Goal: Find specific page/section: Find specific page/section

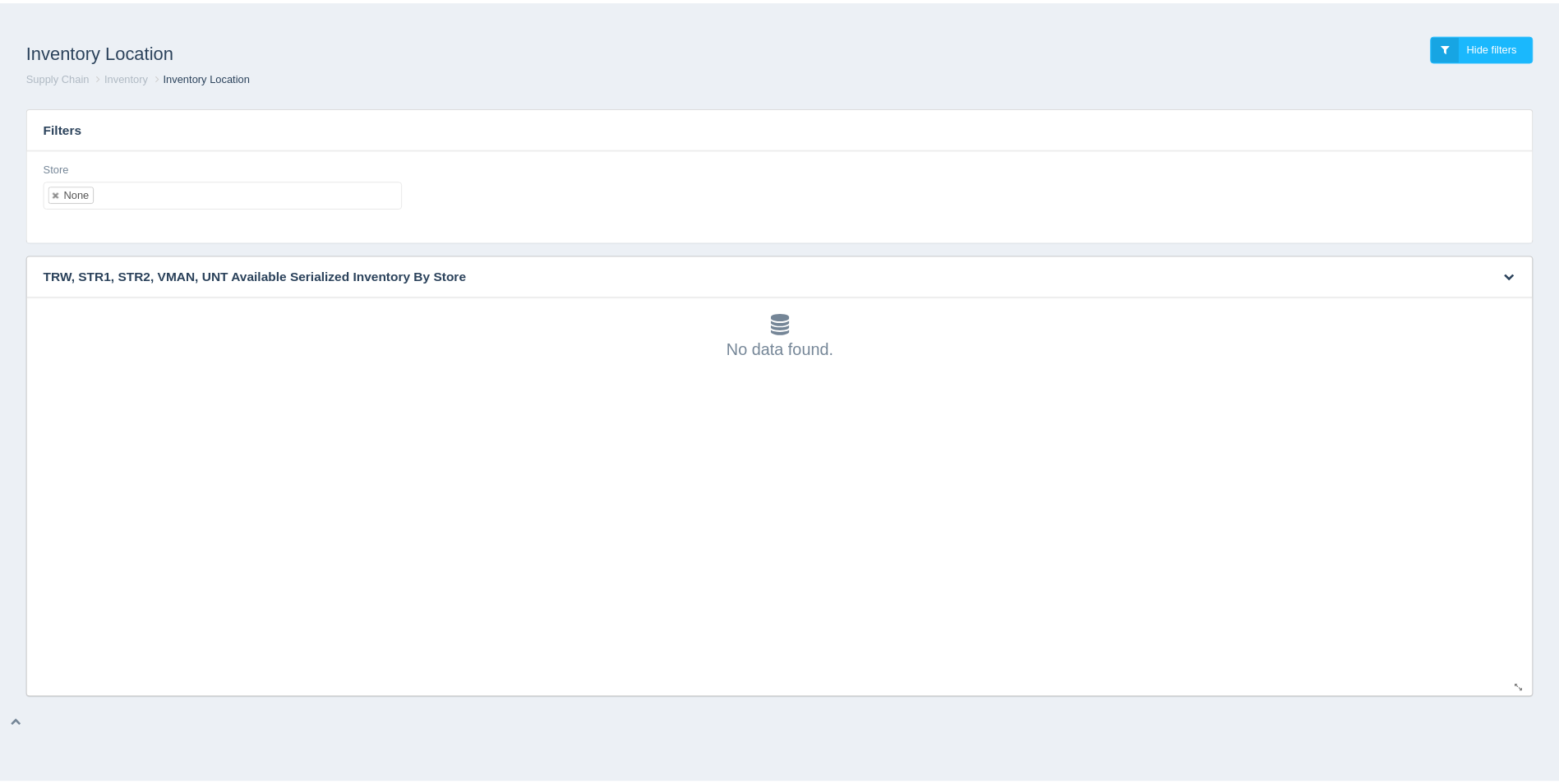
scroll to position [5, 0]
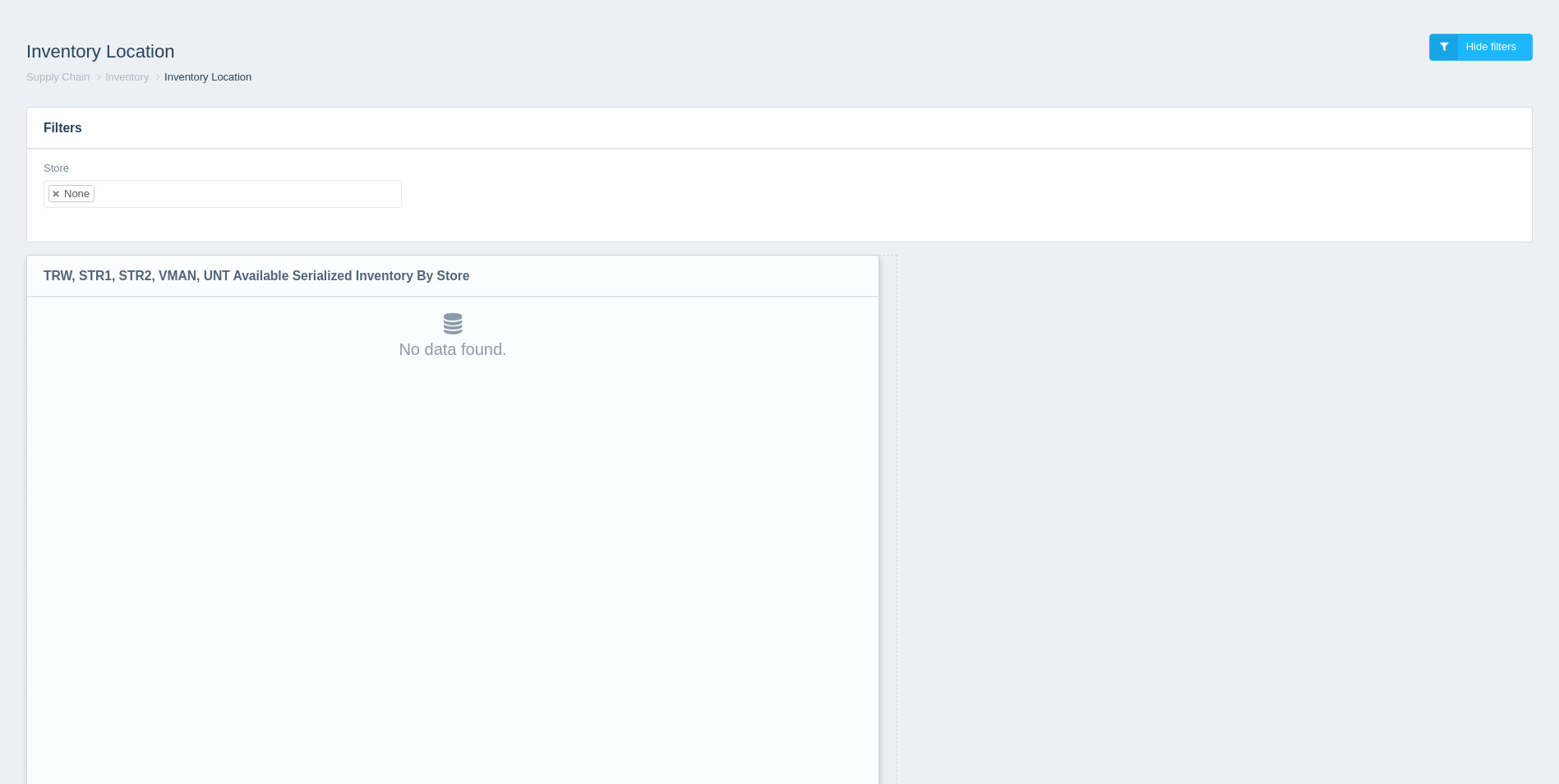
drag, startPoint x: 1531, startPoint y: 691, endPoint x: 865, endPoint y: 826, distance: 679.5
click at [865, 783] on html "Inventory Location Hide filters Supply Chain Inventory Inventory Location Filte…" at bounding box center [780, 435] width 1559 height 869
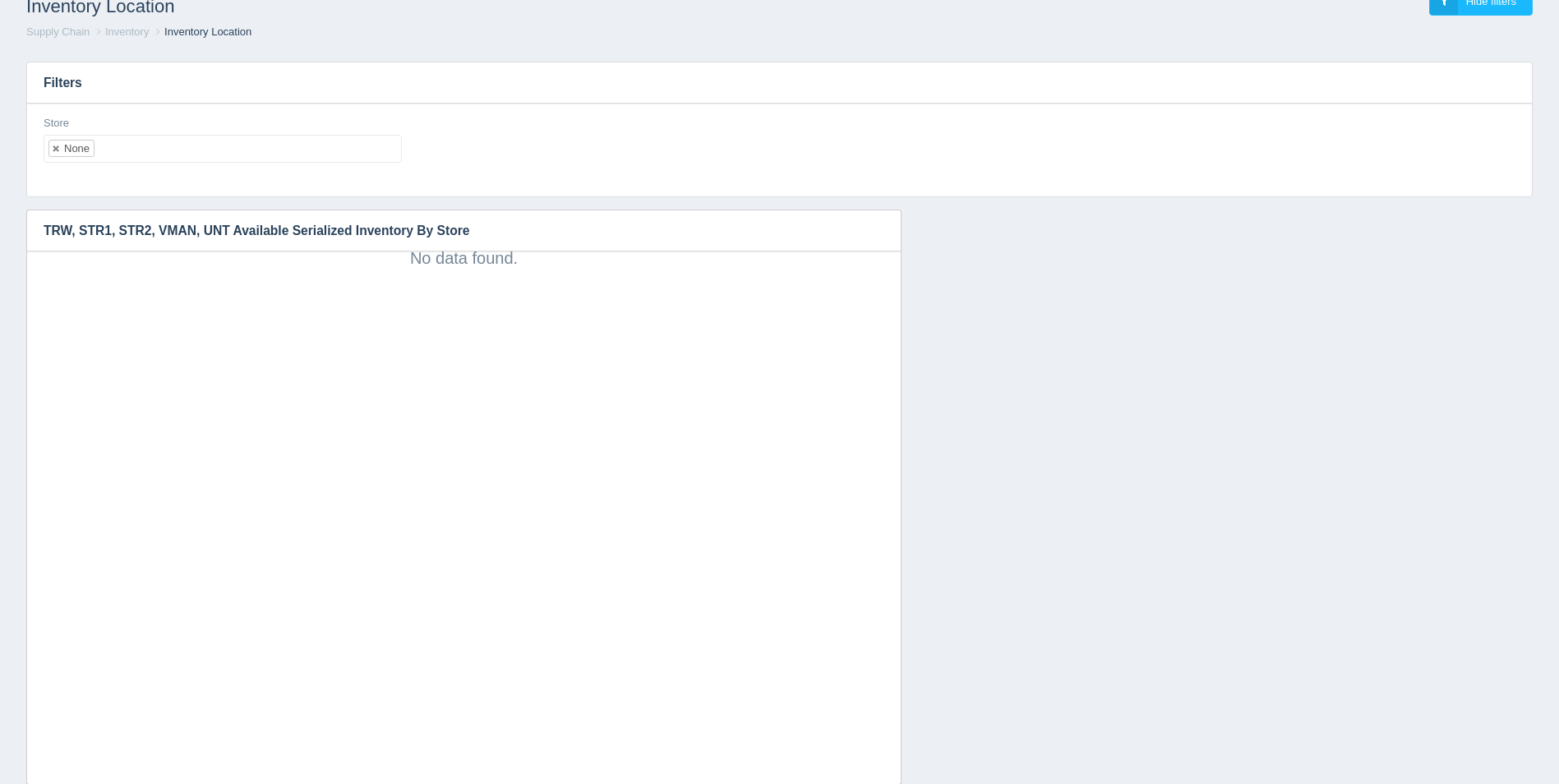
scroll to position [85, 0]
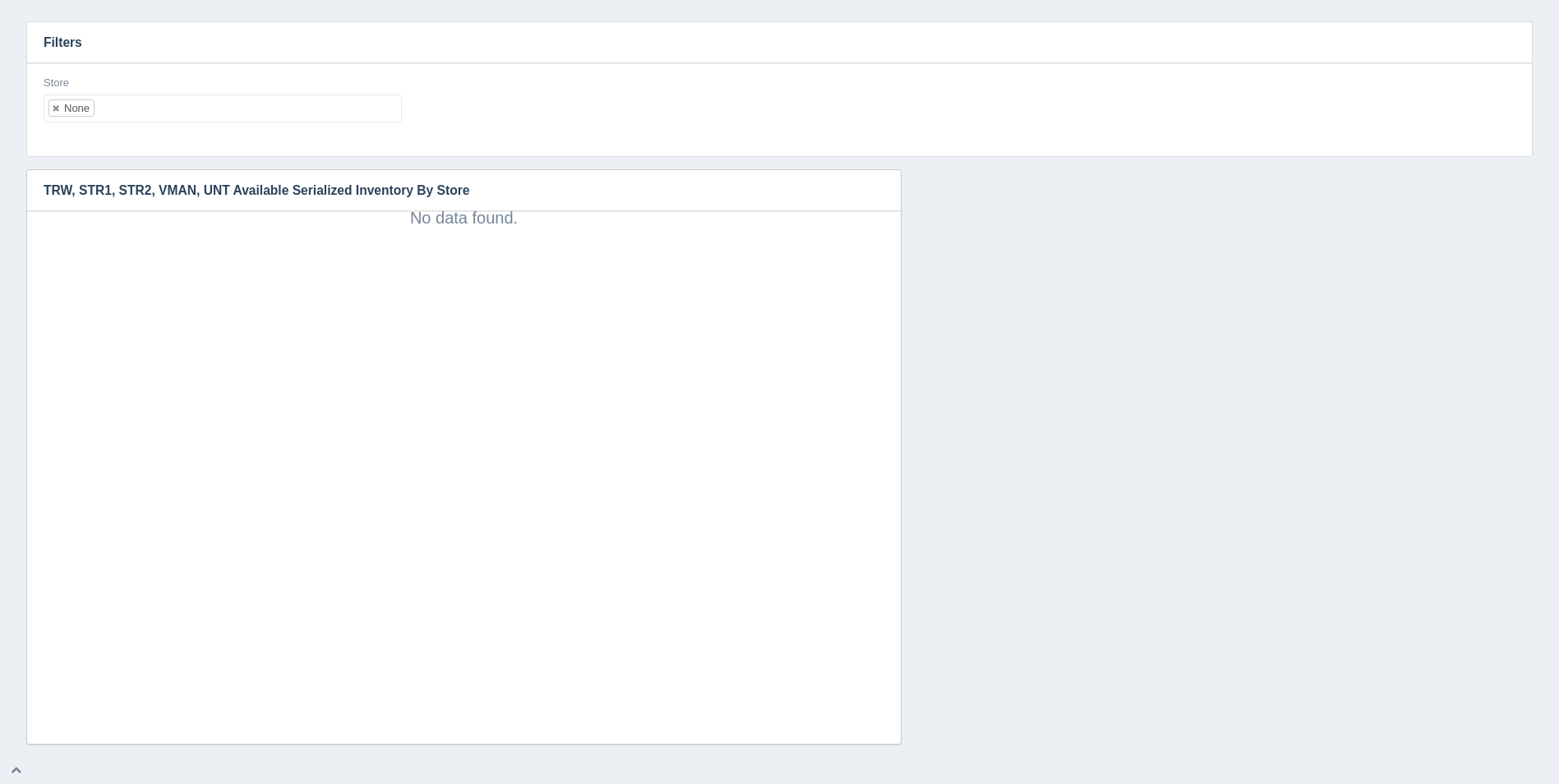
click at [379, 120] on ul "None" at bounding box center [222, 108] width 358 height 28
select select
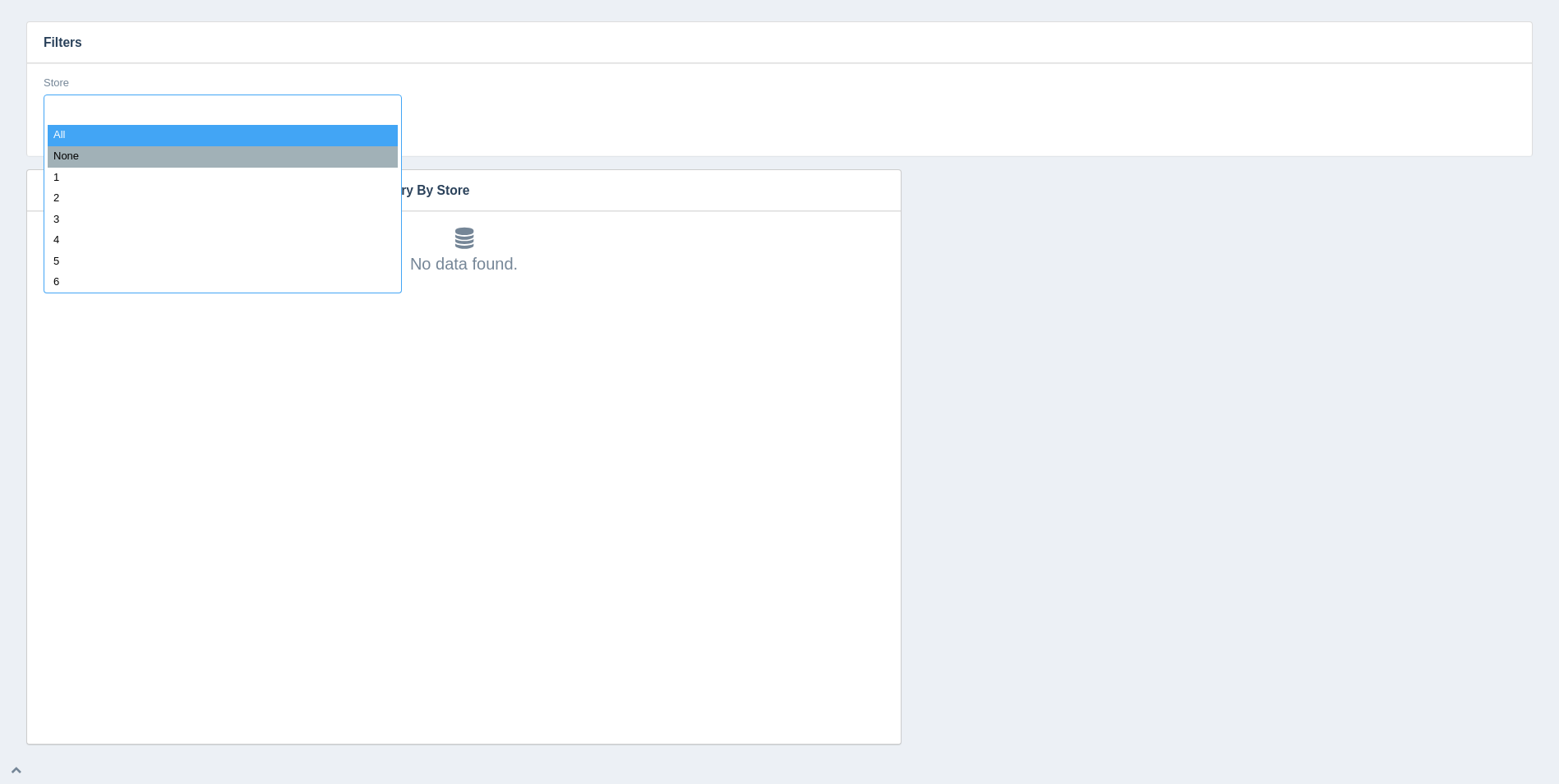
type input "8"
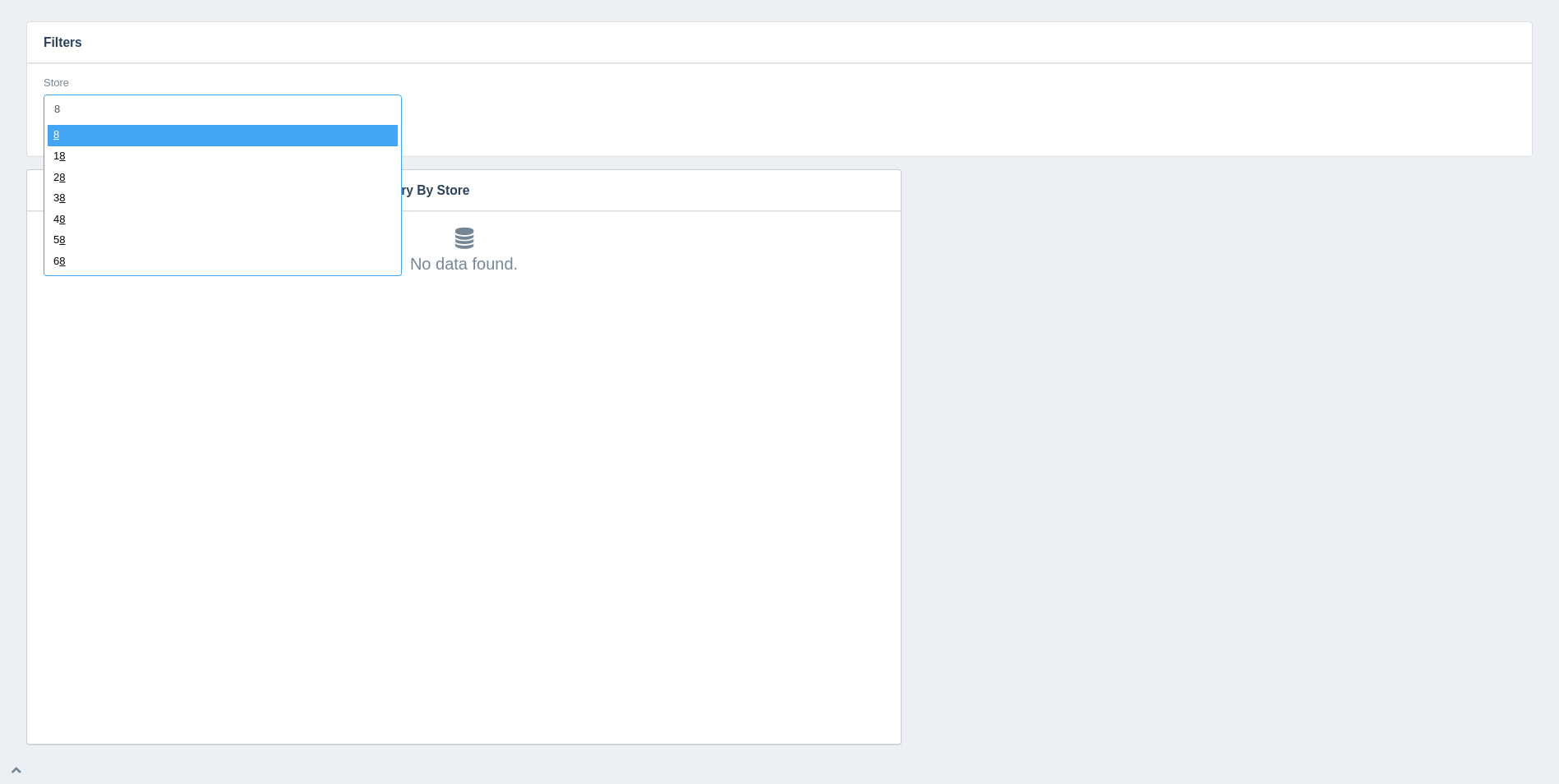
select select "8"
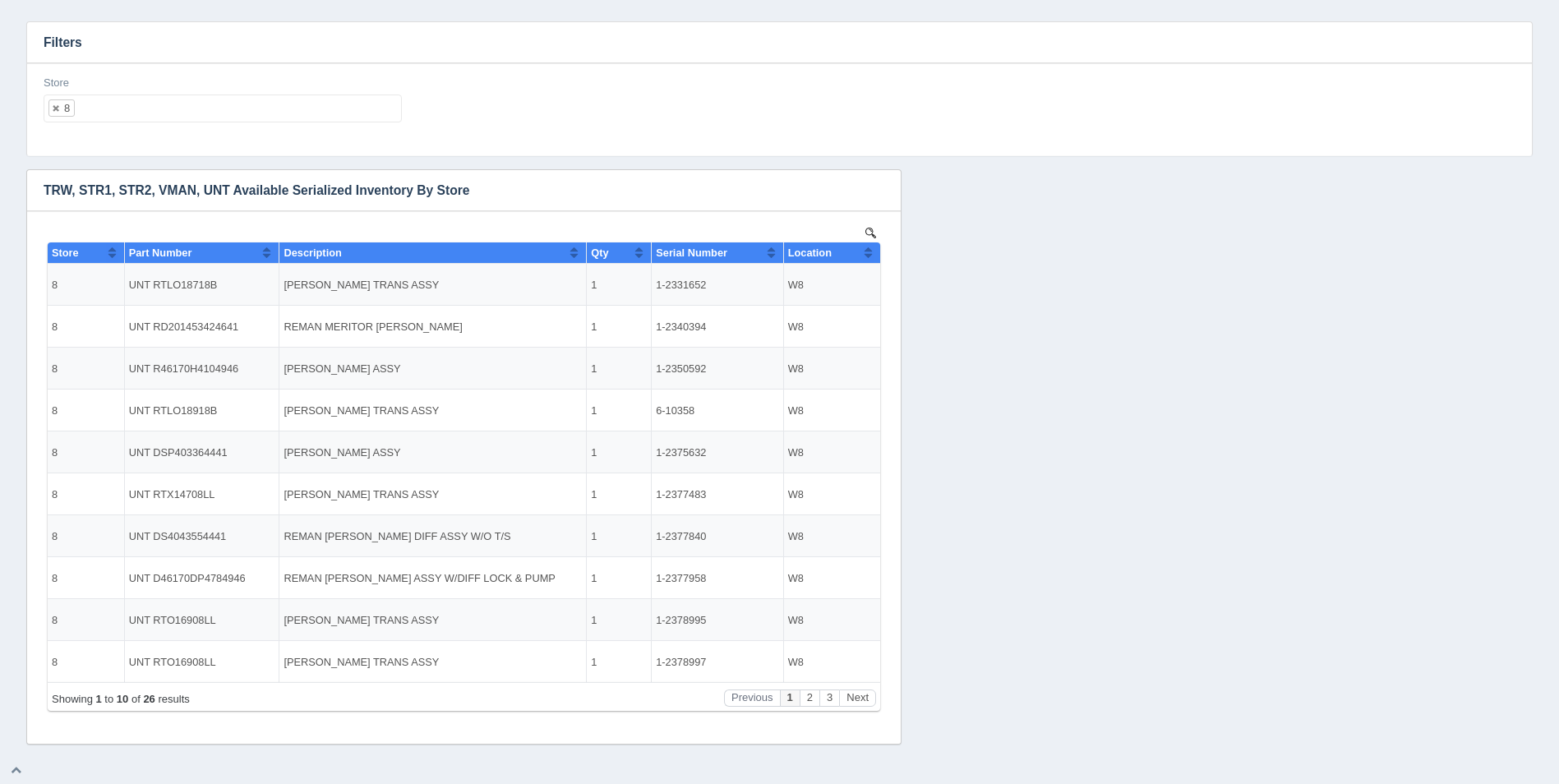
scroll to position [0, 0]
click at [866, 256] on button "Sort column ascending" at bounding box center [868, 252] width 11 height 20
click at [866, 256] on button "Sort column descending" at bounding box center [868, 252] width 11 height 20
click at [267, 110] on ul "8" at bounding box center [222, 108] width 358 height 28
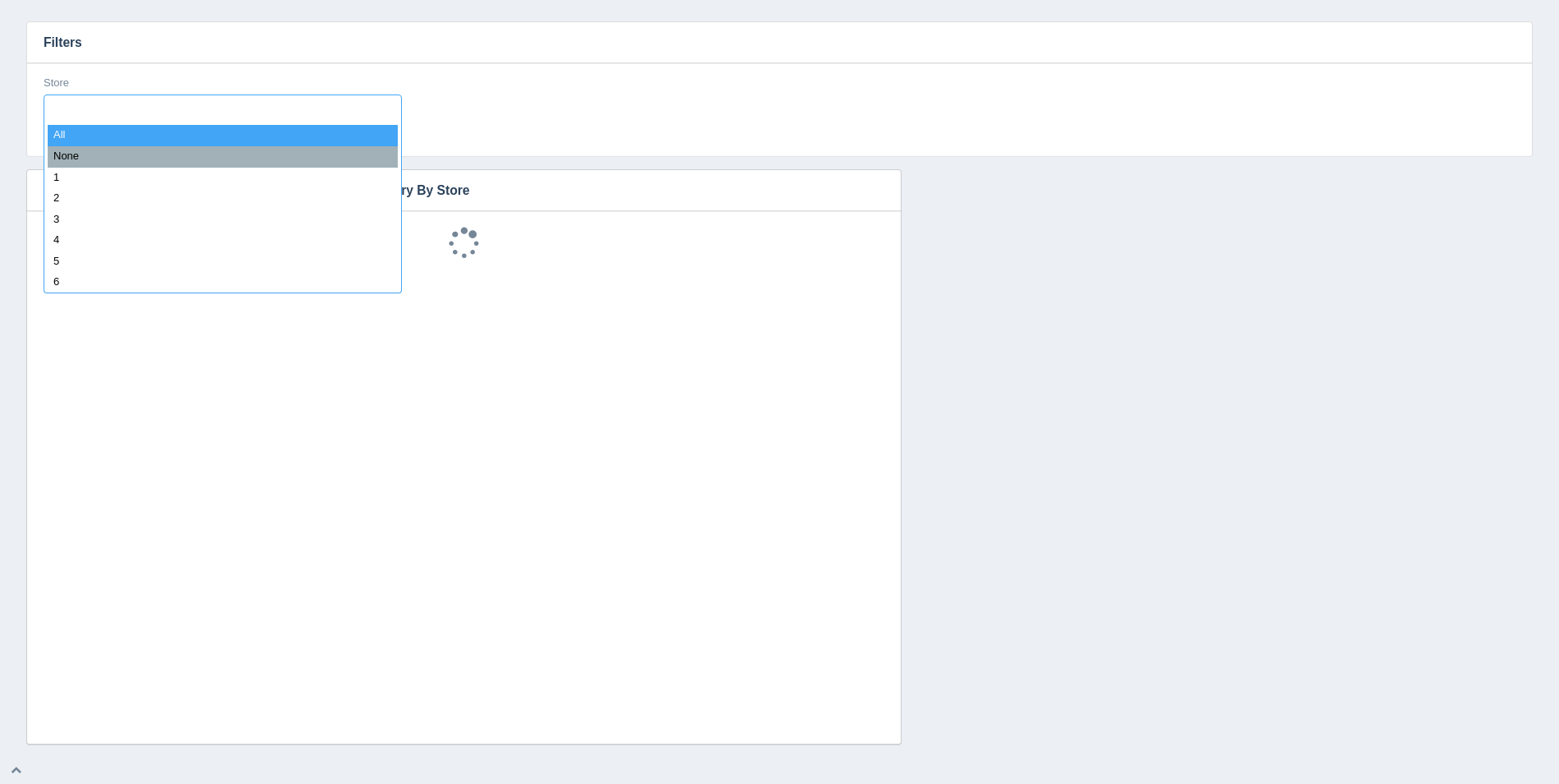
select select
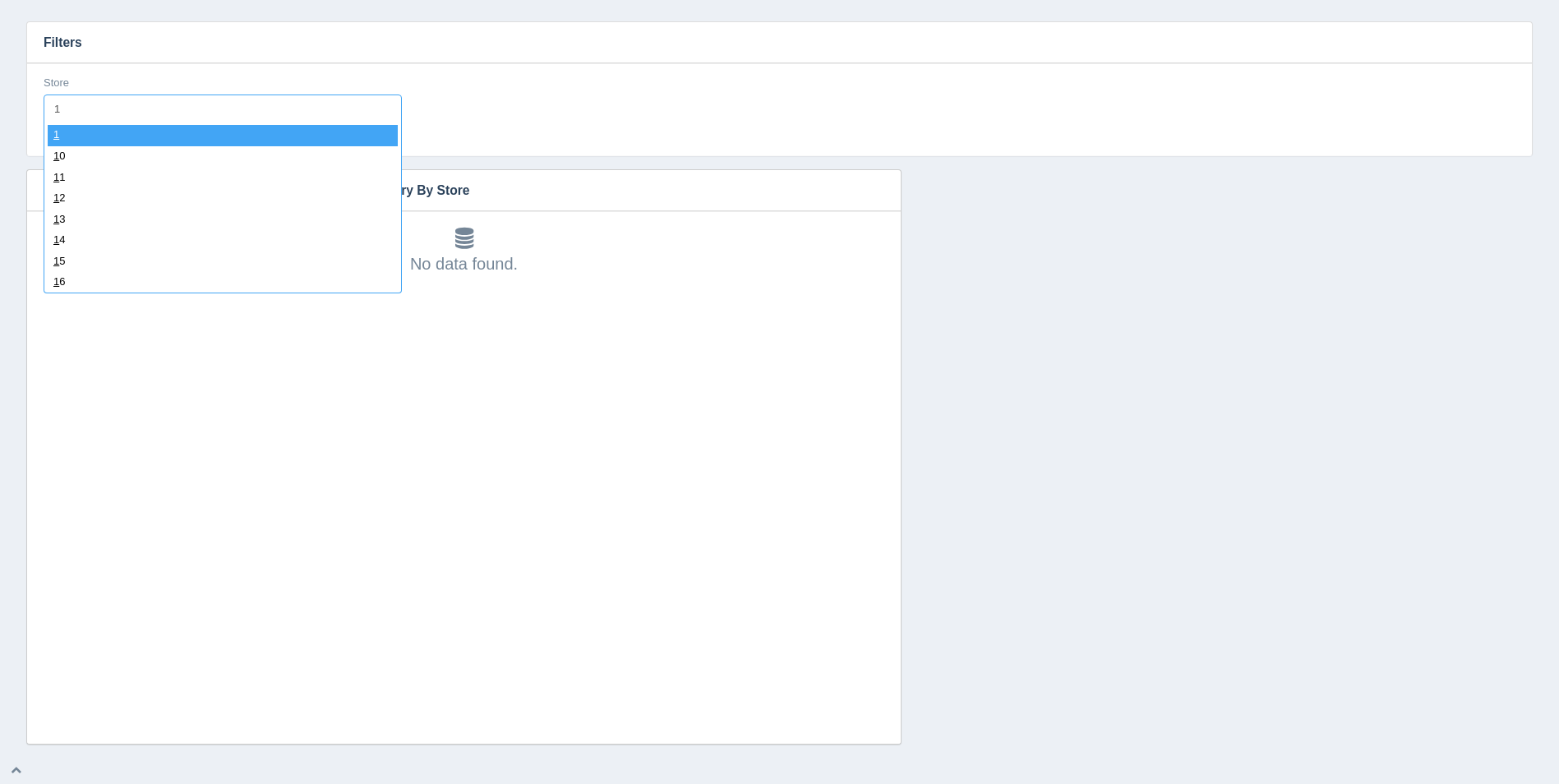
type input "11"
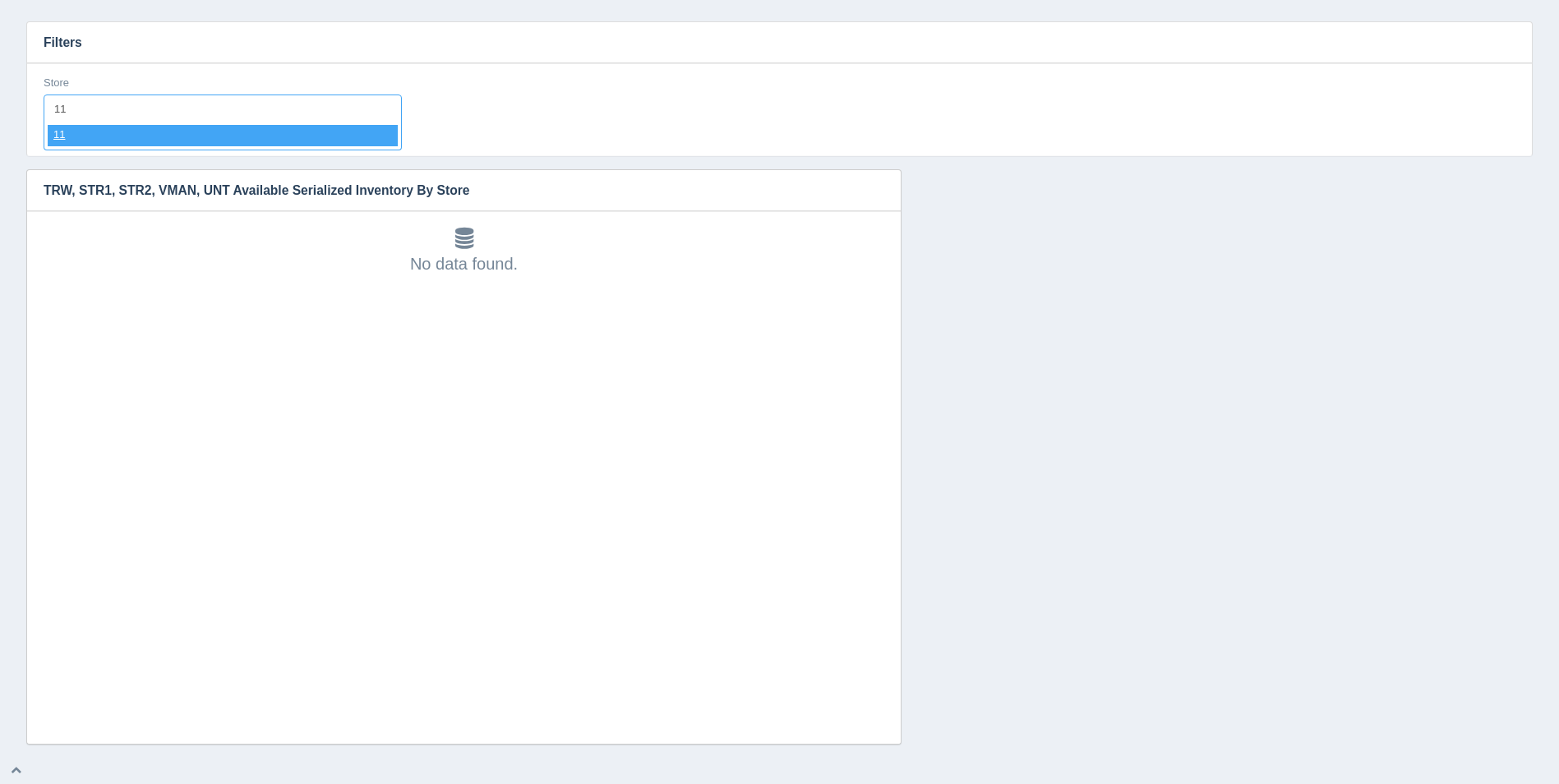
select select "11"
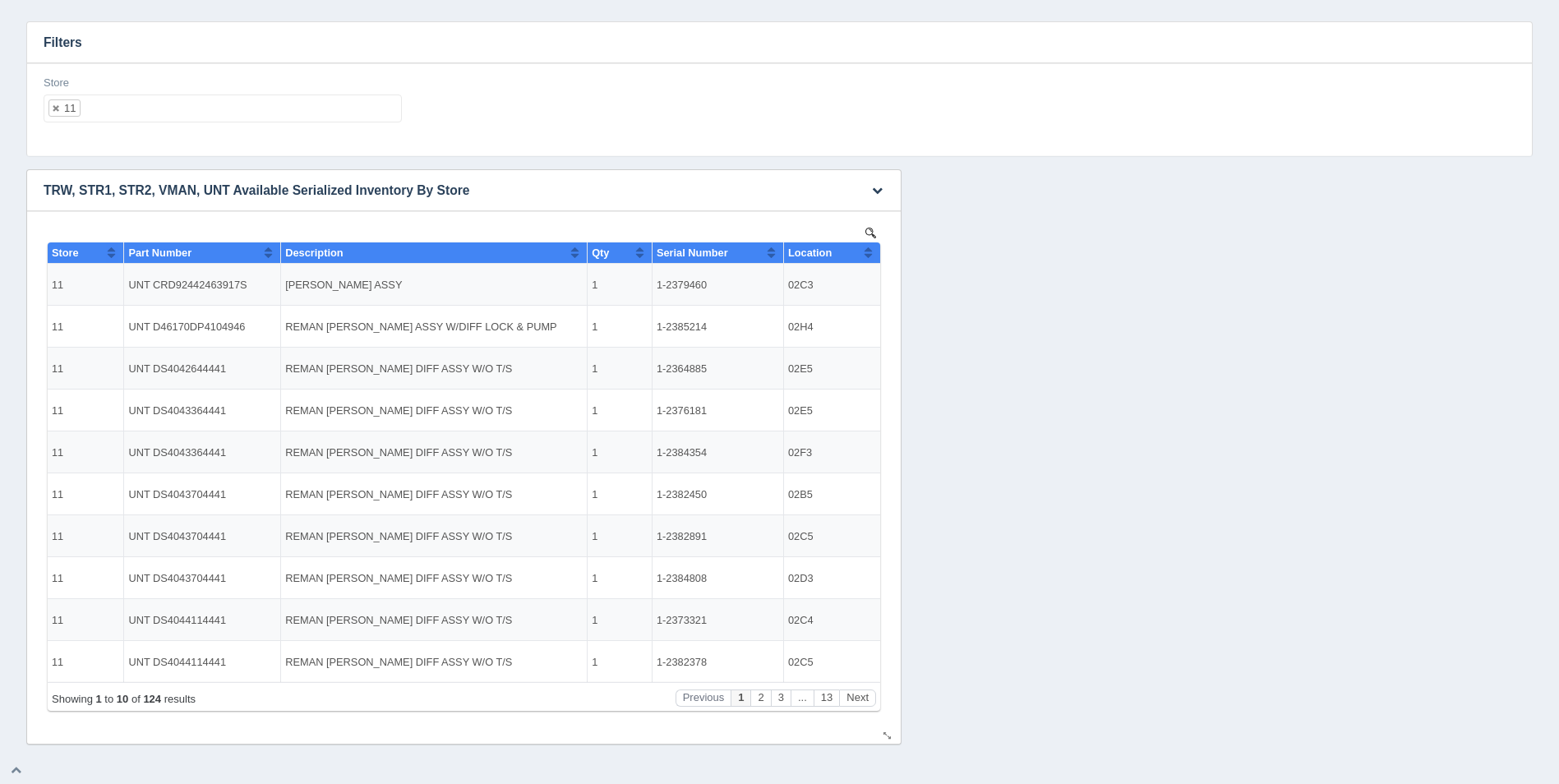
click at [862, 248] on div "Location" at bounding box center [826, 253] width 75 height 13
click at [864, 249] on button "Sort column descending" at bounding box center [868, 252] width 11 height 20
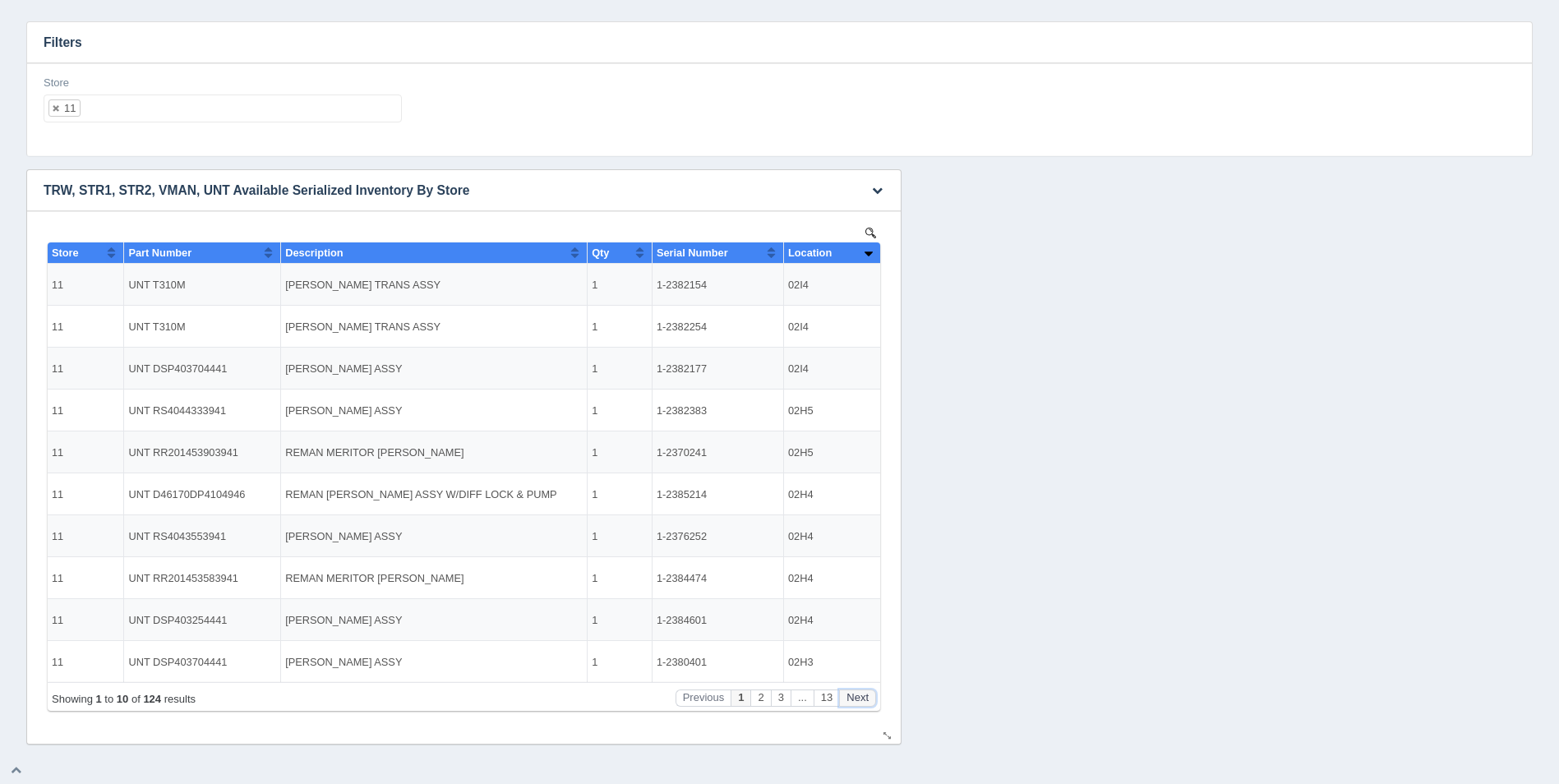
click at [866, 693] on button "Next" at bounding box center [858, 698] width 37 height 17
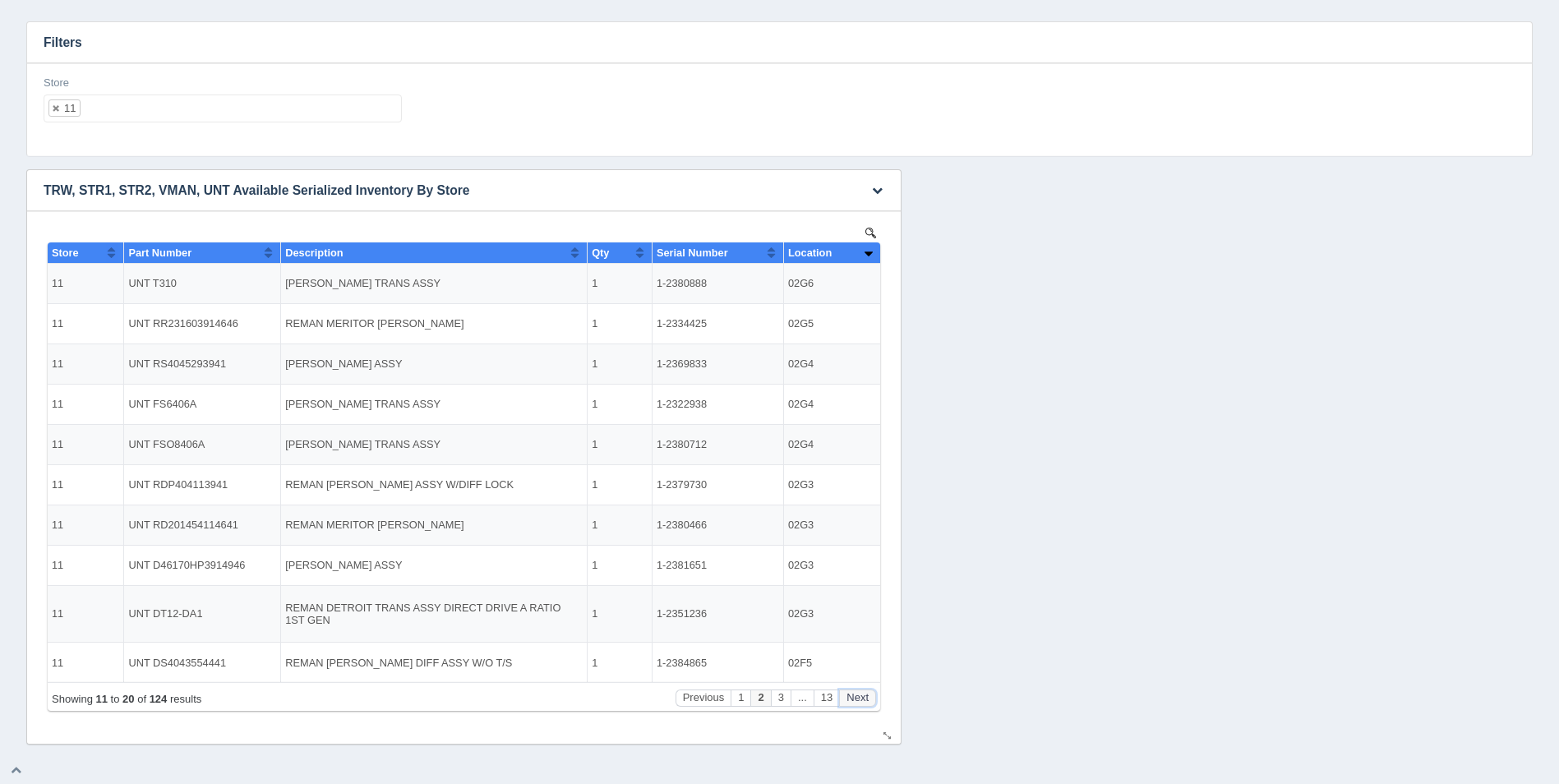
click at [866, 693] on button "Next" at bounding box center [858, 698] width 37 height 17
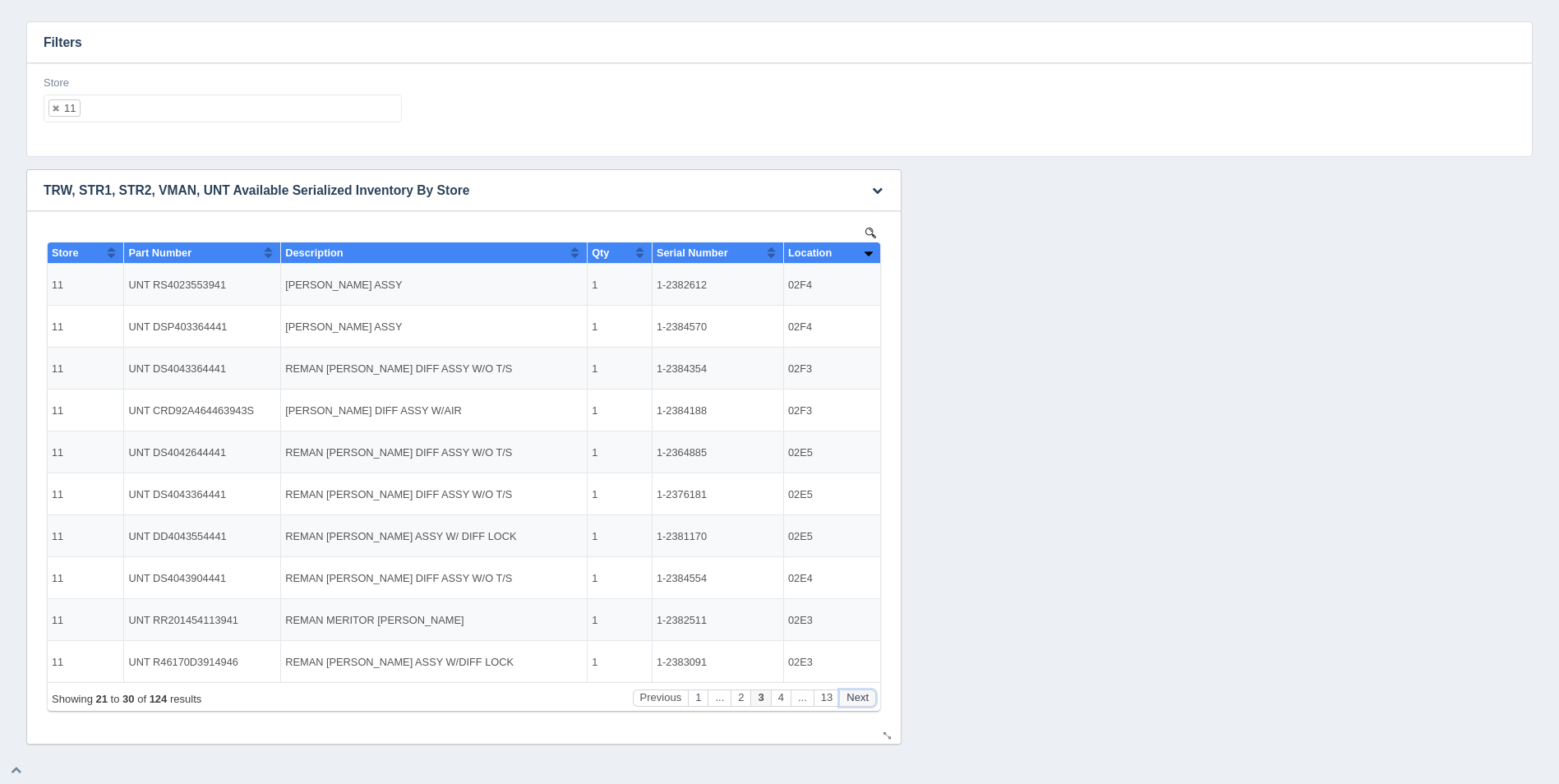
click at [866, 693] on button "Next" at bounding box center [858, 698] width 37 height 17
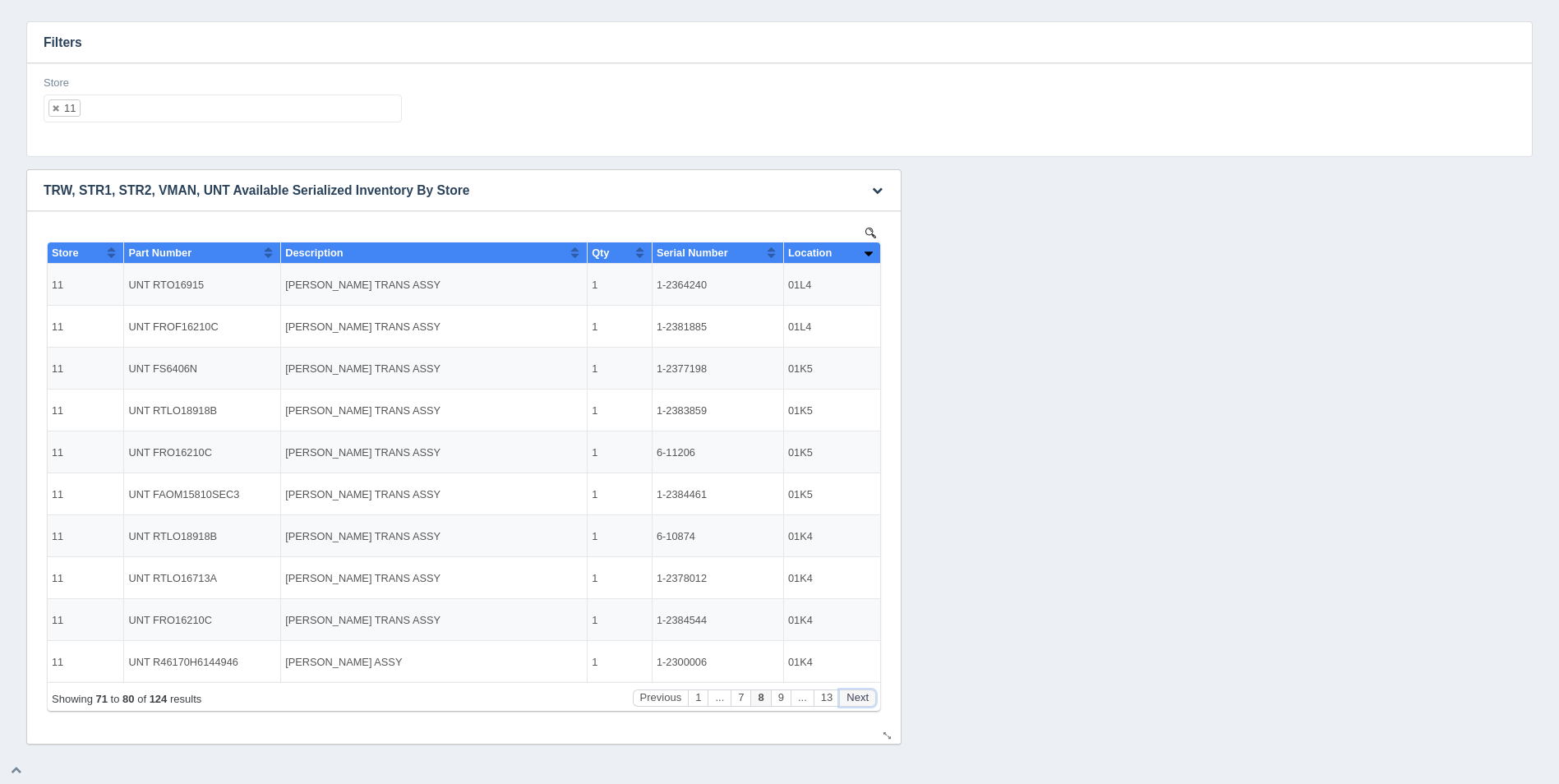
click at [866, 693] on button "Next" at bounding box center [858, 698] width 37 height 17
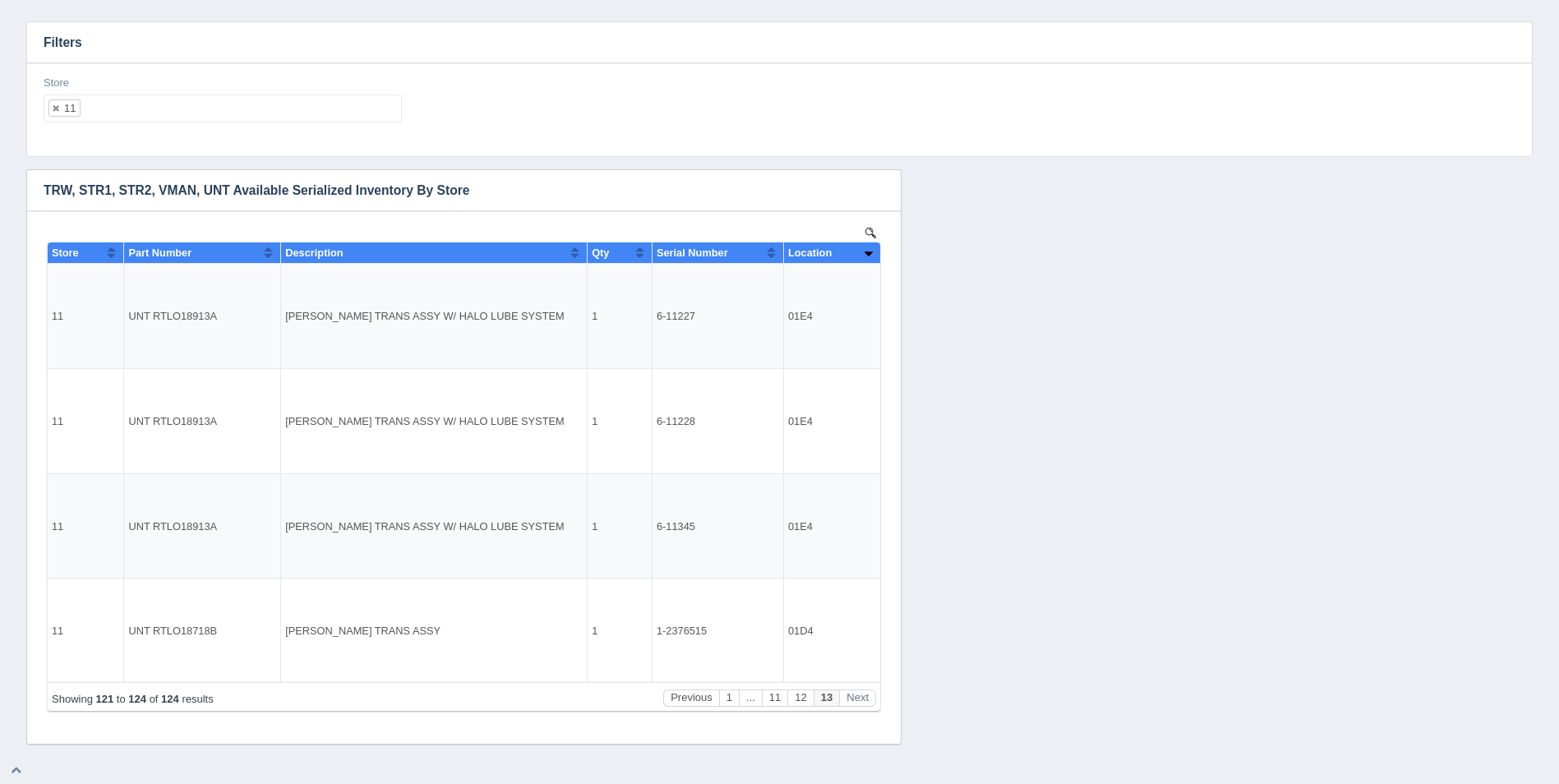
click at [195, 117] on ul "11" at bounding box center [222, 108] width 358 height 28
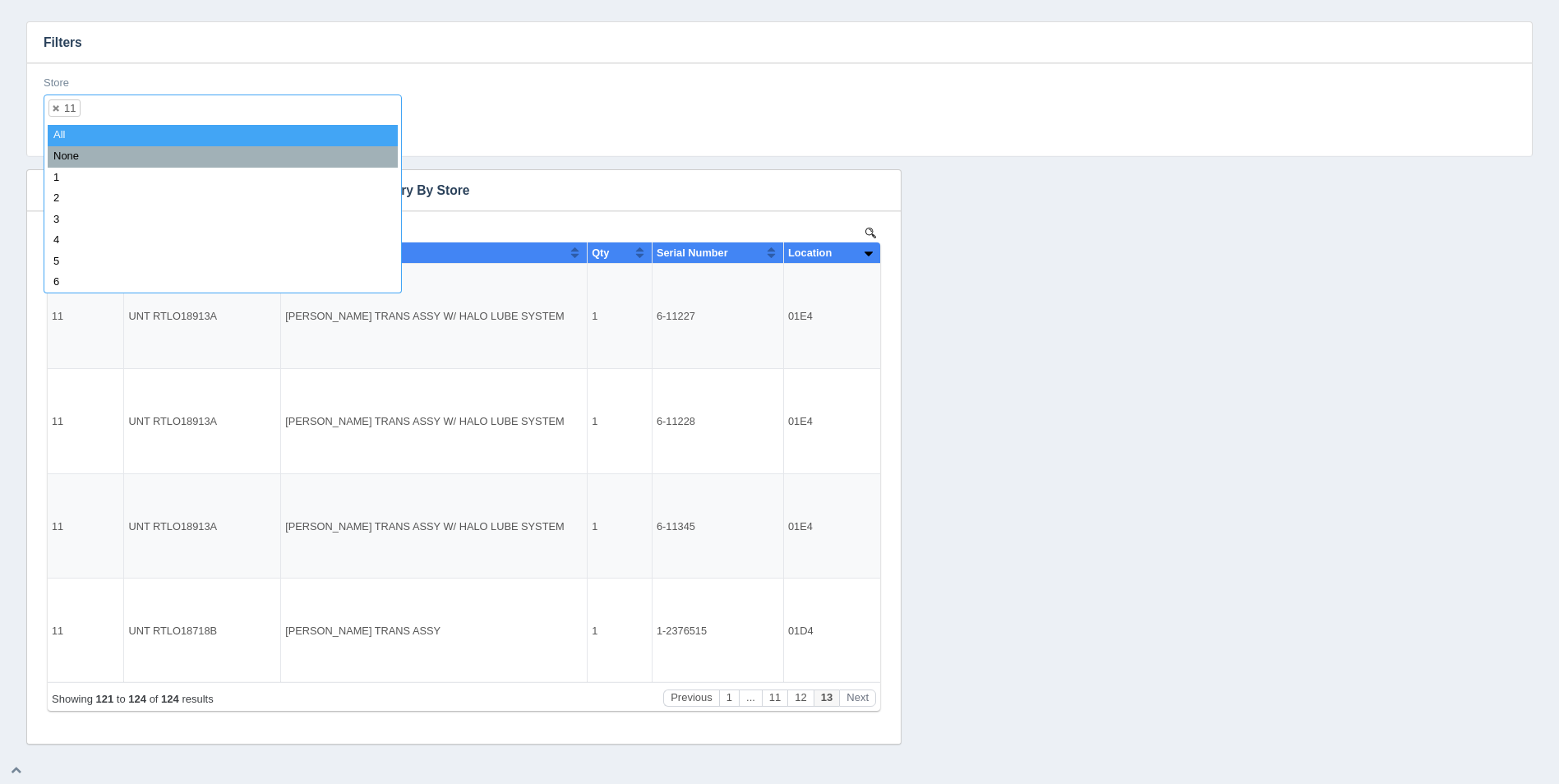
select select
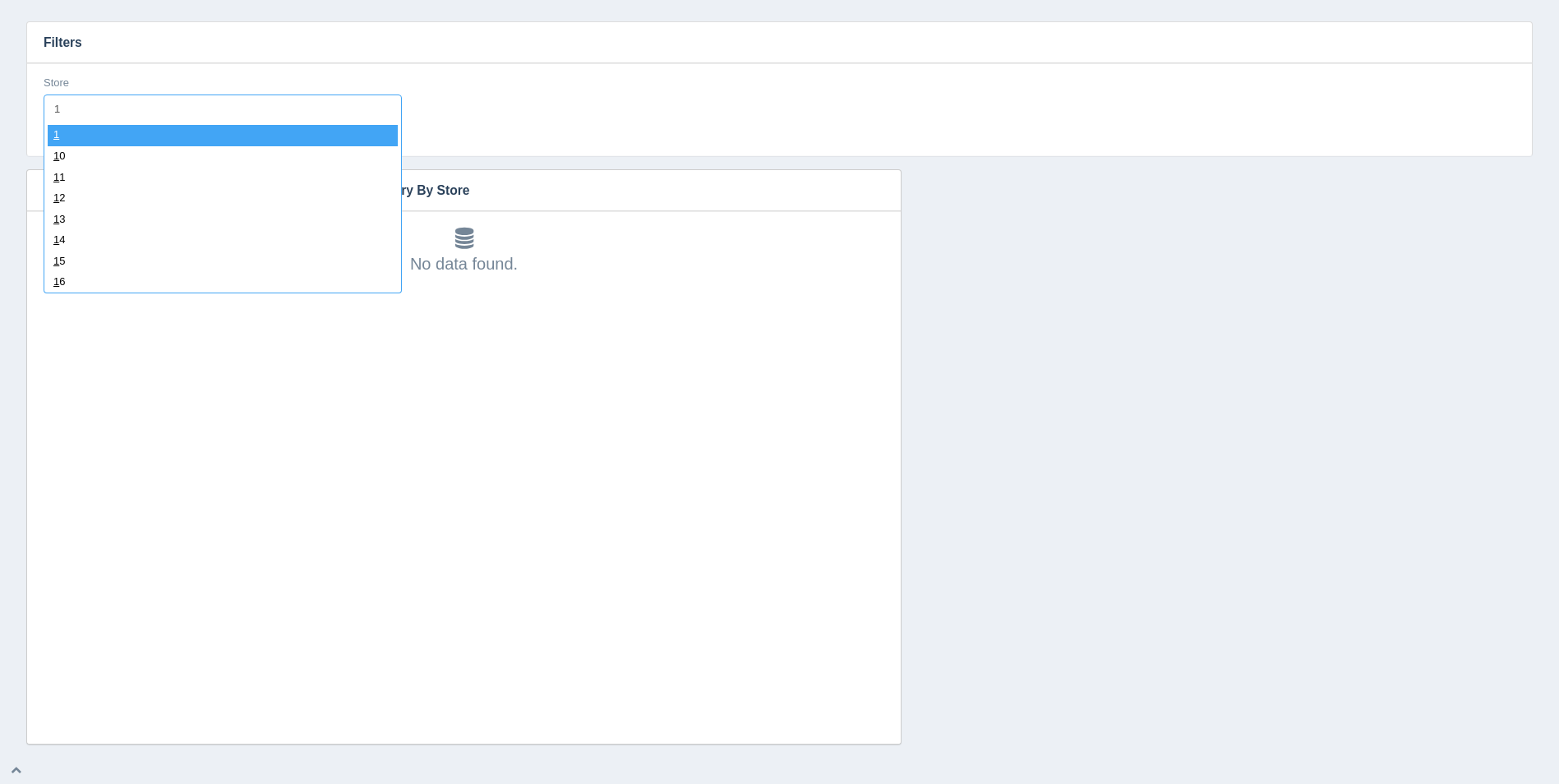
type input "12"
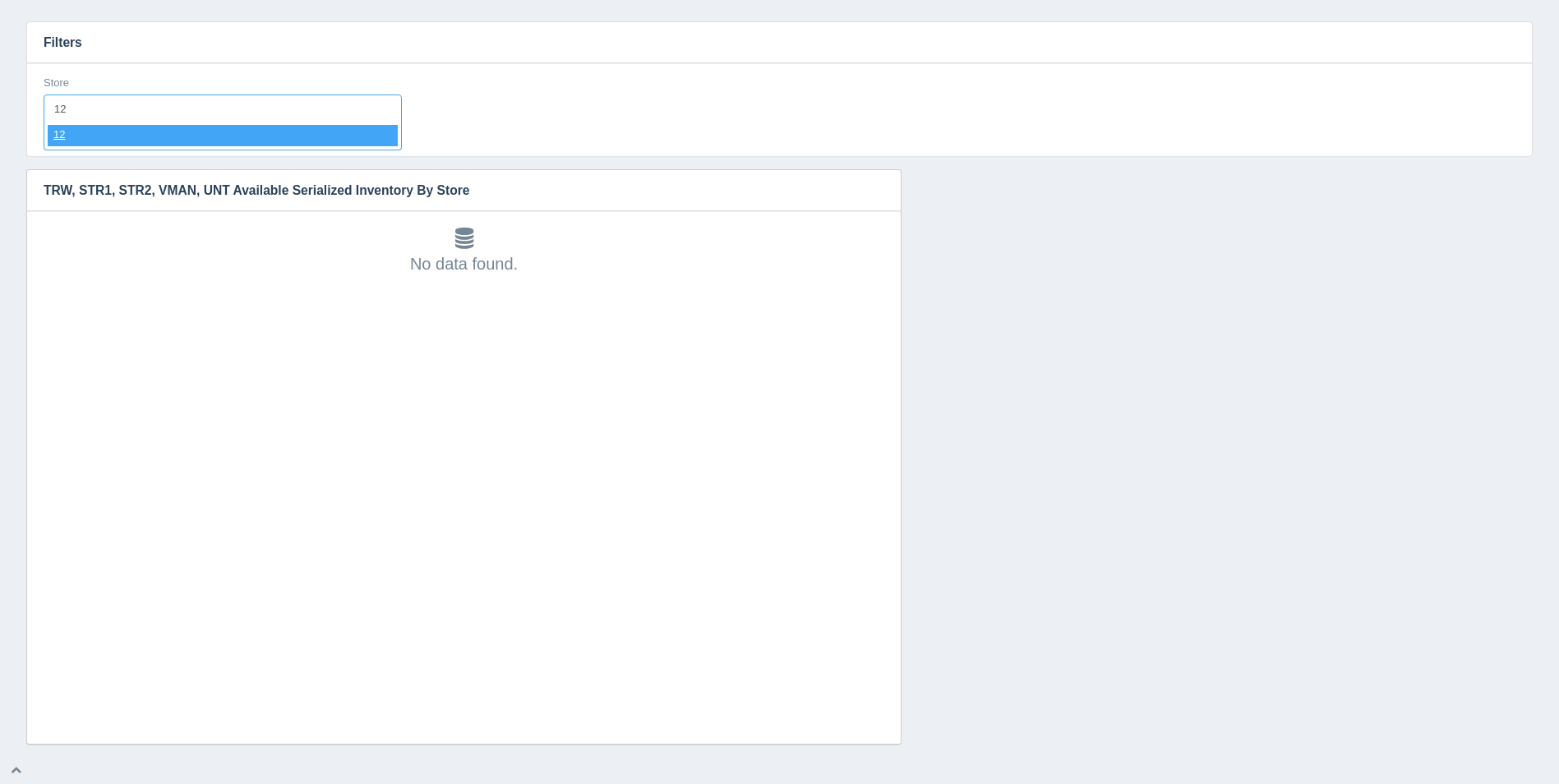
select select "12"
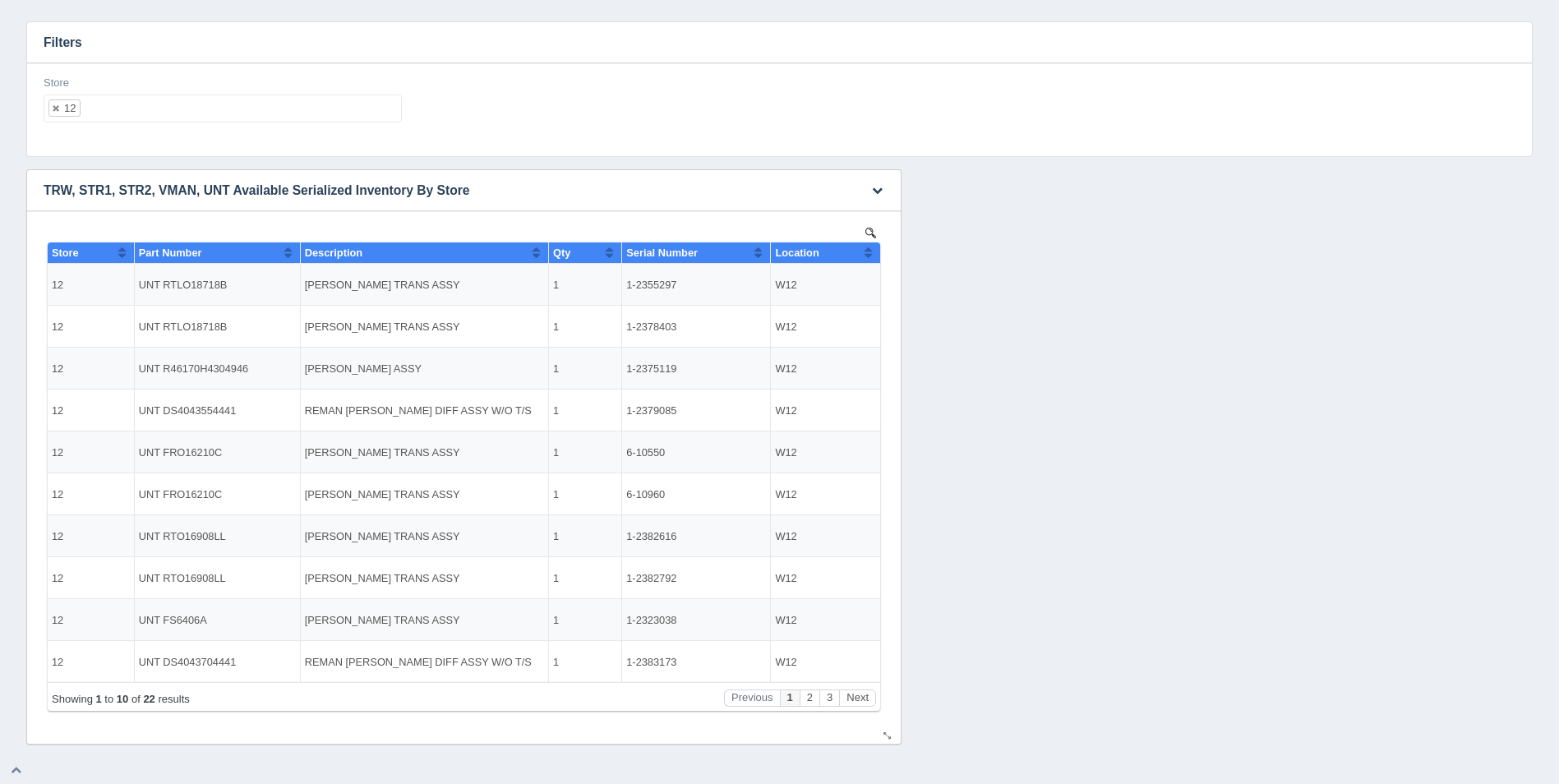
click at [868, 260] on button "Sort column ascending" at bounding box center [868, 252] width 11 height 20
click at [868, 260] on button "Sort column descending" at bounding box center [868, 252] width 11 height 20
click at [859, 702] on button "Next" at bounding box center [858, 698] width 37 height 17
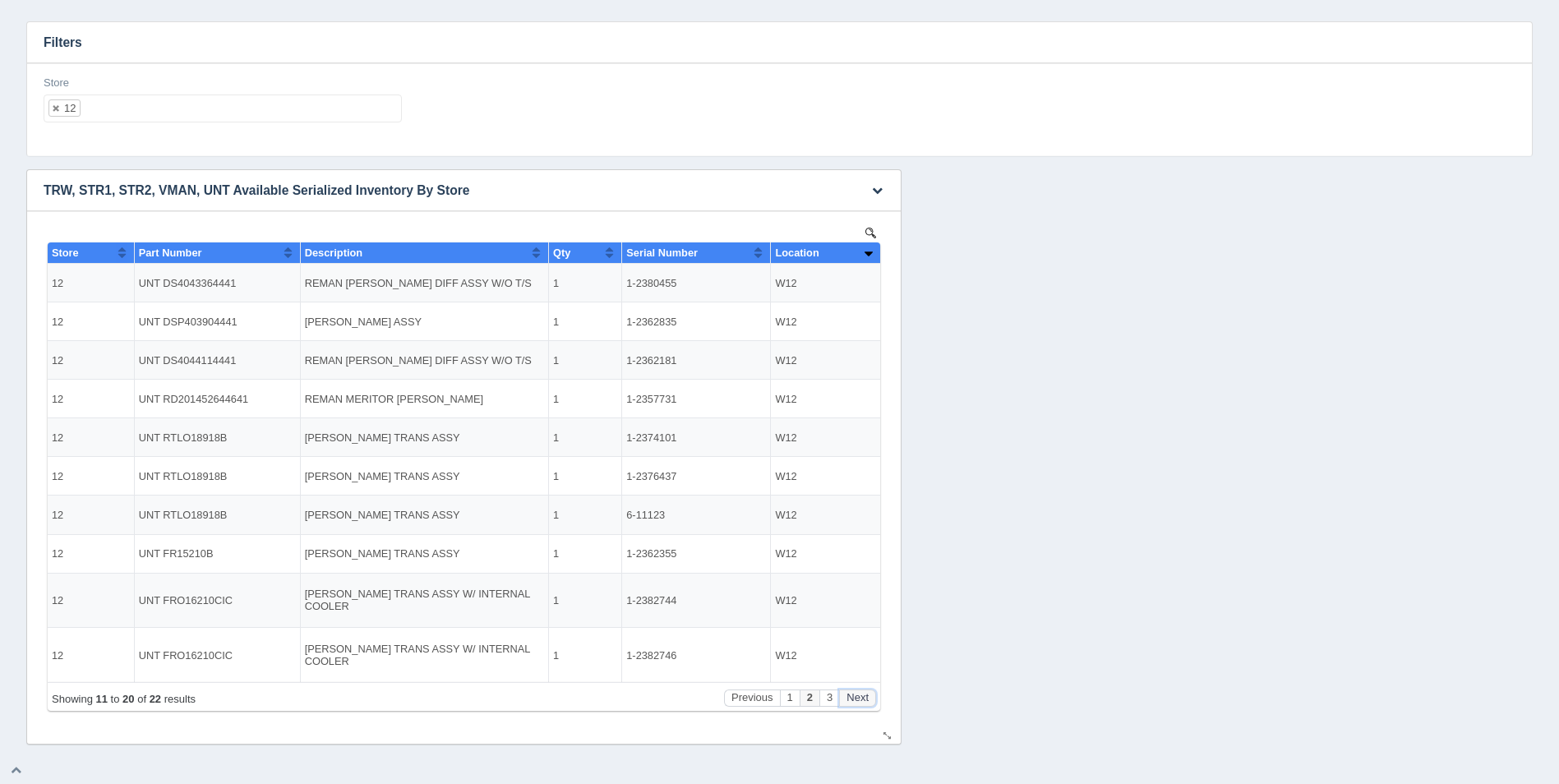
click at [859, 702] on button "Next" at bounding box center [858, 698] width 37 height 17
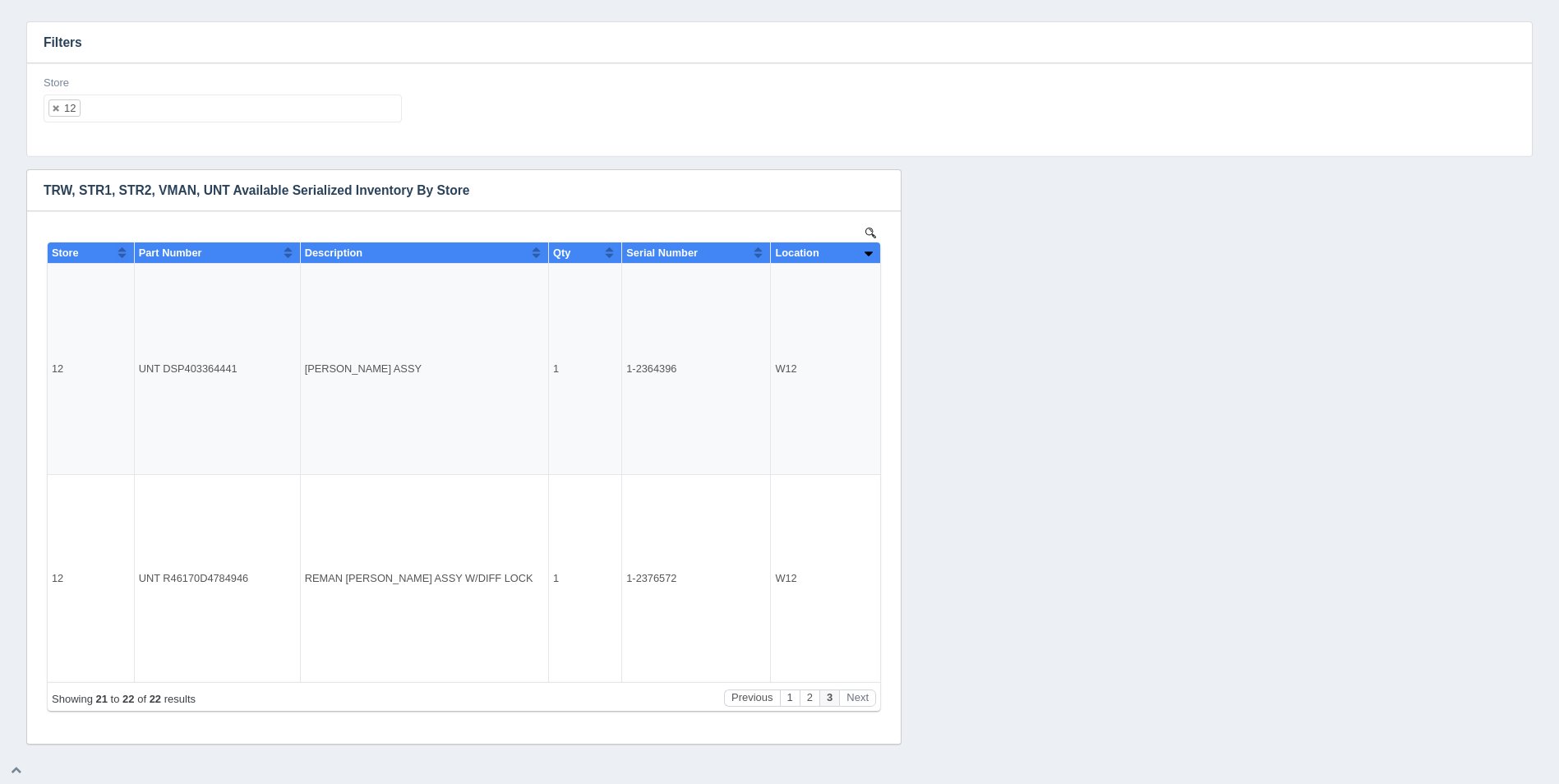
click at [124, 109] on ul "12" at bounding box center [222, 108] width 358 height 28
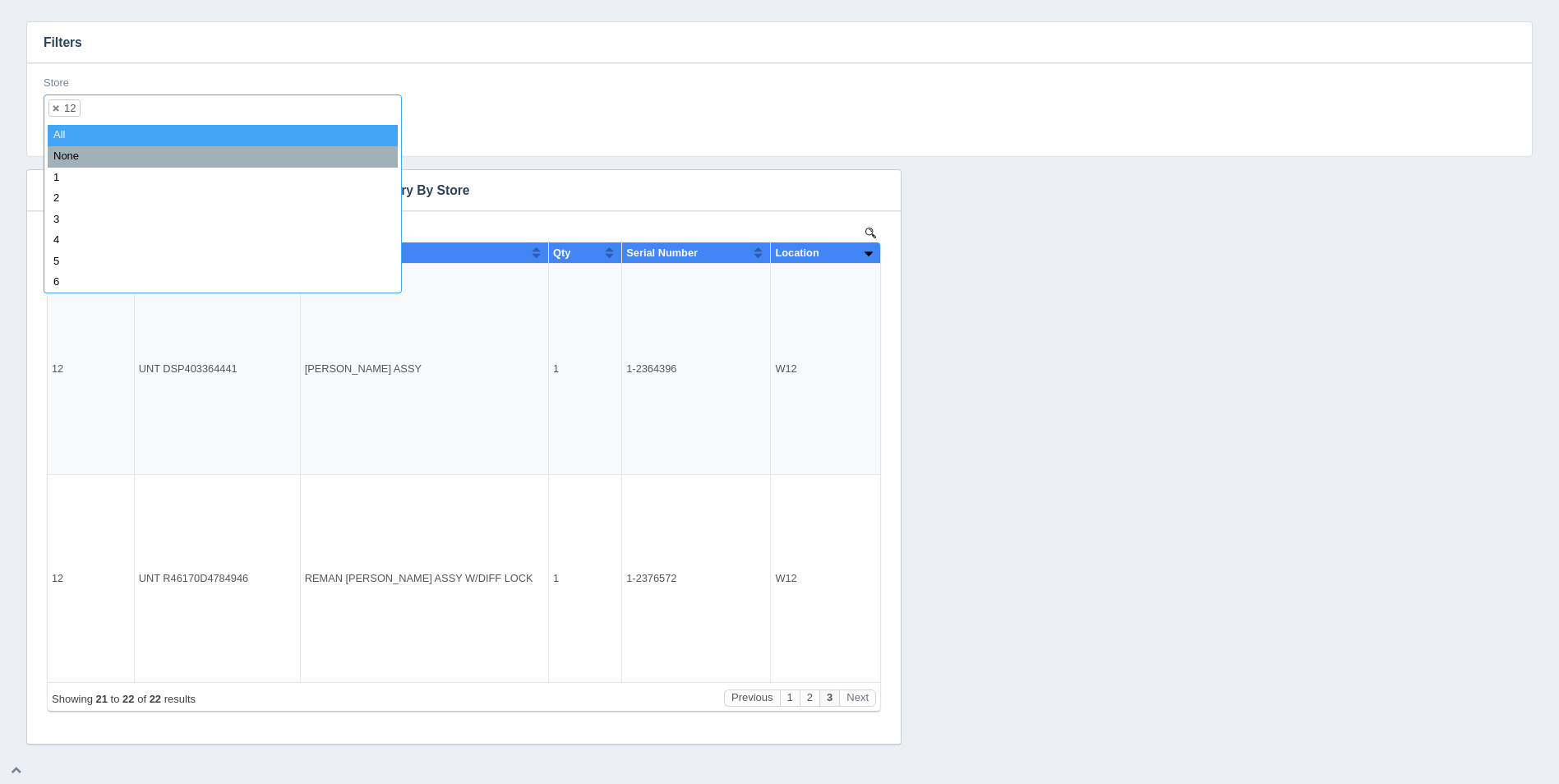
select select
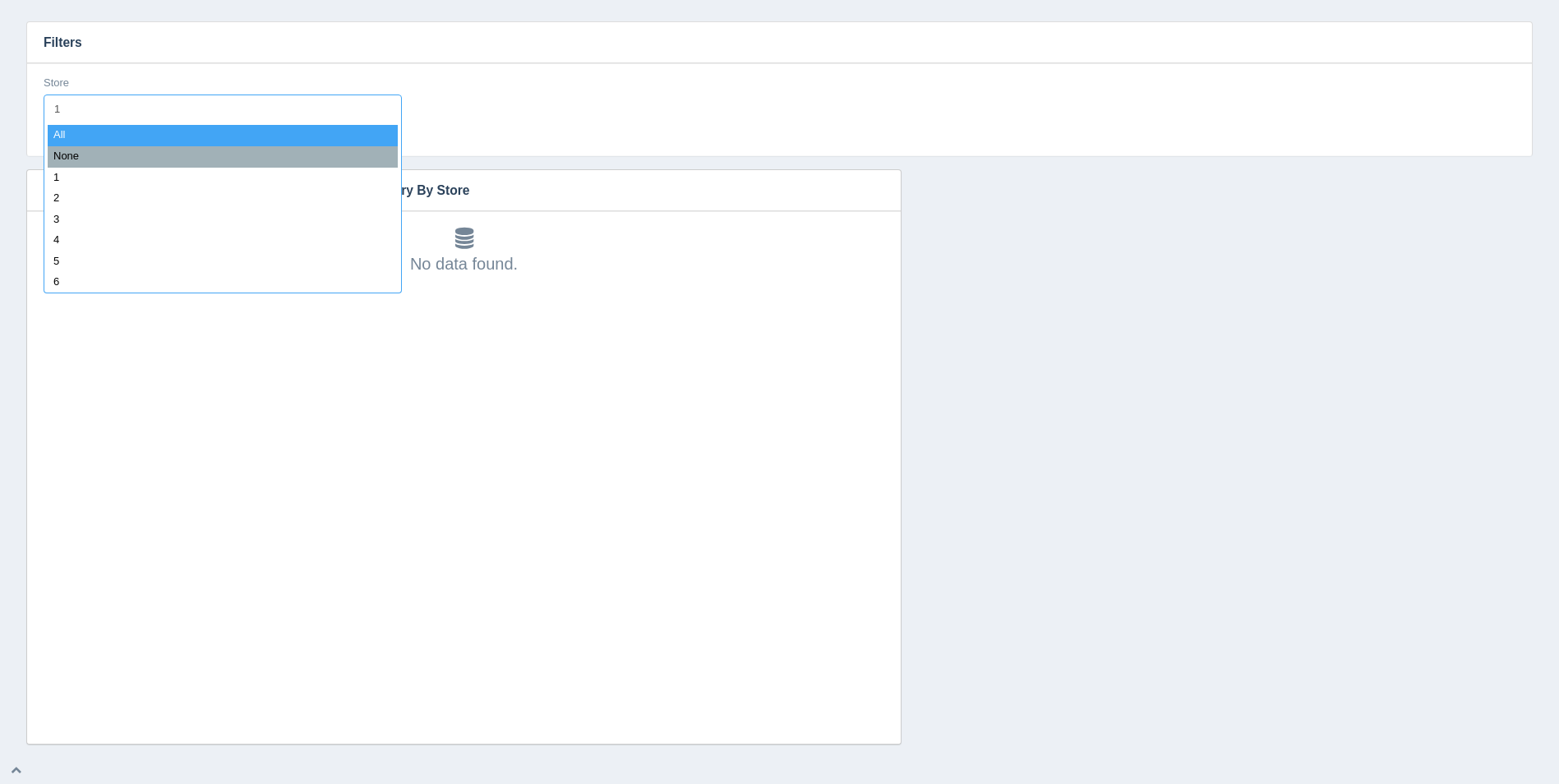
type input "13"
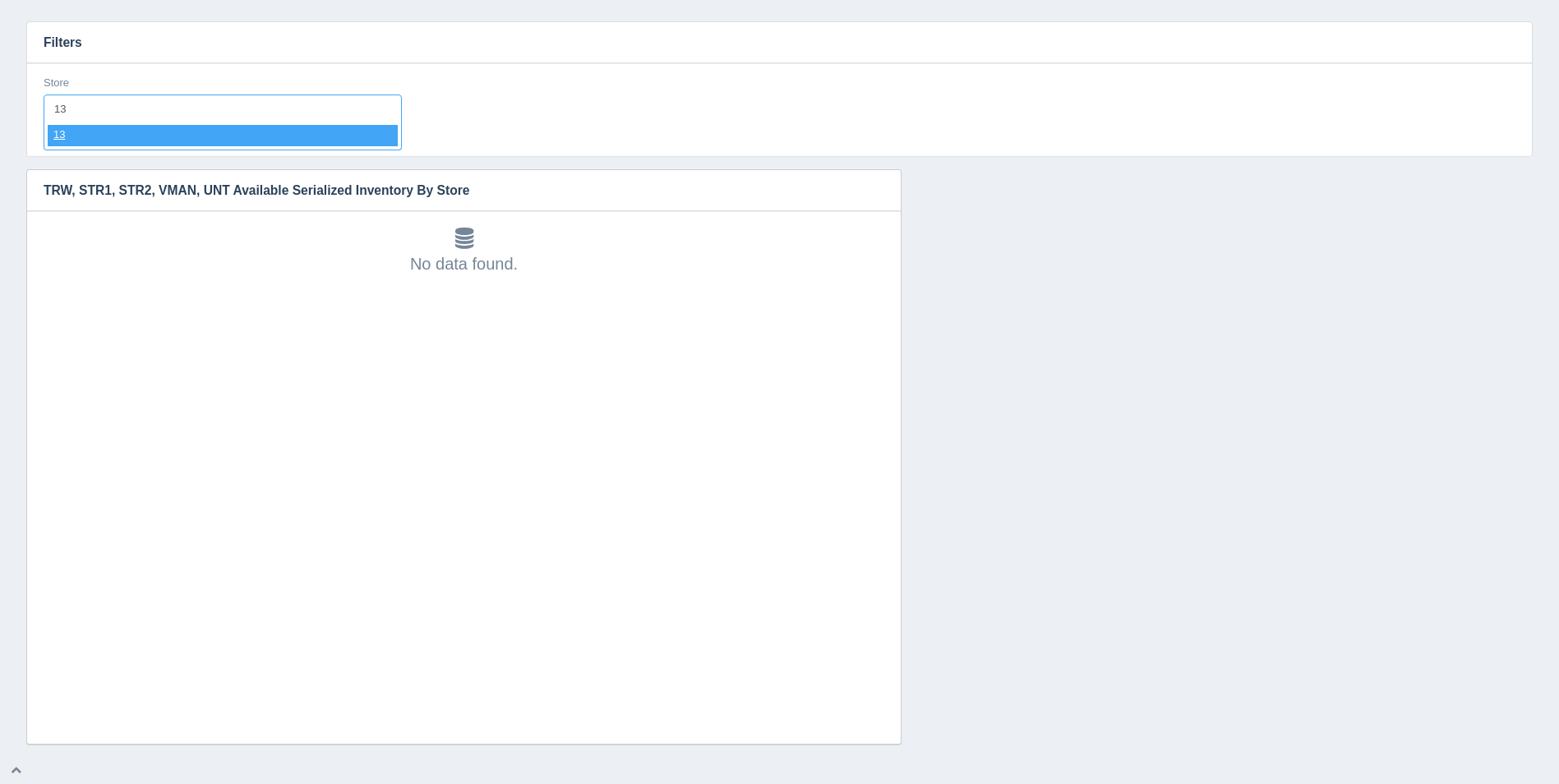
select select "13"
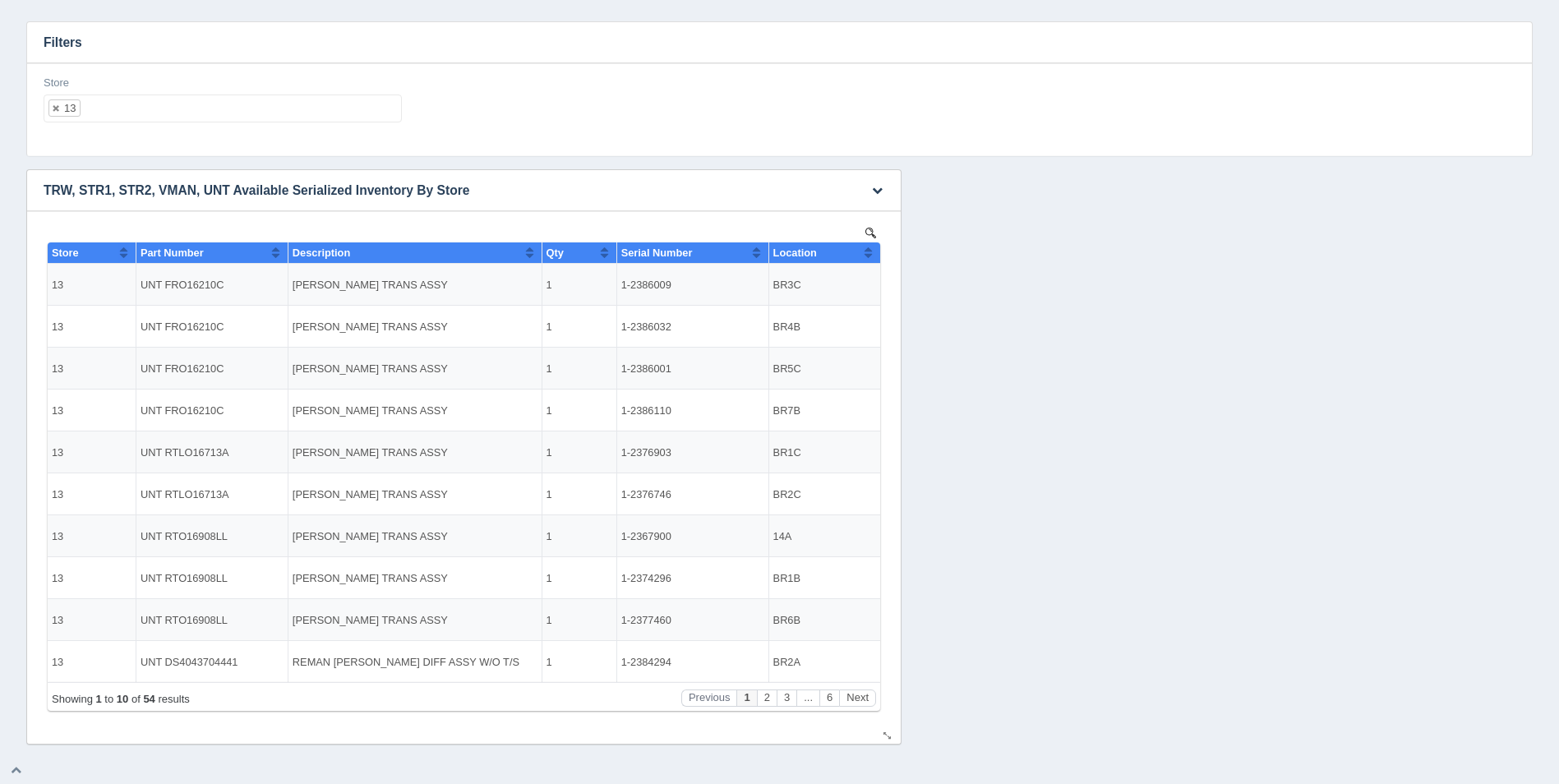
click at [869, 253] on button "Sort column ascending" at bounding box center [868, 252] width 11 height 20
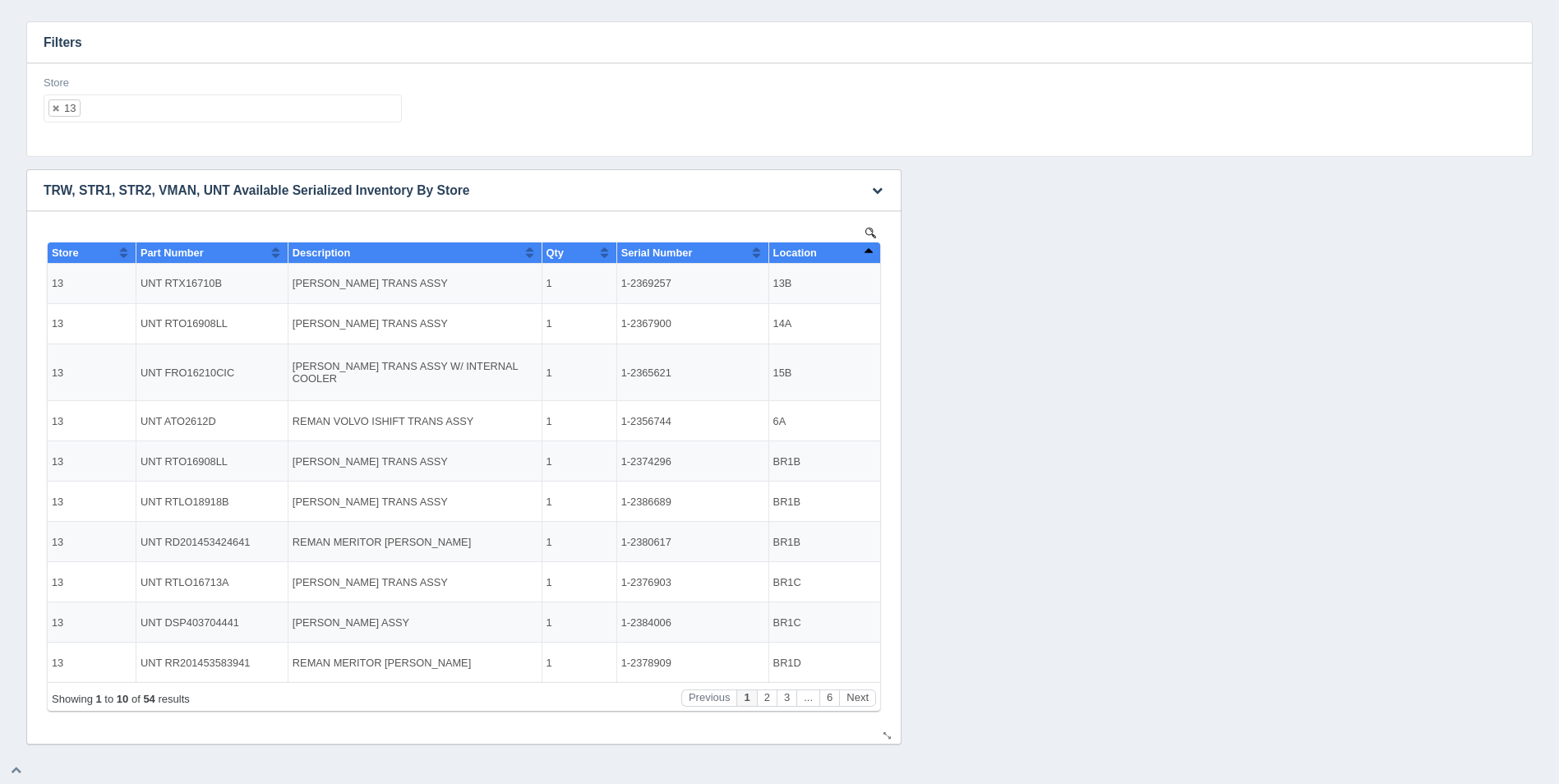
click at [868, 253] on button "Sort column descending" at bounding box center [868, 252] width 11 height 20
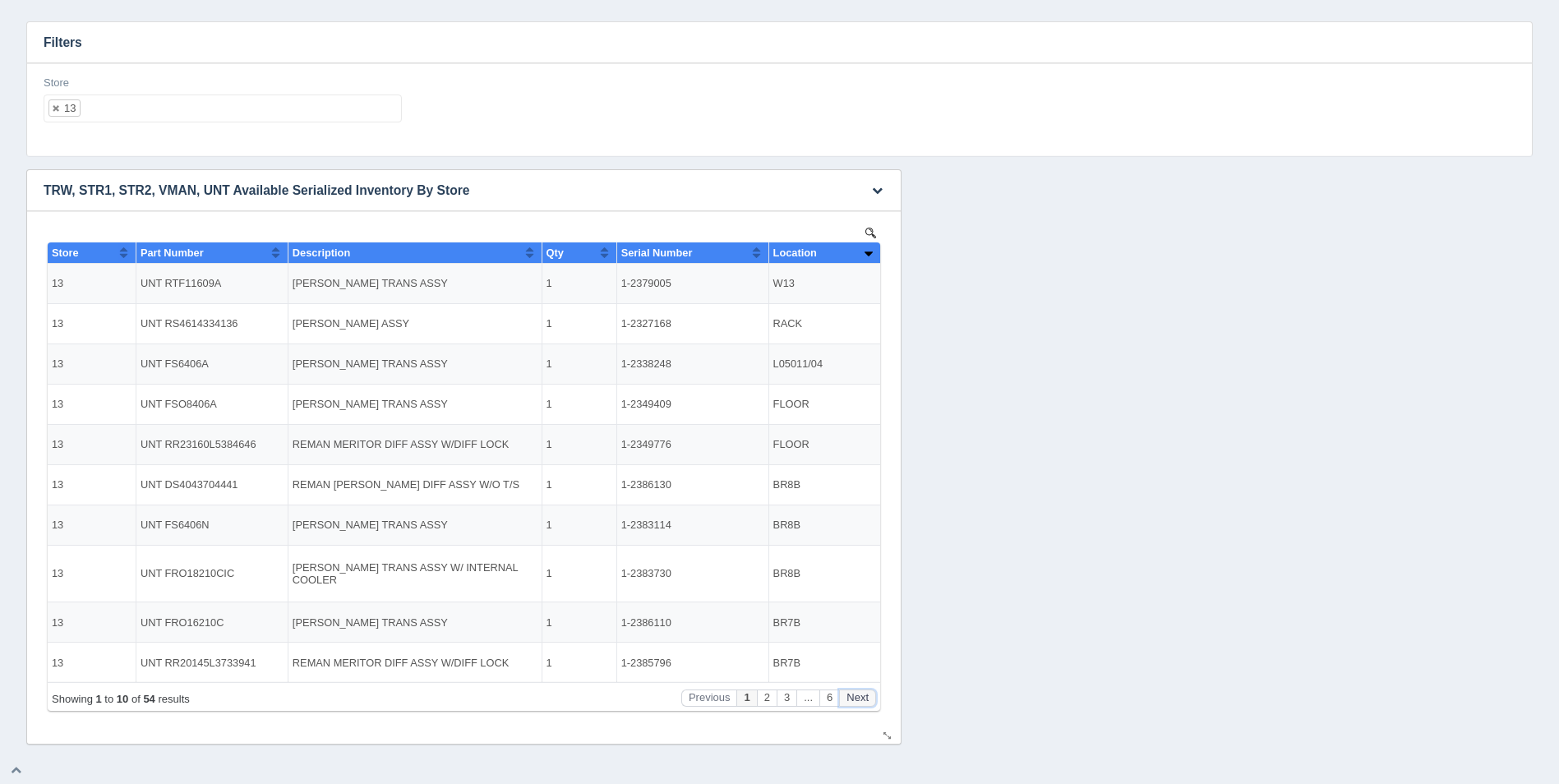
click at [864, 697] on button "Next" at bounding box center [858, 698] width 37 height 17
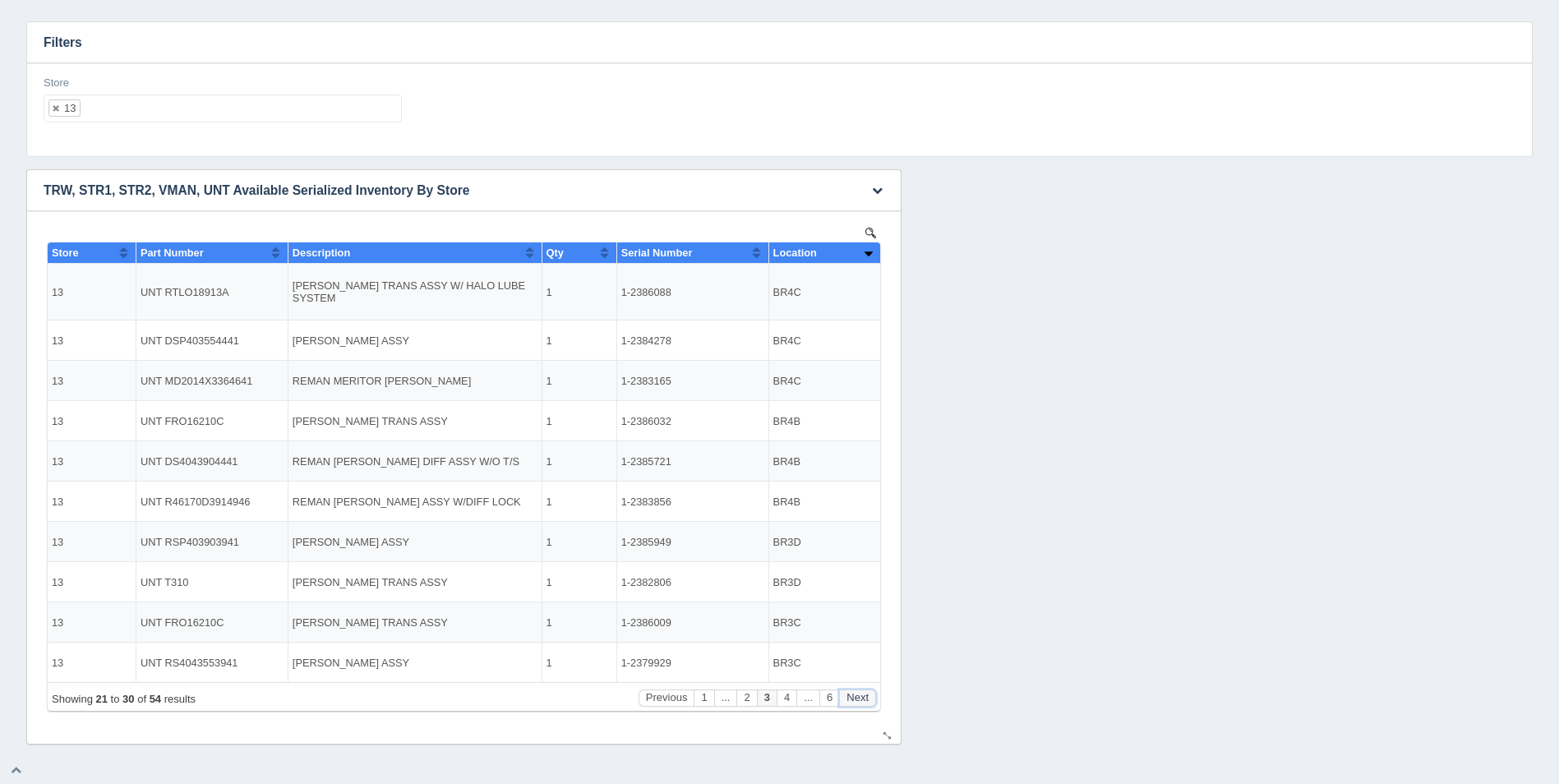
click at [864, 697] on button "Next" at bounding box center [858, 698] width 37 height 17
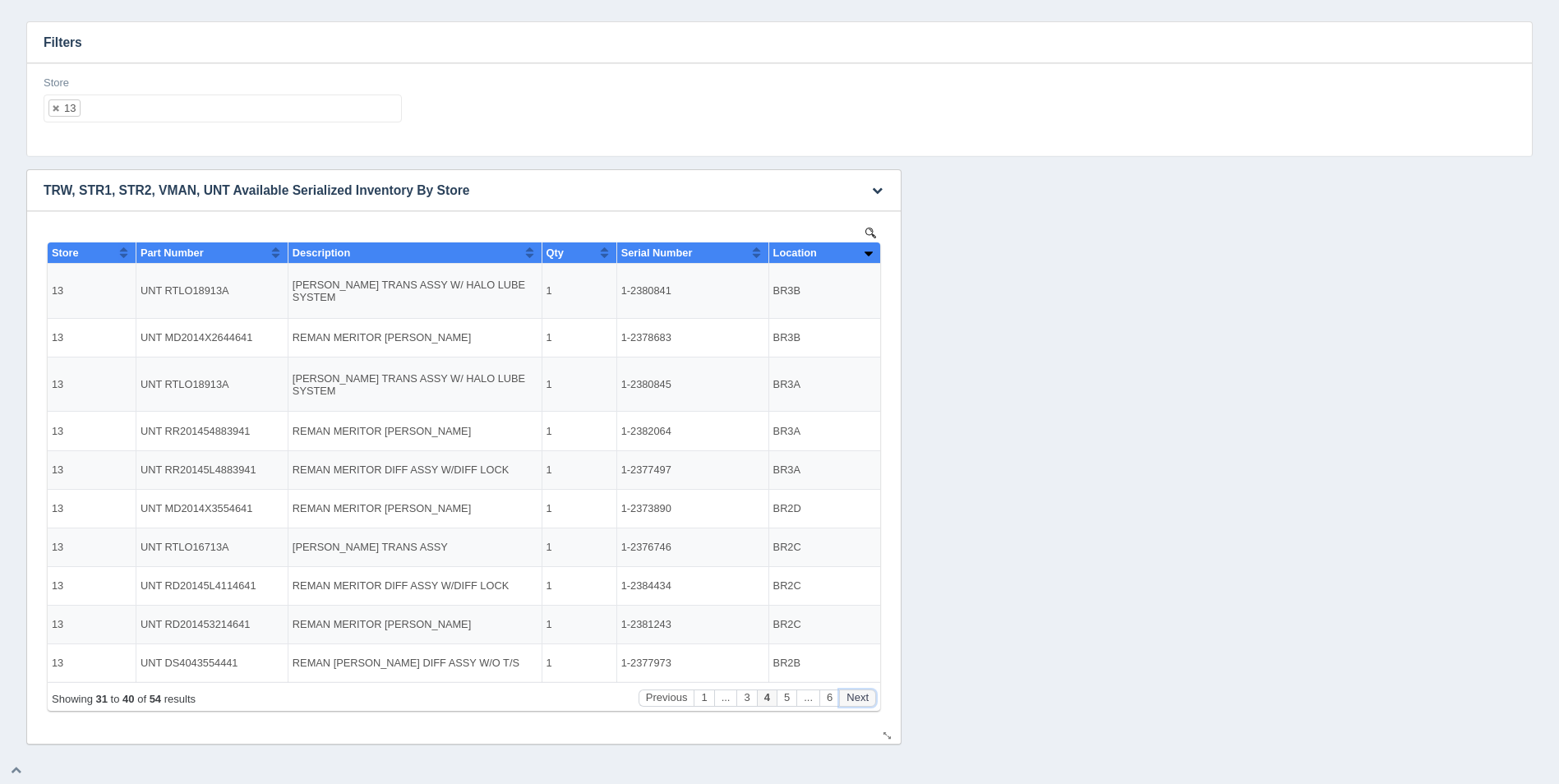
click at [864, 697] on button "Next" at bounding box center [858, 698] width 37 height 17
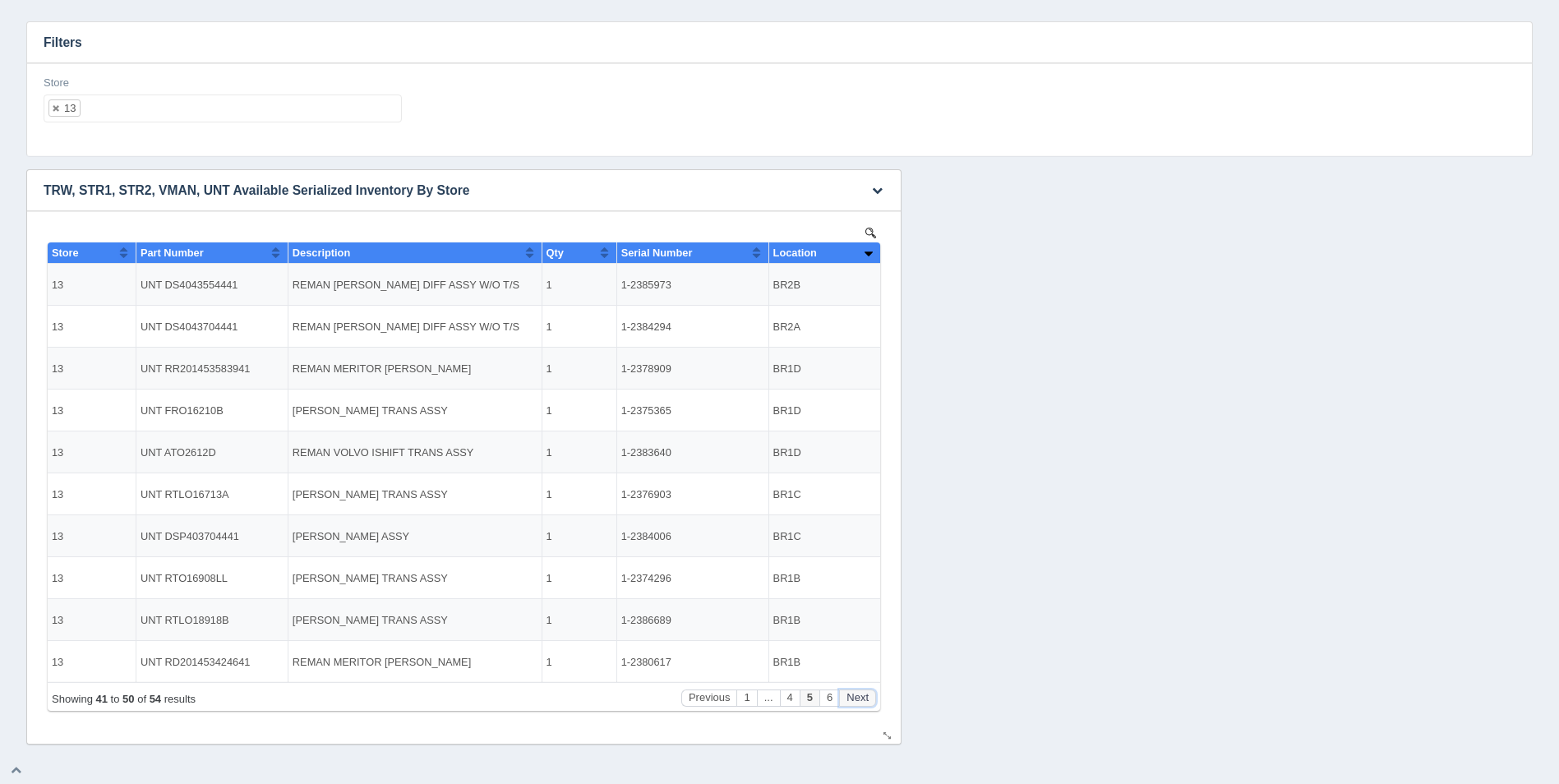
click at [864, 697] on button "Next" at bounding box center [858, 698] width 37 height 17
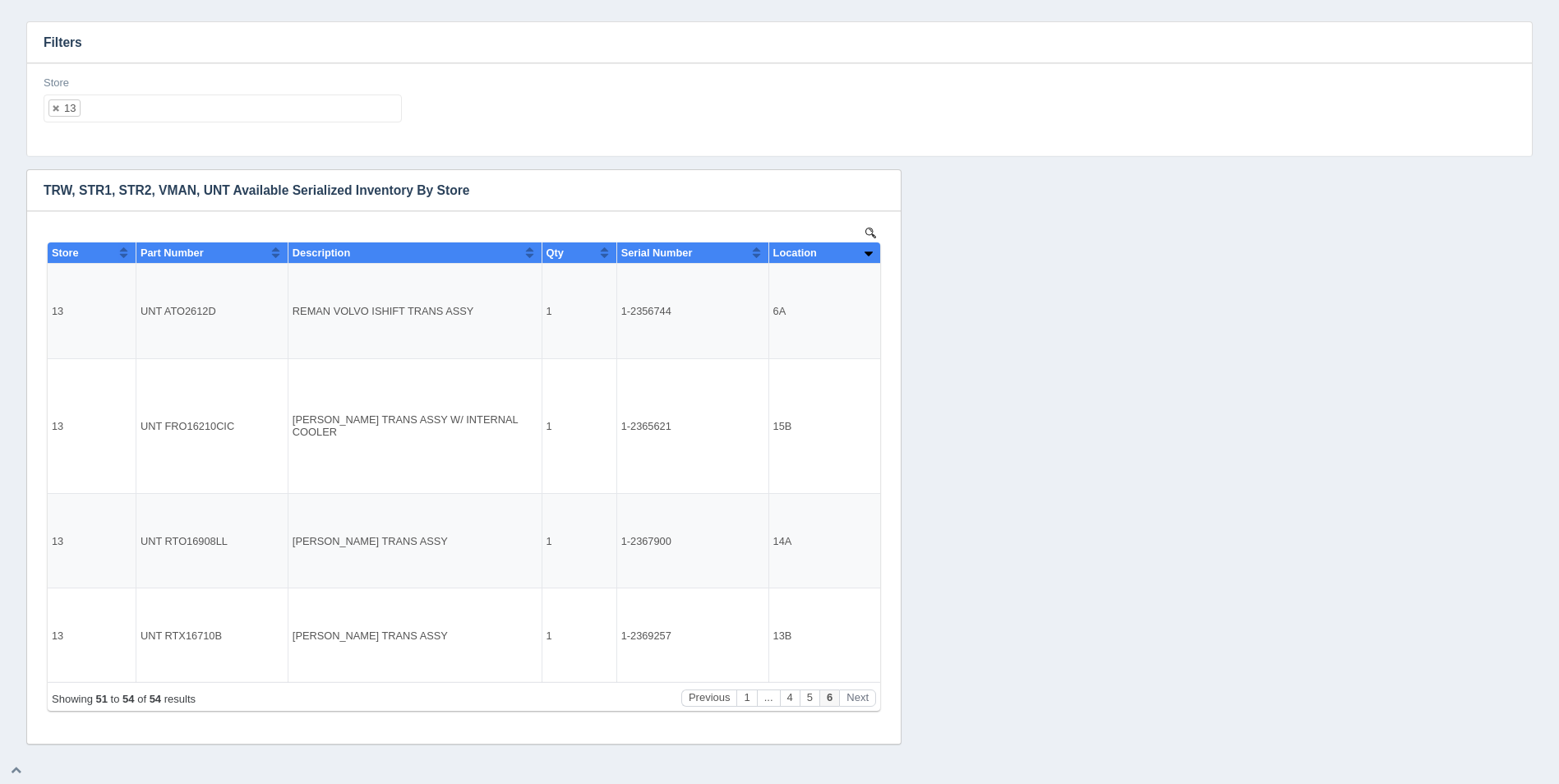
click at [187, 114] on ul "13" at bounding box center [222, 108] width 358 height 28
select select
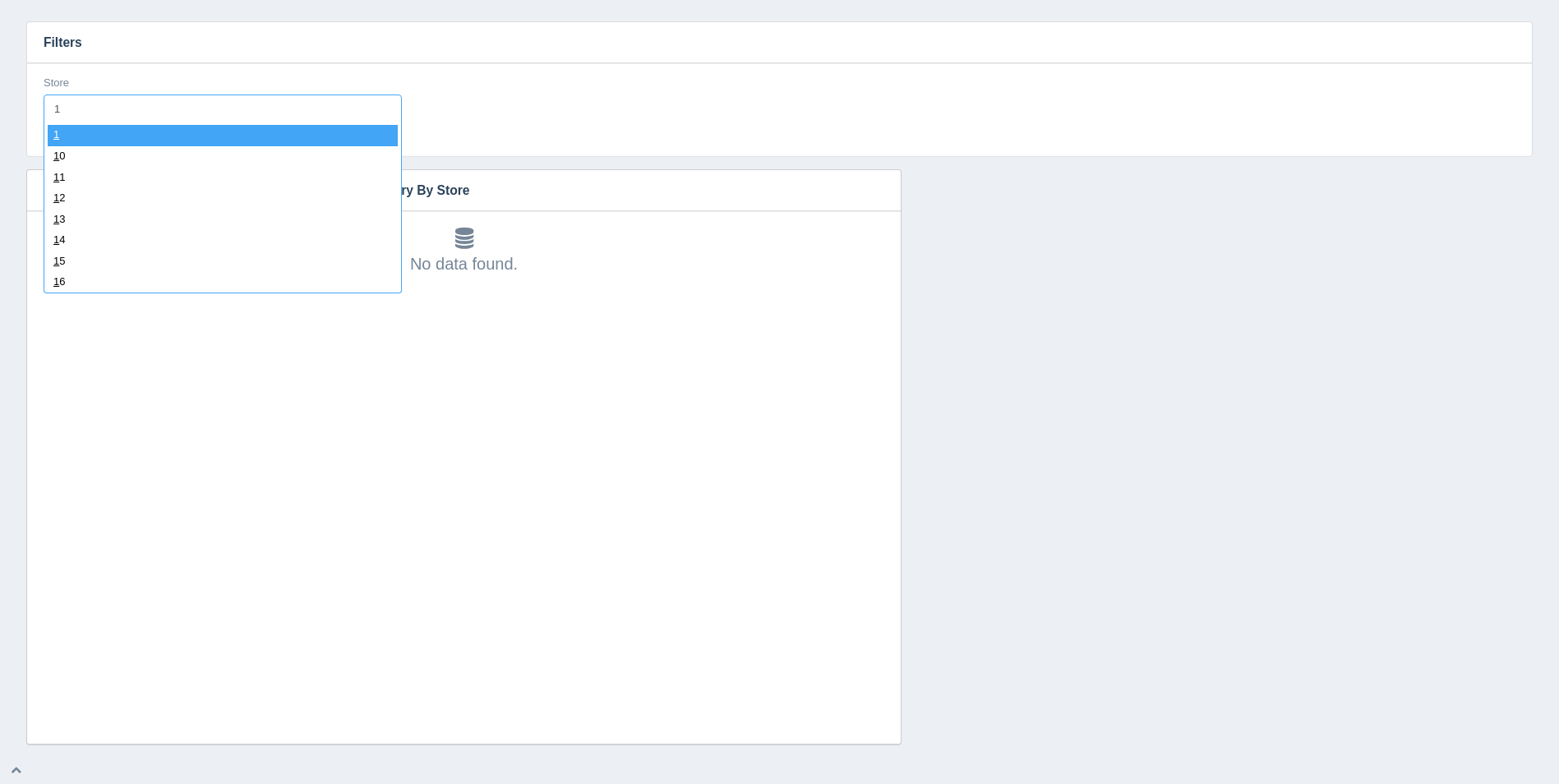
type input "14"
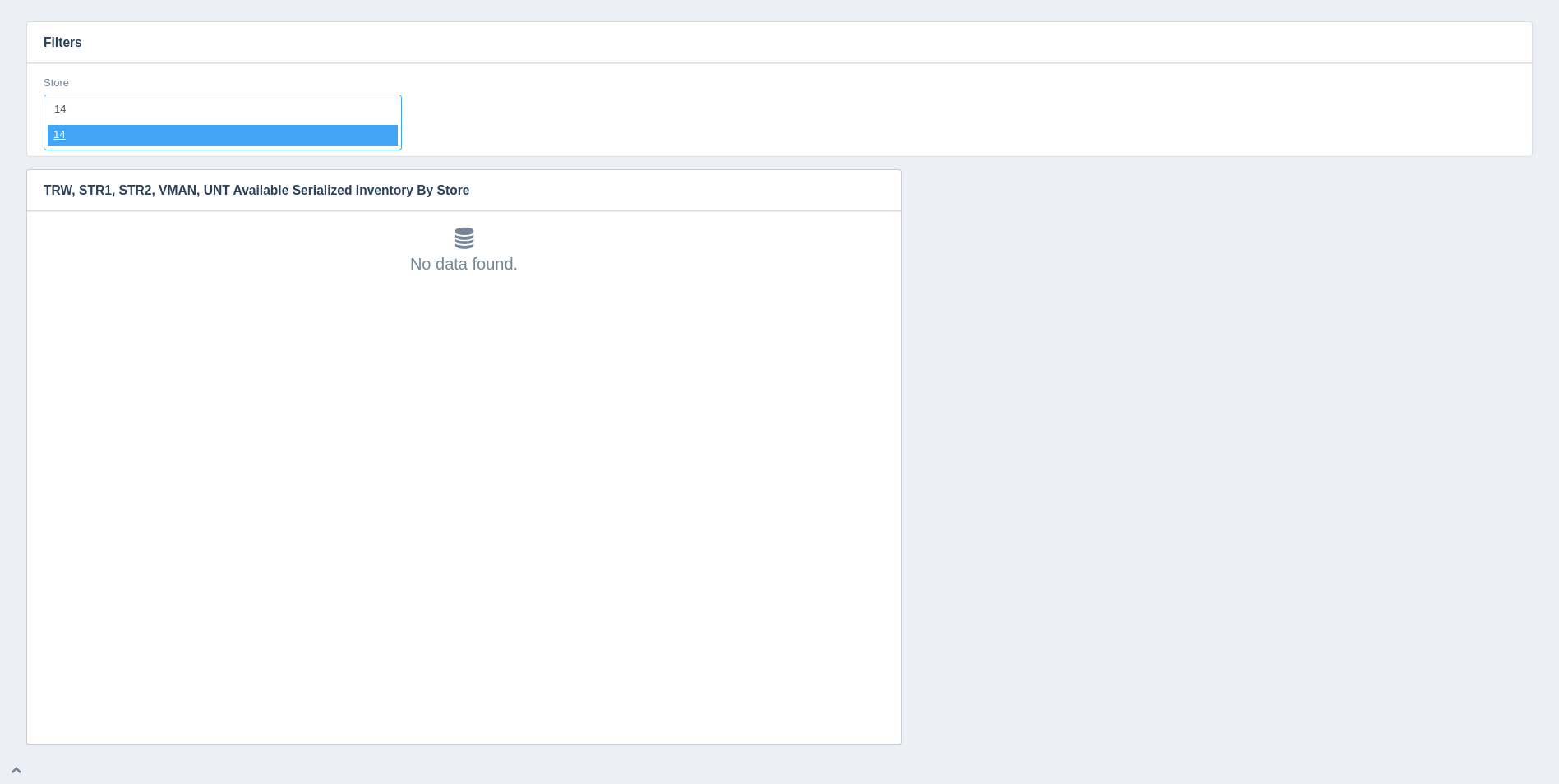
select select "14"
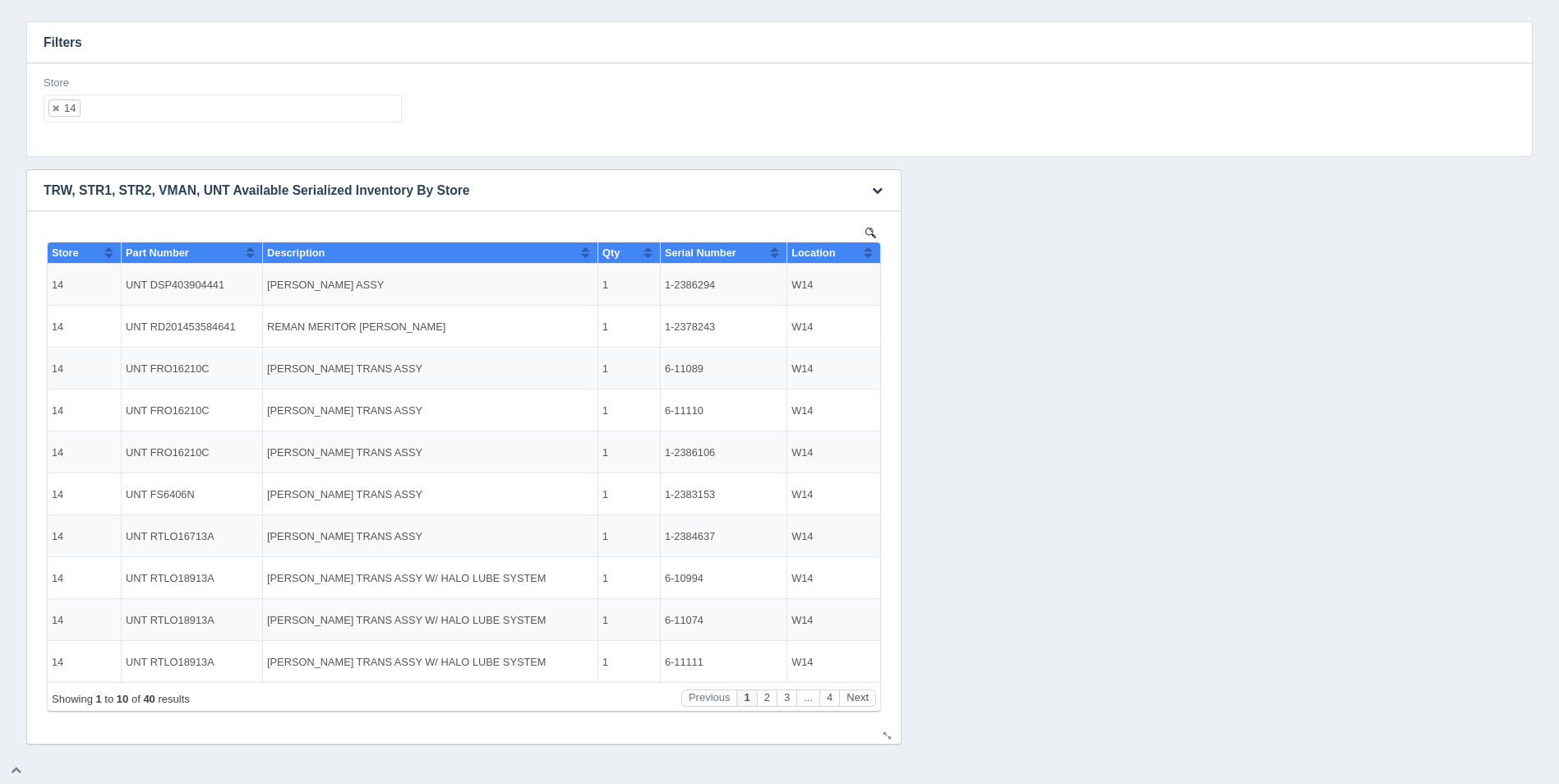
click at [870, 249] on button "Sort column ascending" at bounding box center [868, 252] width 11 height 20
click at [870, 249] on button "Sort column descending" at bounding box center [868, 252] width 11 height 20
drag, startPoint x: 714, startPoint y: 286, endPoint x: 666, endPoint y: 284, distance: 48.0
click at [666, 284] on td "1-2385968" at bounding box center [722, 285] width 126 height 42
copy td "1-2385968"
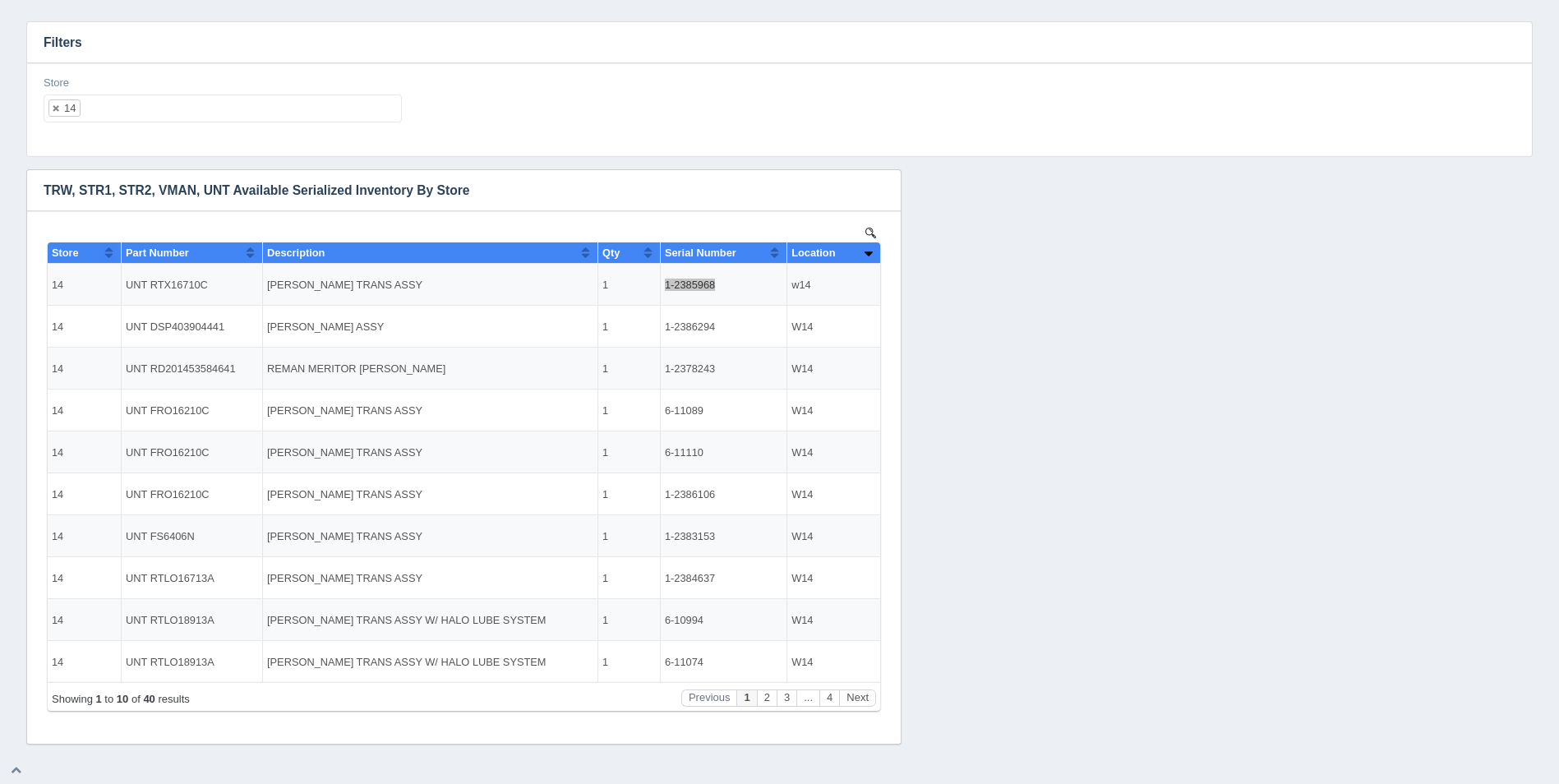
click at [214, 113] on ul "14" at bounding box center [222, 108] width 358 height 28
select select
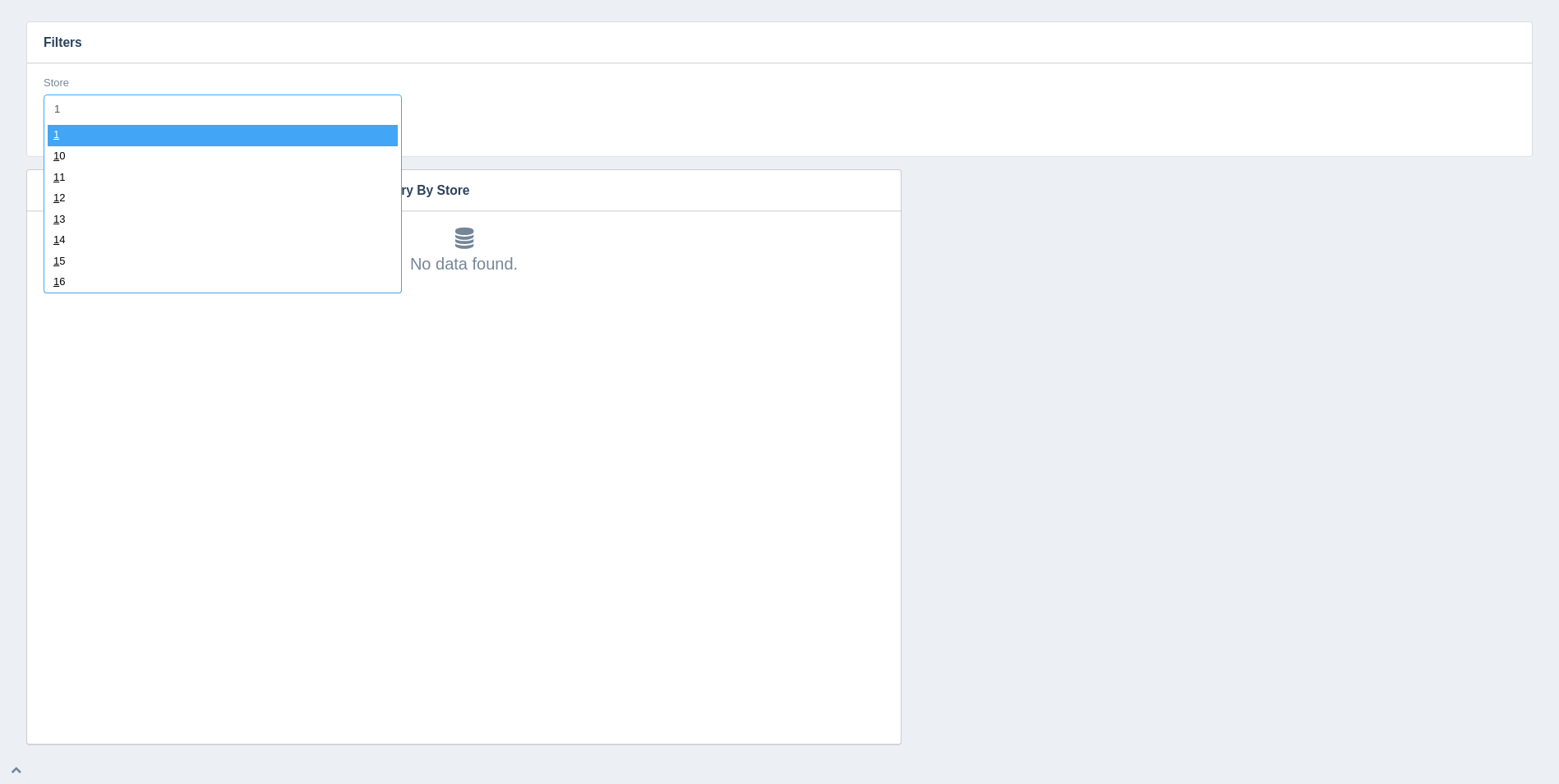
type input "14"
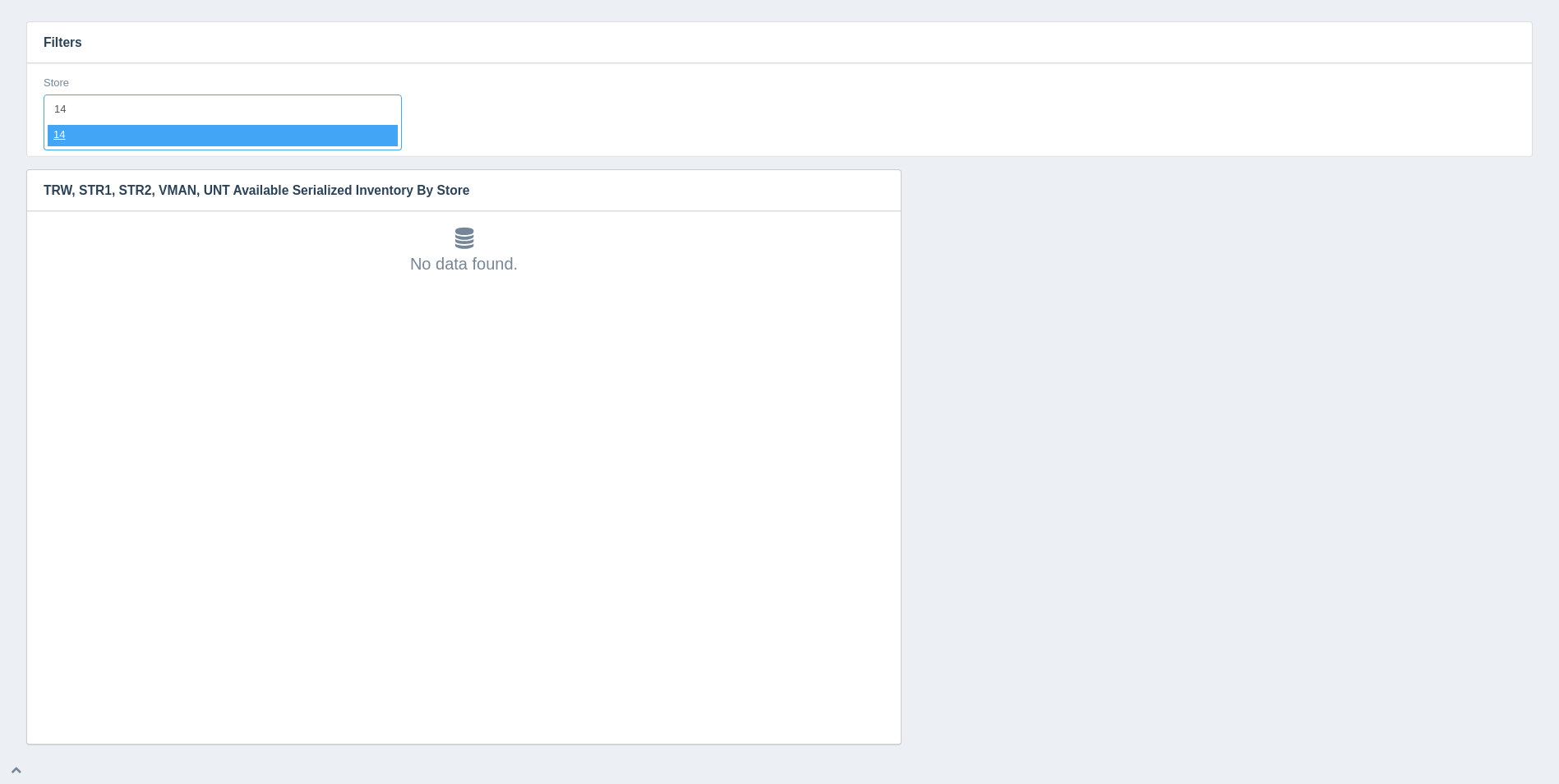
select select "14"
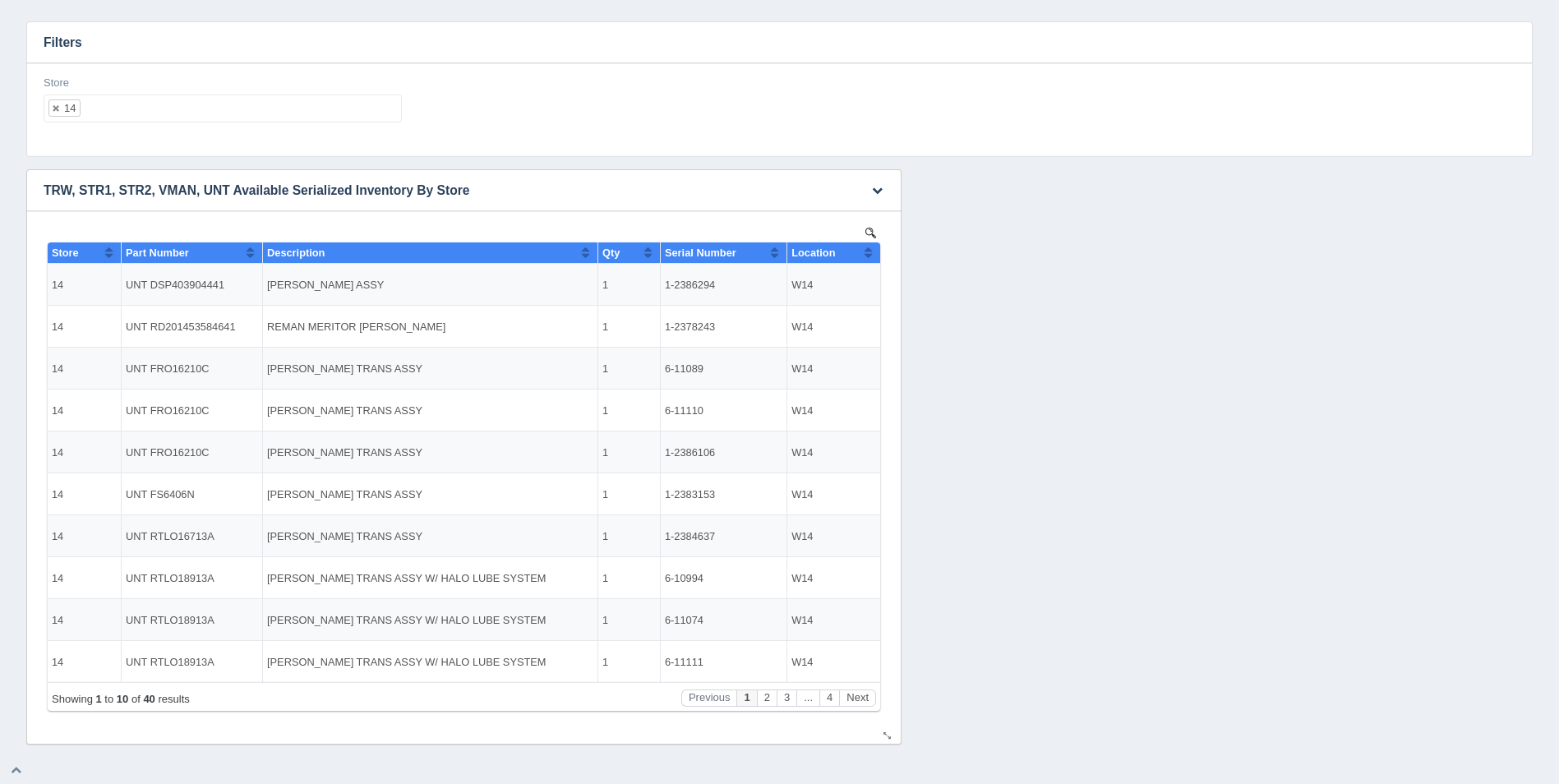
click at [872, 254] on button "Sort column ascending" at bounding box center [868, 252] width 11 height 20
click at [872, 254] on button "Sort column descending" at bounding box center [868, 252] width 11 height 20
click at [379, 113] on ul "14" at bounding box center [222, 108] width 358 height 28
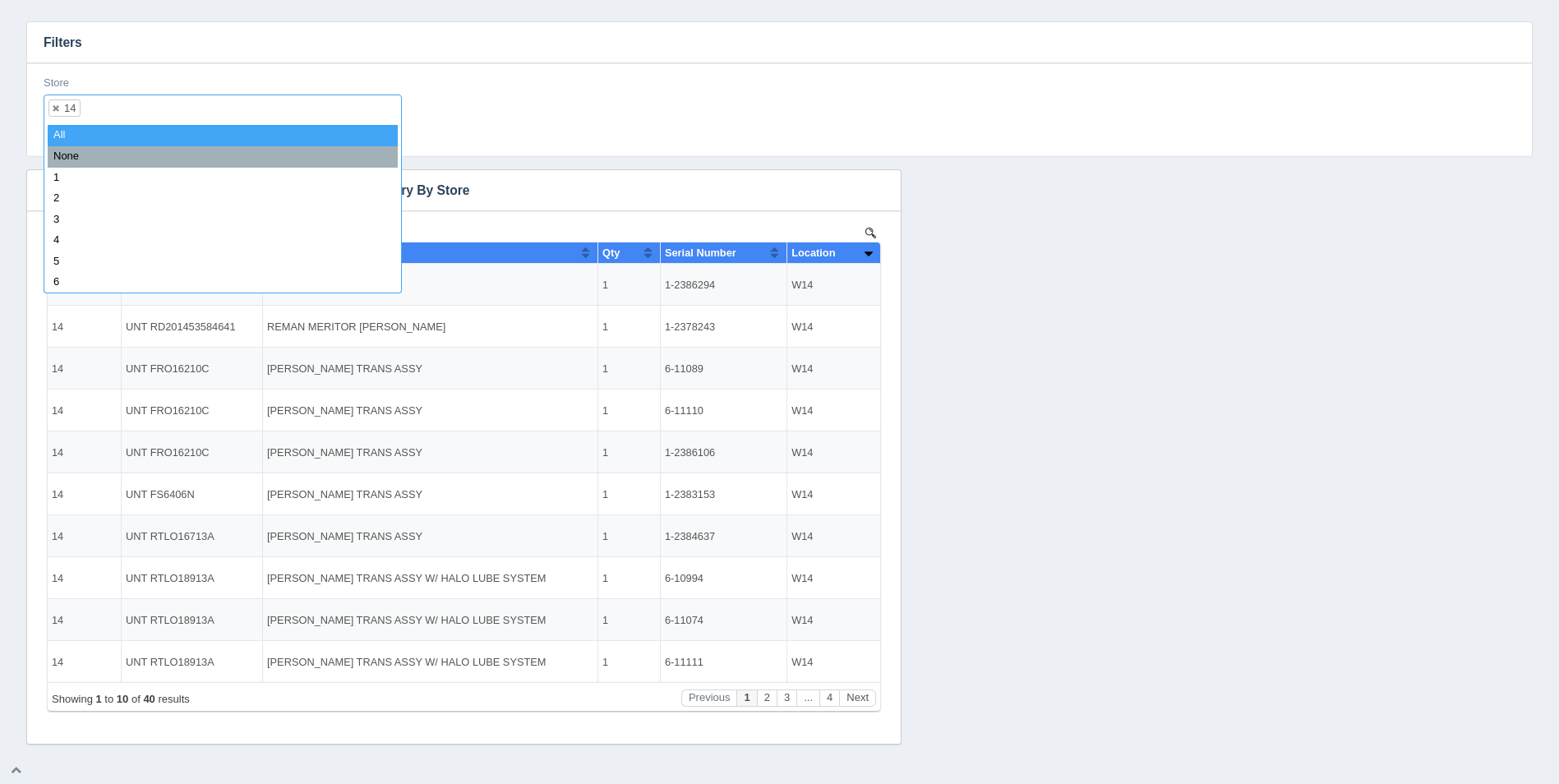
select select
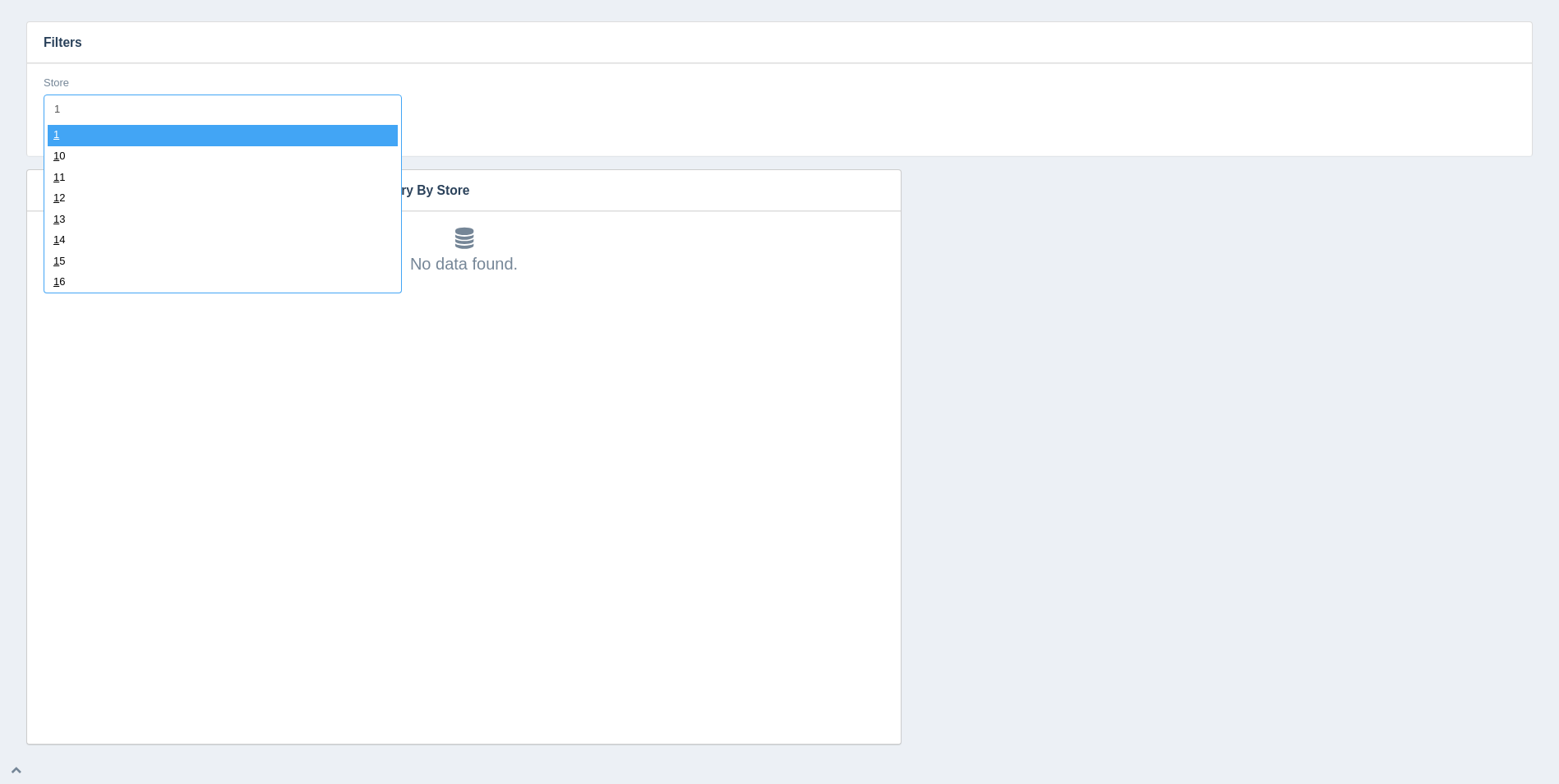
type input "15"
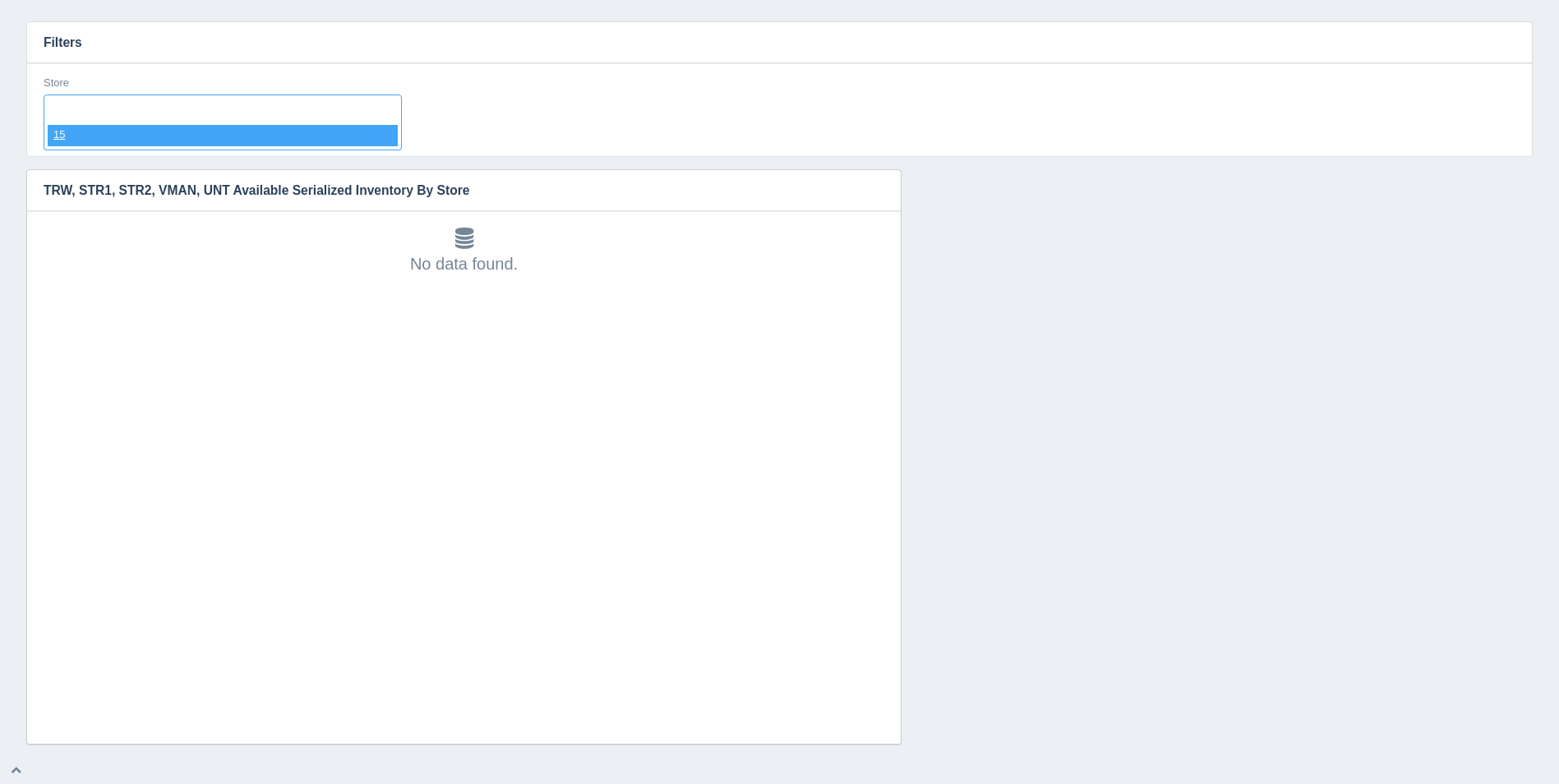
select select "15"
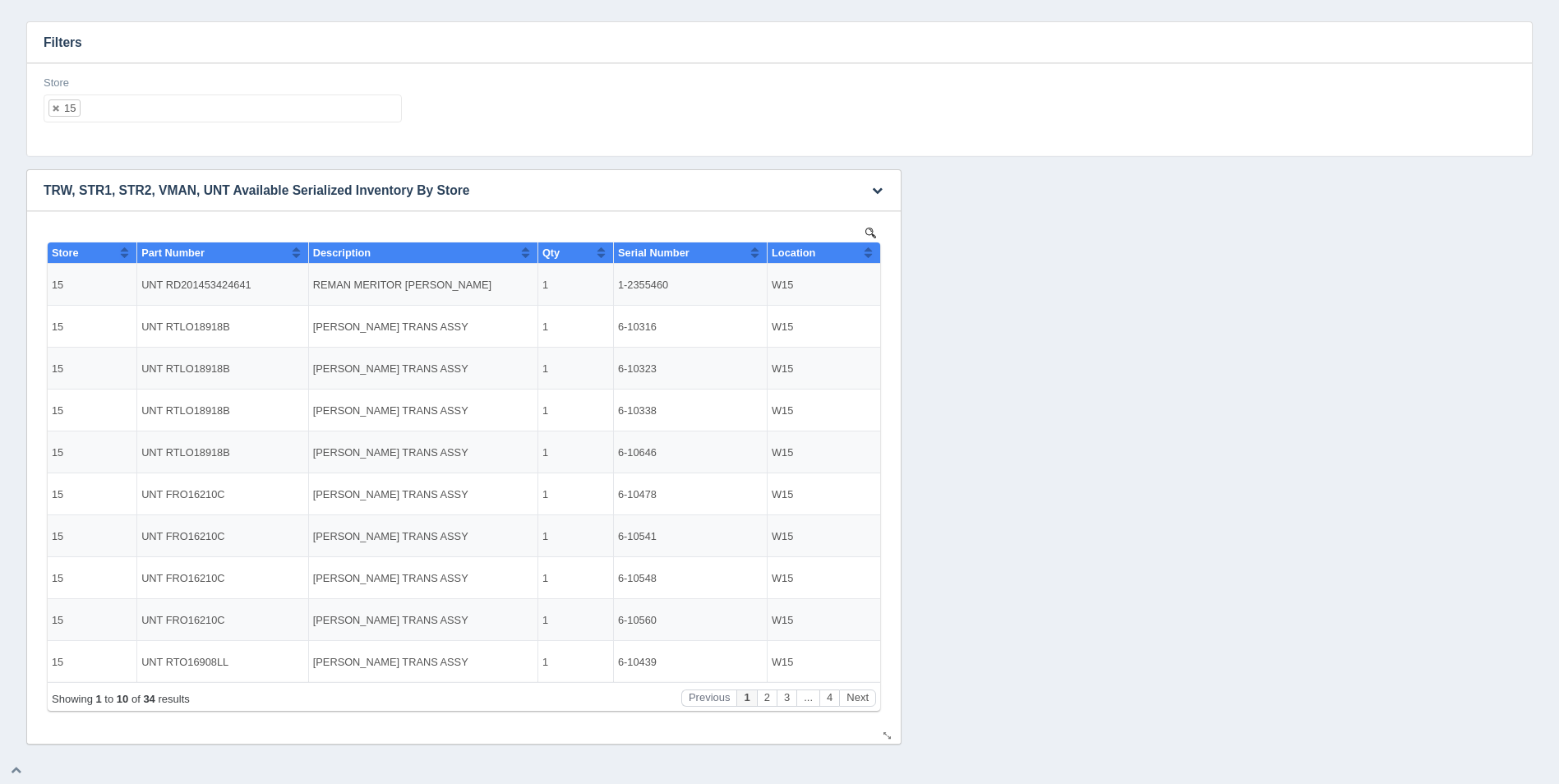
click at [868, 250] on button "Sort column ascending" at bounding box center [868, 252] width 11 height 20
click at [868, 250] on button "Sort column descending" at bounding box center [868, 252] width 11 height 20
click at [301, 108] on ul "15" at bounding box center [222, 108] width 358 height 28
select select
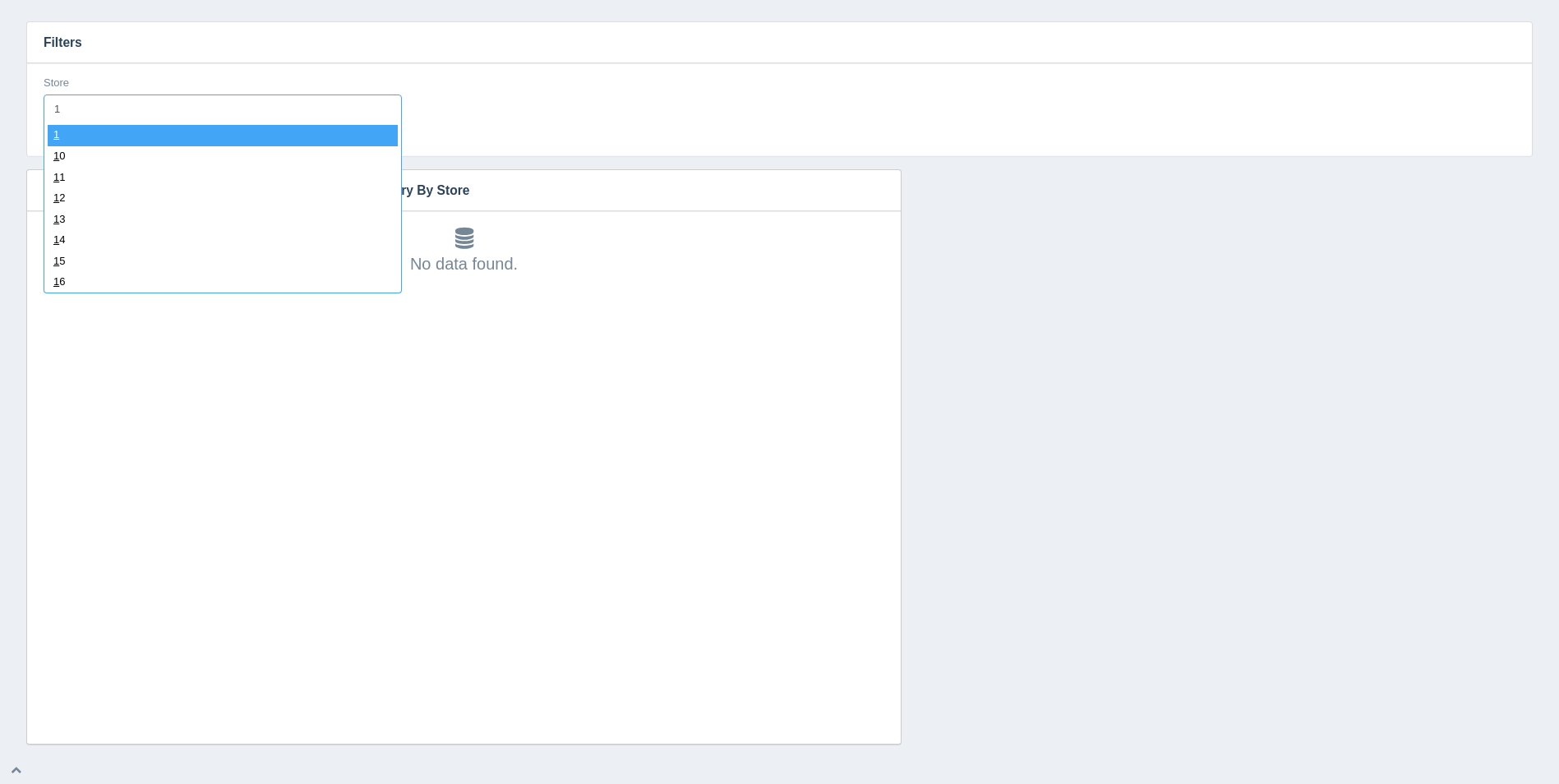
type input "16"
select select "16"
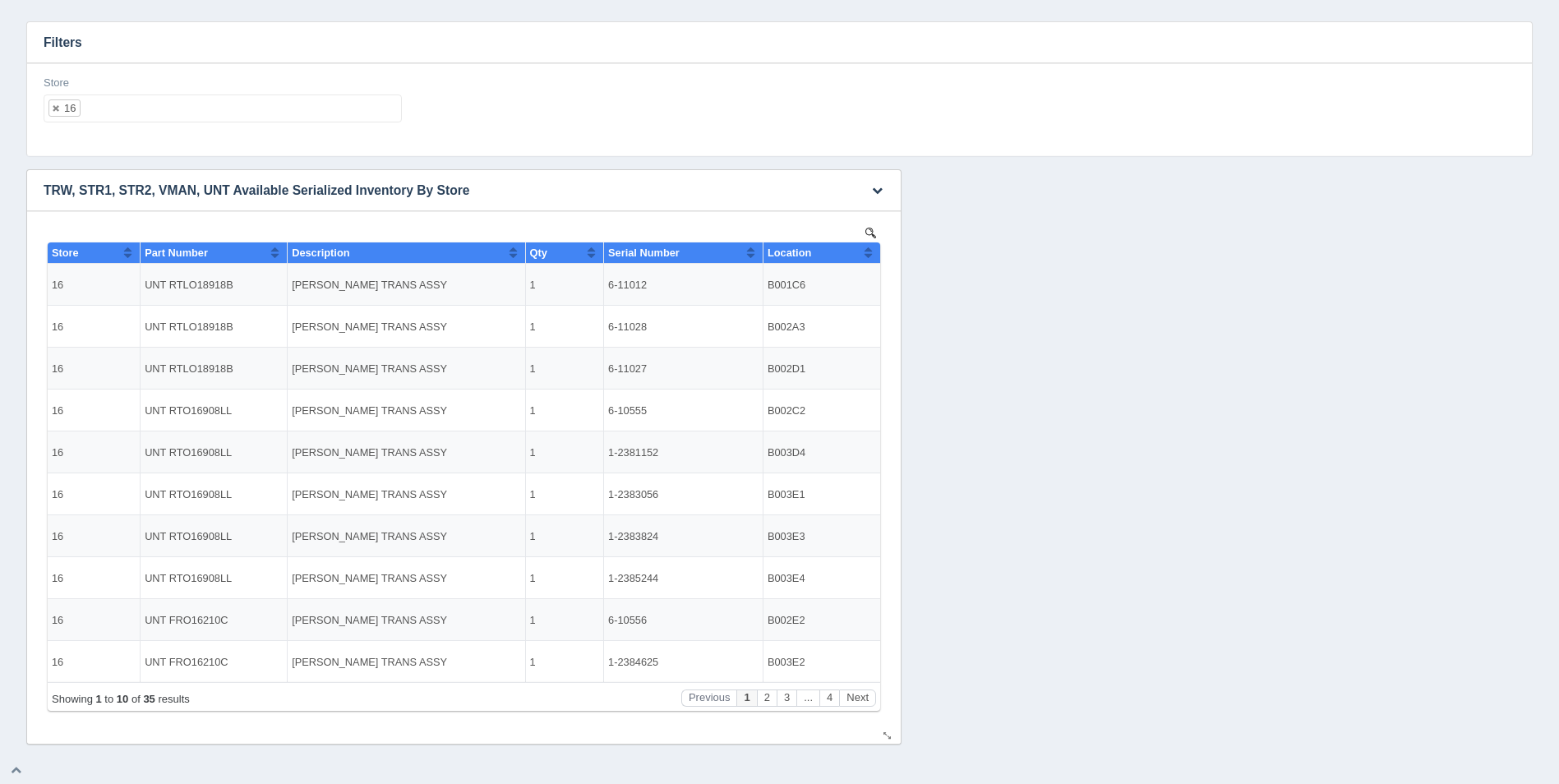
click at [867, 249] on button "Sort column ascending" at bounding box center [868, 252] width 11 height 20
click at [868, 250] on button "Sort column descending" at bounding box center [868, 252] width 11 height 20
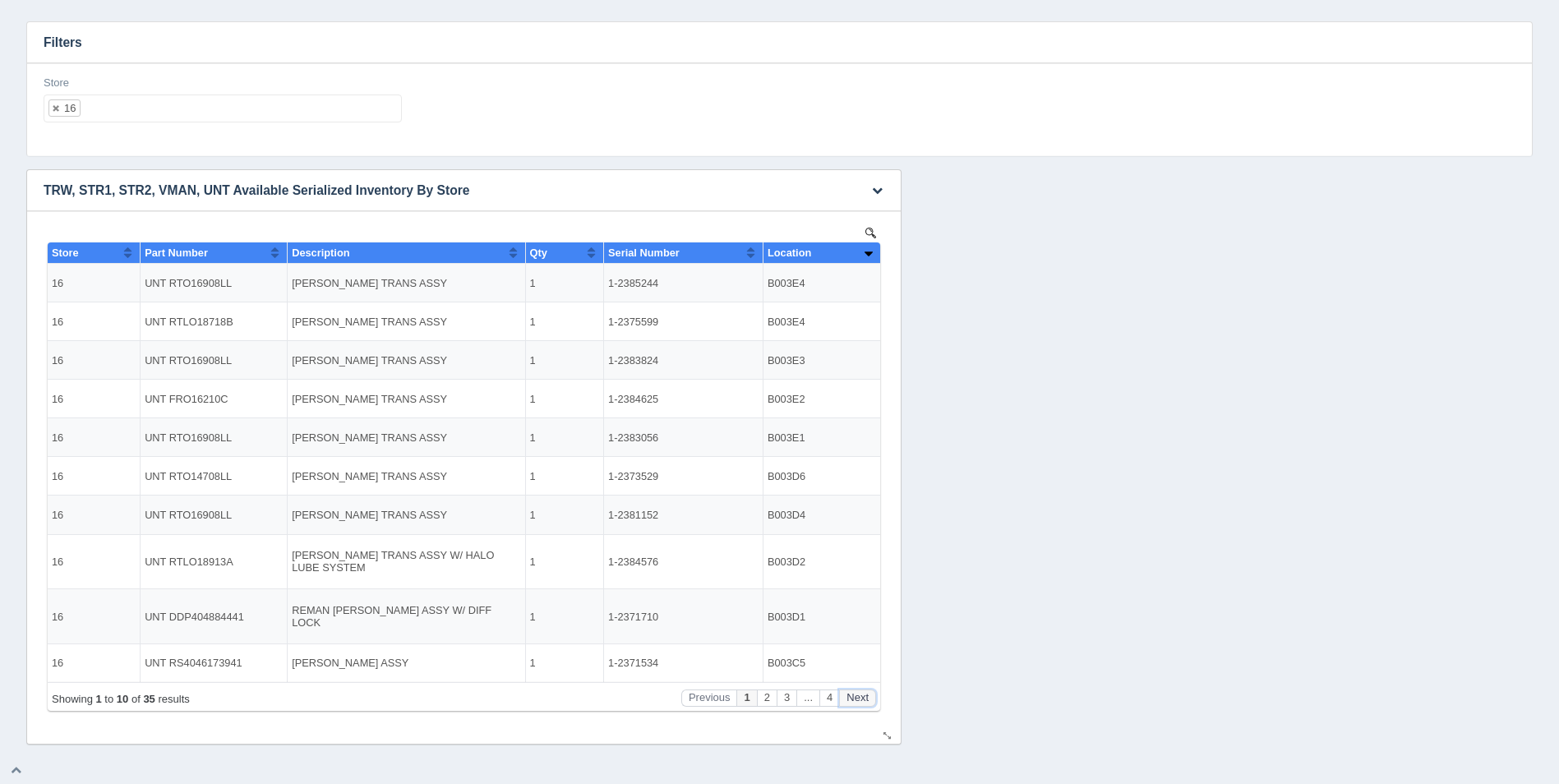
click at [854, 699] on button "Next" at bounding box center [858, 698] width 37 height 17
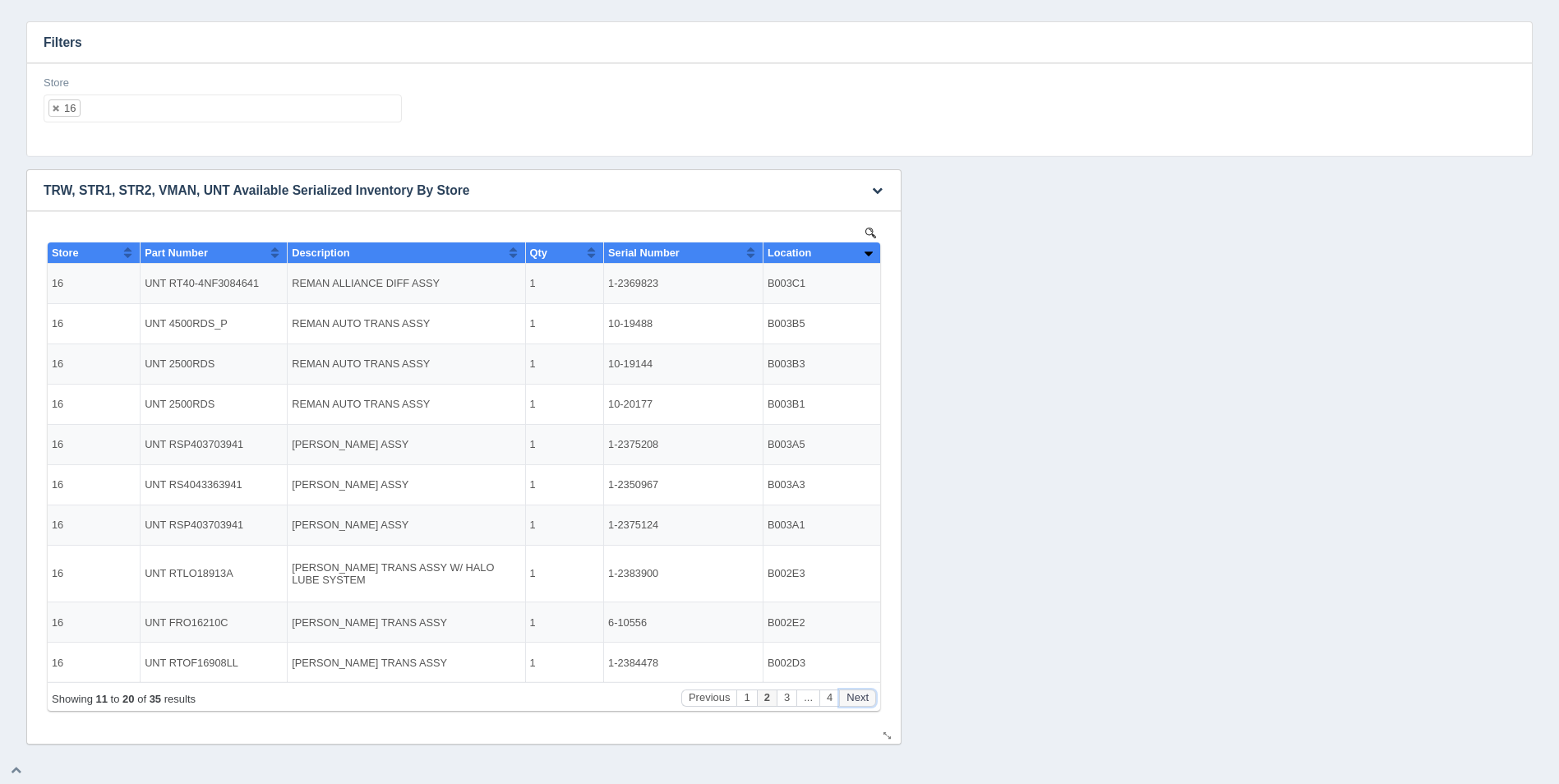
click at [855, 699] on button "Next" at bounding box center [858, 698] width 37 height 17
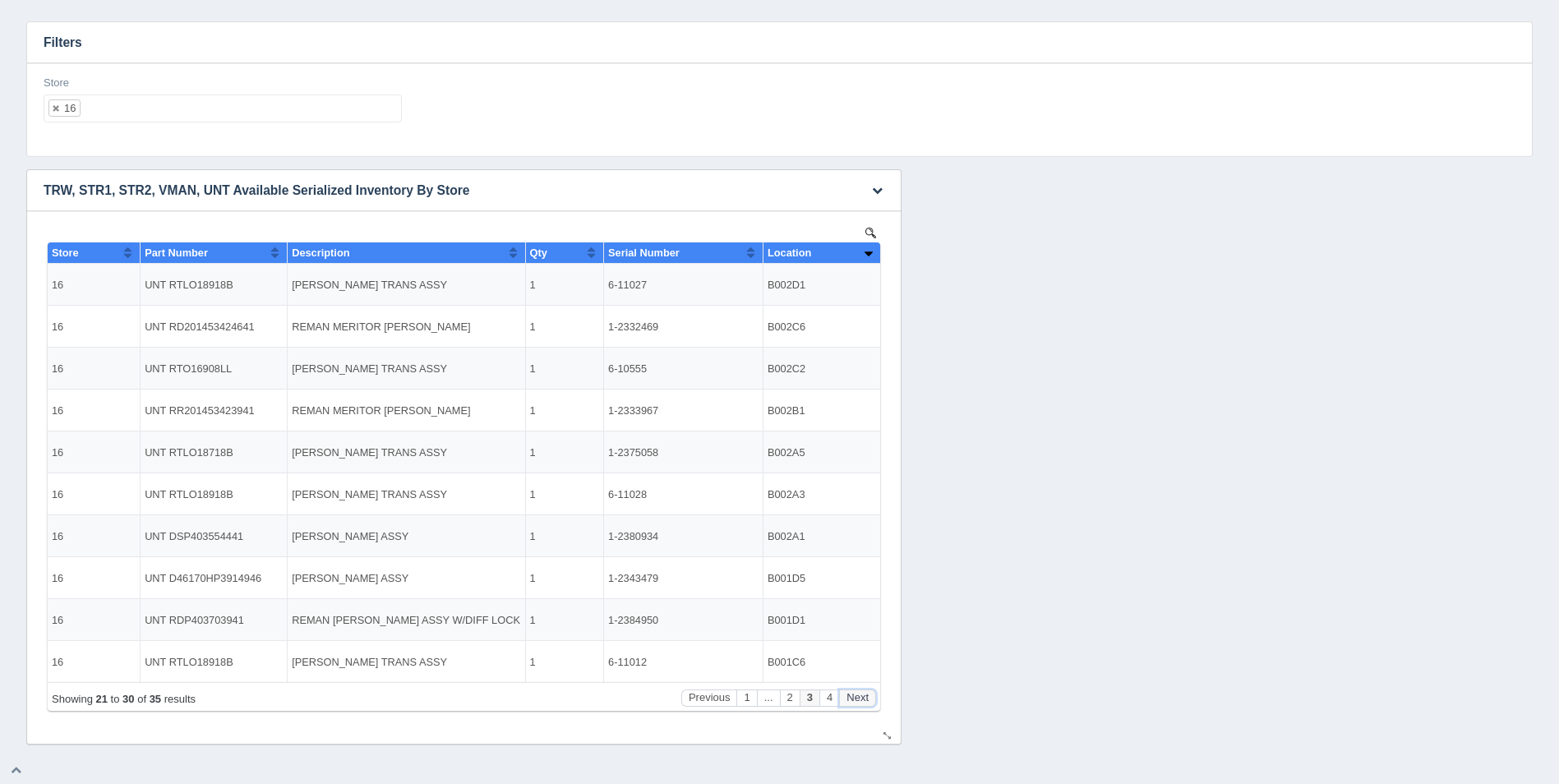
click at [855, 699] on button "Next" at bounding box center [858, 698] width 37 height 17
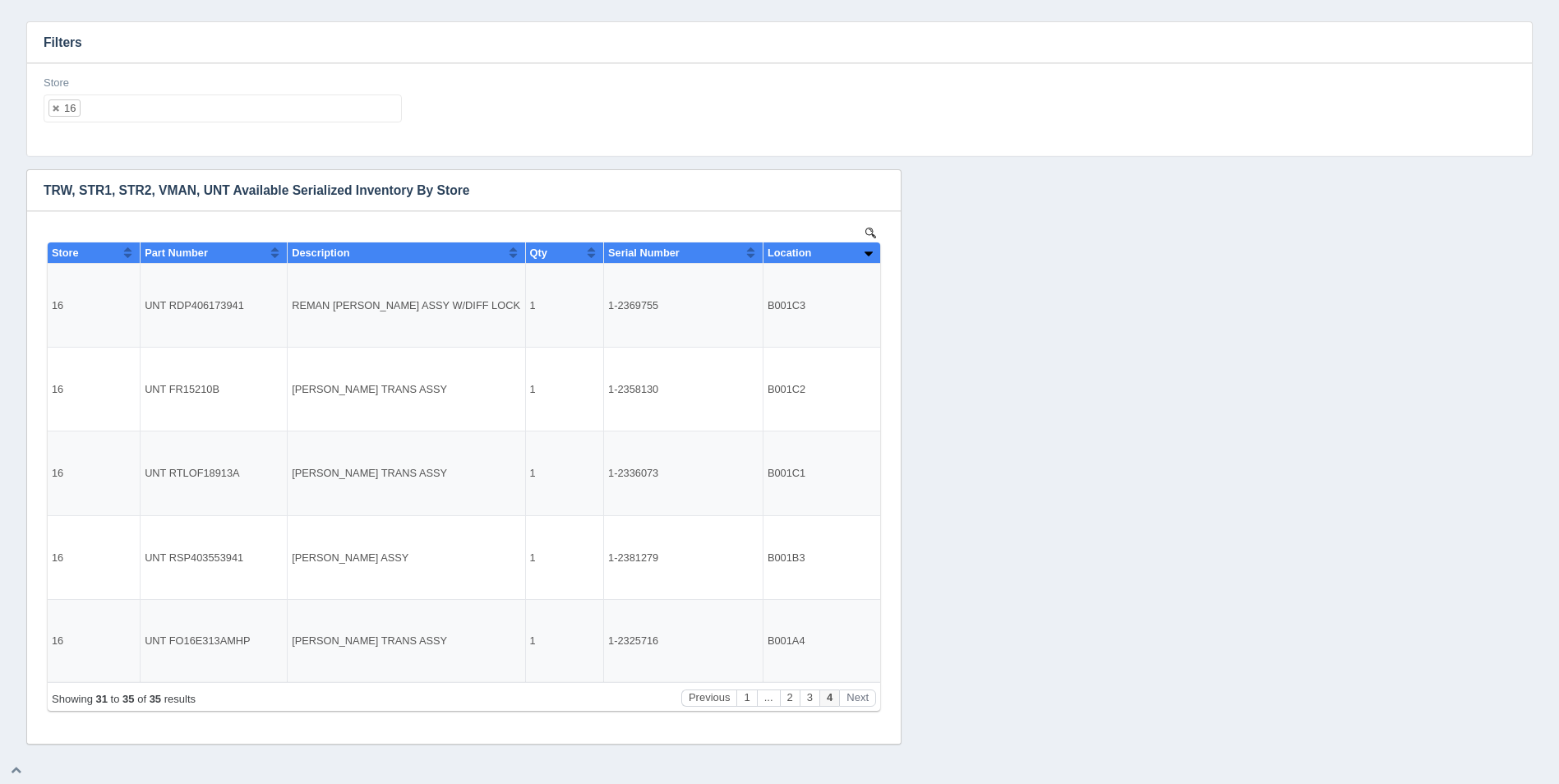
click at [97, 102] on input "text" at bounding box center [94, 108] width 28 height 26
select select
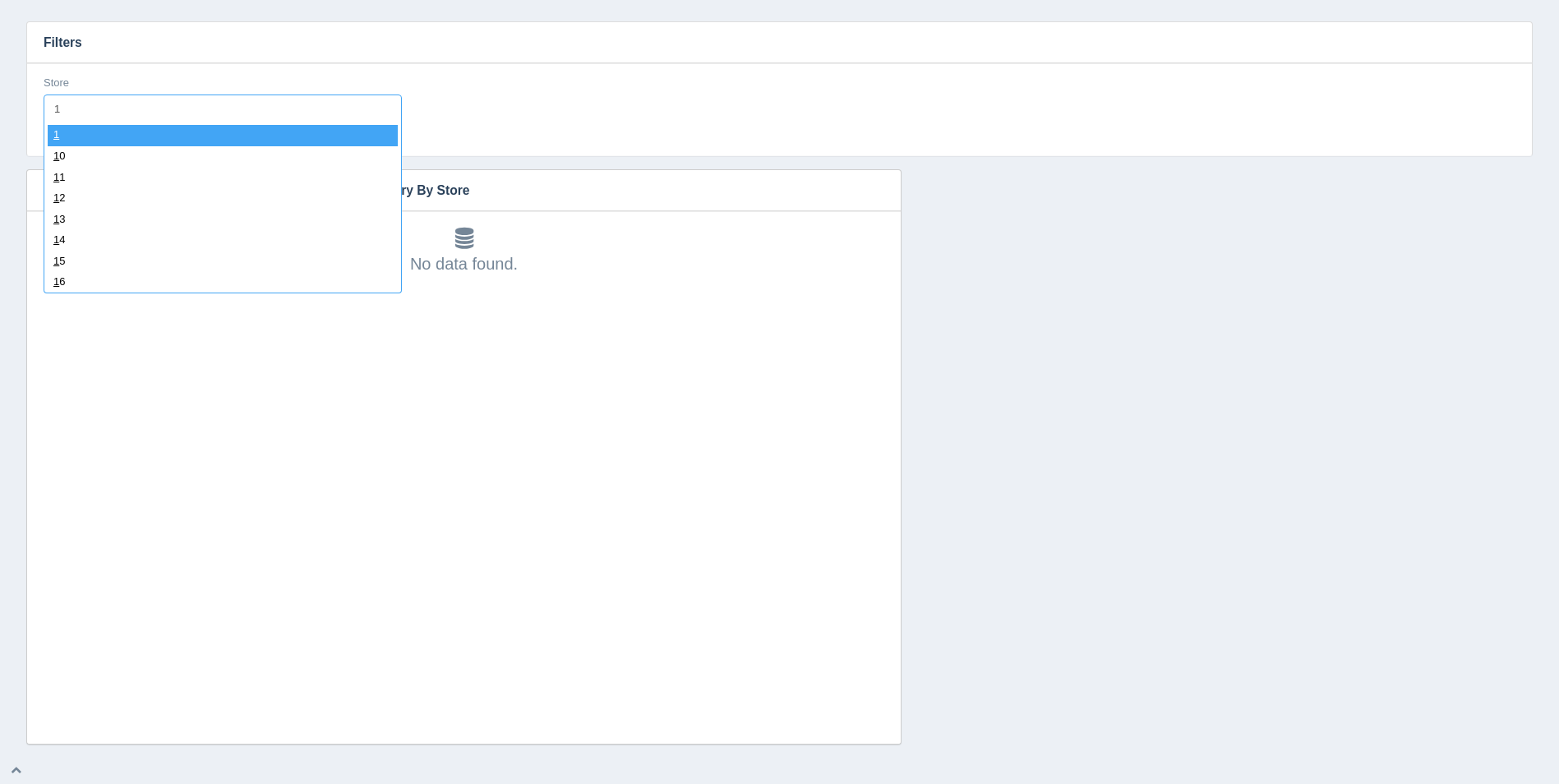
type input "17"
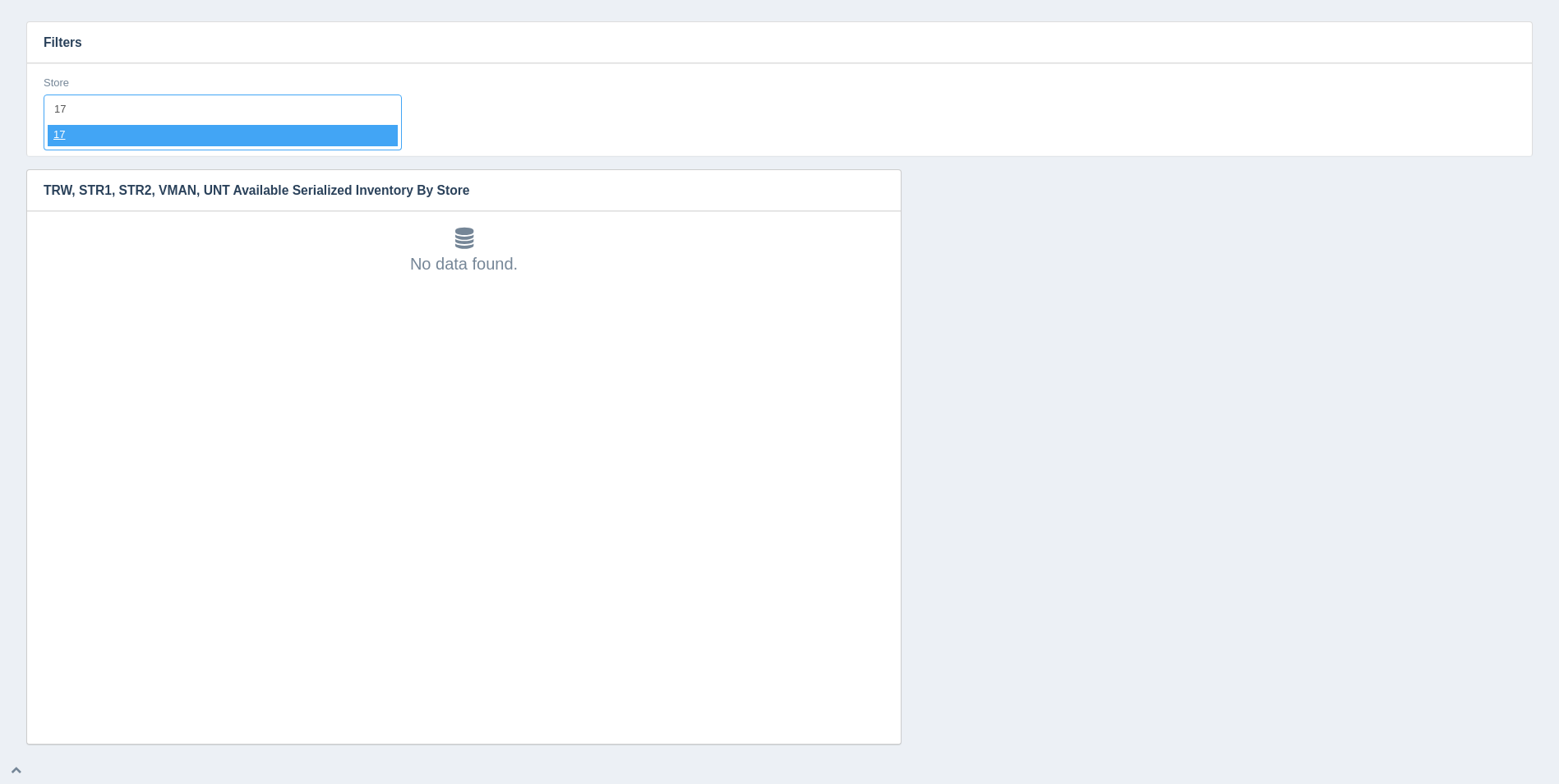
select select "17"
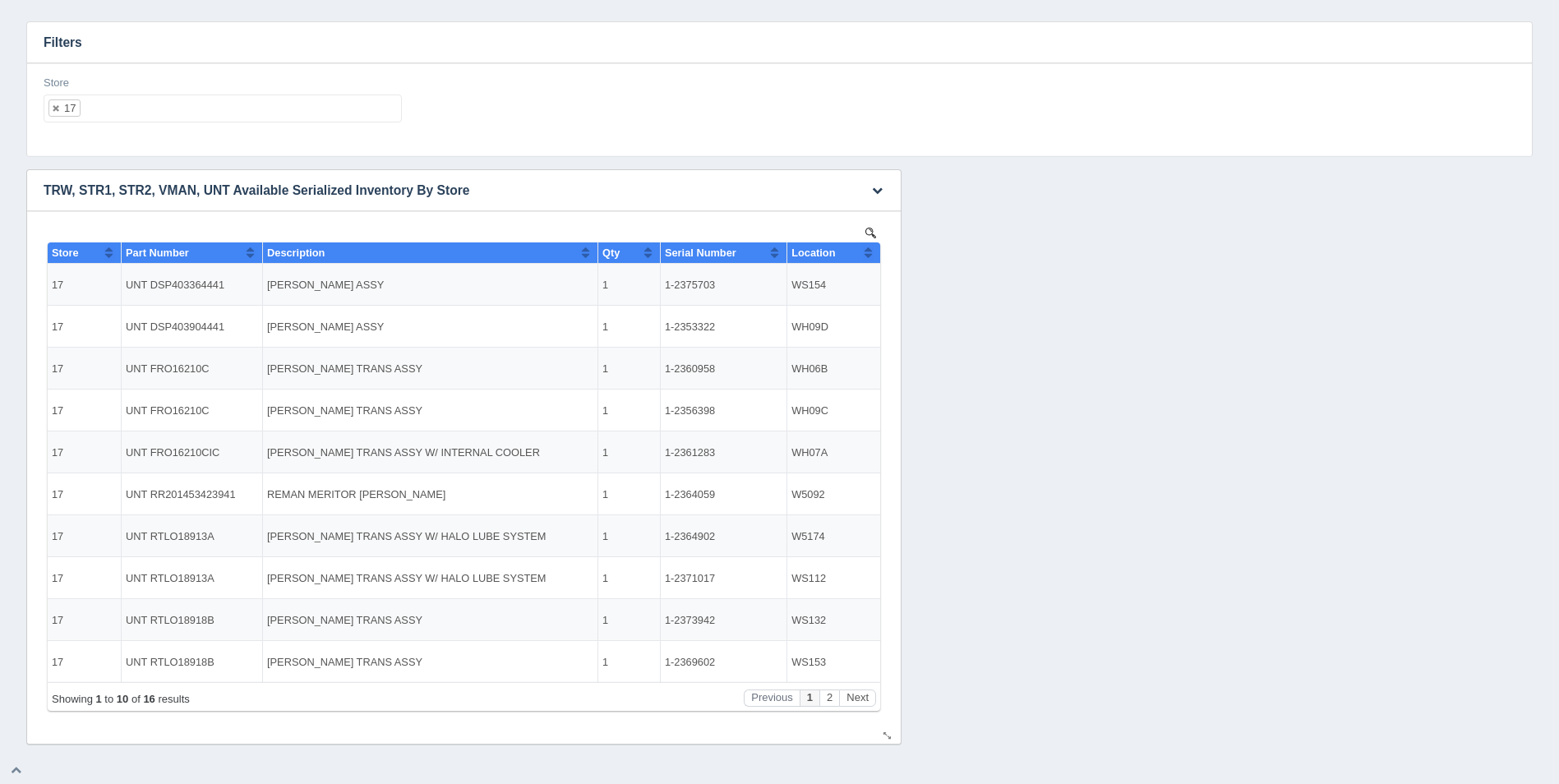
click at [868, 250] on button "Sort column ascending" at bounding box center [868, 252] width 11 height 20
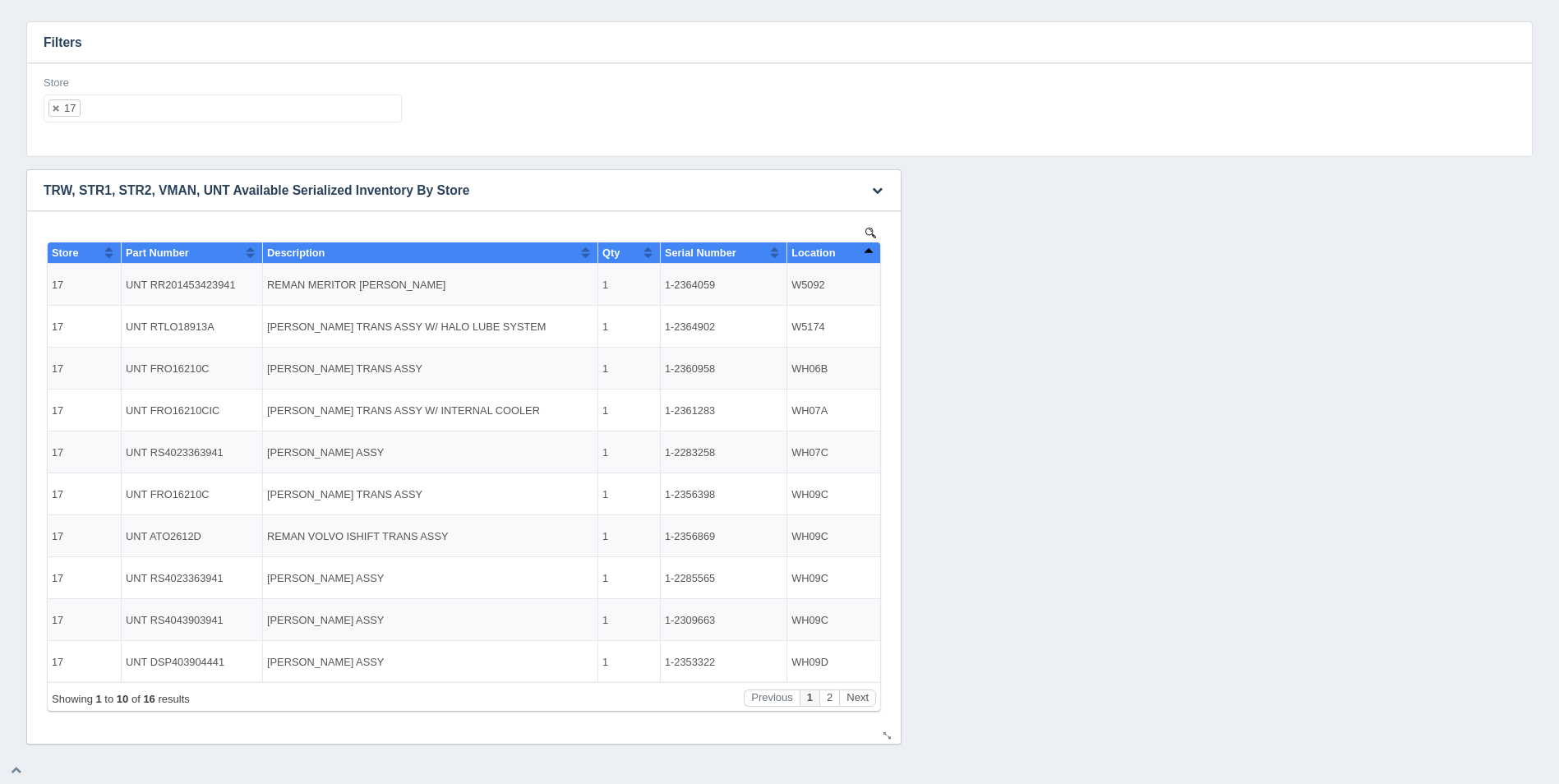
click at [868, 250] on button "Sort column descending" at bounding box center [868, 252] width 11 height 20
click at [852, 693] on button "Next" at bounding box center [858, 698] width 37 height 17
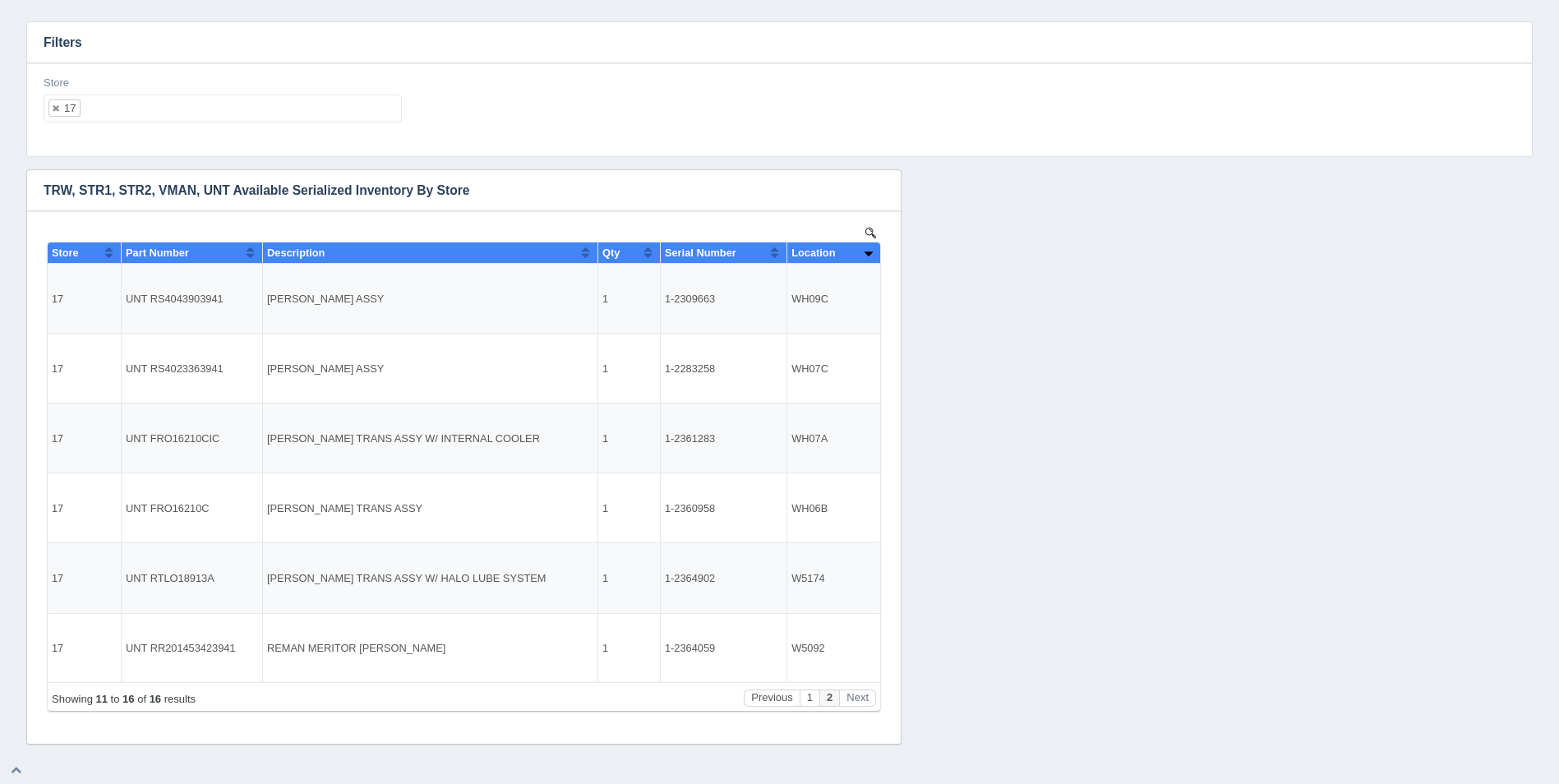
click at [152, 106] on ul "17" at bounding box center [222, 108] width 358 height 28
select select
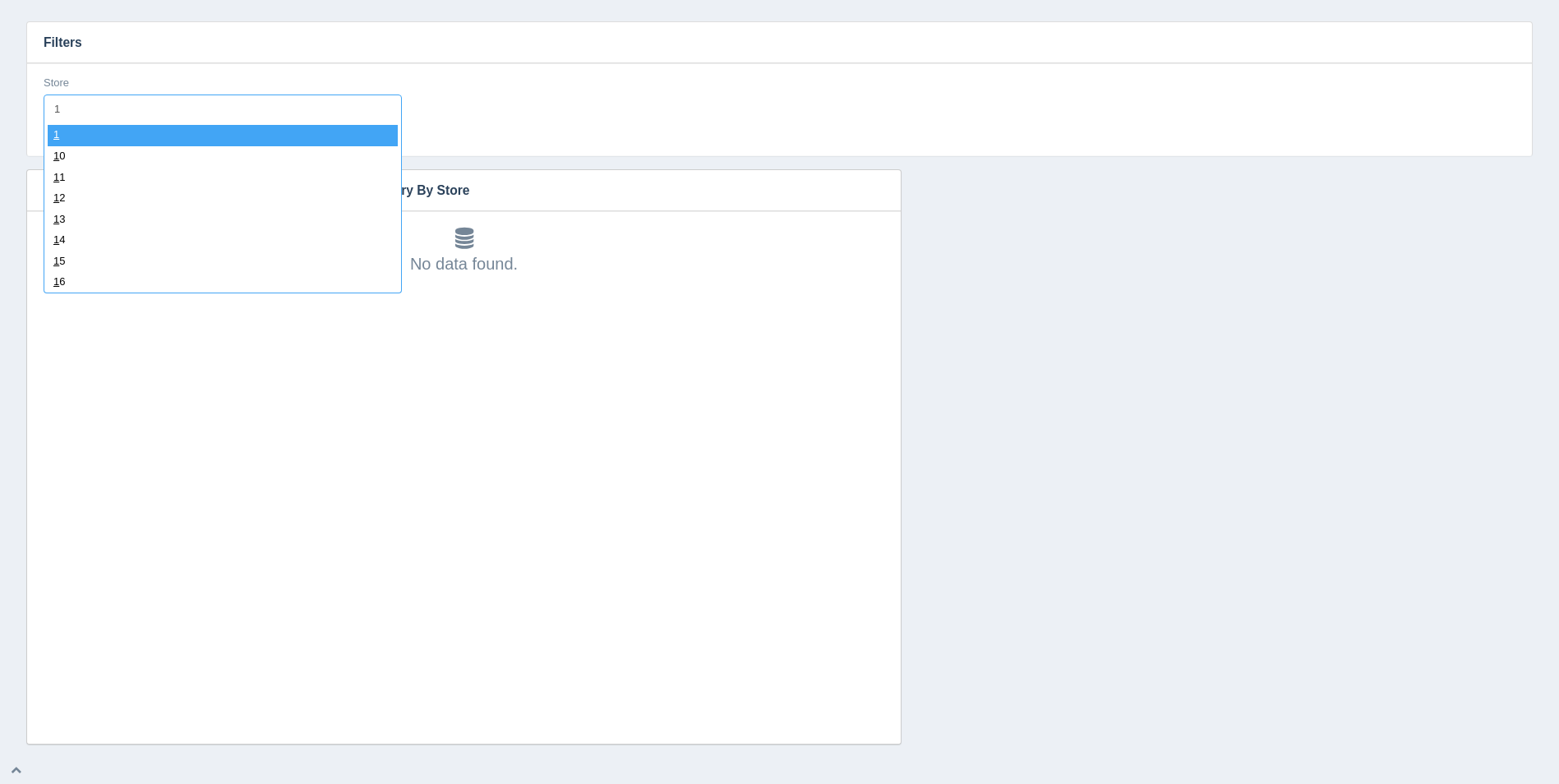
type input "18"
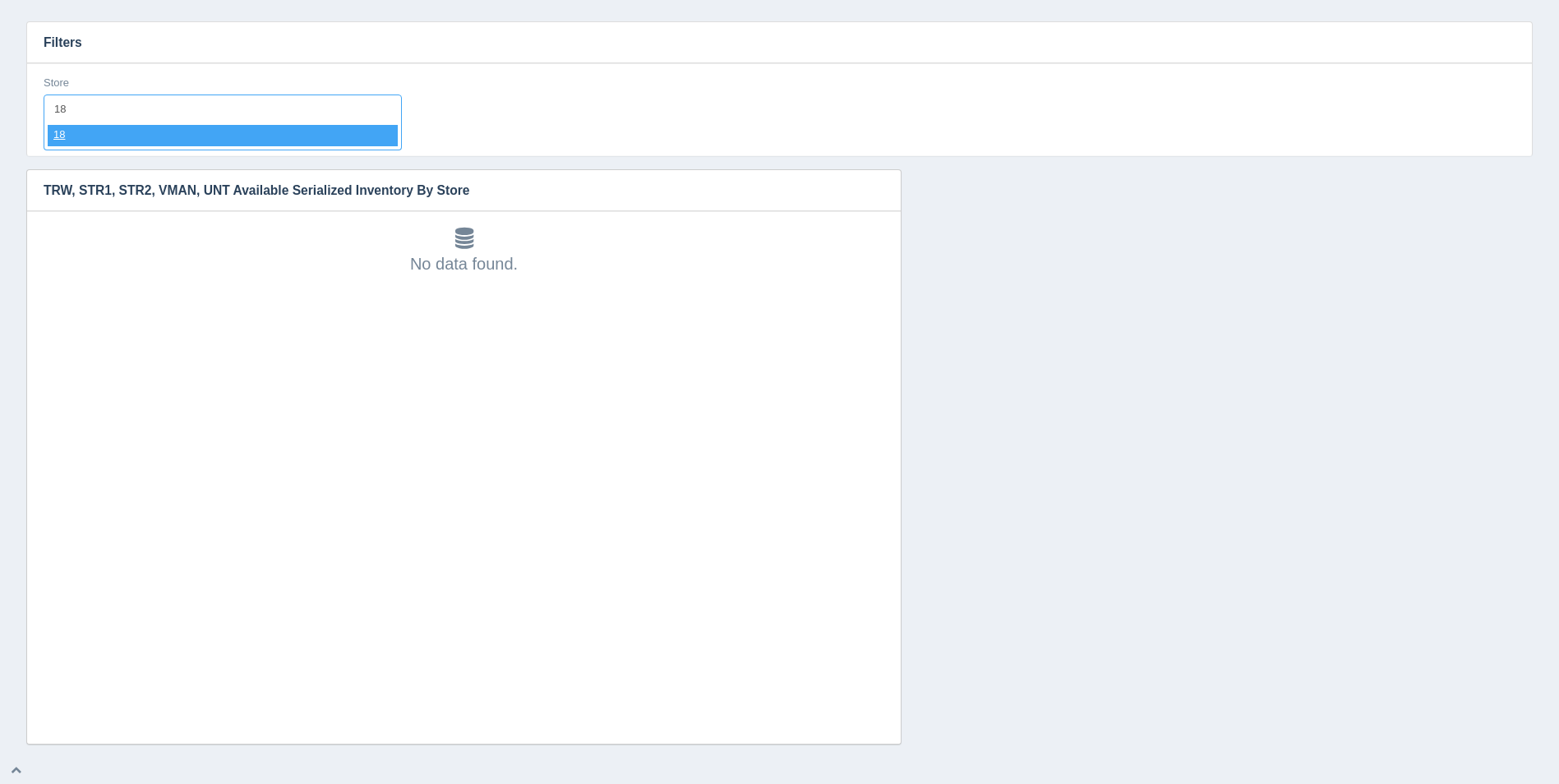
select select "18"
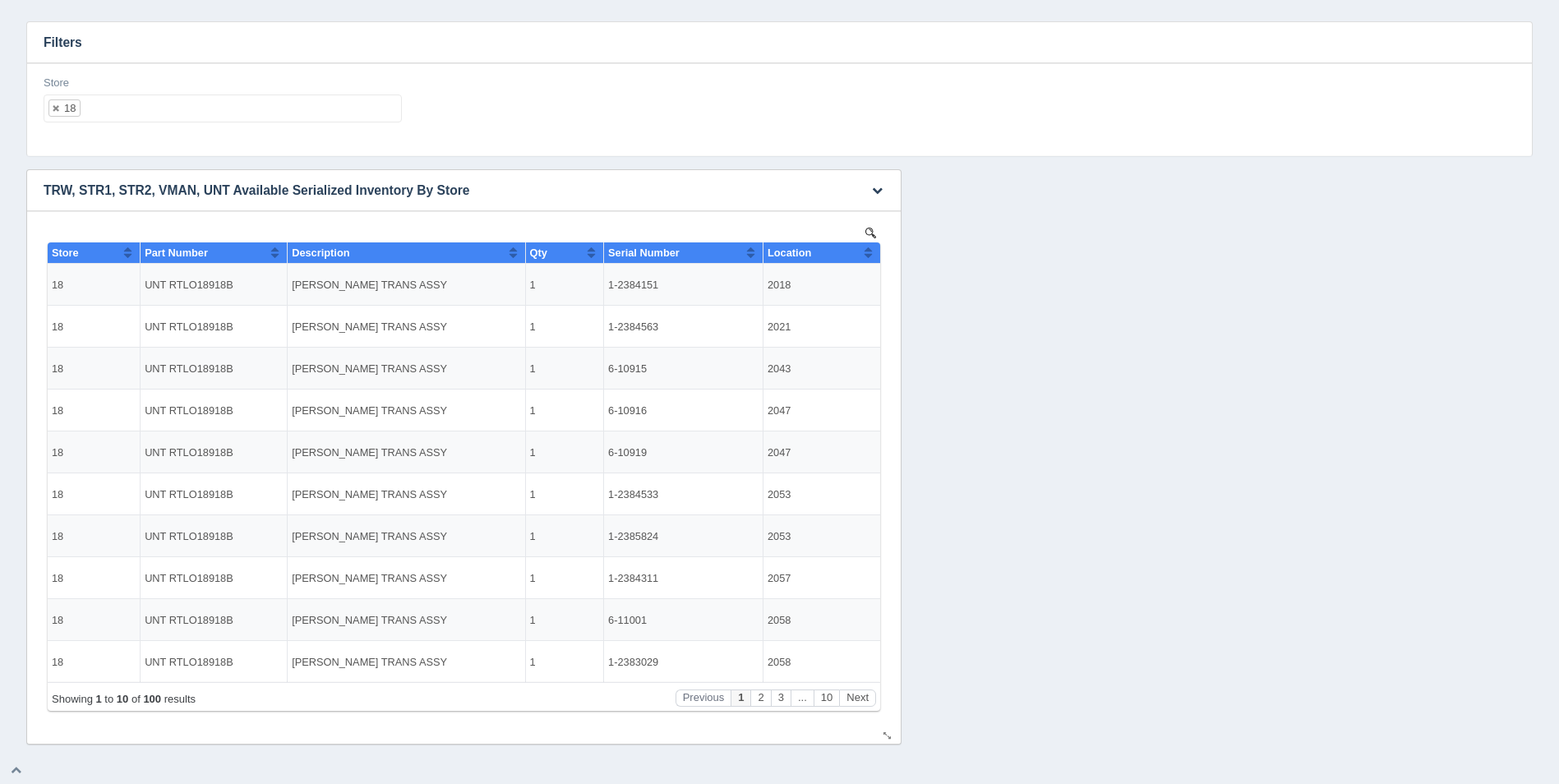
click at [874, 258] on th "Location" at bounding box center [822, 253] width 118 height 22
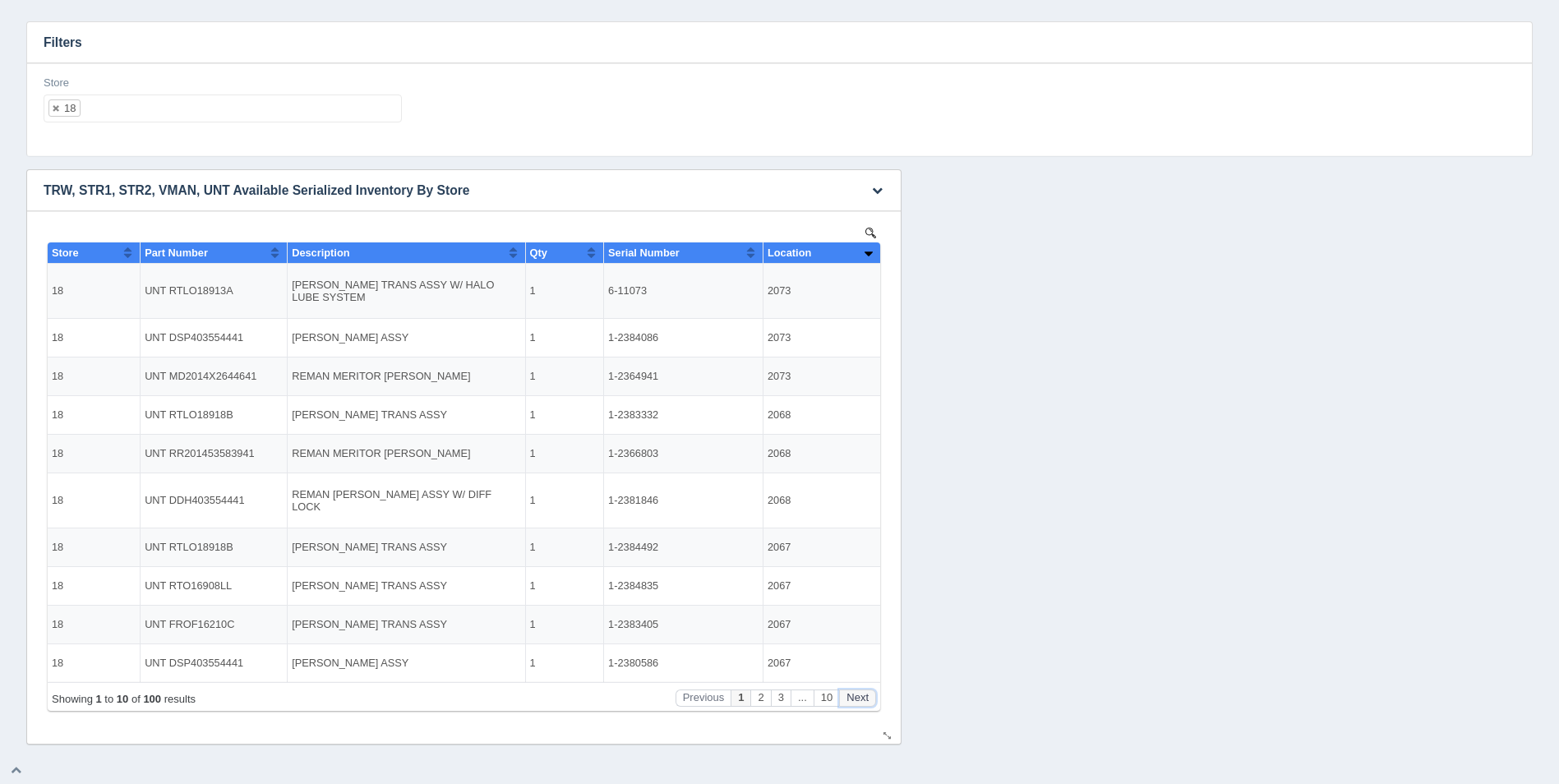
click at [859, 699] on button "Next" at bounding box center [858, 698] width 37 height 17
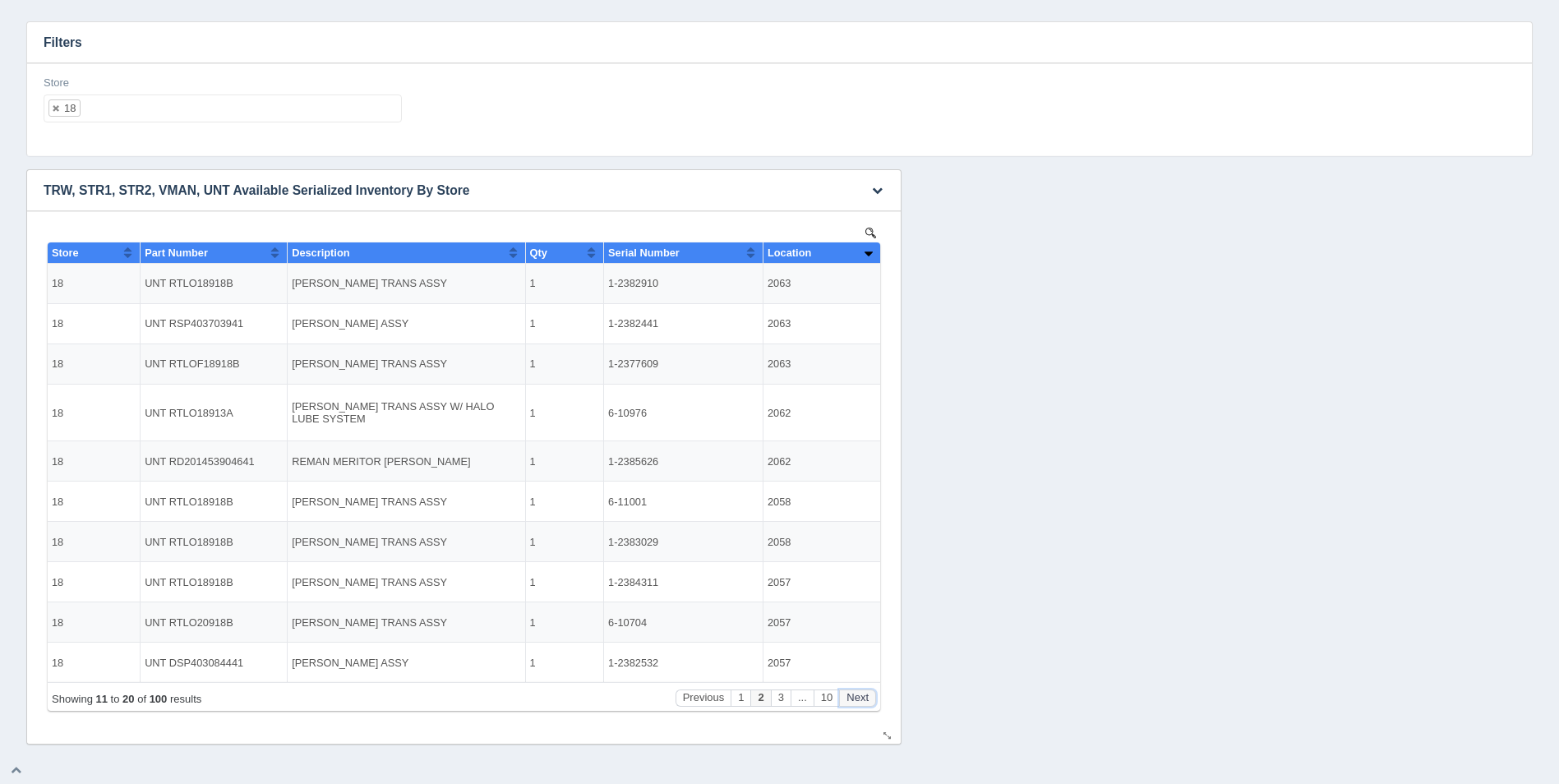
click at [859, 699] on button "Next" at bounding box center [858, 698] width 37 height 17
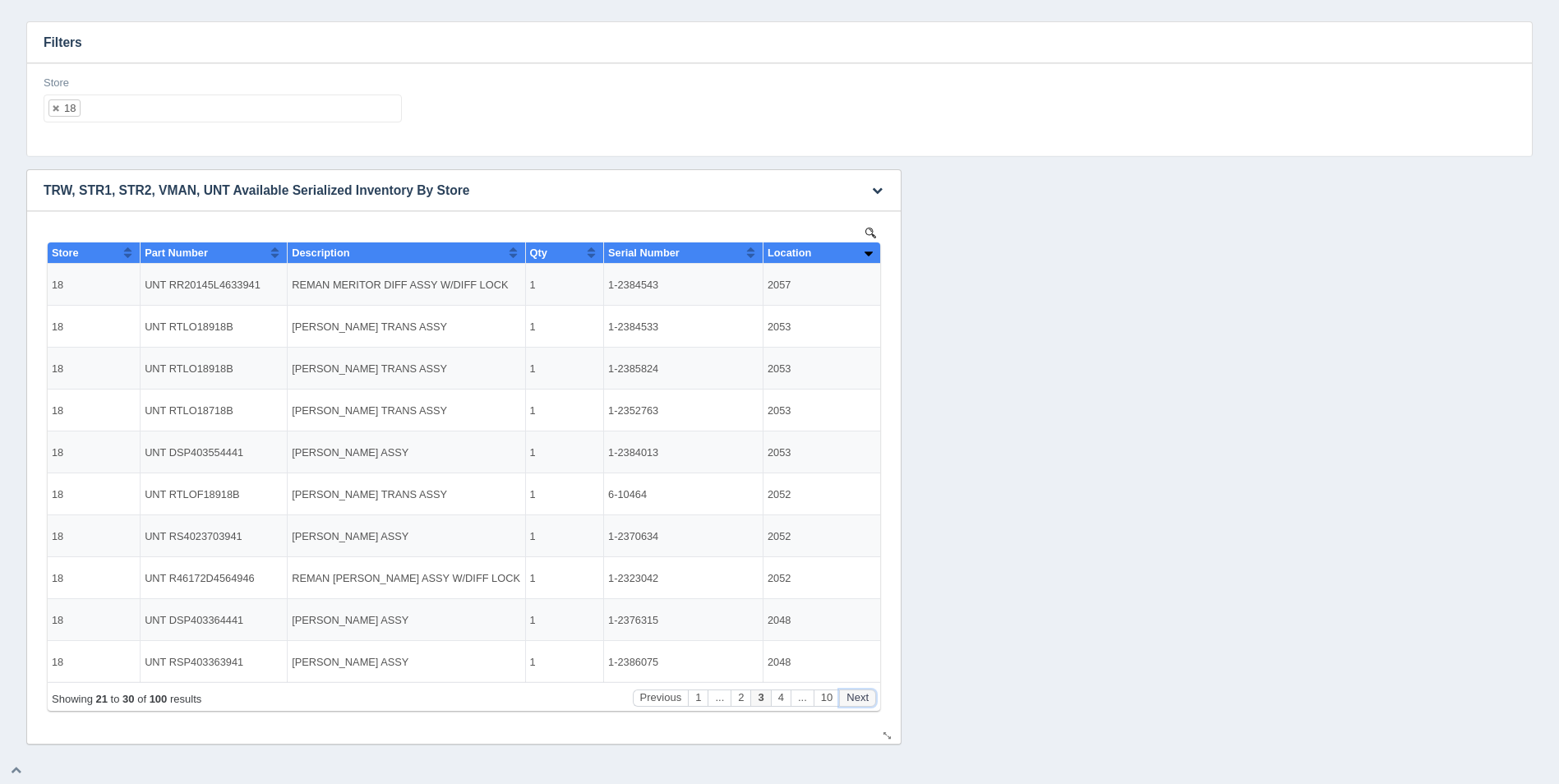
click at [859, 699] on button "Next" at bounding box center [858, 698] width 37 height 17
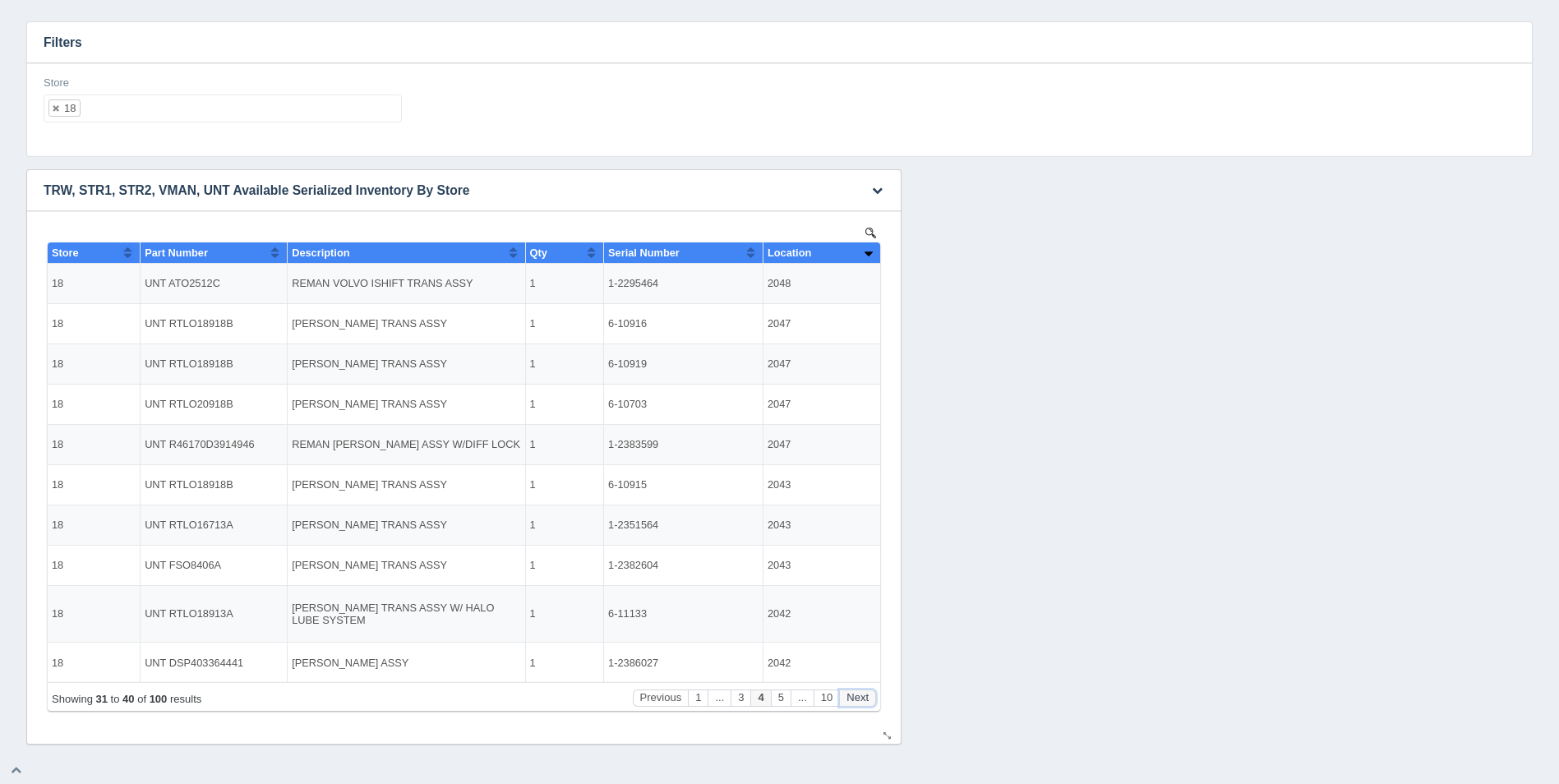
click at [859, 699] on button "Next" at bounding box center [858, 698] width 37 height 17
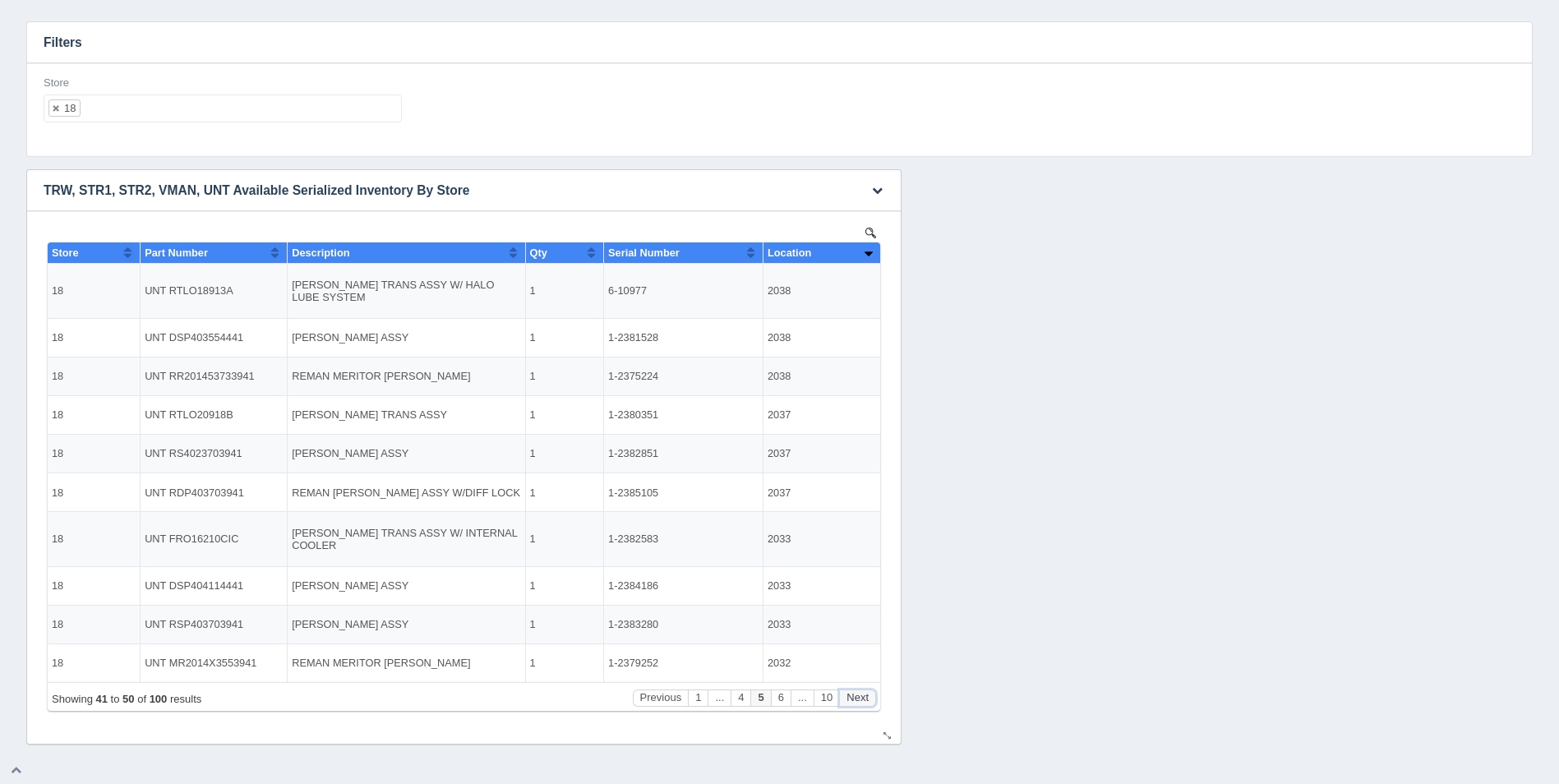
click at [859, 699] on button "Next" at bounding box center [858, 698] width 37 height 17
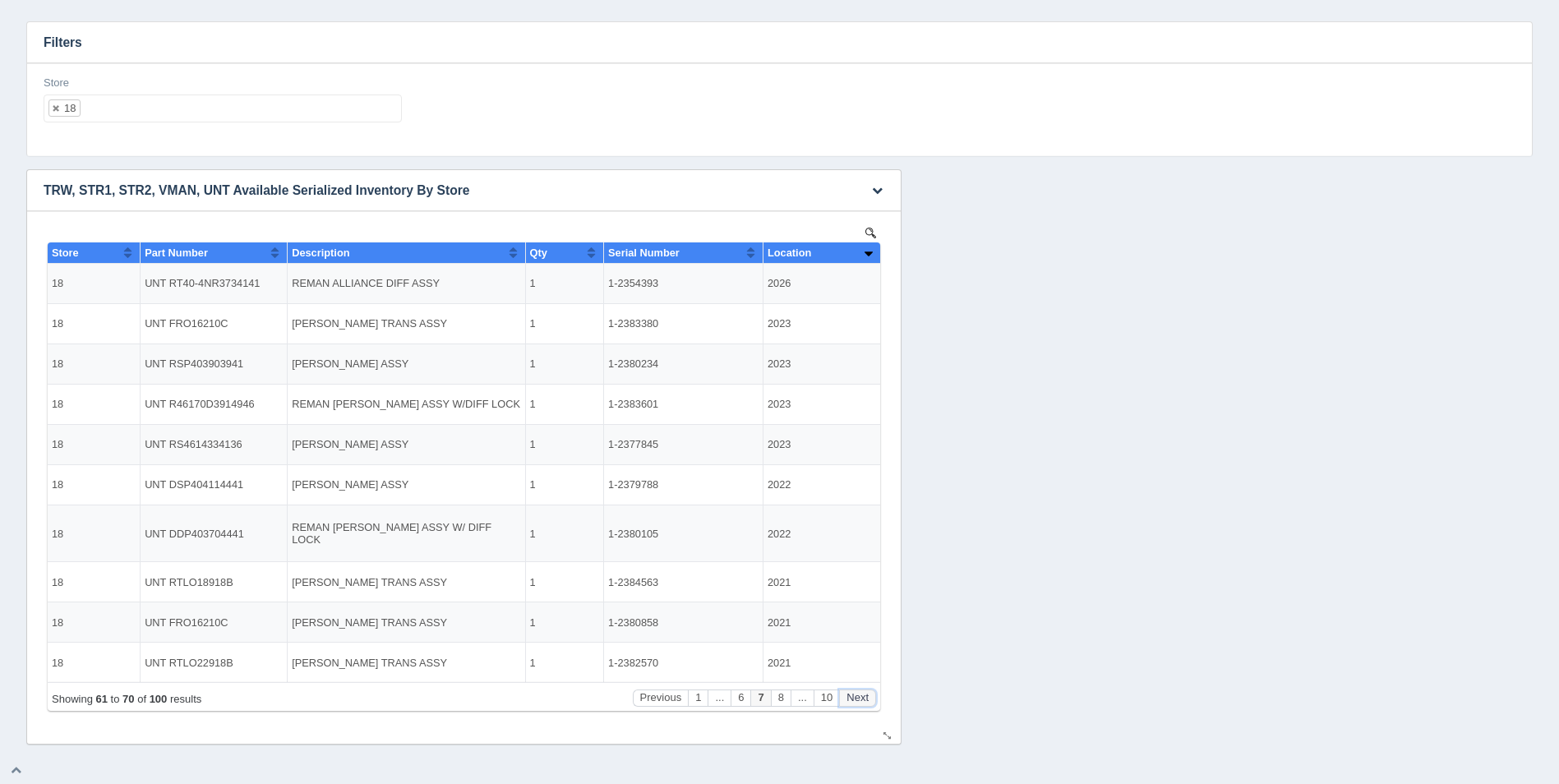
click at [859, 699] on button "Next" at bounding box center [858, 698] width 37 height 17
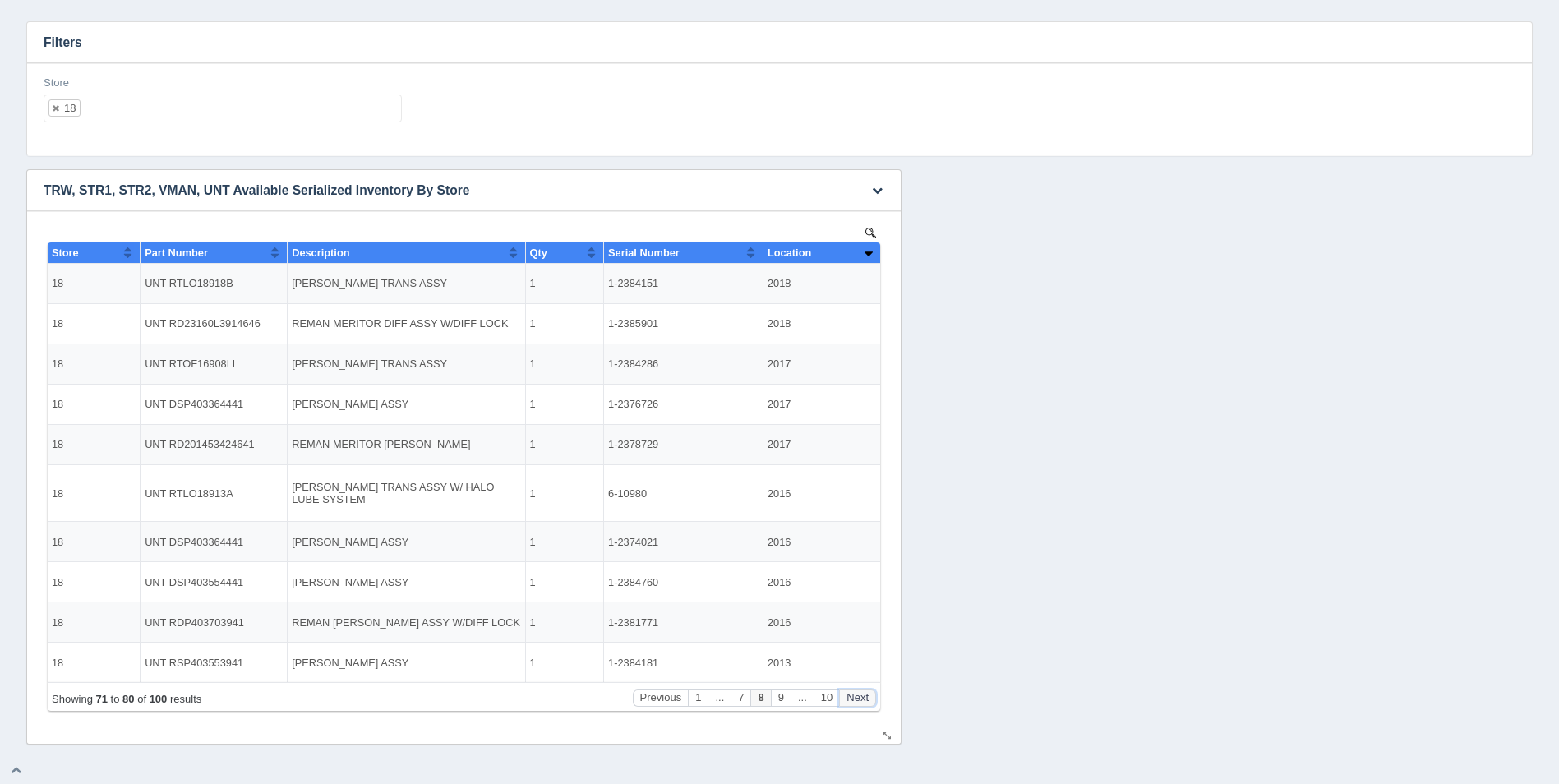
click at [859, 699] on button "Next" at bounding box center [858, 698] width 37 height 17
click at [859, 698] on button "Next" at bounding box center [858, 698] width 37 height 17
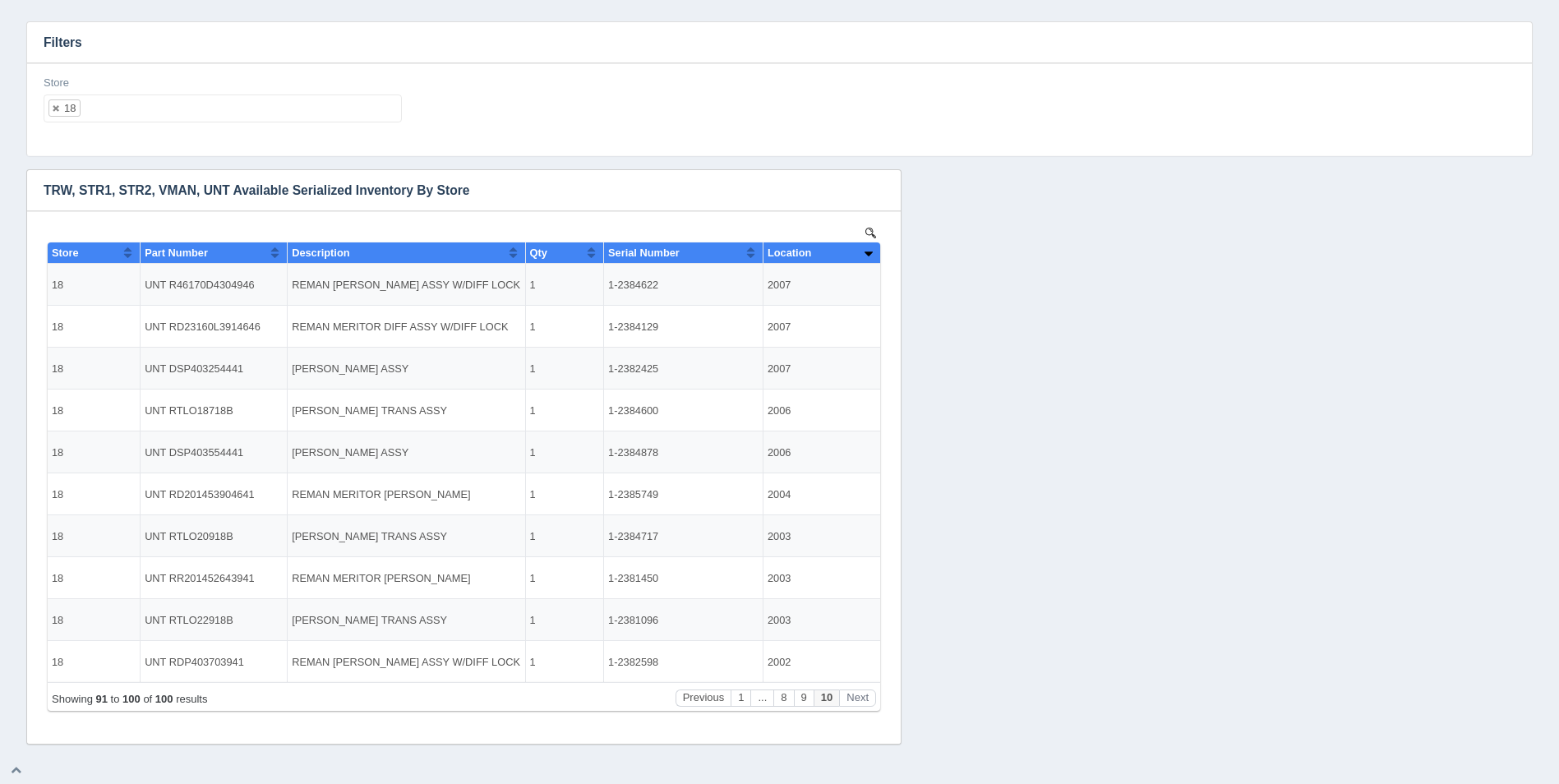
click at [189, 118] on ul "18" at bounding box center [222, 108] width 358 height 28
select select
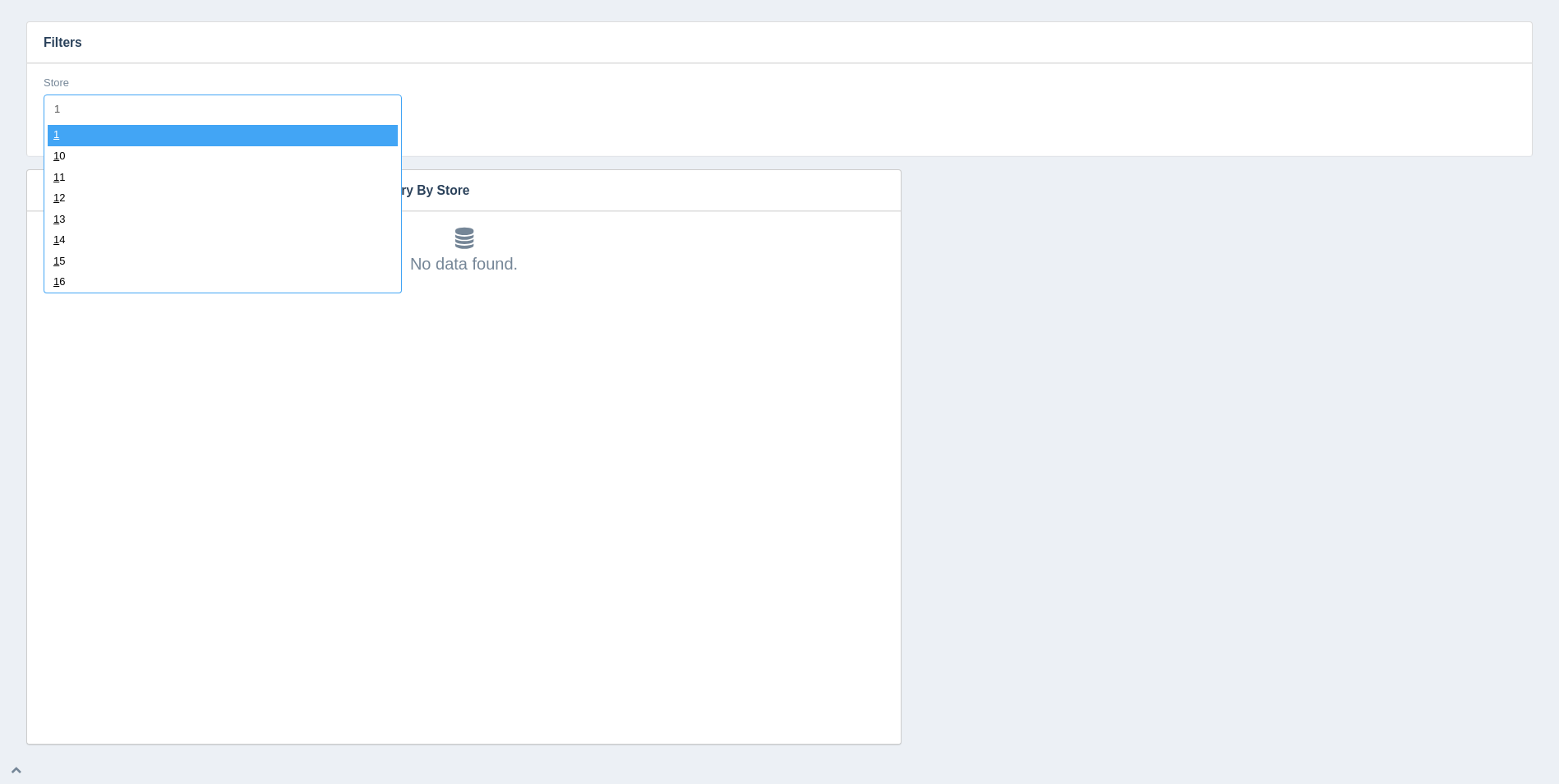
type input "19"
select select "19"
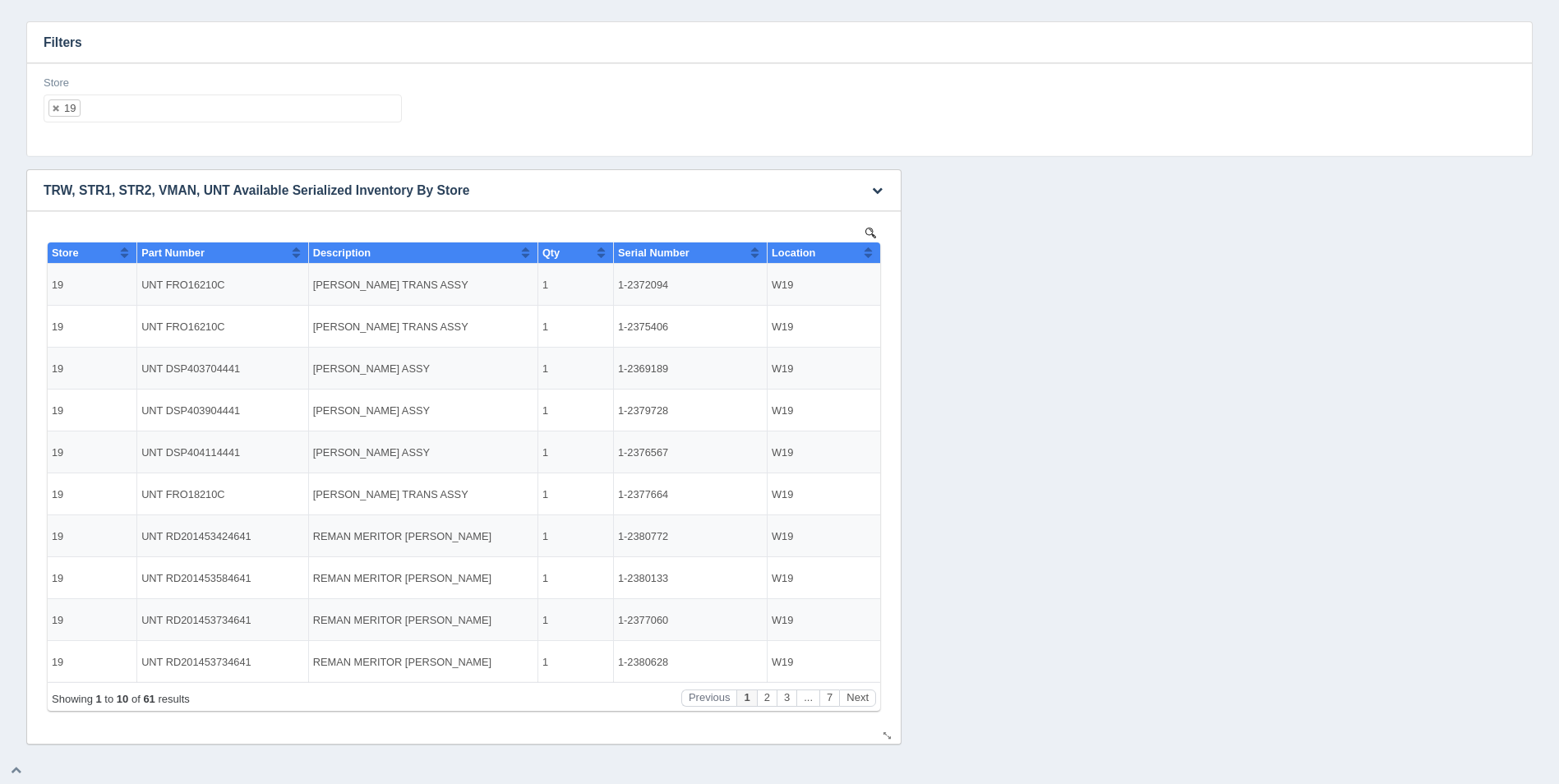
click at [871, 253] on button "Sort column ascending" at bounding box center [868, 252] width 11 height 20
click at [871, 253] on button "Sort column descending" at bounding box center [868, 252] width 11 height 20
click at [865, 690] on button "Next" at bounding box center [858, 698] width 37 height 17
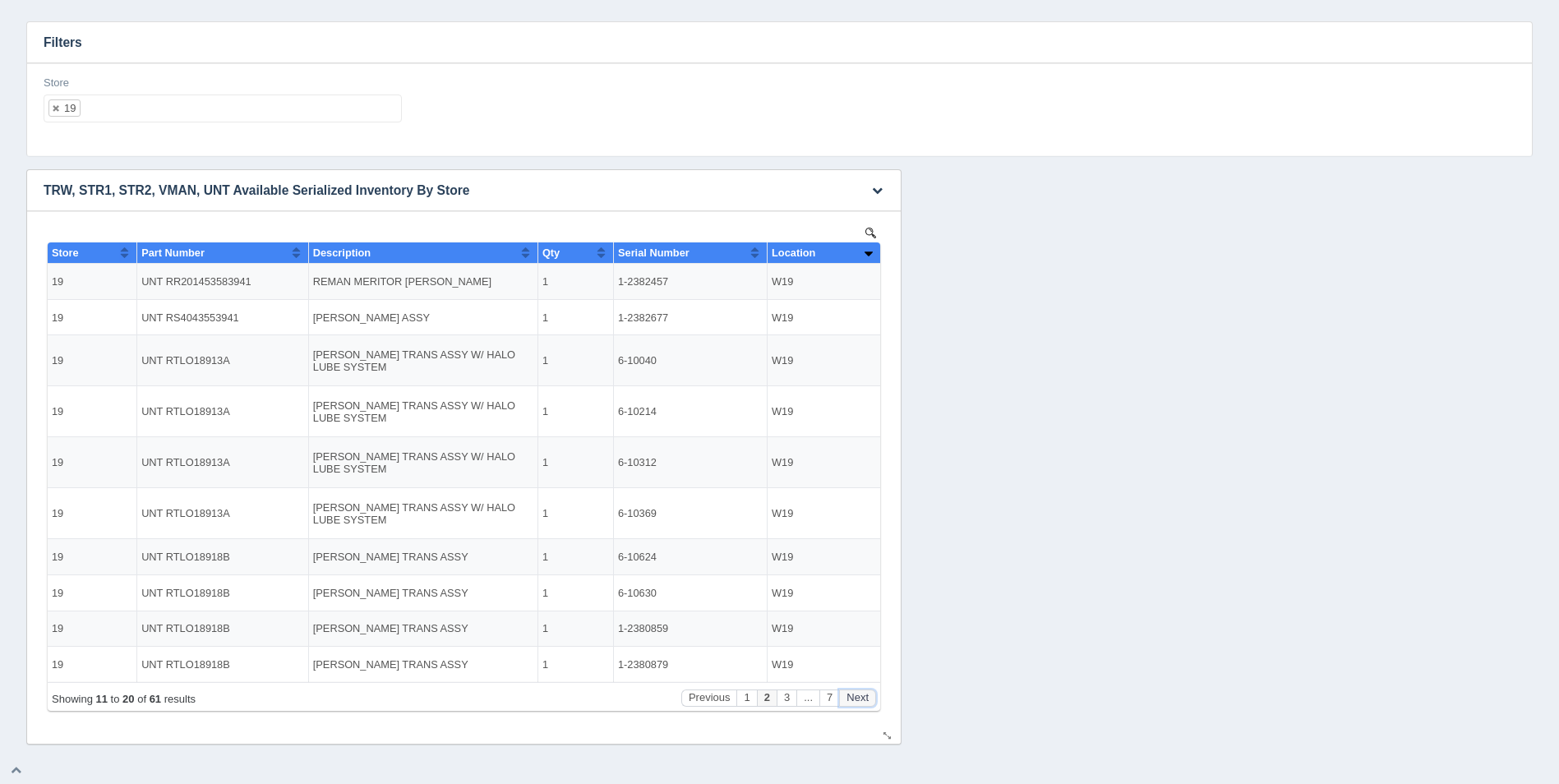
click at [864, 690] on button "Next" at bounding box center [858, 698] width 37 height 17
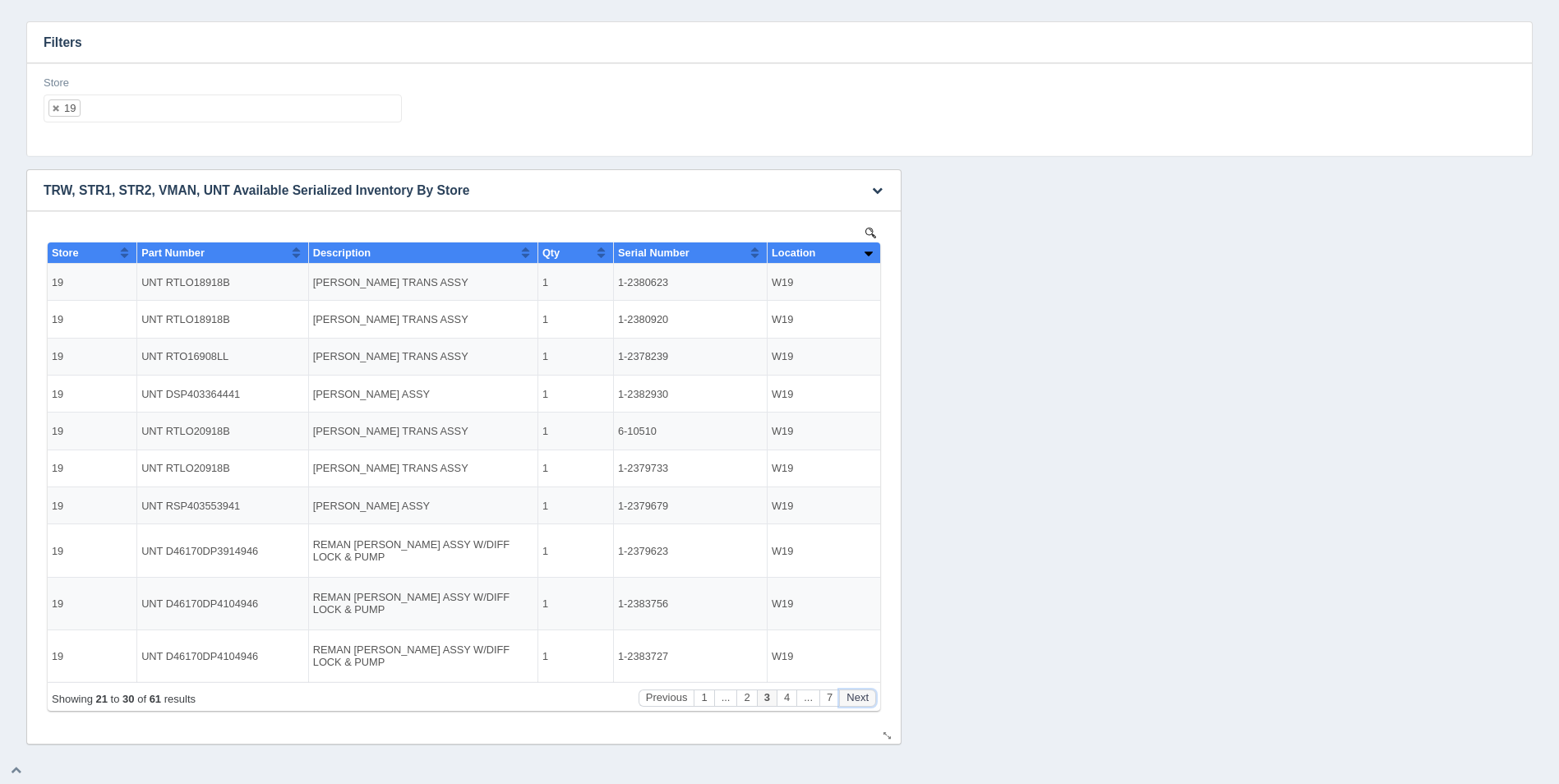
click at [864, 690] on button "Next" at bounding box center [858, 698] width 37 height 17
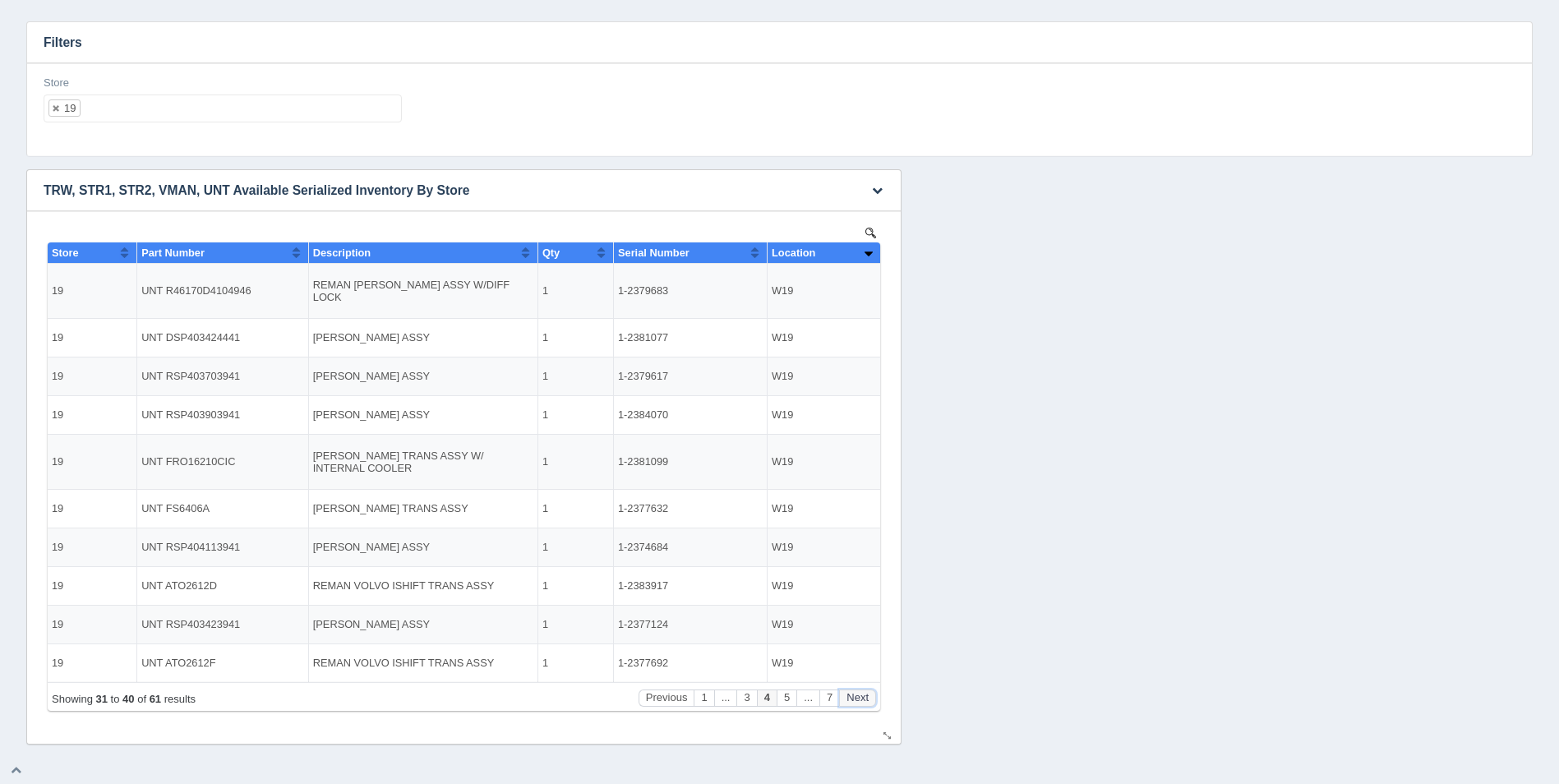
click at [864, 690] on button "Next" at bounding box center [858, 698] width 37 height 17
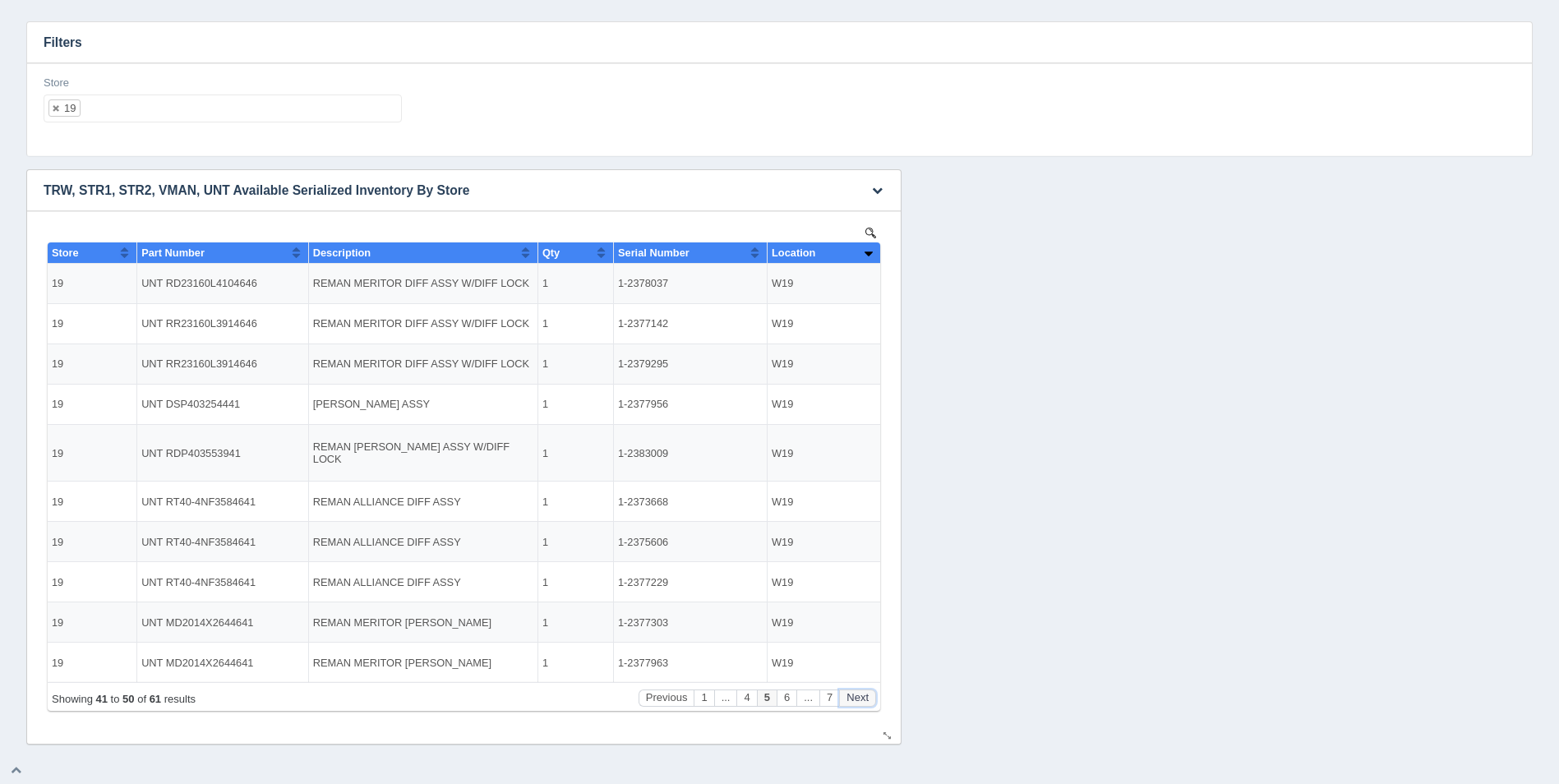
click at [864, 690] on button "Next" at bounding box center [858, 698] width 37 height 17
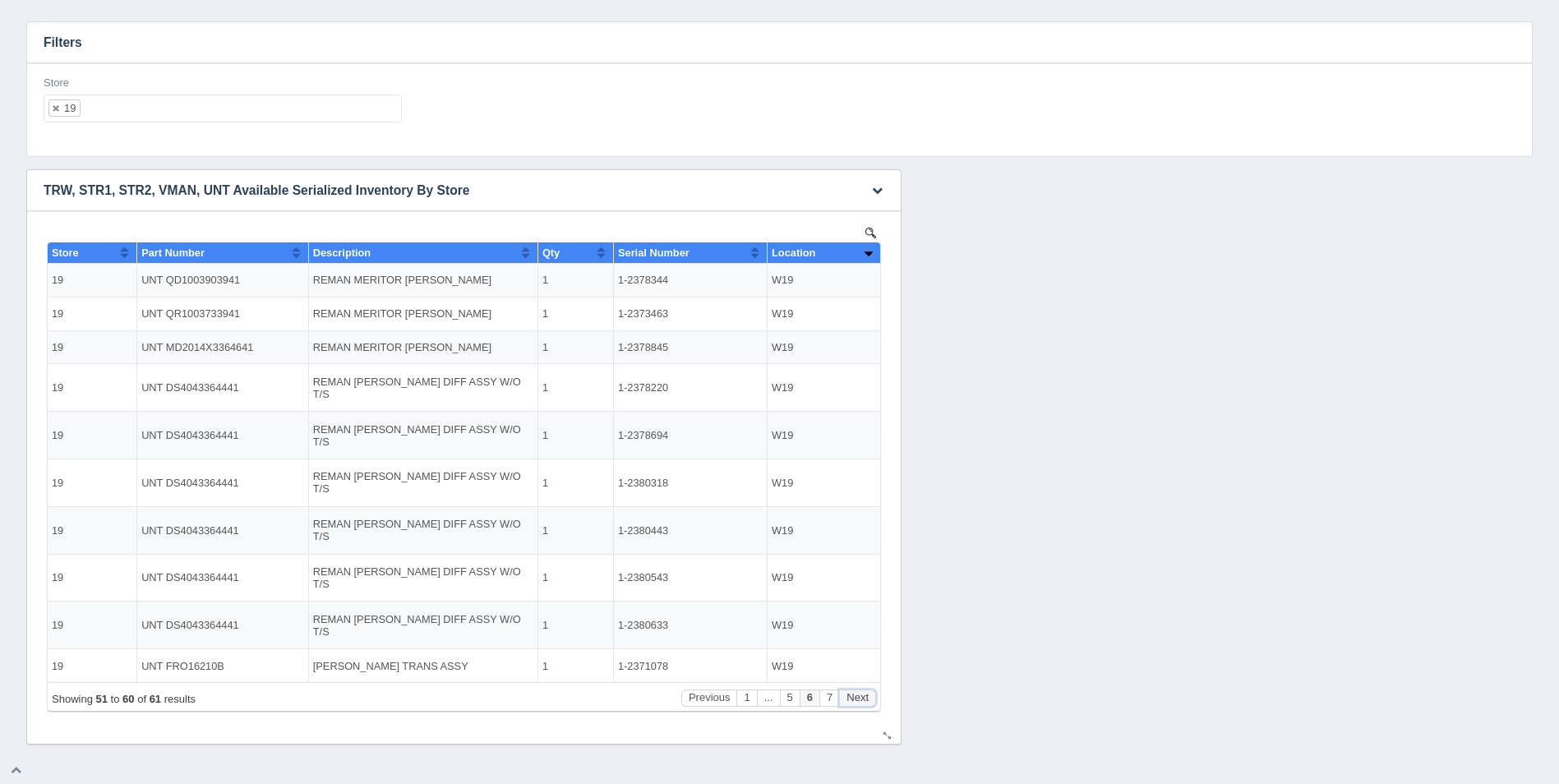
click at [864, 690] on button "Next" at bounding box center [858, 698] width 37 height 17
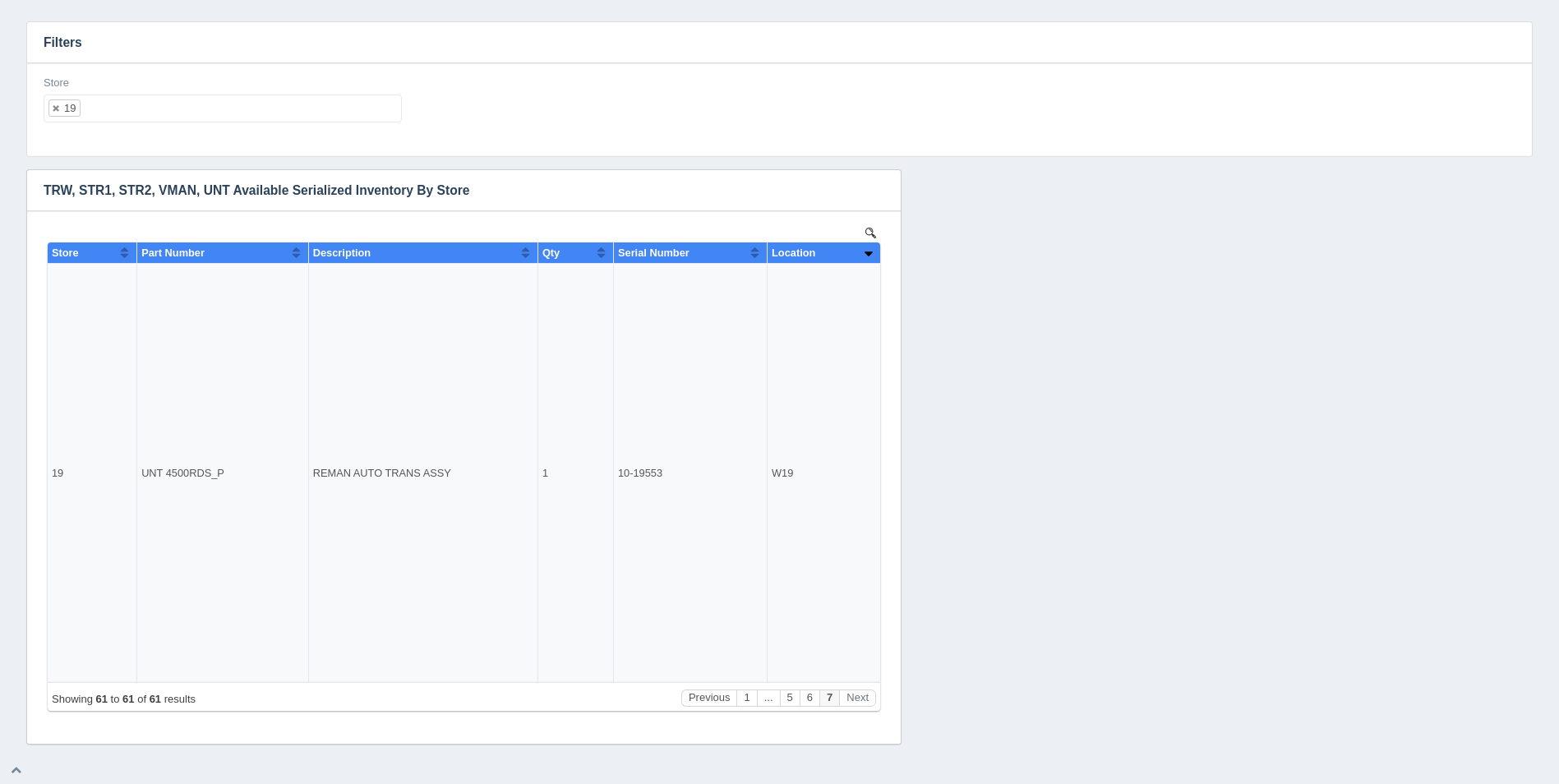
click at [199, 101] on ul "19" at bounding box center [222, 108] width 358 height 28
select select
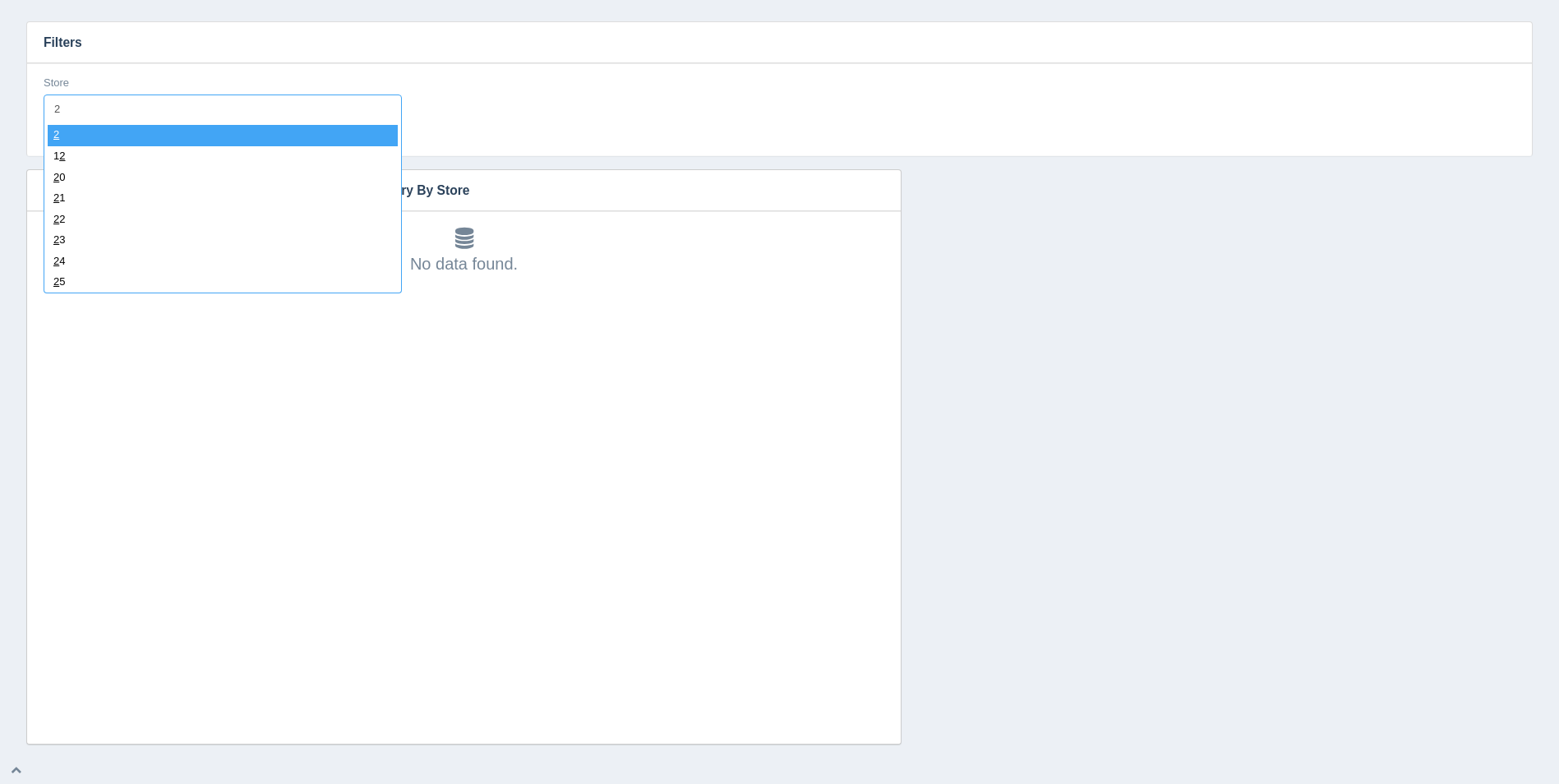
type input "21"
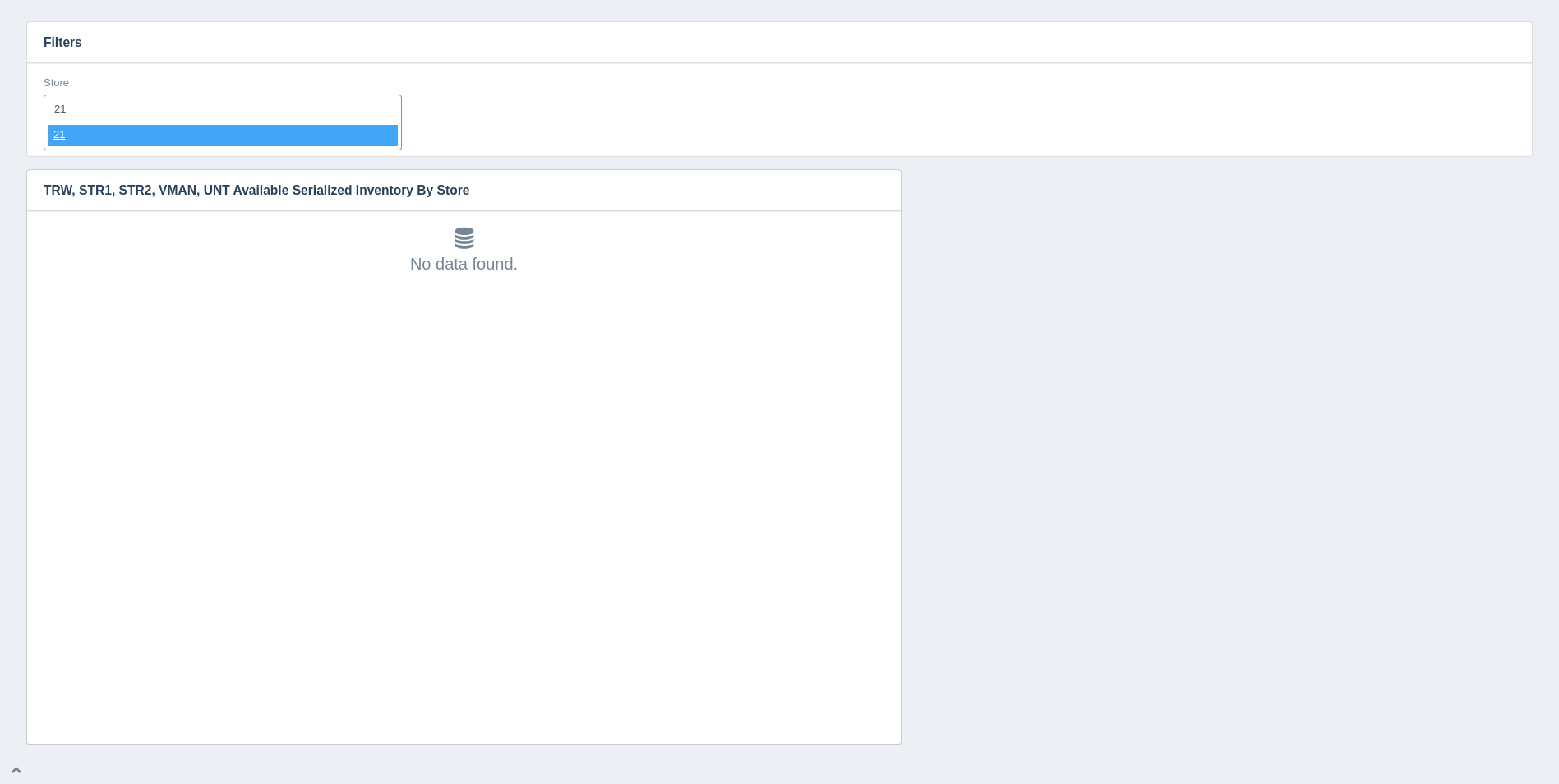
select select "21"
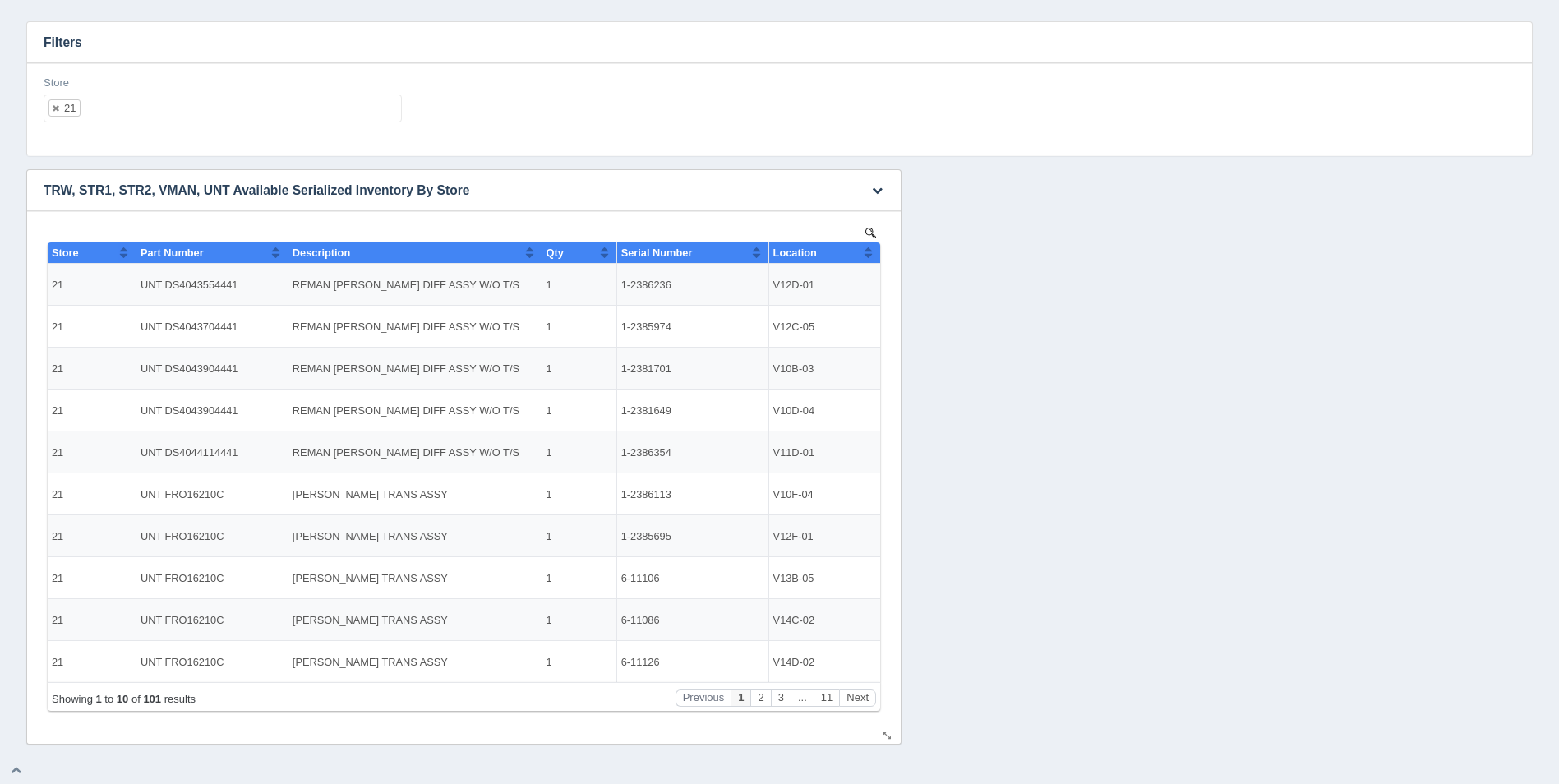
click at [873, 256] on button "Sort column ascending" at bounding box center [868, 252] width 11 height 20
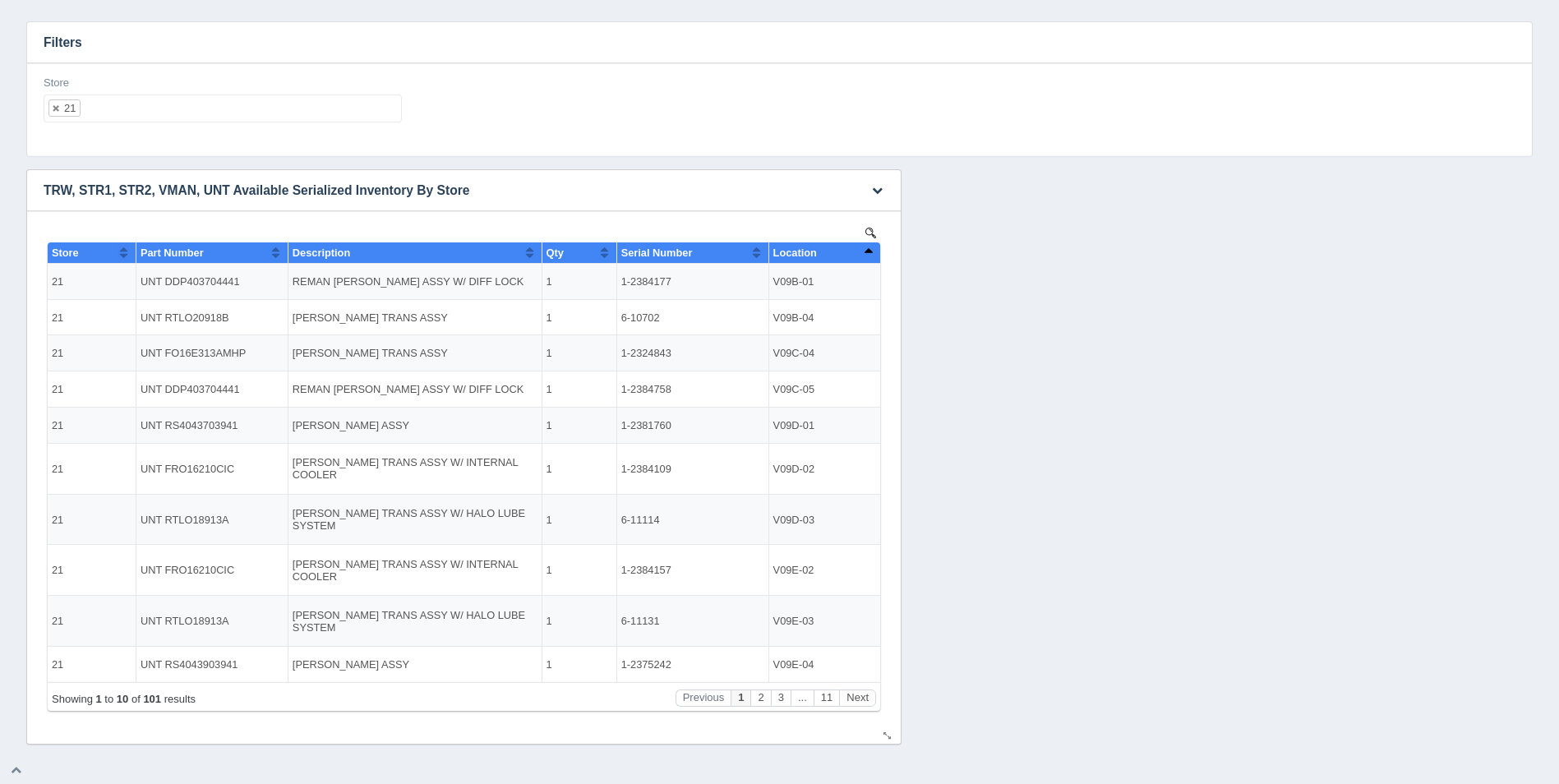
click at [873, 256] on button "Sort column descending" at bounding box center [868, 252] width 11 height 20
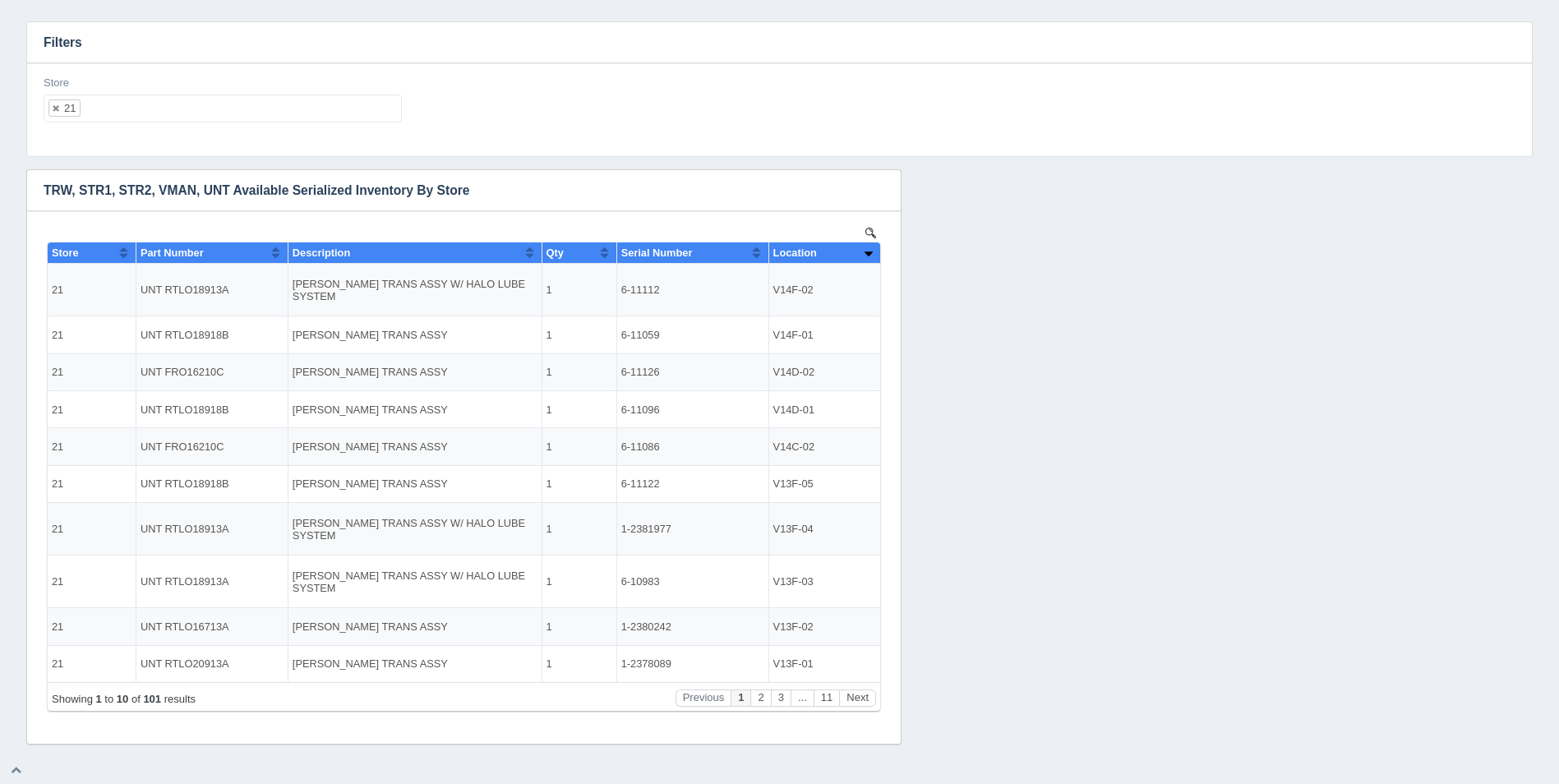
click at [177, 118] on ul "21" at bounding box center [222, 108] width 358 height 28
select select
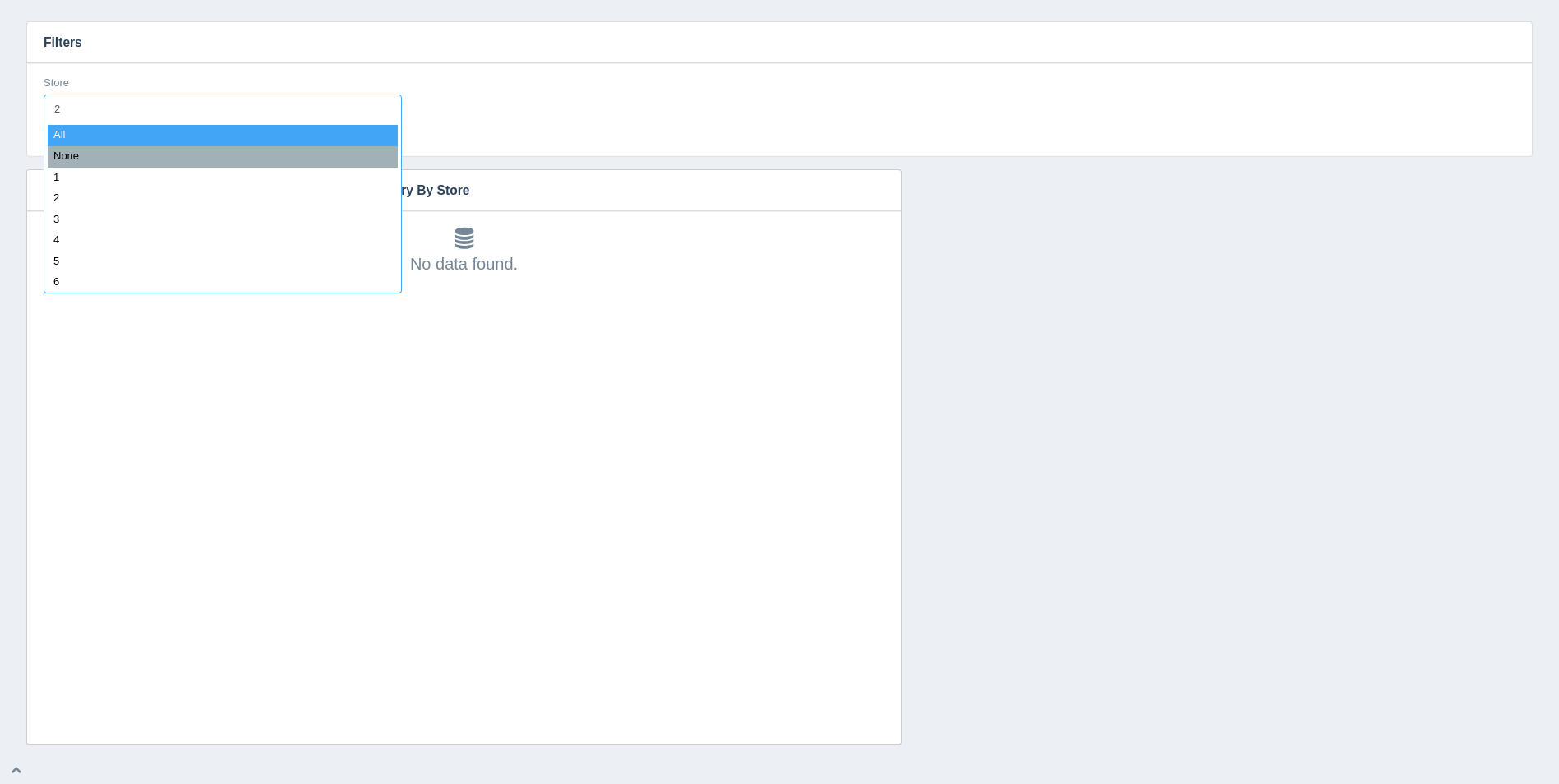
type input "22"
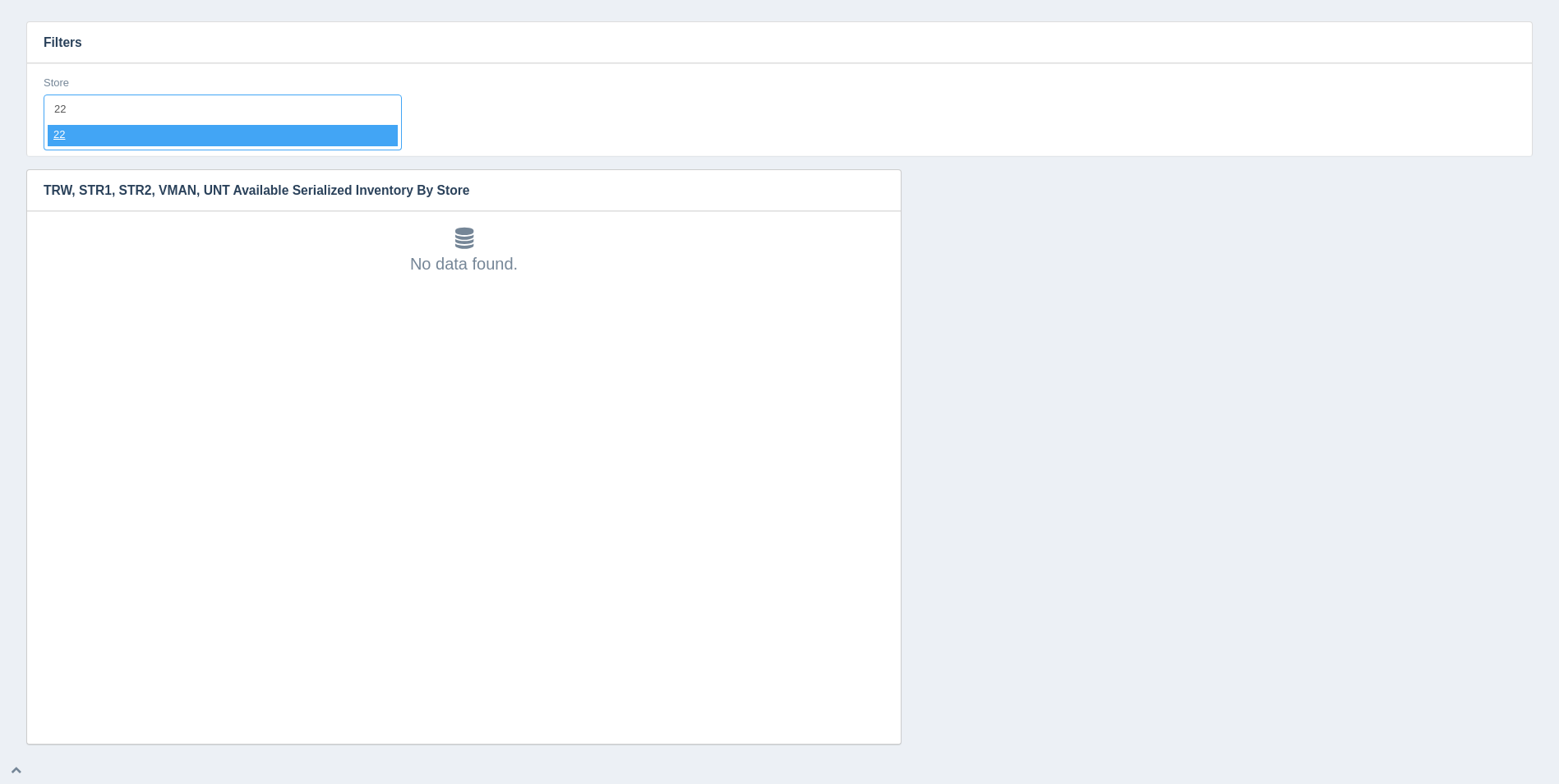
select select "22"
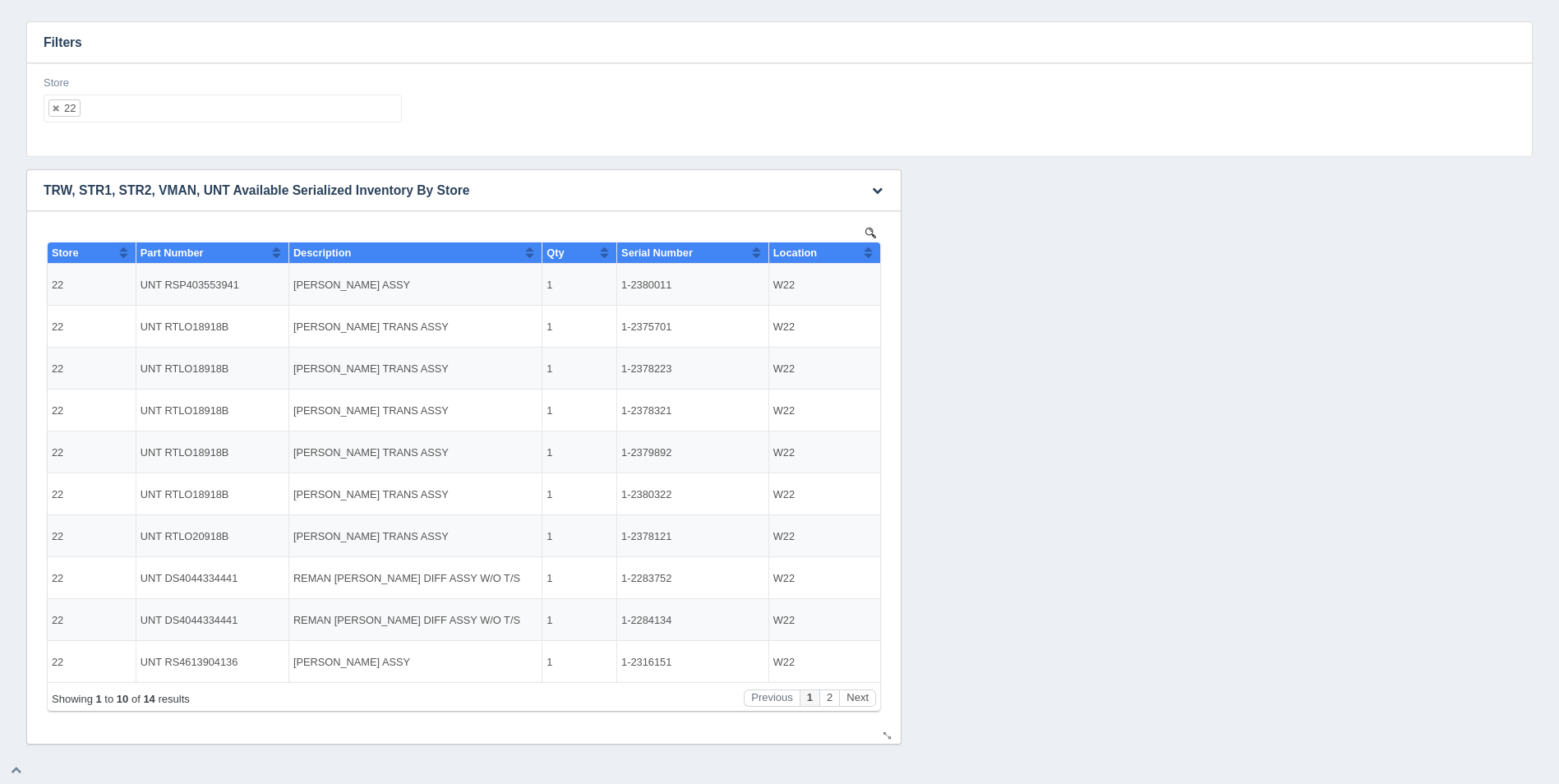
click at [868, 250] on button "Sort column ascending" at bounding box center [868, 252] width 11 height 20
click at [870, 253] on button "Sort column descending" at bounding box center [868, 252] width 11 height 20
click at [850, 694] on button "Next" at bounding box center [858, 698] width 37 height 17
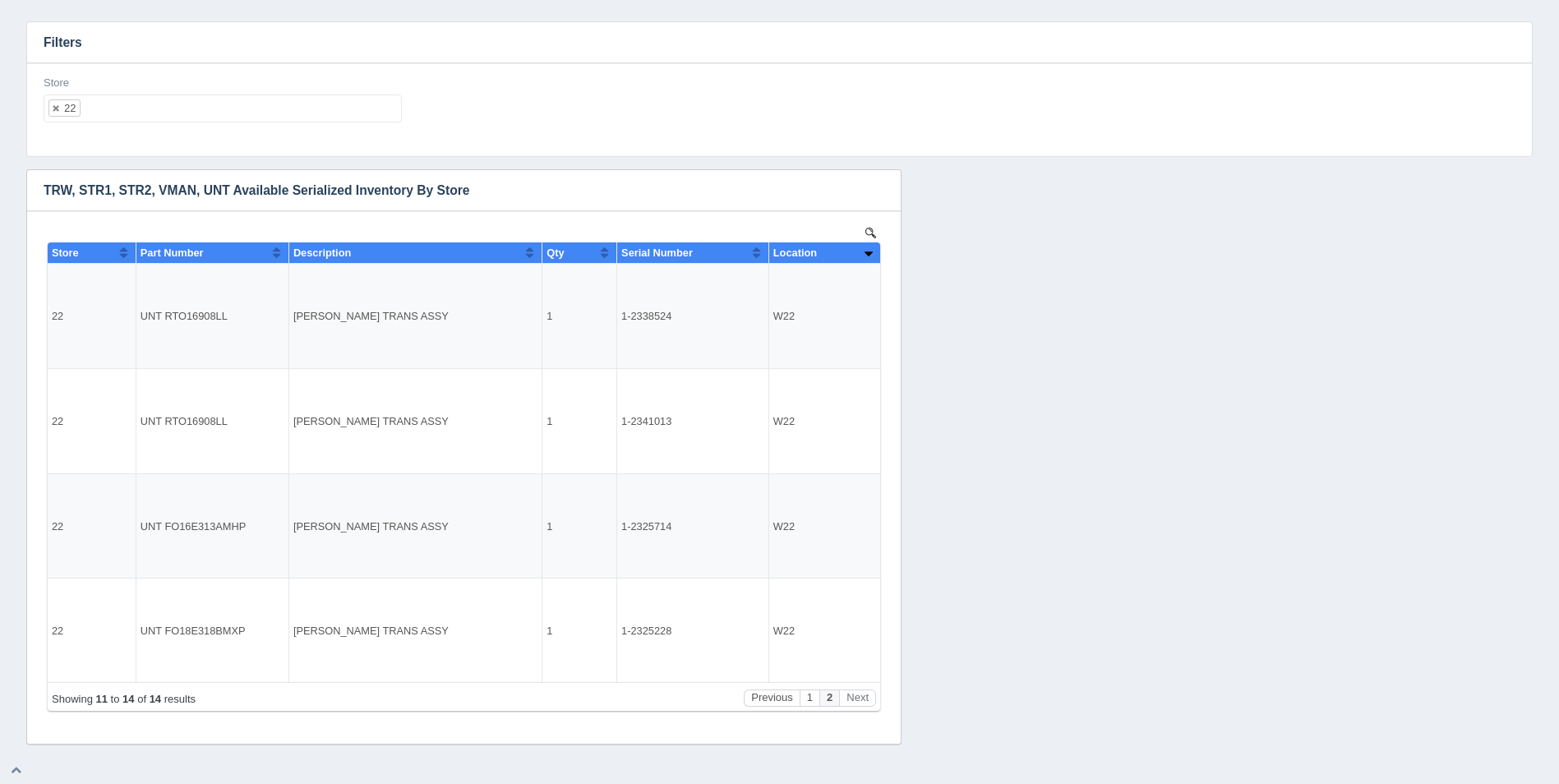
click at [151, 104] on ul "22" at bounding box center [222, 108] width 358 height 28
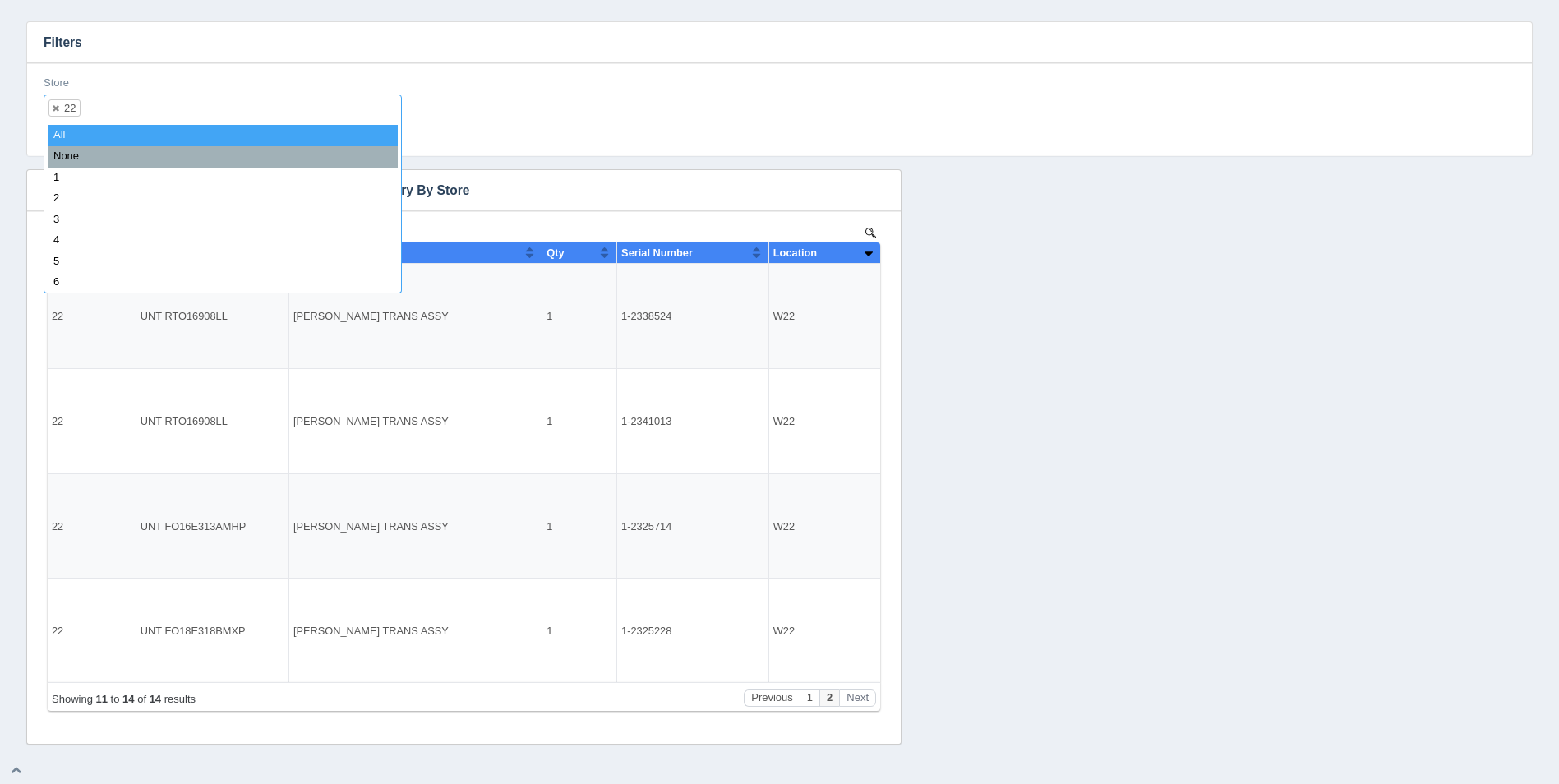
select select
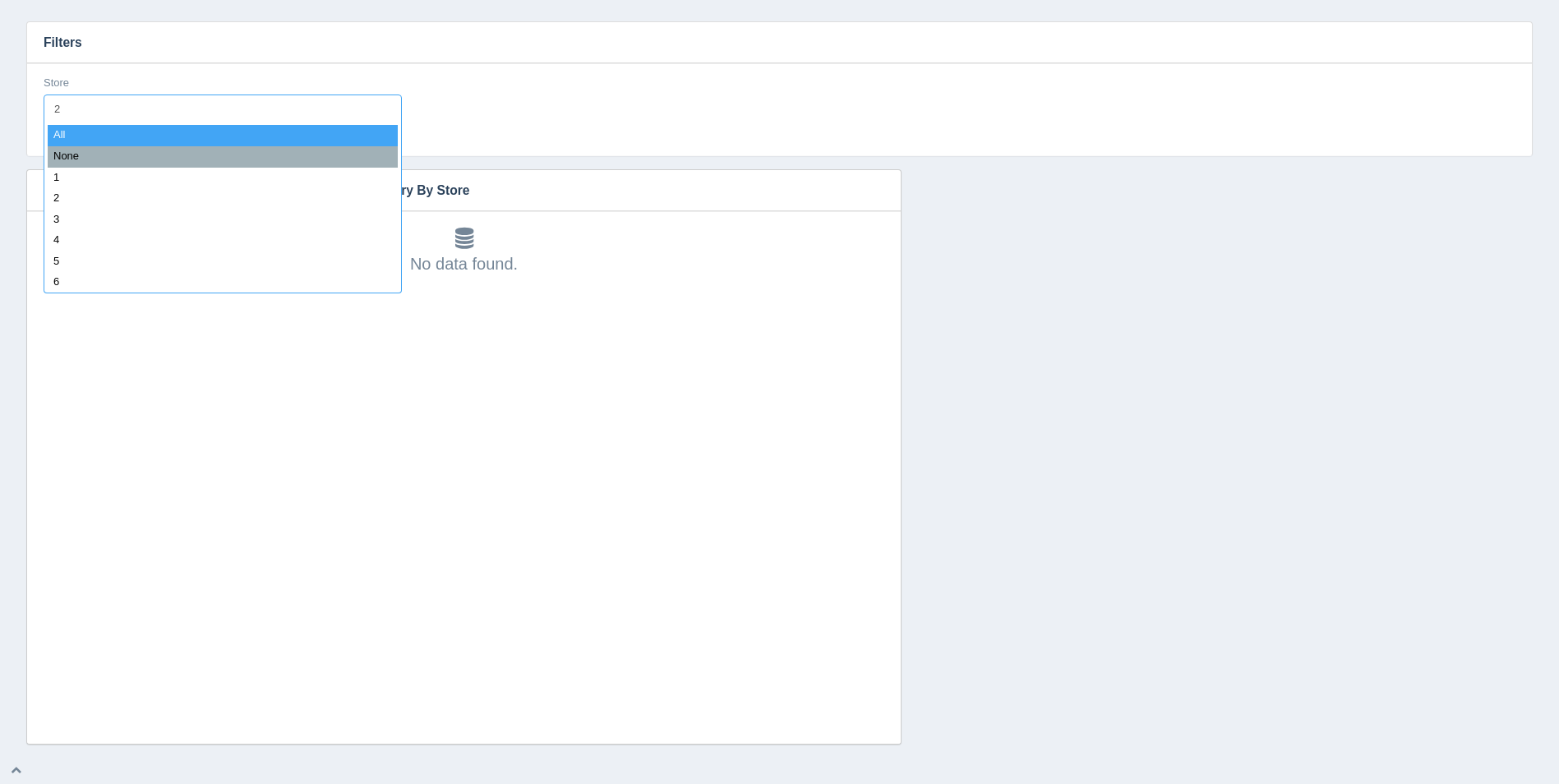
type input "23"
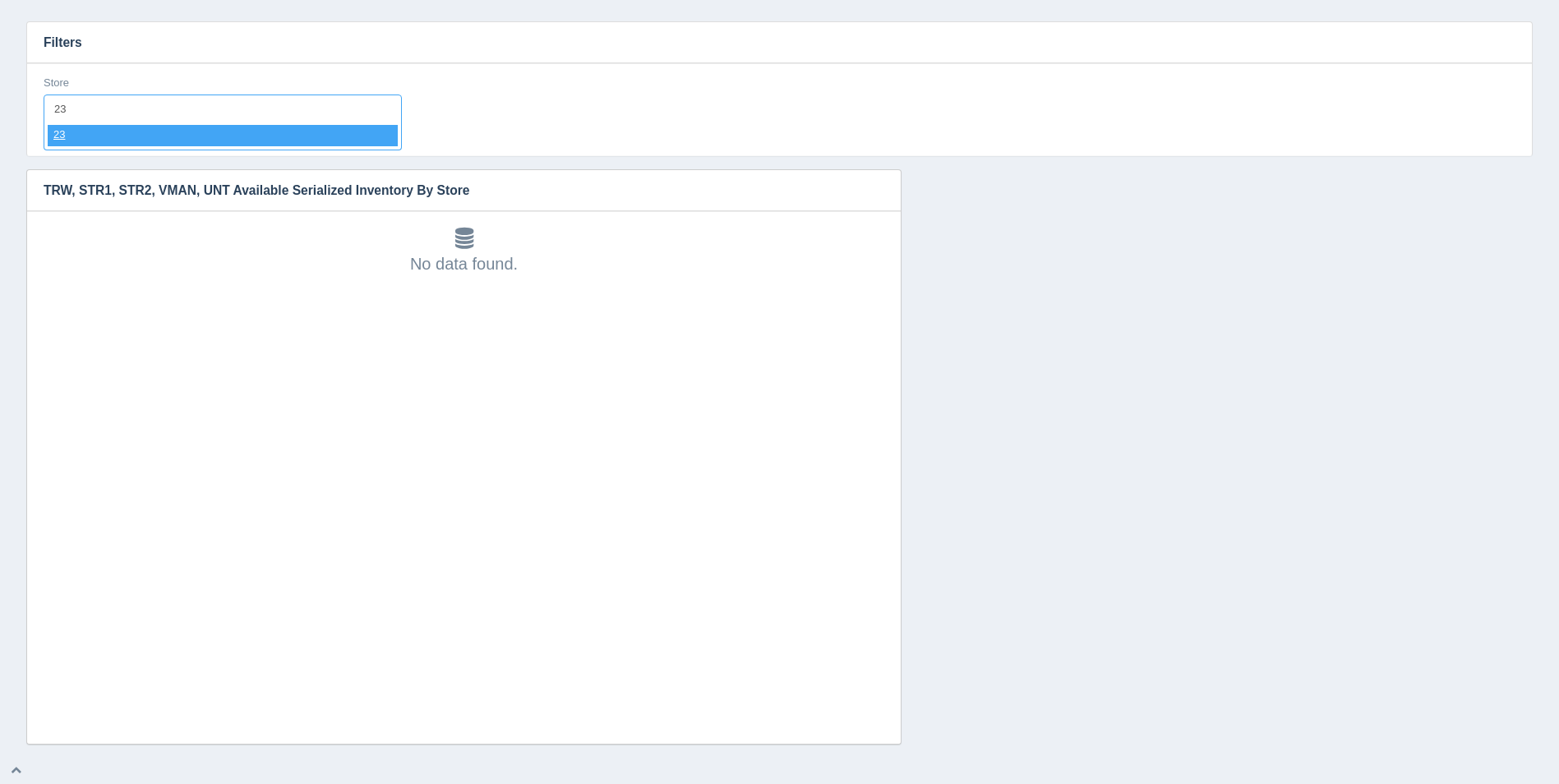
select select "23"
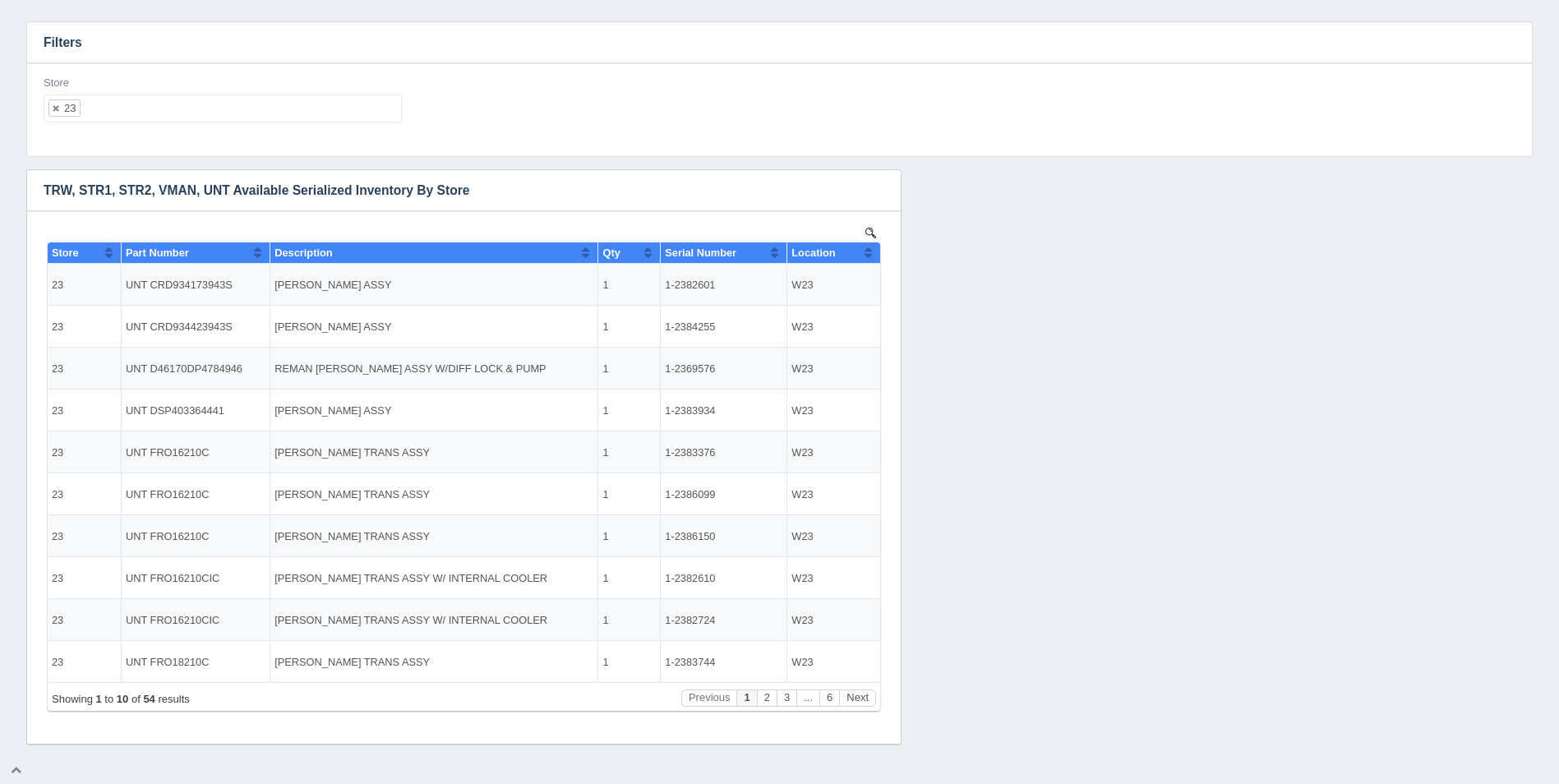
click at [1348, 402] on div "Download CSV View all results TRW, STR1, STR2, VMAN, UNT Available Serialized I…" at bounding box center [779, 457] width 1515 height 575
click at [861, 698] on button "Next" at bounding box center [858, 698] width 37 height 17
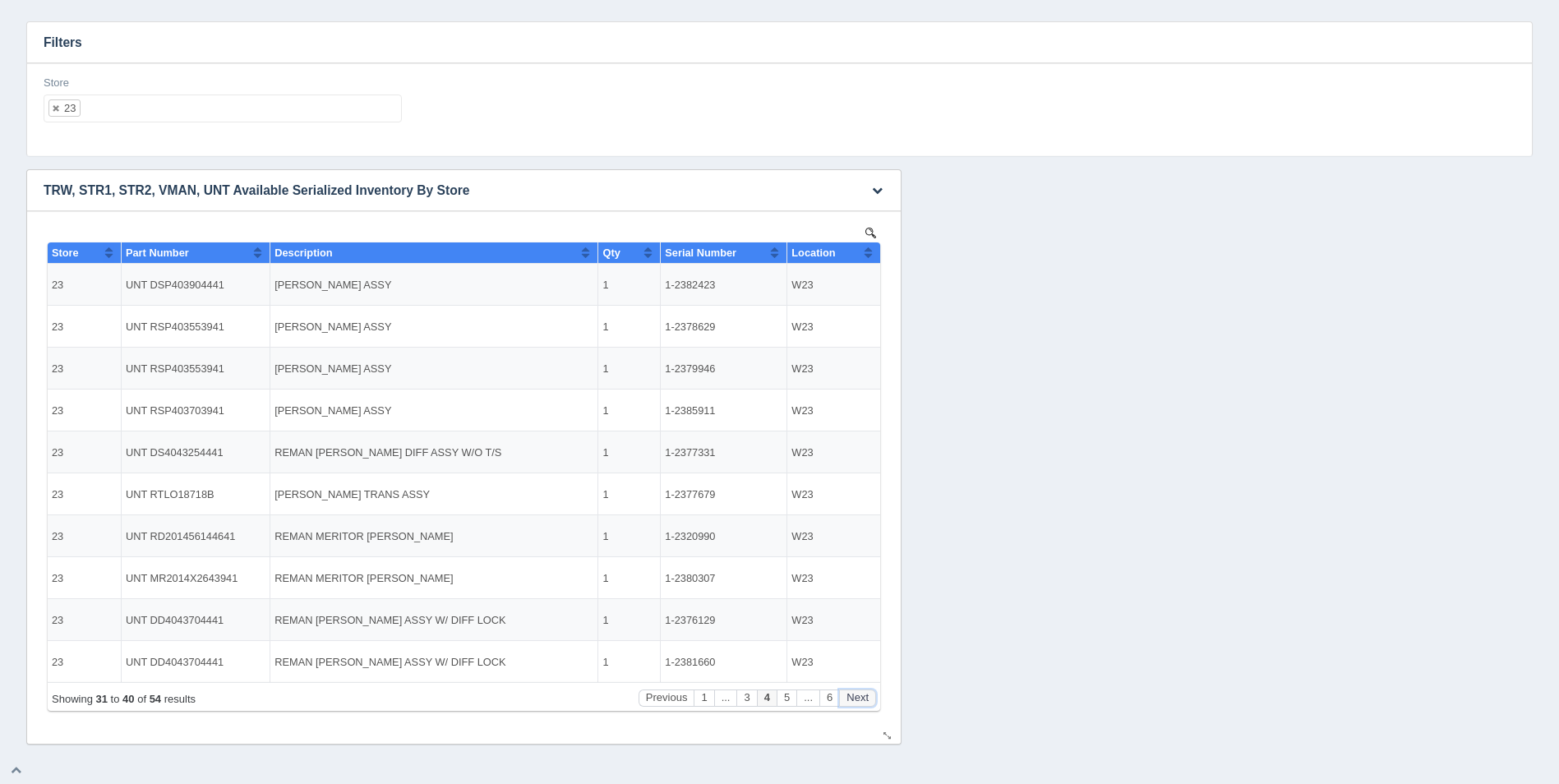
click at [861, 698] on button "Next" at bounding box center [858, 698] width 37 height 17
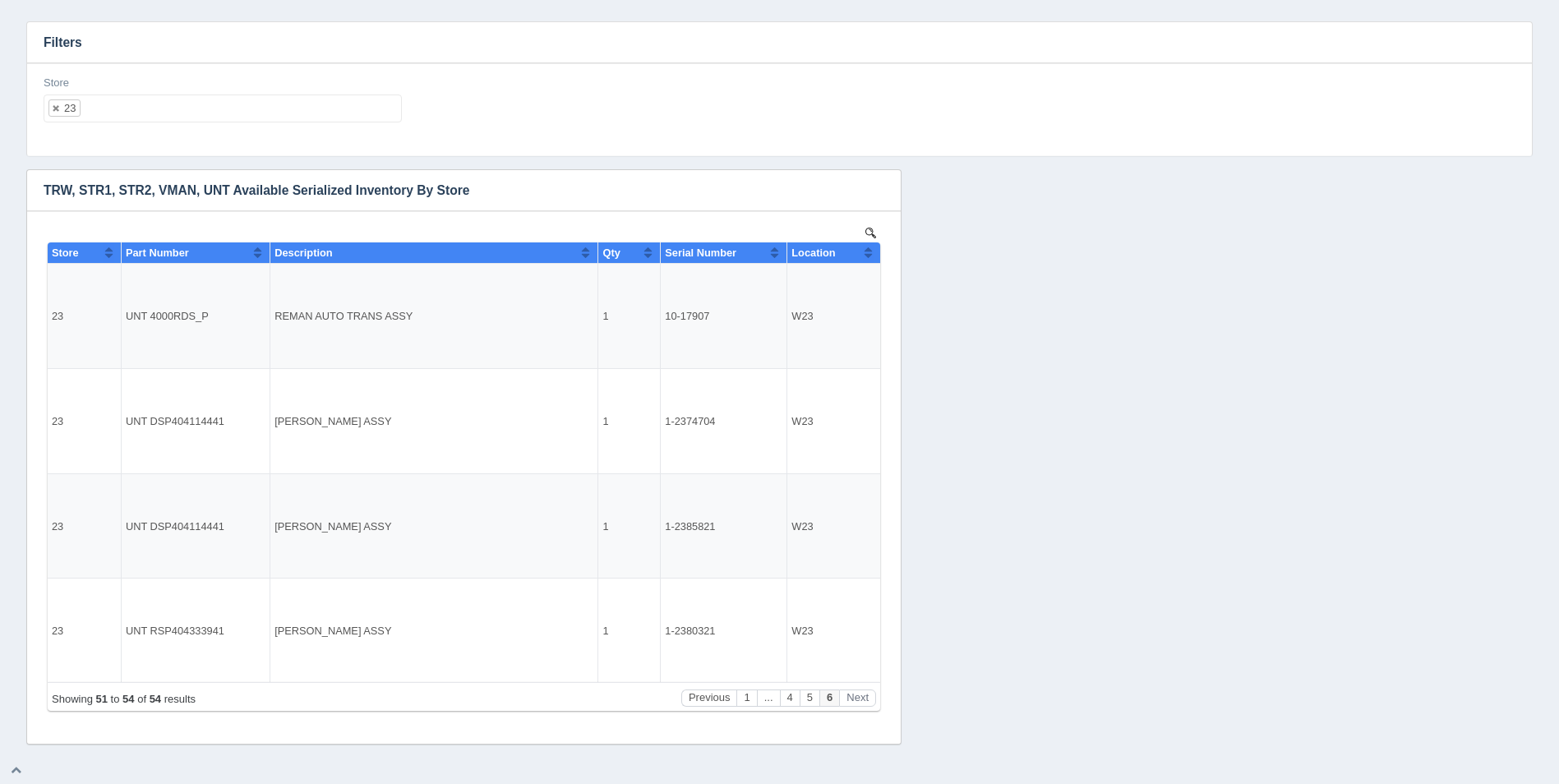
click at [172, 118] on ul "23" at bounding box center [222, 108] width 358 height 28
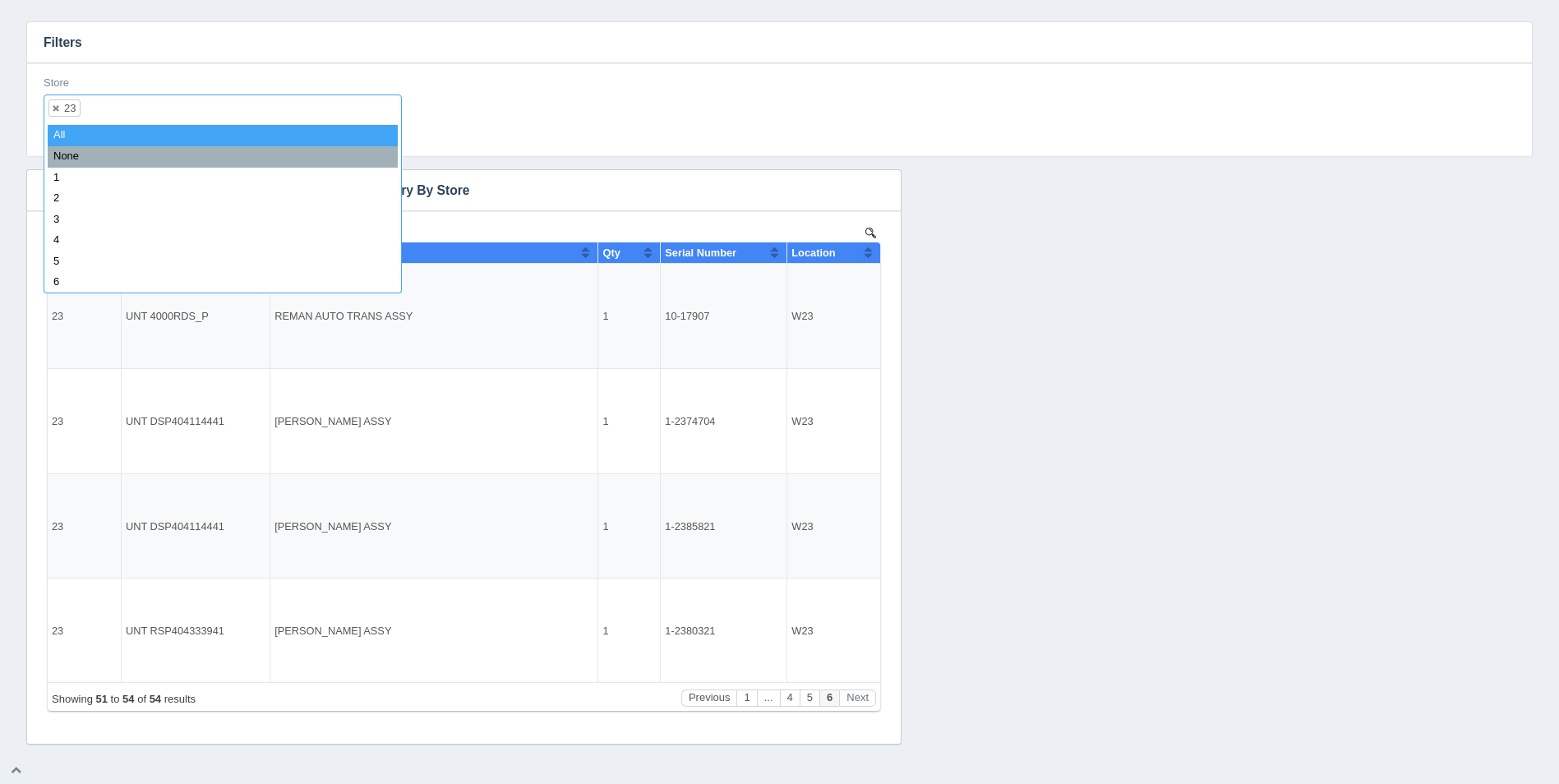
select select
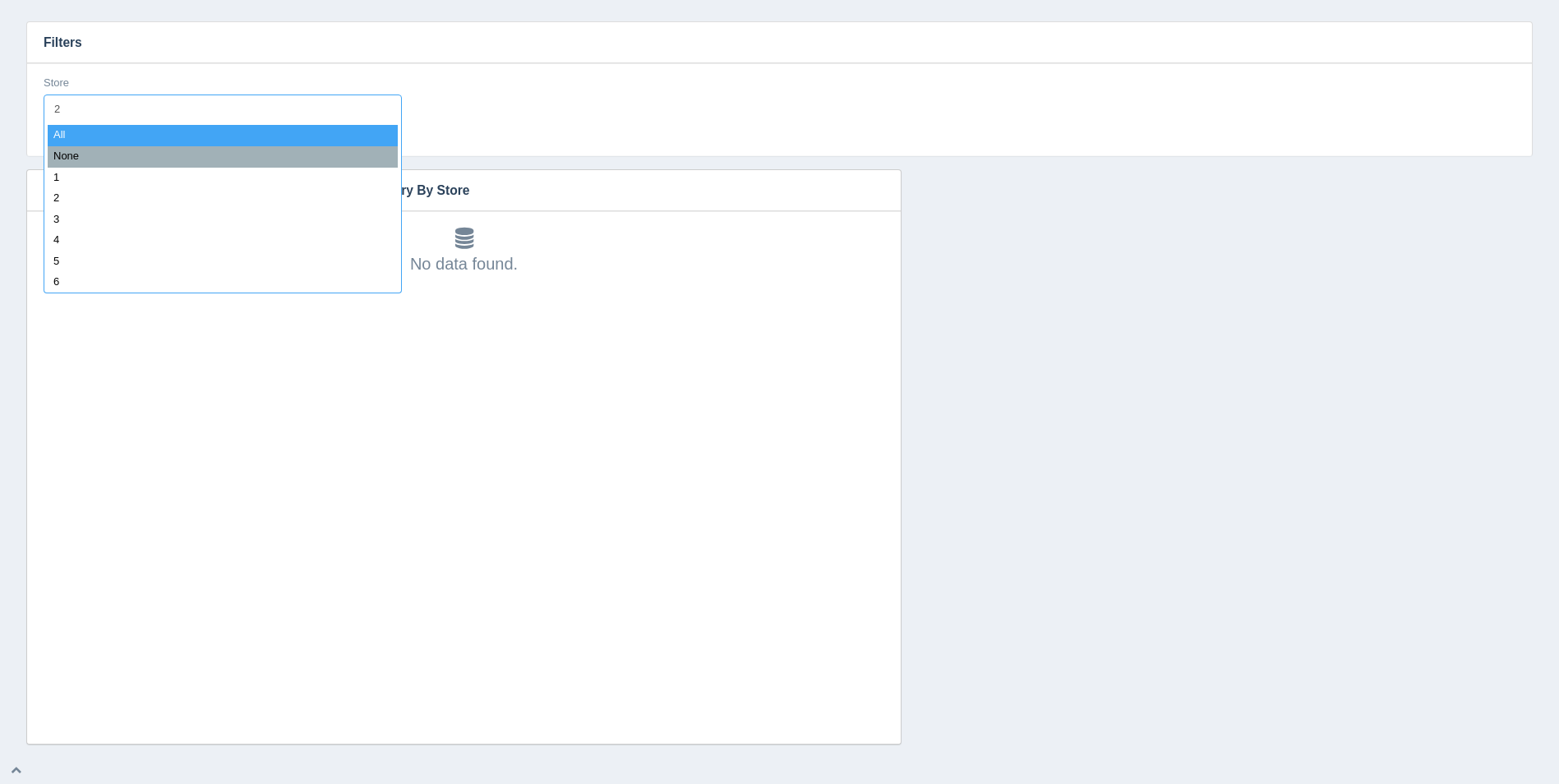
type input "24"
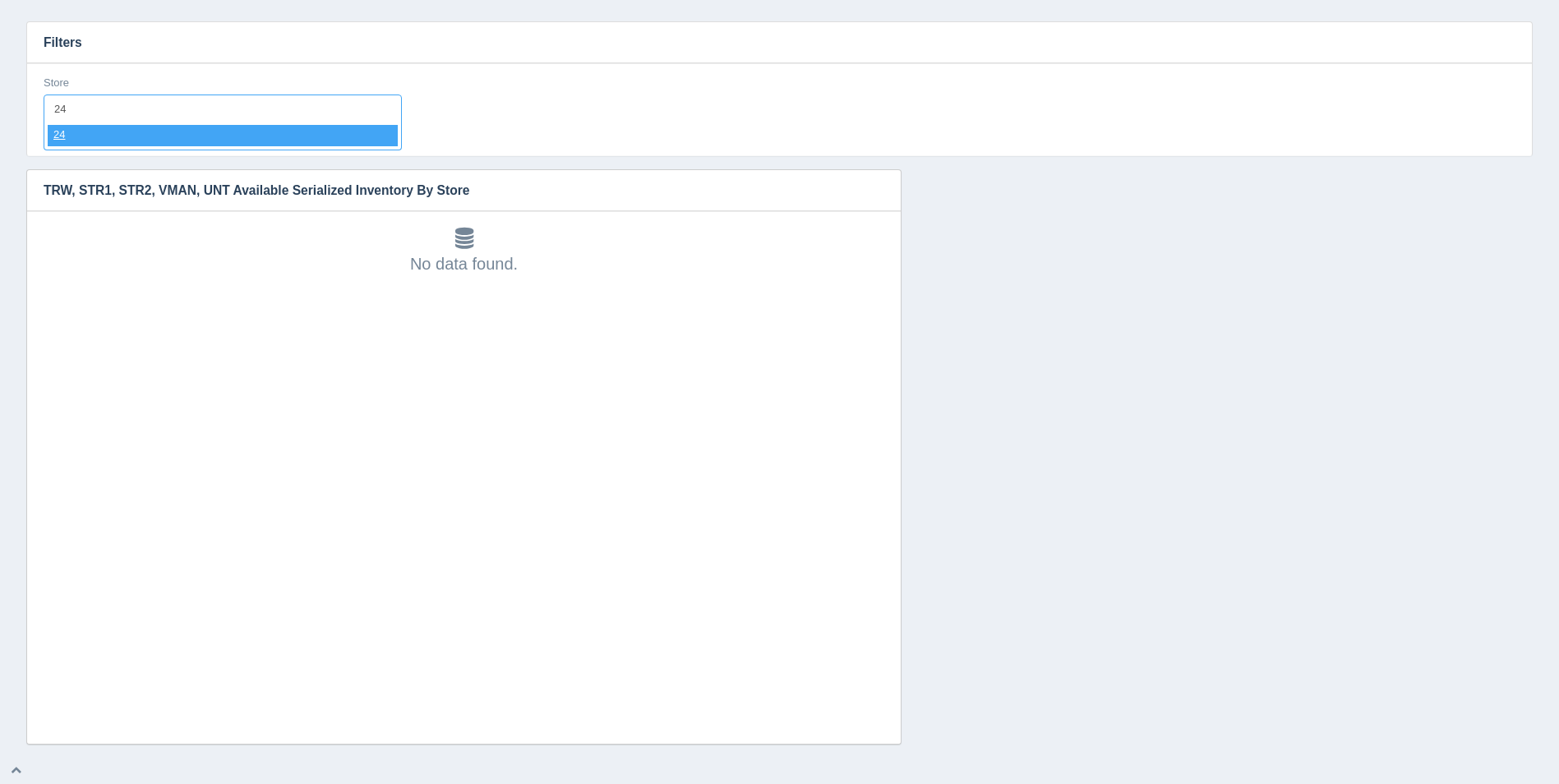
select select "24"
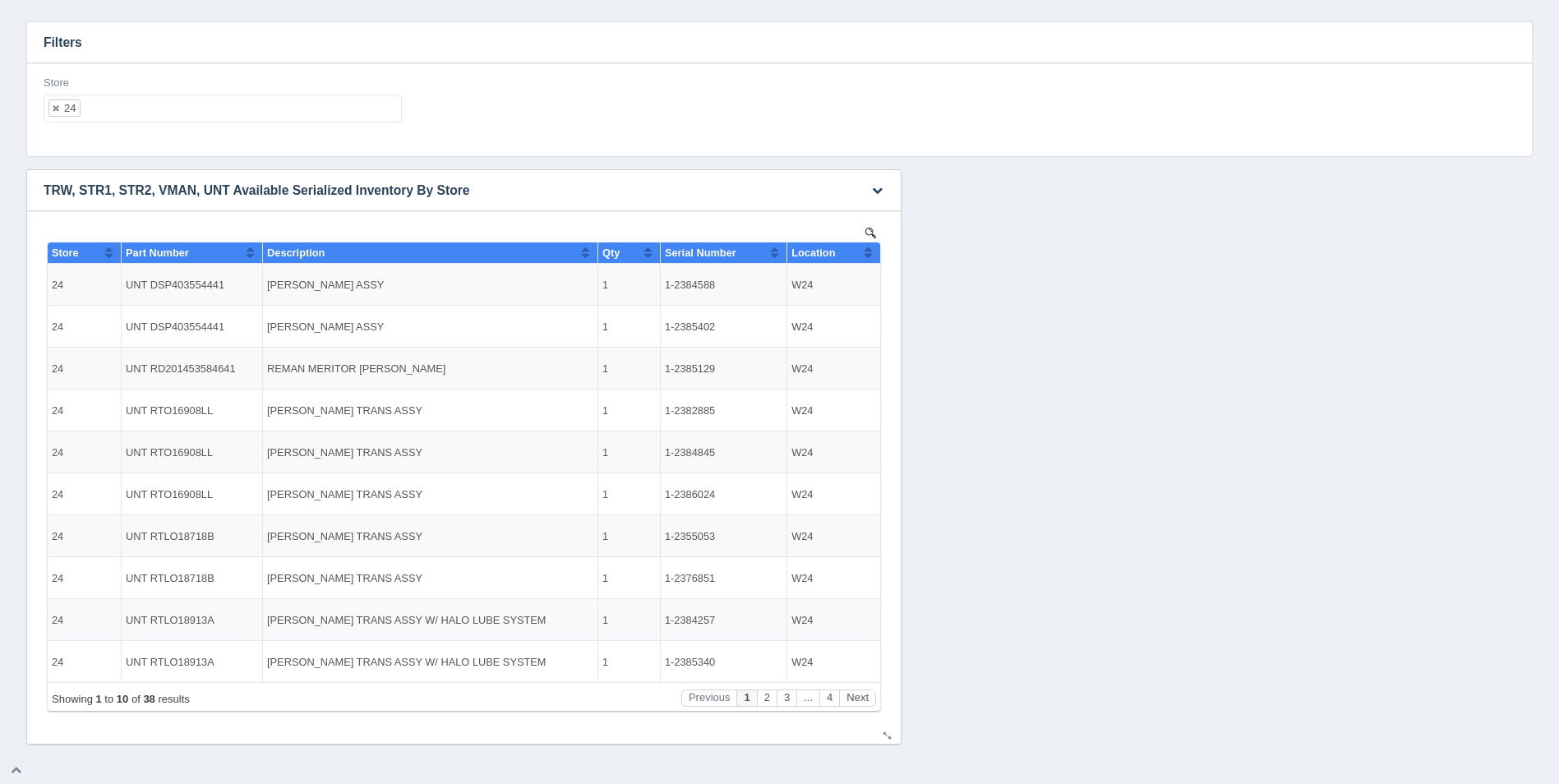
click at [870, 248] on button "Sort column ascending" at bounding box center [868, 252] width 11 height 20
click at [870, 248] on button "Sort column descending" at bounding box center [868, 252] width 11 height 20
click at [864, 696] on button "Next" at bounding box center [858, 698] width 37 height 17
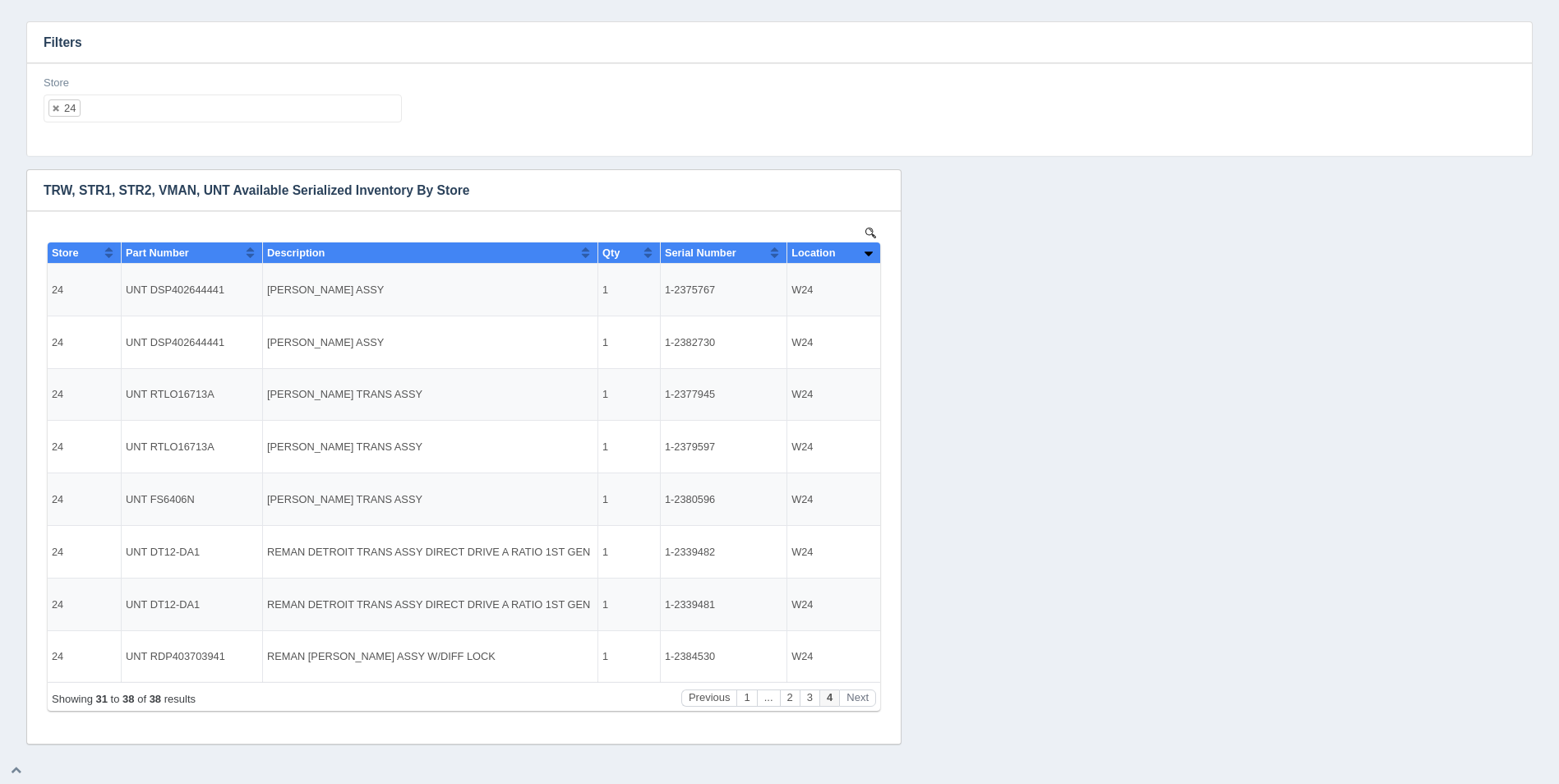
click at [273, 103] on ul "24" at bounding box center [222, 108] width 358 height 28
select select
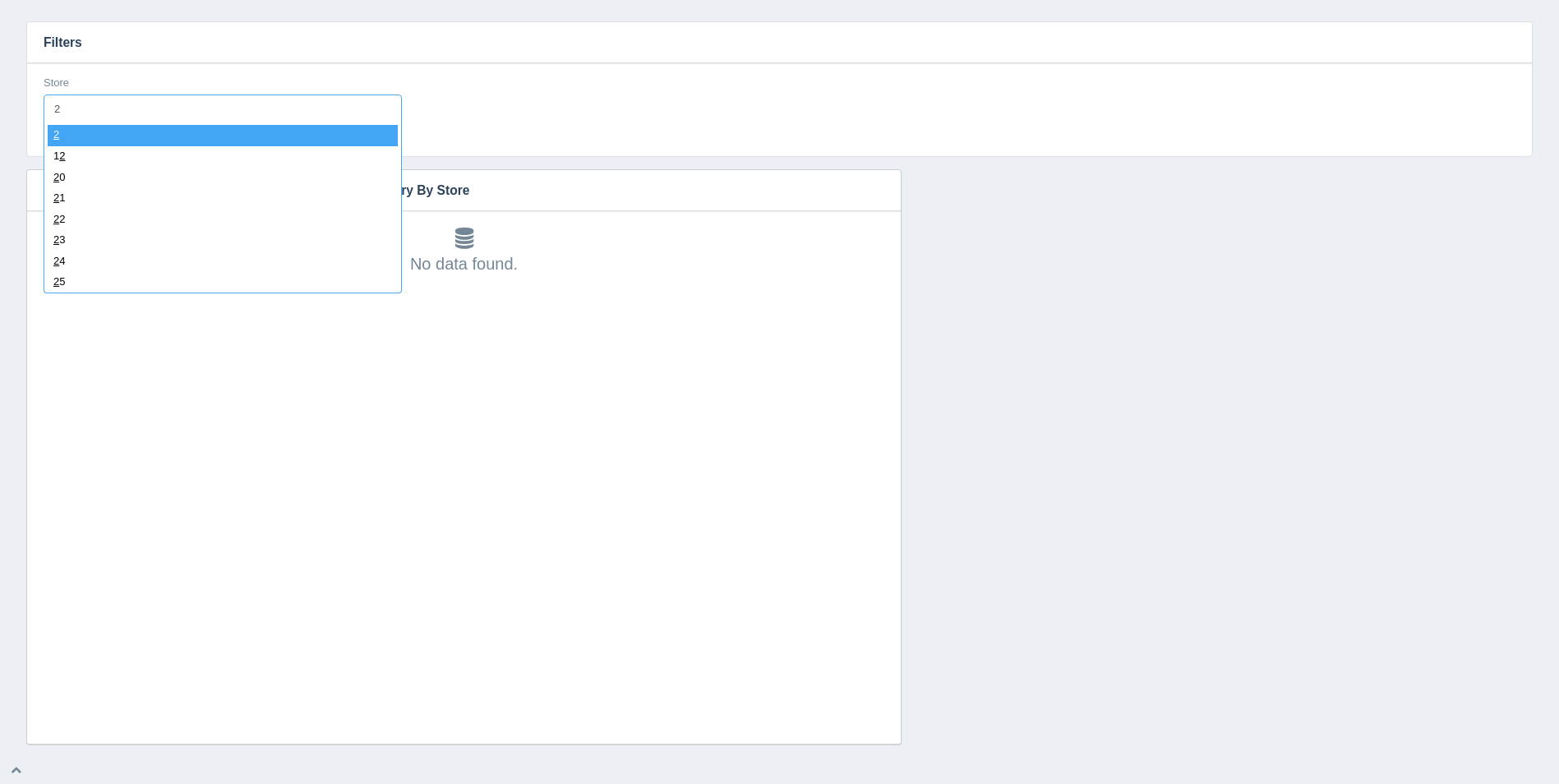
type input "25"
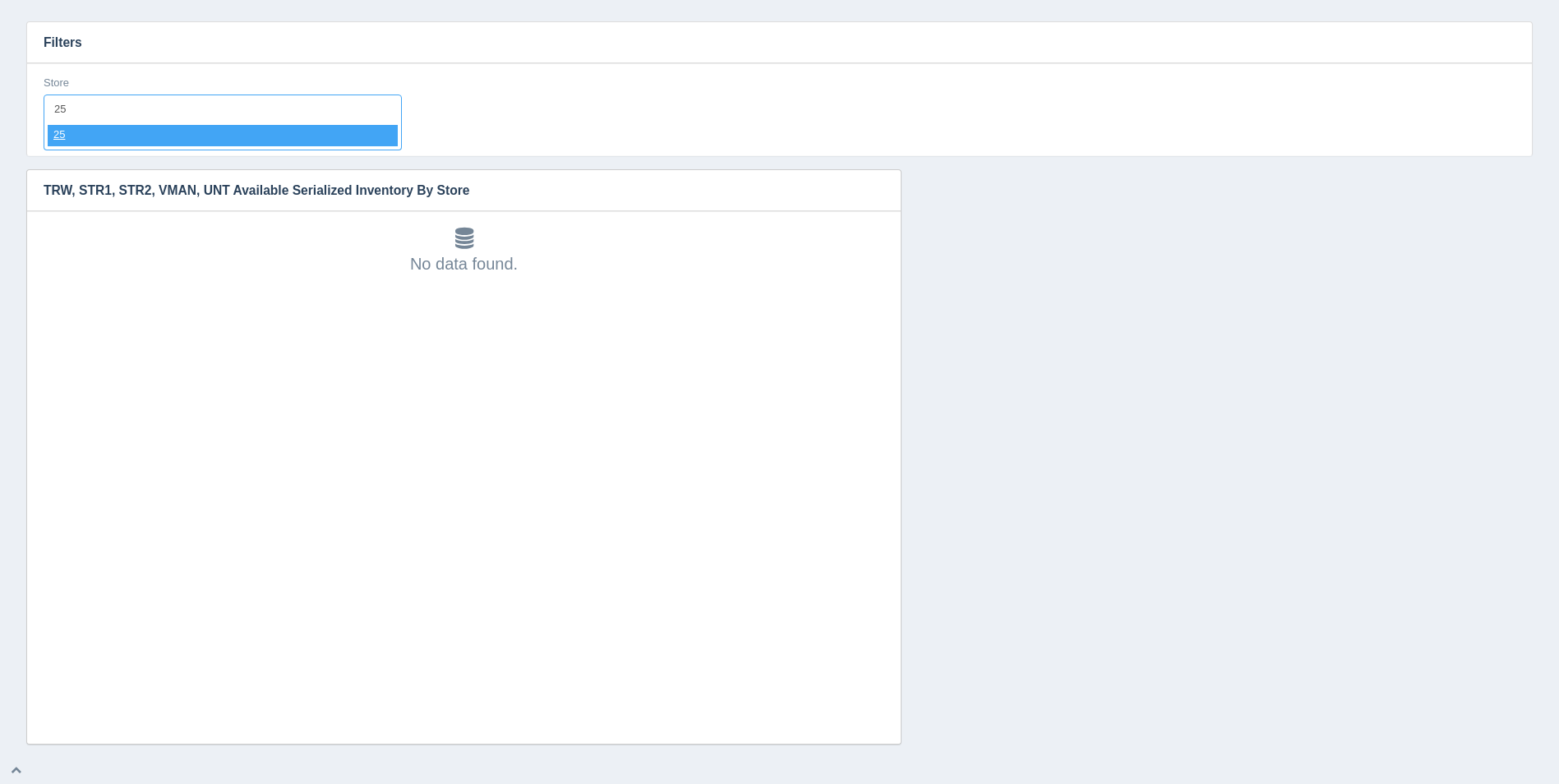
select select "25"
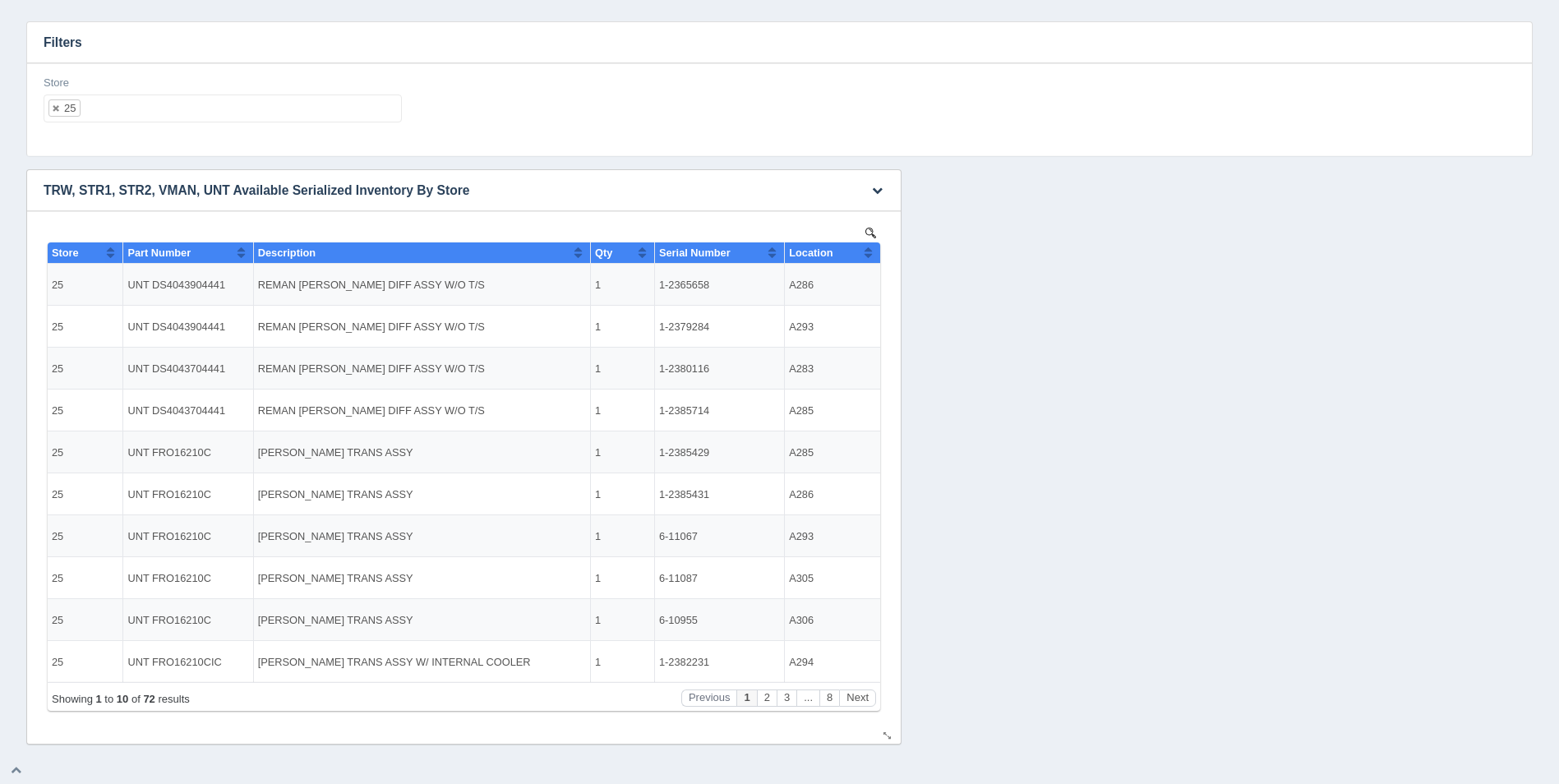
click at [860, 249] on div "Location" at bounding box center [827, 253] width 74 height 13
click at [861, 700] on button "Next" at bounding box center [858, 698] width 37 height 17
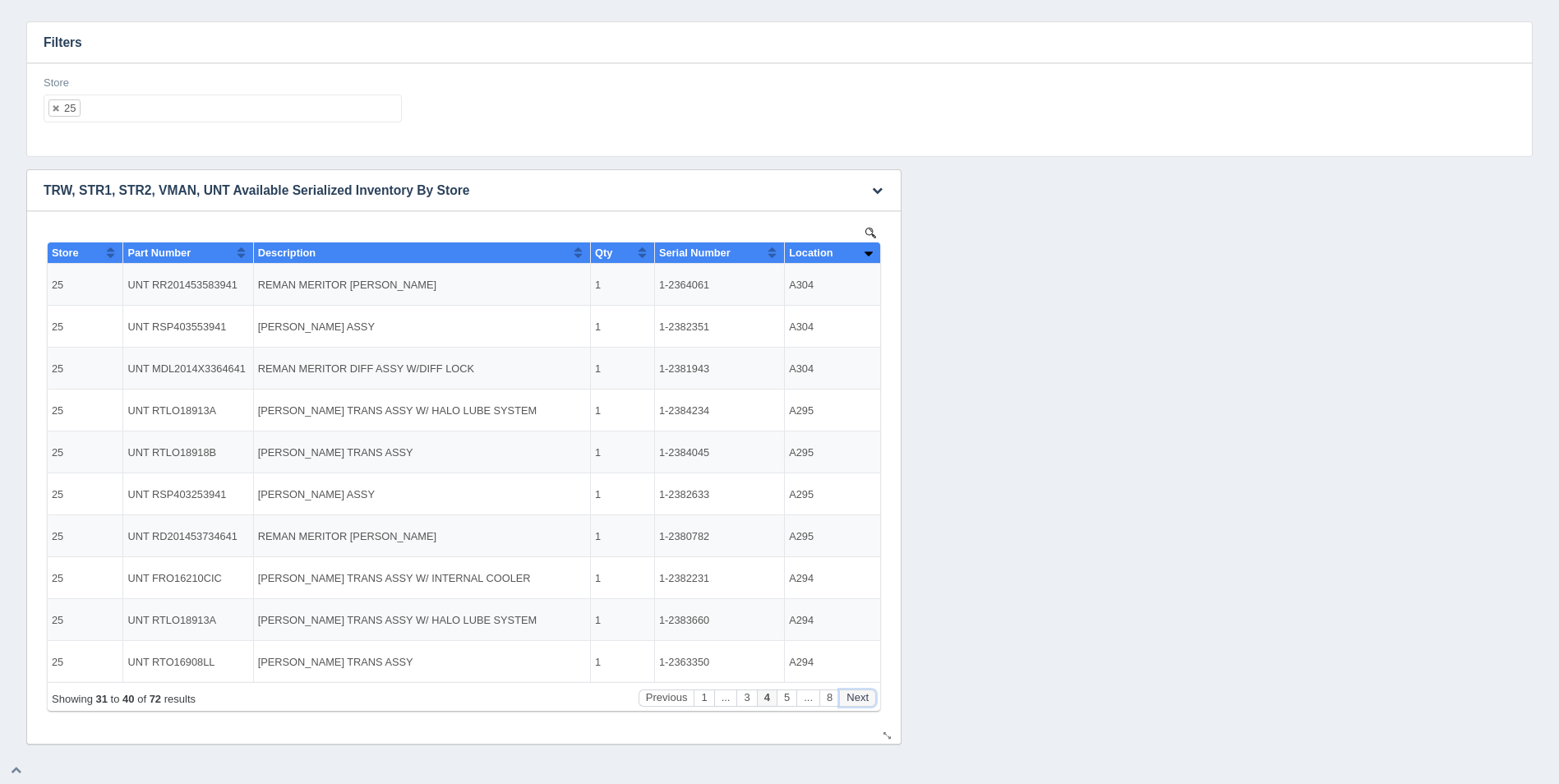
click at [861, 700] on button "Next" at bounding box center [858, 698] width 37 height 17
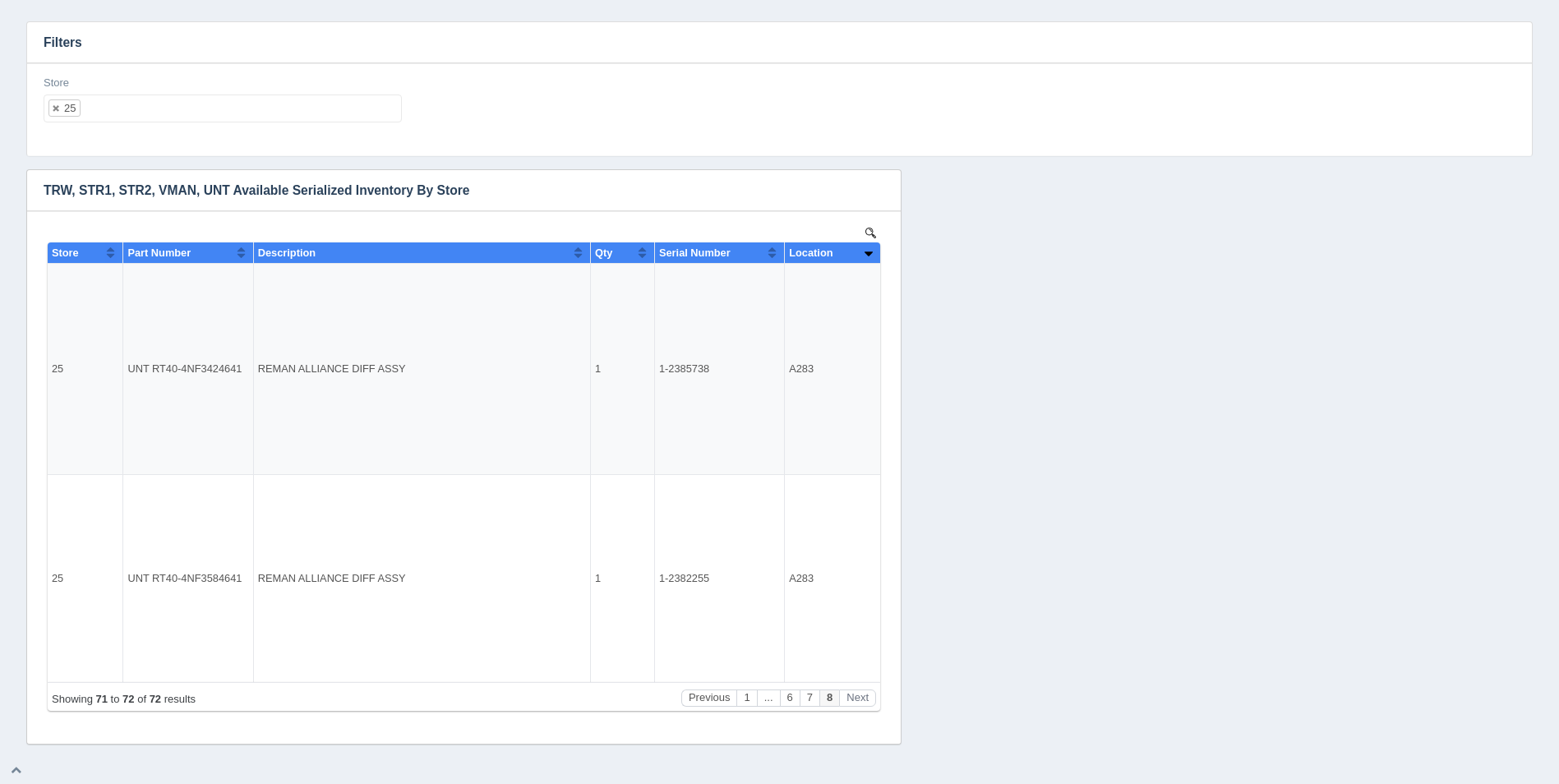
click at [214, 108] on ul "25" at bounding box center [222, 108] width 358 height 28
select select
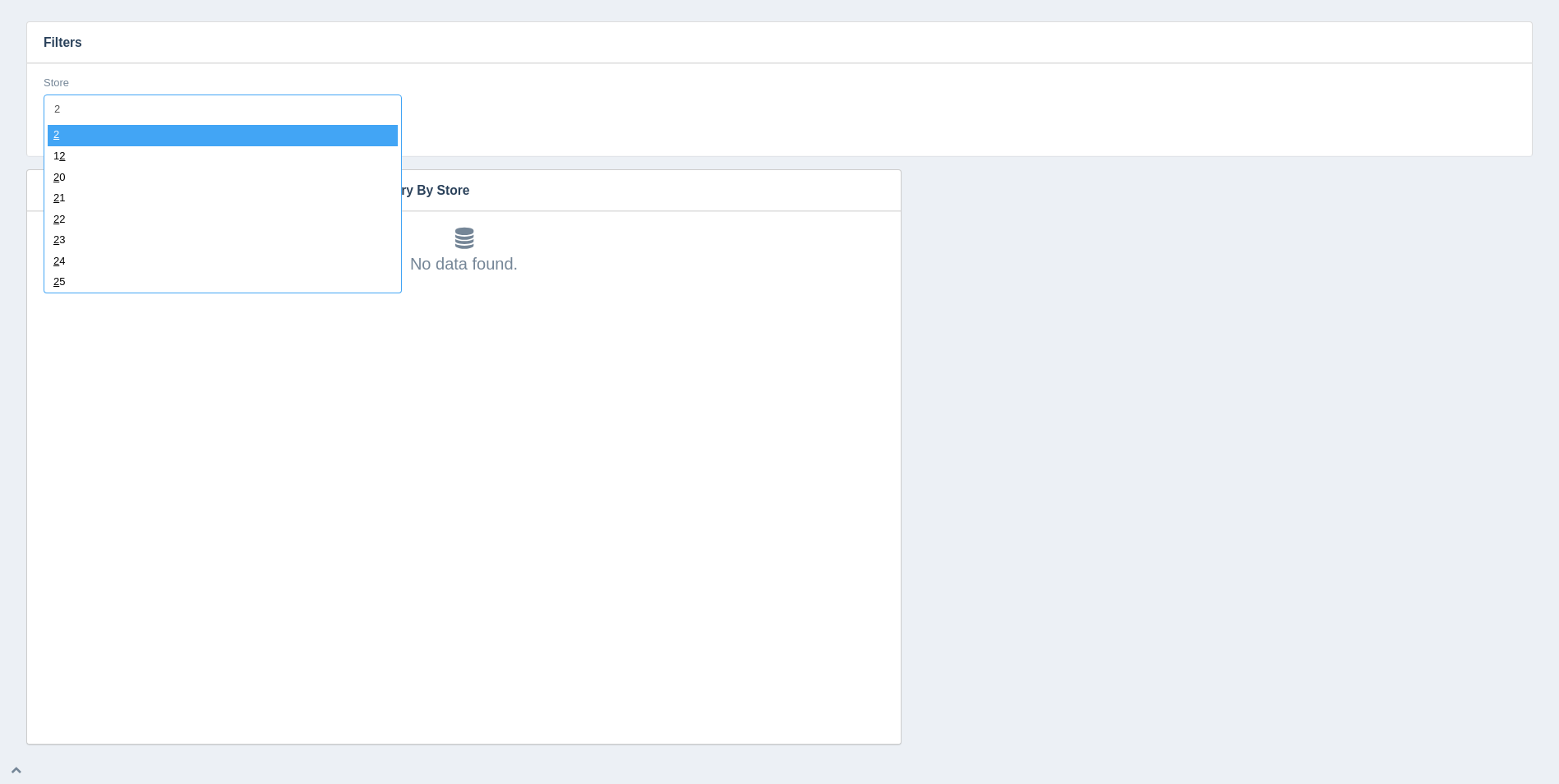
type input "26"
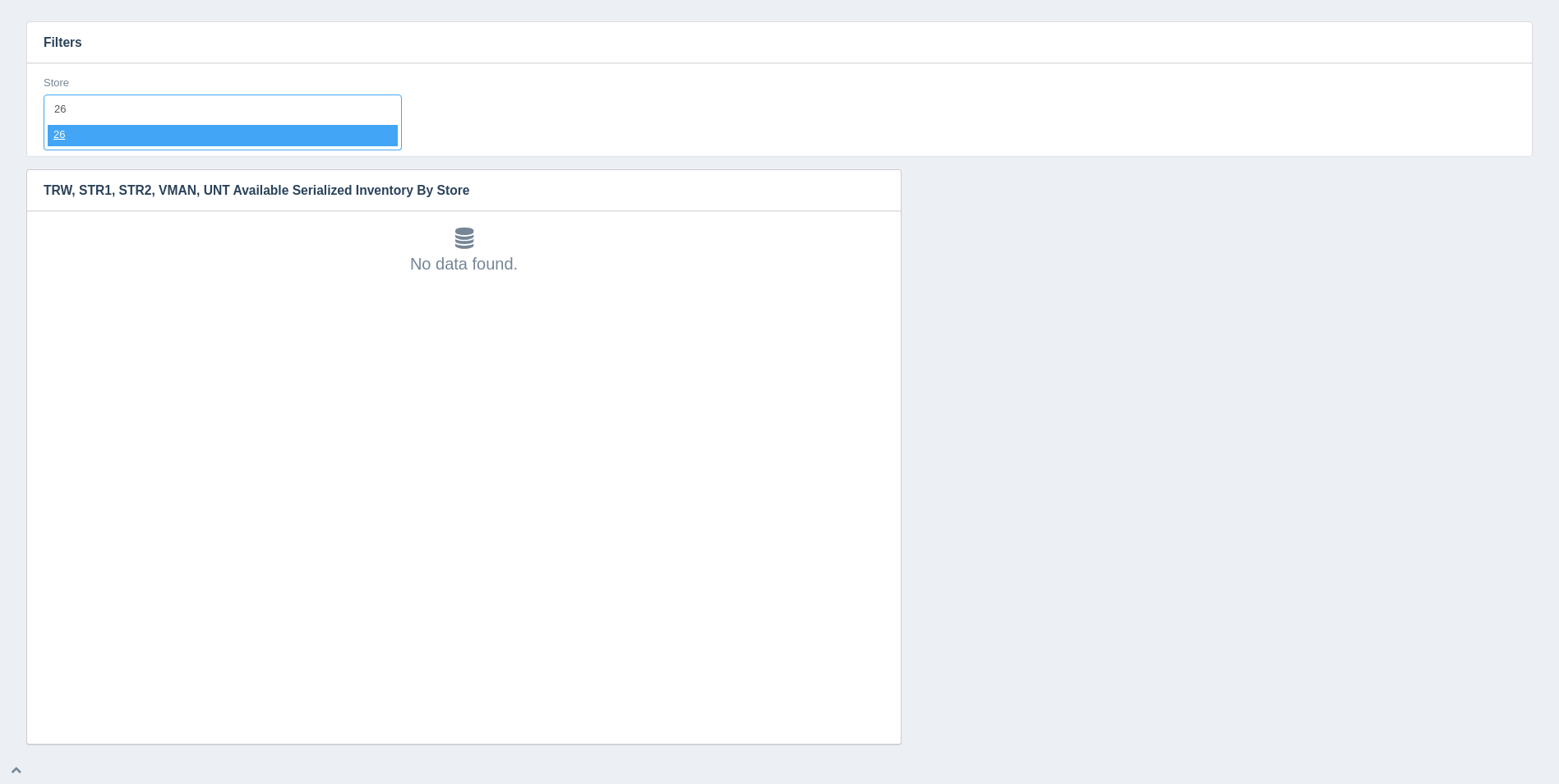
select select "26"
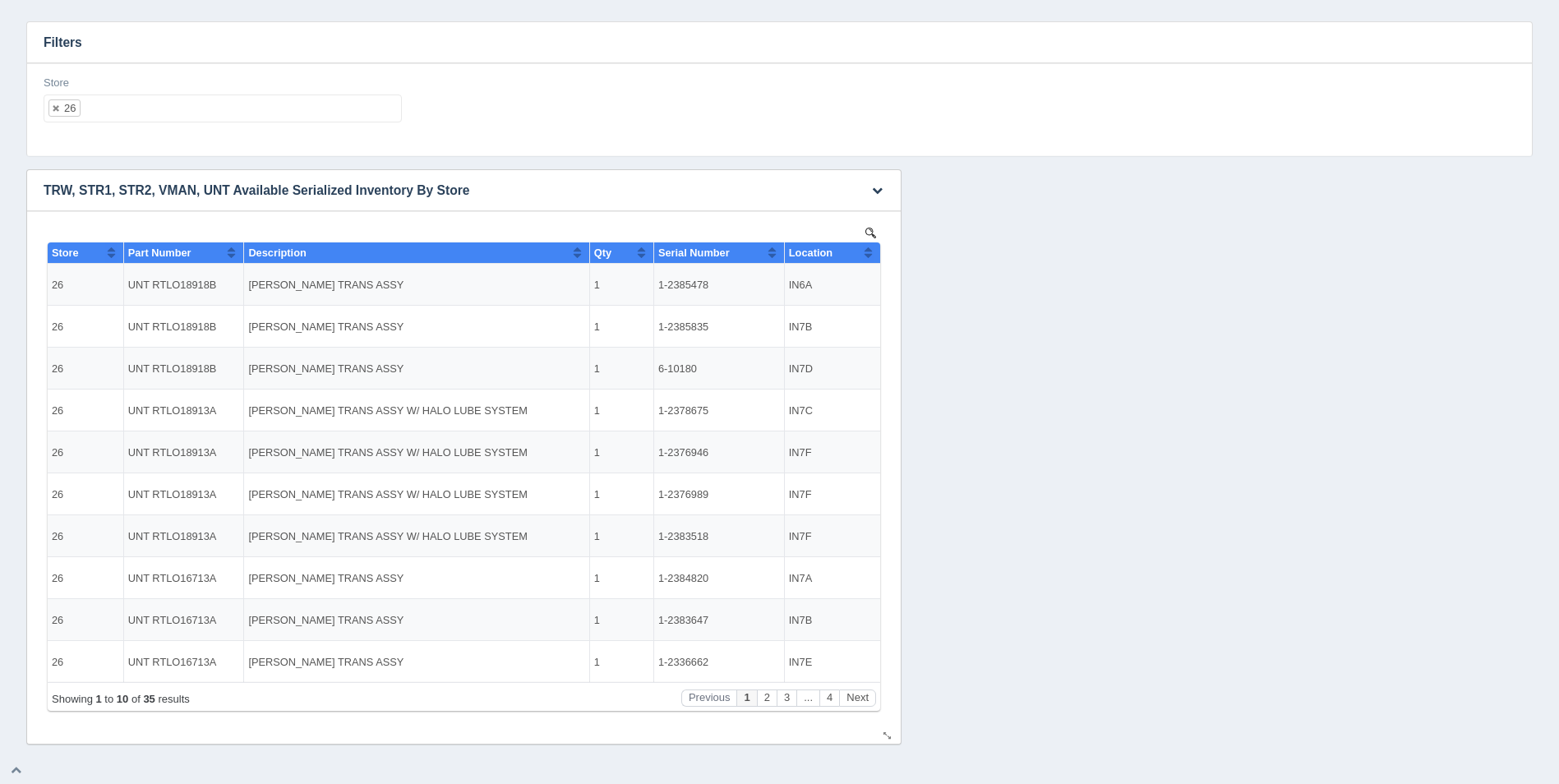
click at [869, 256] on button "Sort column ascending" at bounding box center [868, 252] width 11 height 20
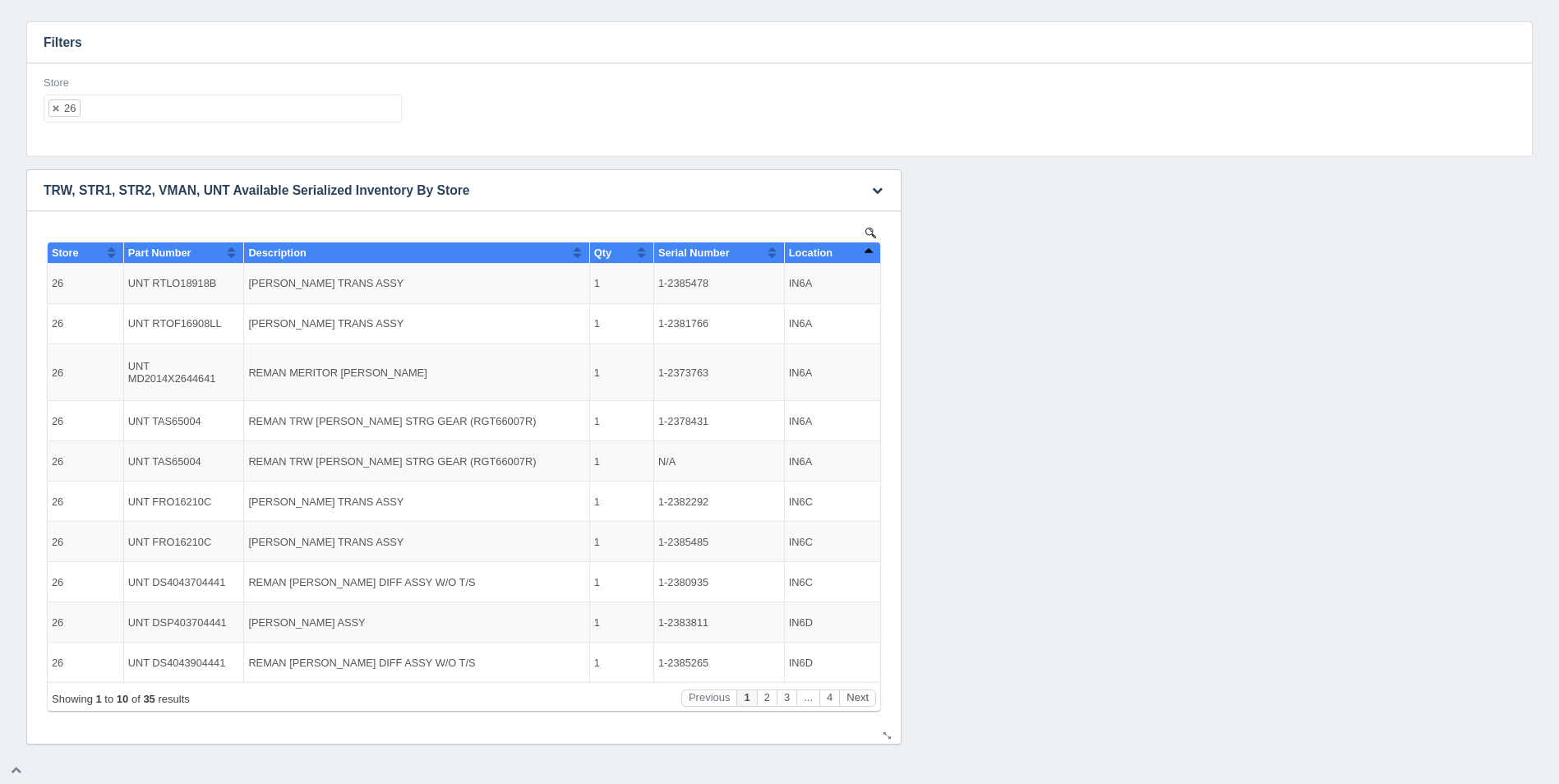
click at [869, 256] on button "Sort column descending" at bounding box center [868, 252] width 11 height 20
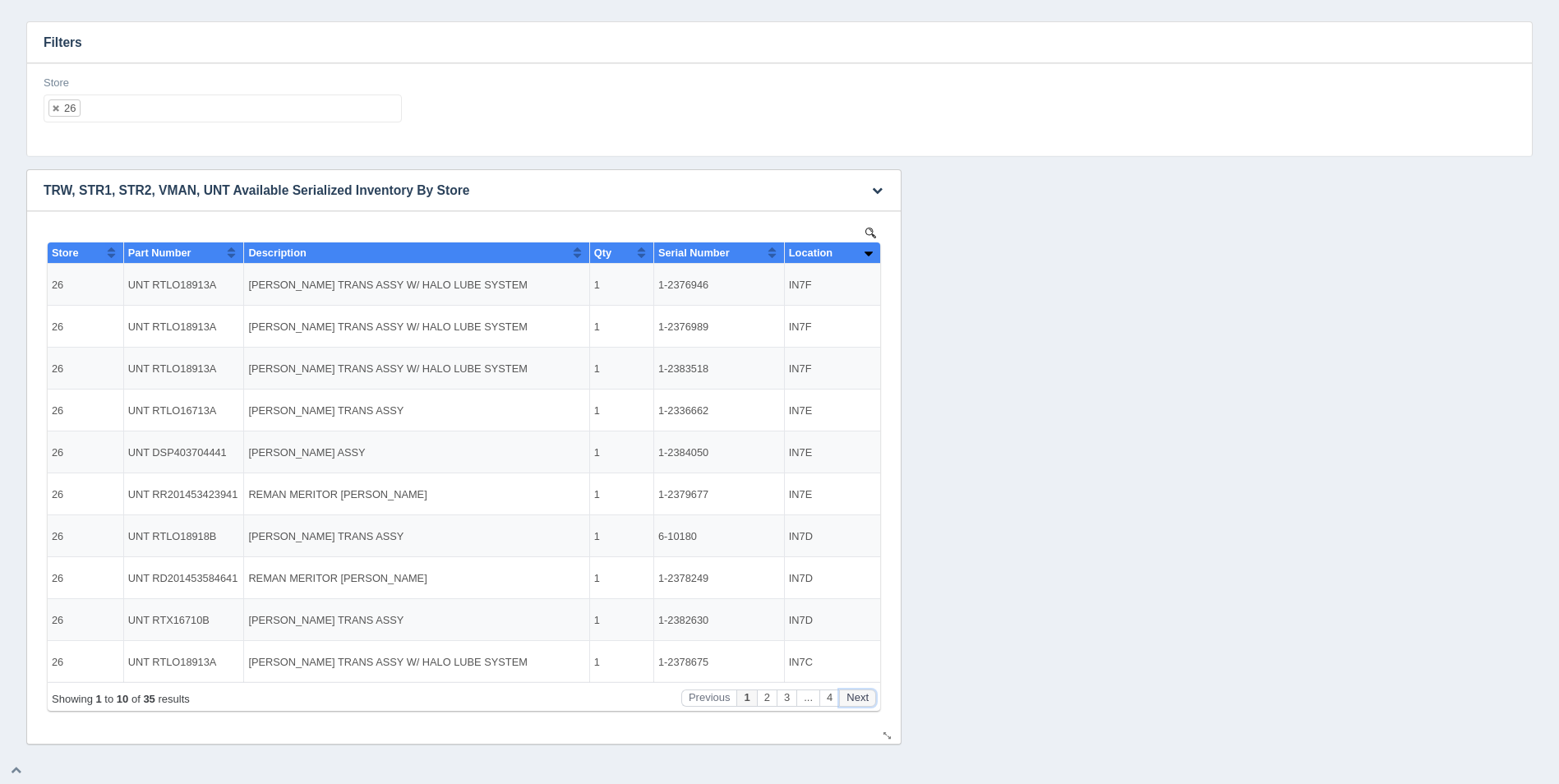
click at [856, 695] on button "Next" at bounding box center [858, 698] width 37 height 17
click at [856, 694] on button "Next" at bounding box center [858, 698] width 37 height 17
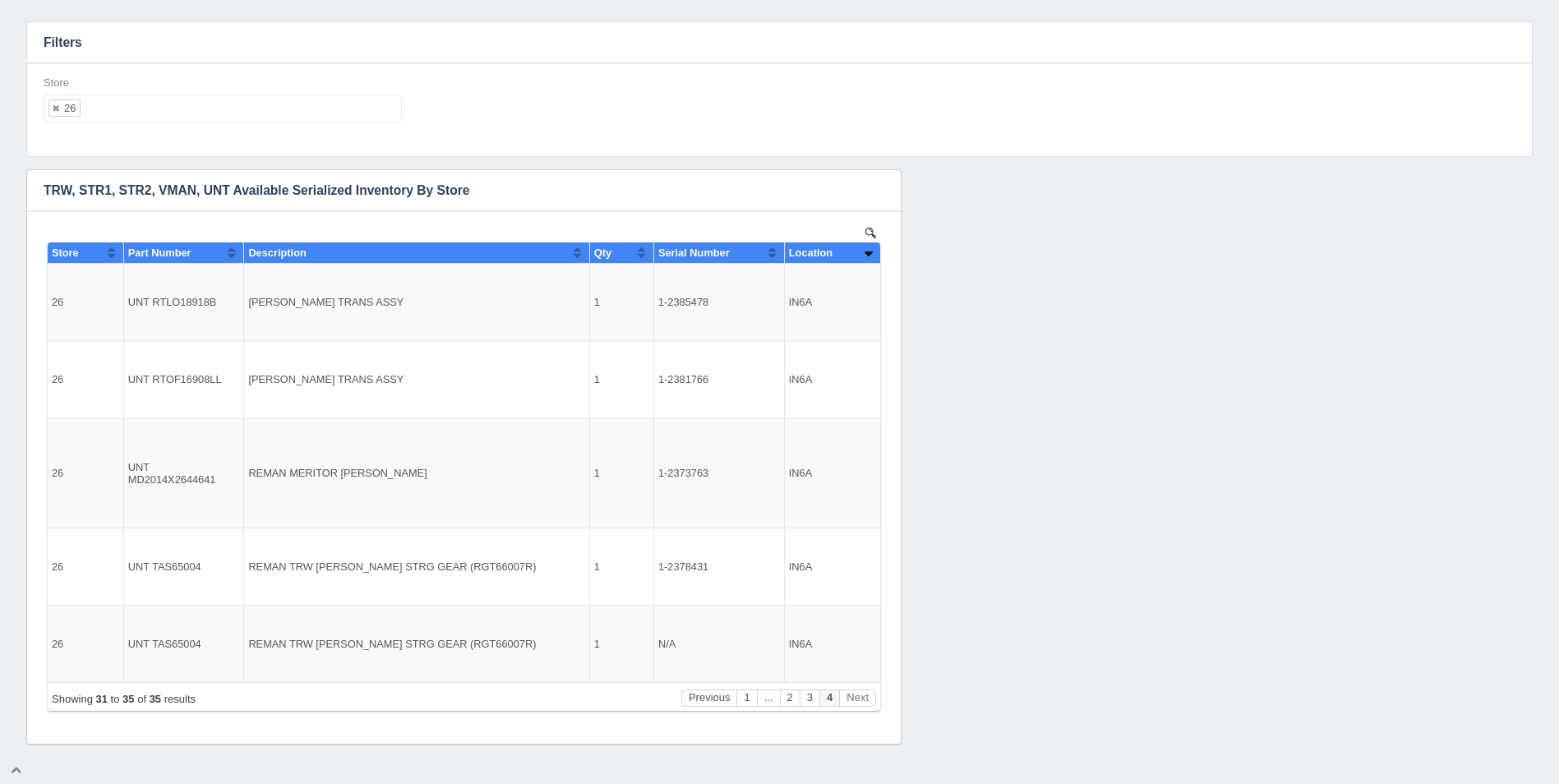
click at [131, 115] on ul "26" at bounding box center [222, 108] width 358 height 28
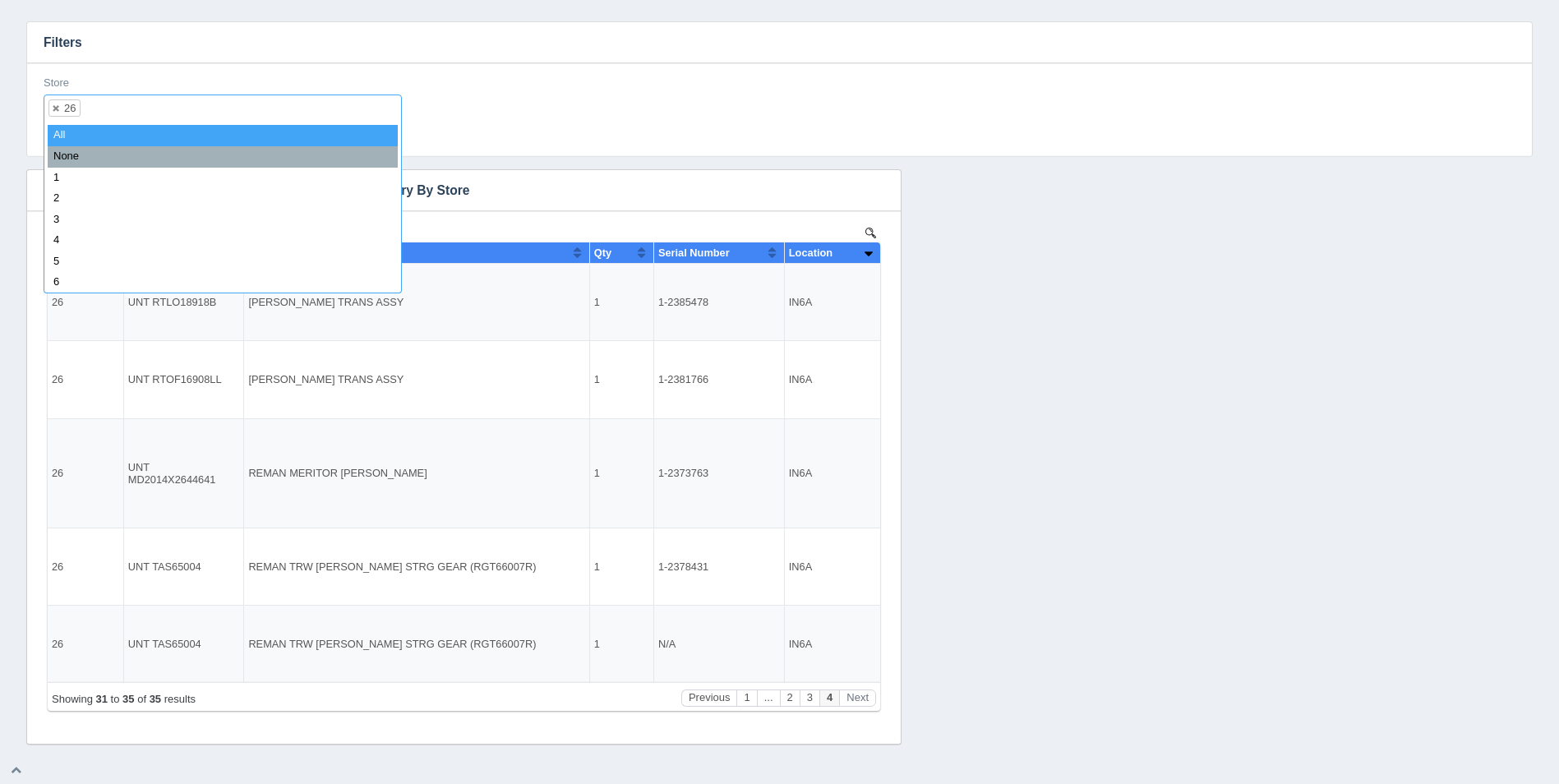
select select
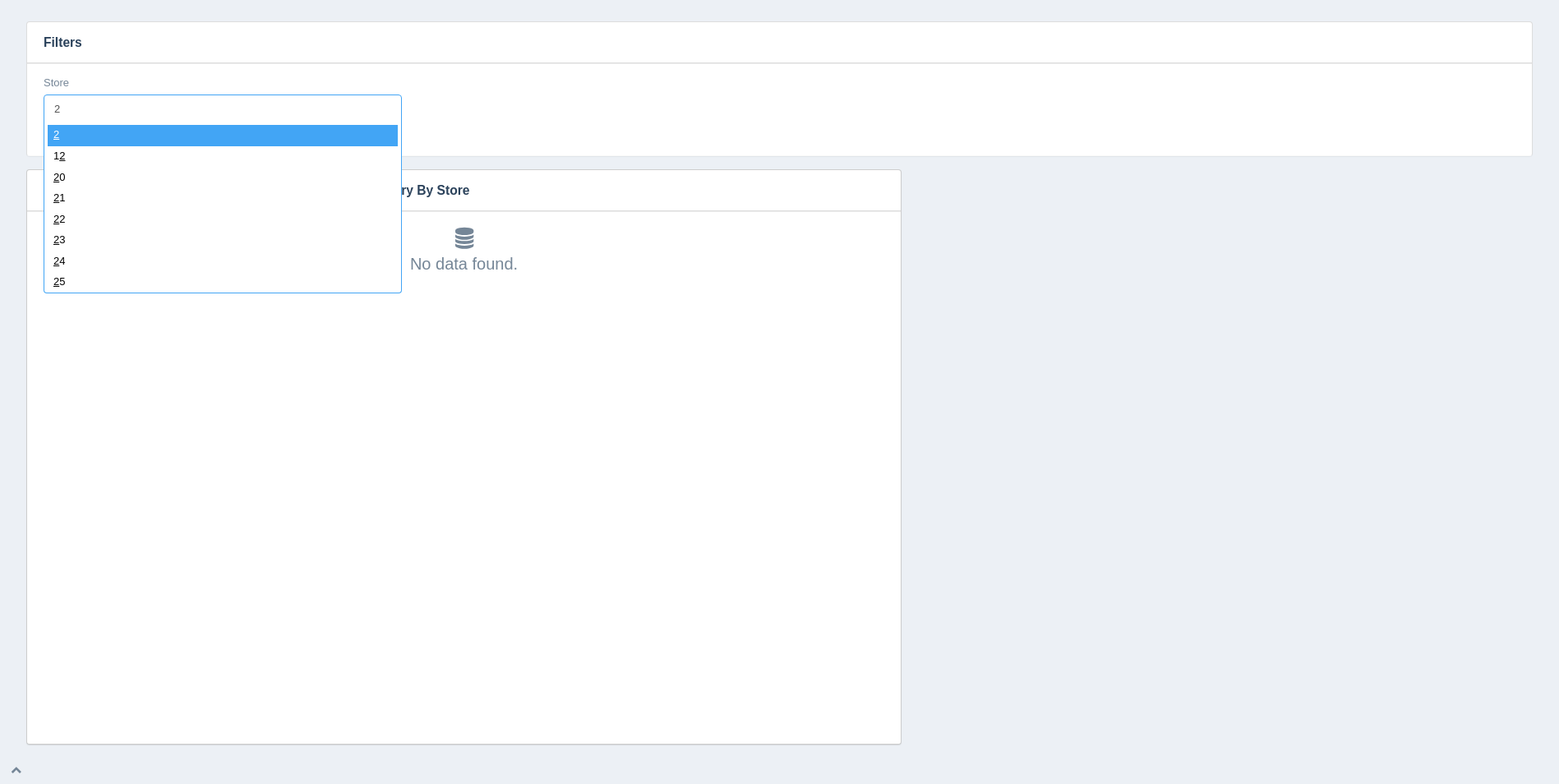
type input "27"
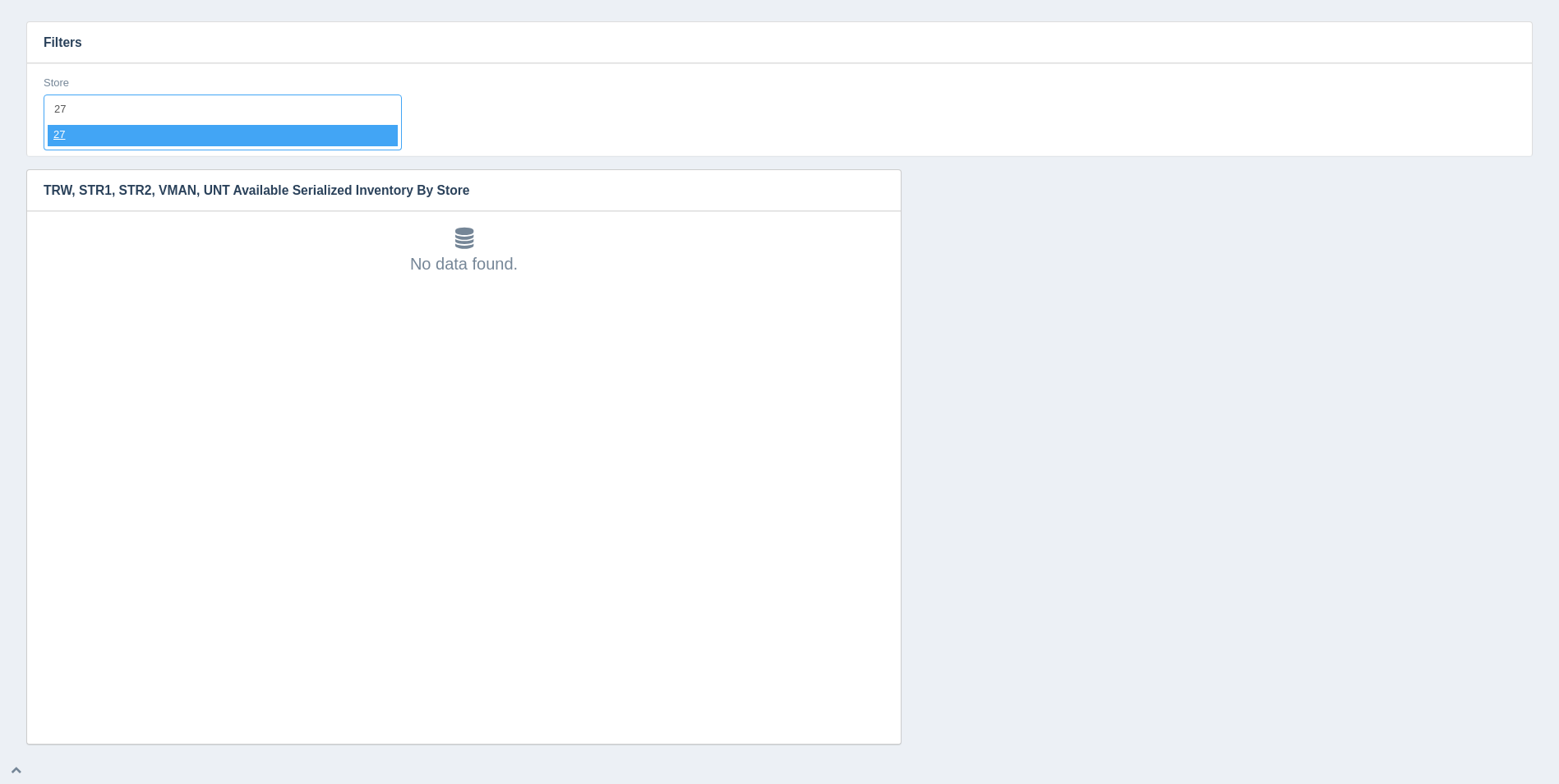
select select "27"
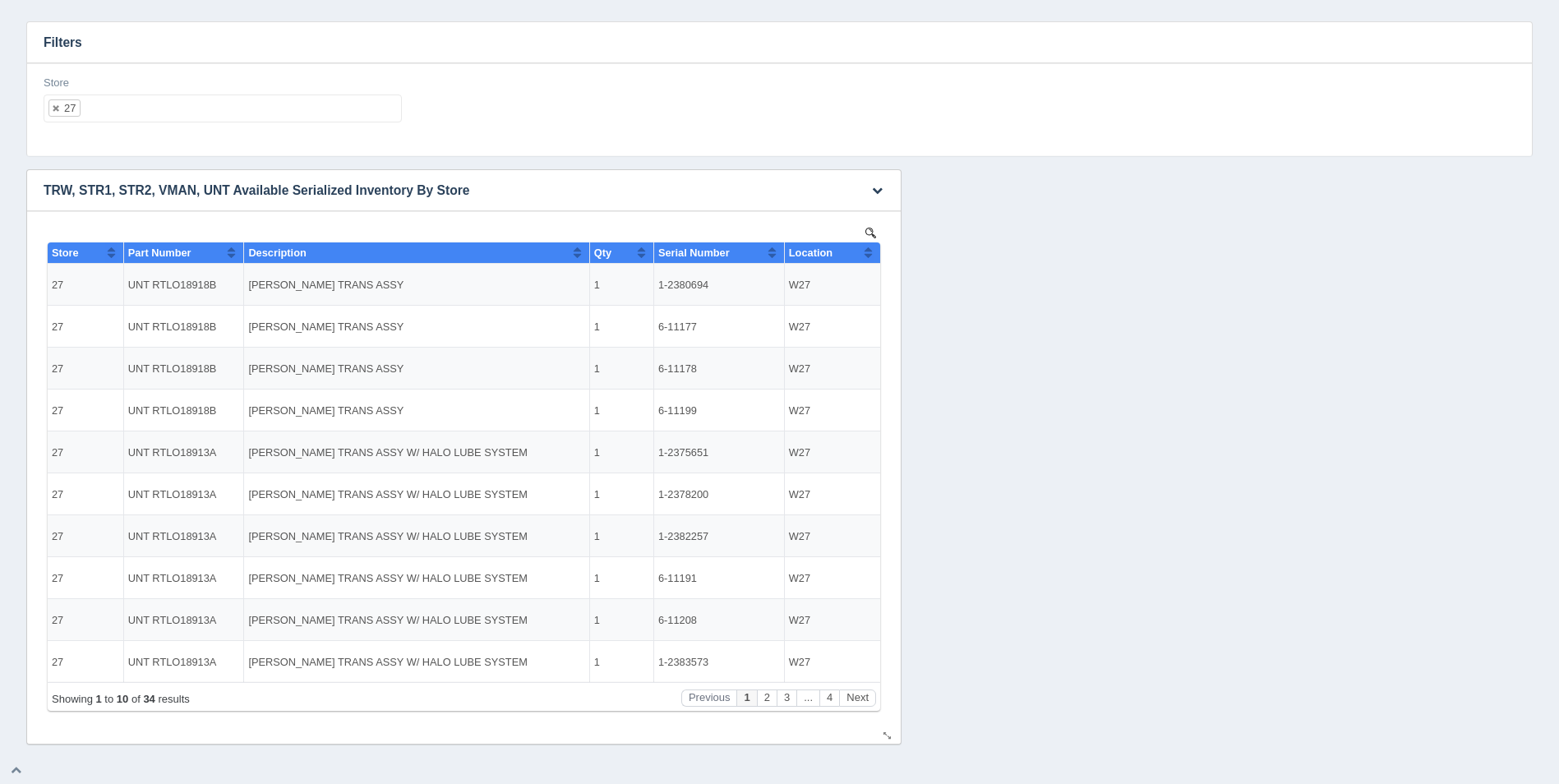
click at [875, 254] on th "Location" at bounding box center [832, 253] width 96 height 22
click at [267, 99] on ul "27" at bounding box center [222, 108] width 358 height 28
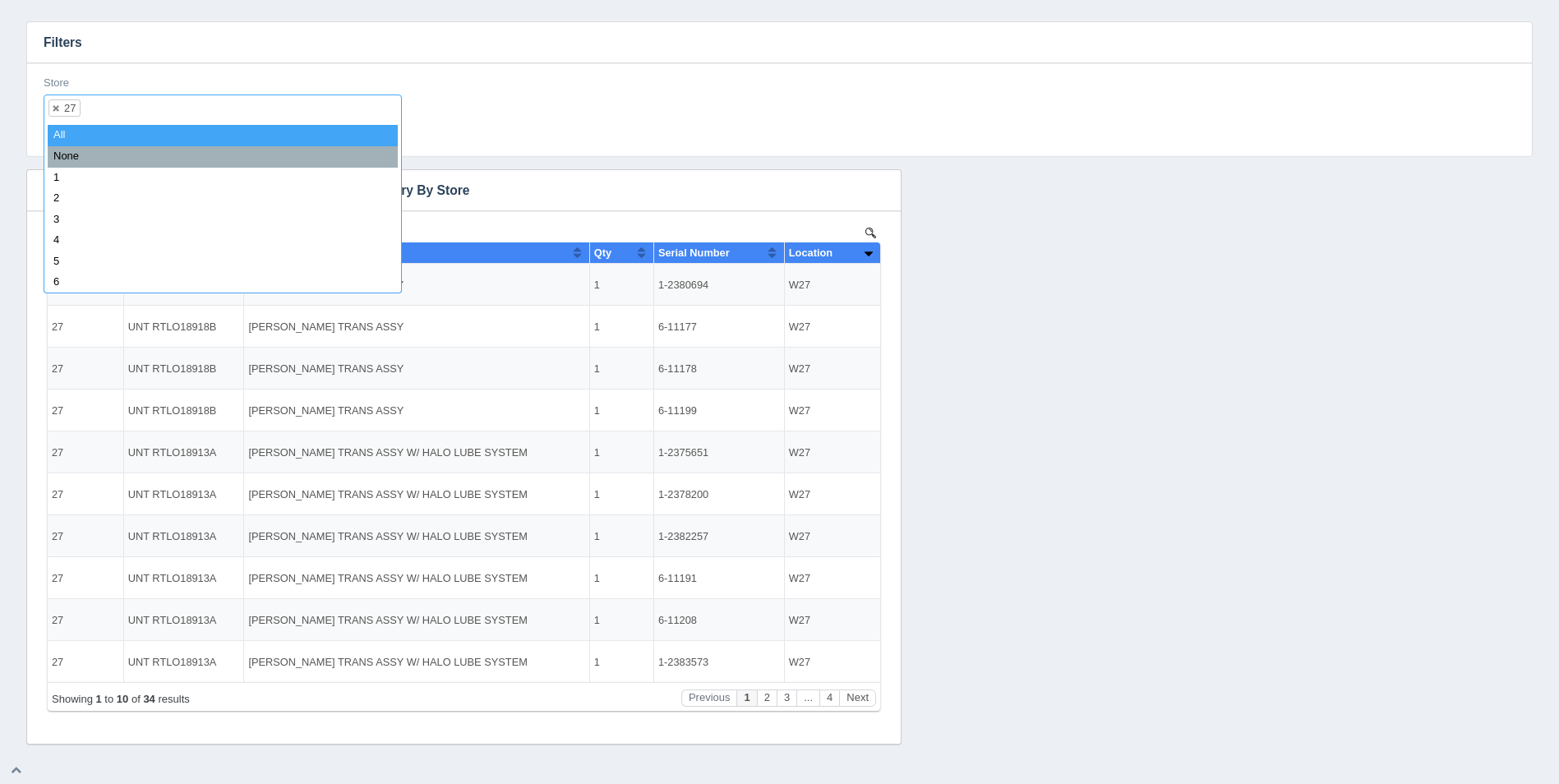
select select
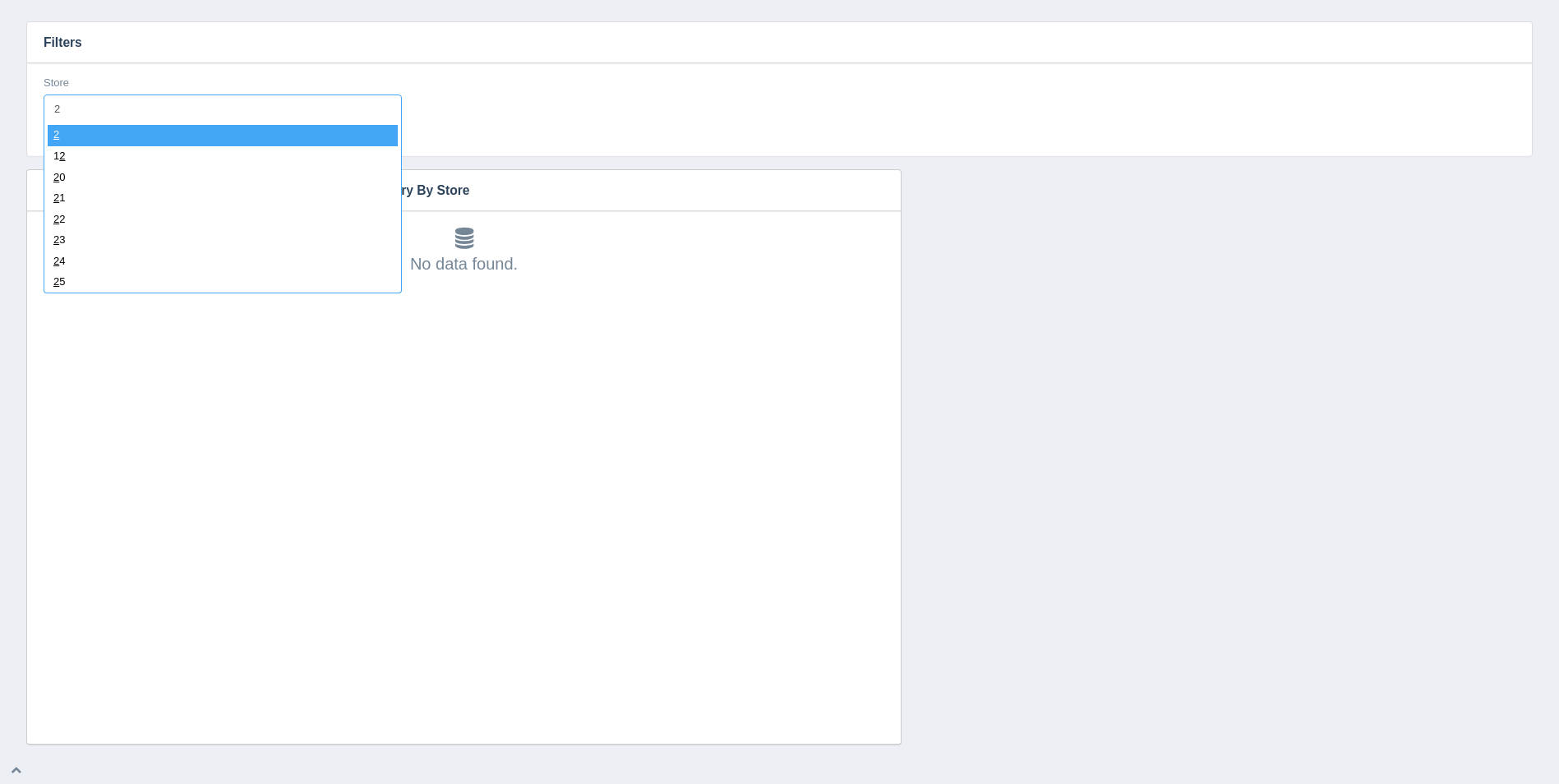
type input "28"
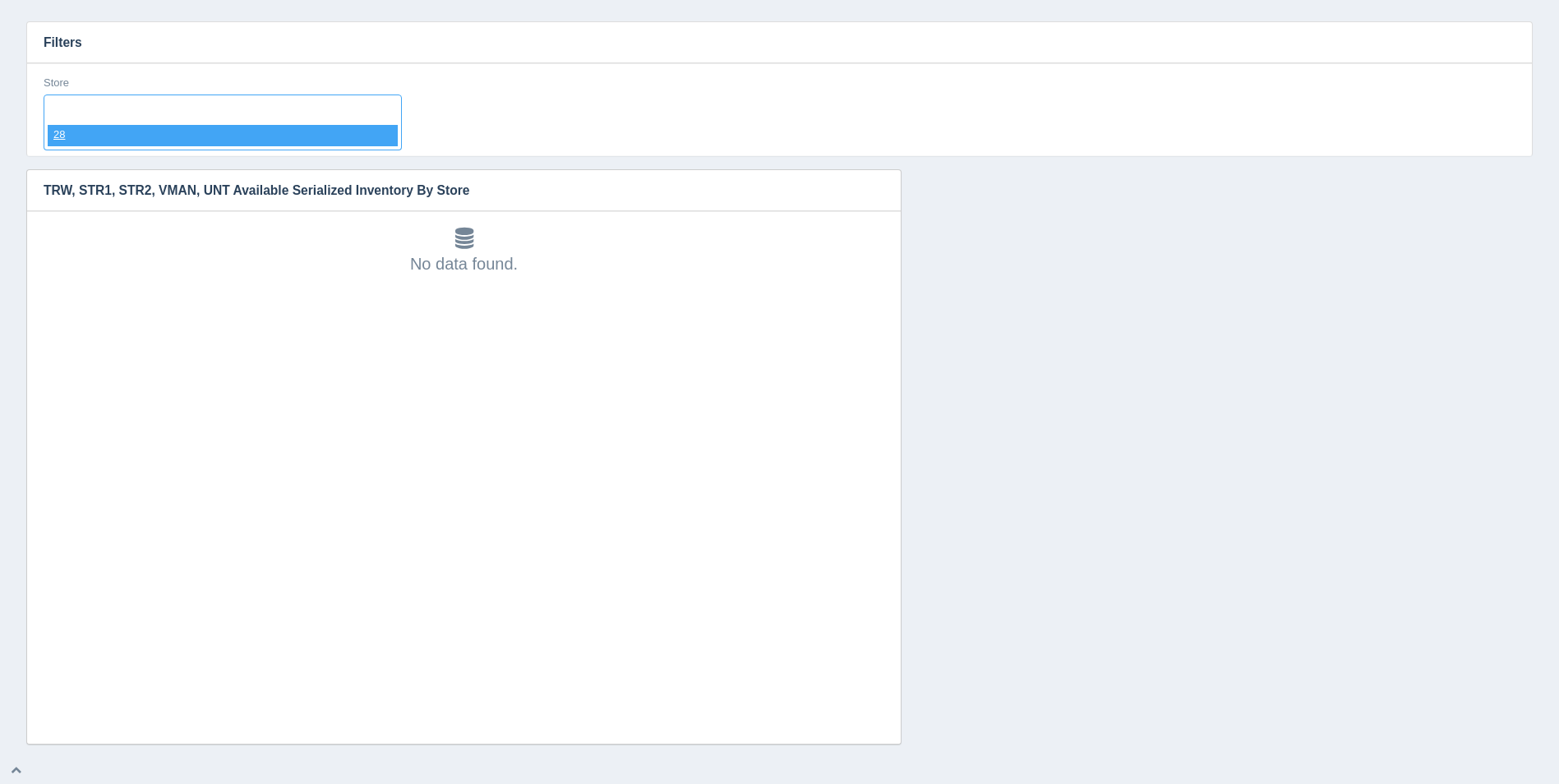
select select "28"
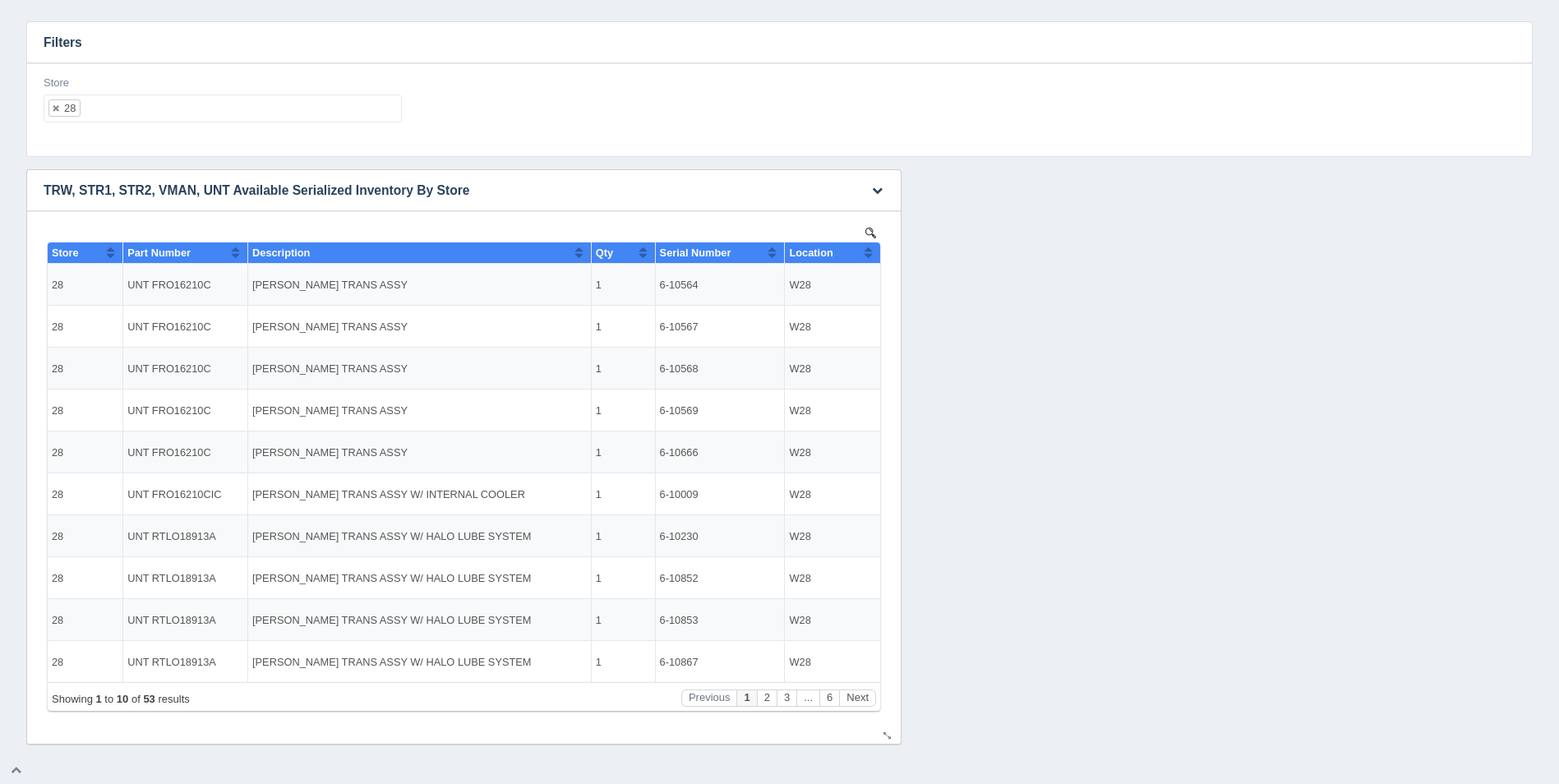
click at [868, 251] on button "Sort column ascending" at bounding box center [868, 252] width 11 height 20
click at [868, 251] on button "Sort column descending" at bounding box center [868, 252] width 11 height 20
click at [187, 105] on ul "28" at bounding box center [222, 108] width 358 height 28
select select
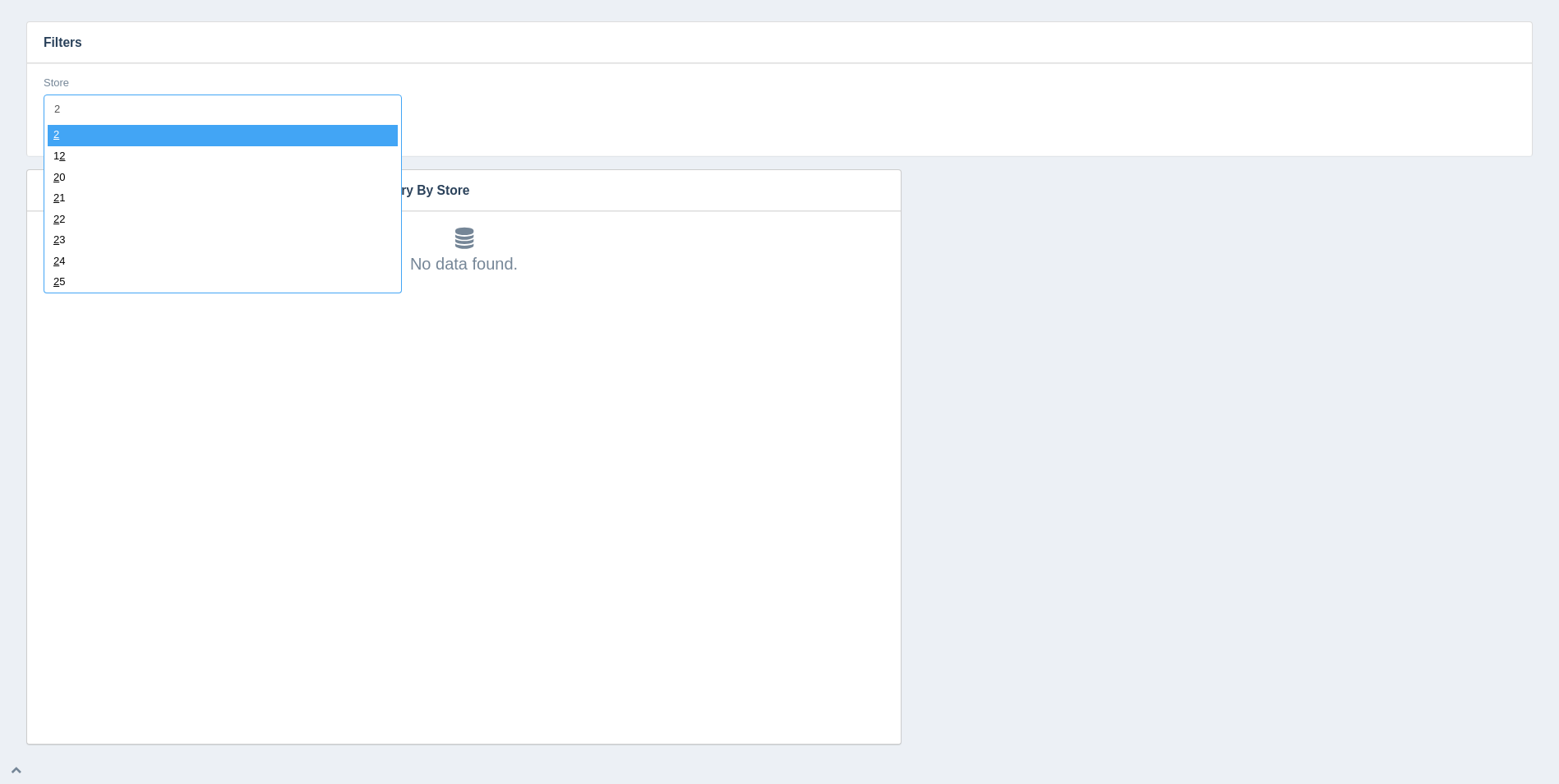
type input "29"
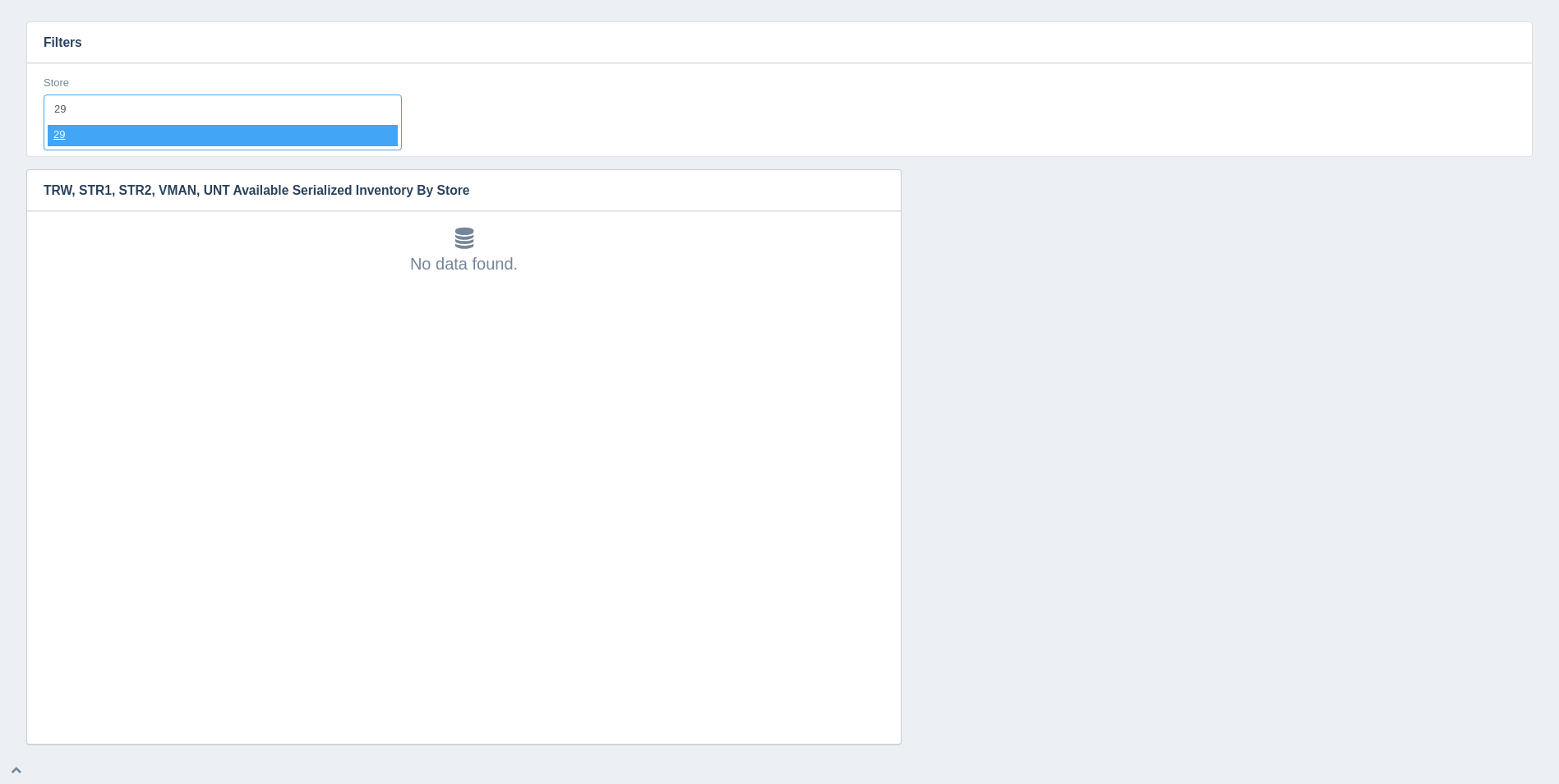
select select "29"
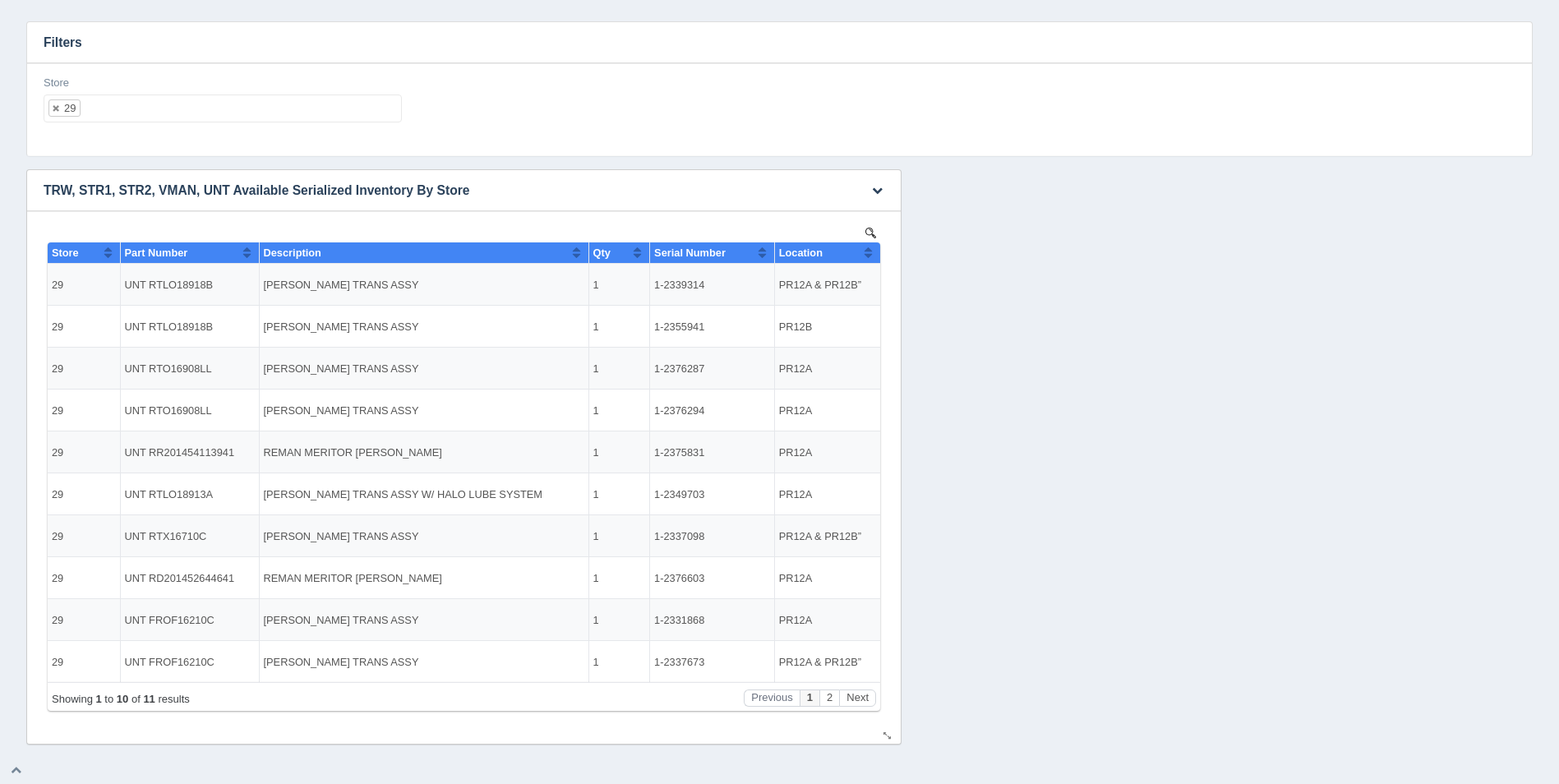
click at [871, 252] on button "Sort column ascending" at bounding box center [868, 252] width 11 height 20
click at [871, 252] on button "Sort column descending" at bounding box center [868, 252] width 11 height 20
click at [319, 117] on ul "29" at bounding box center [222, 108] width 358 height 28
select select
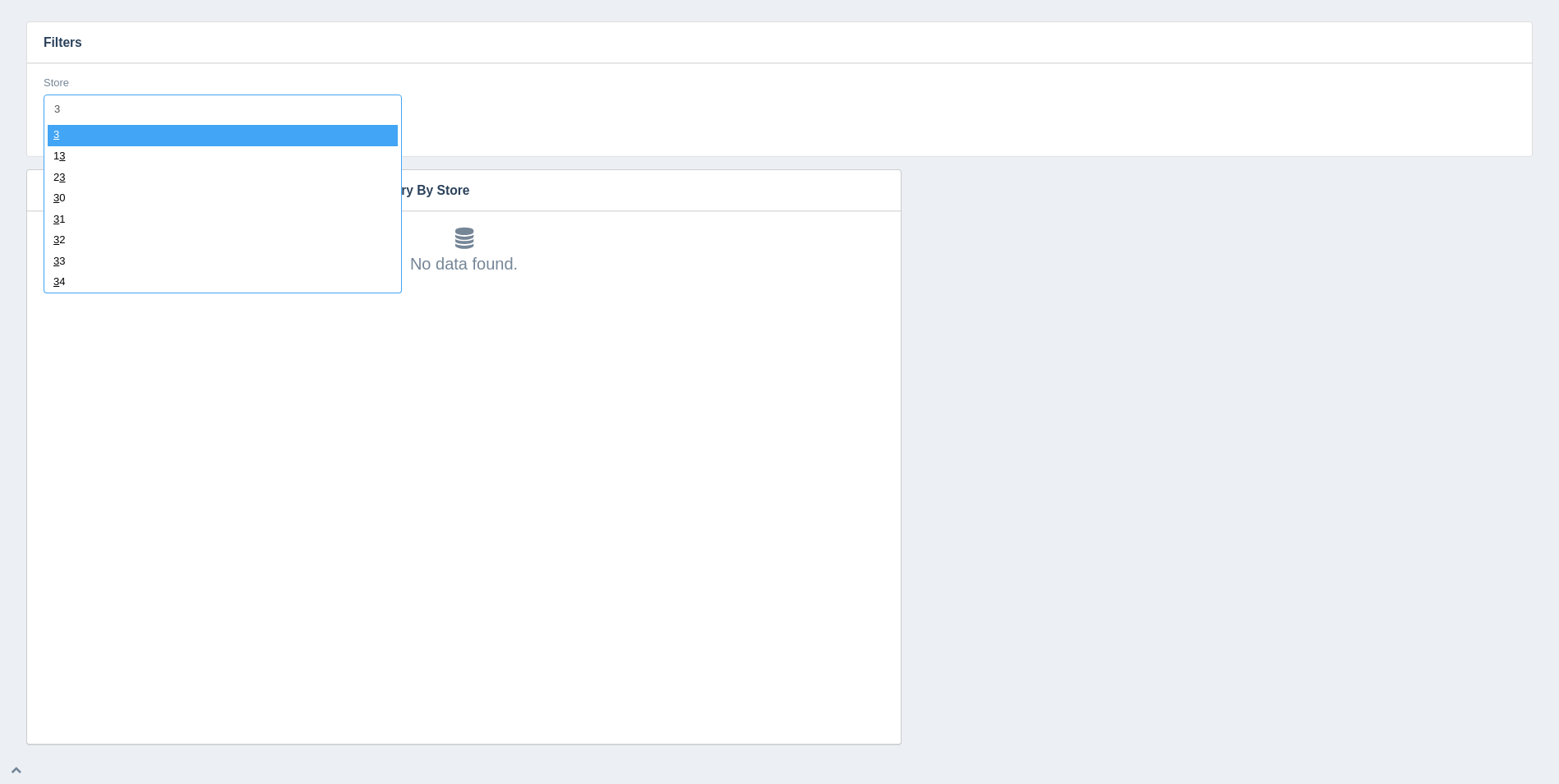
type input "30"
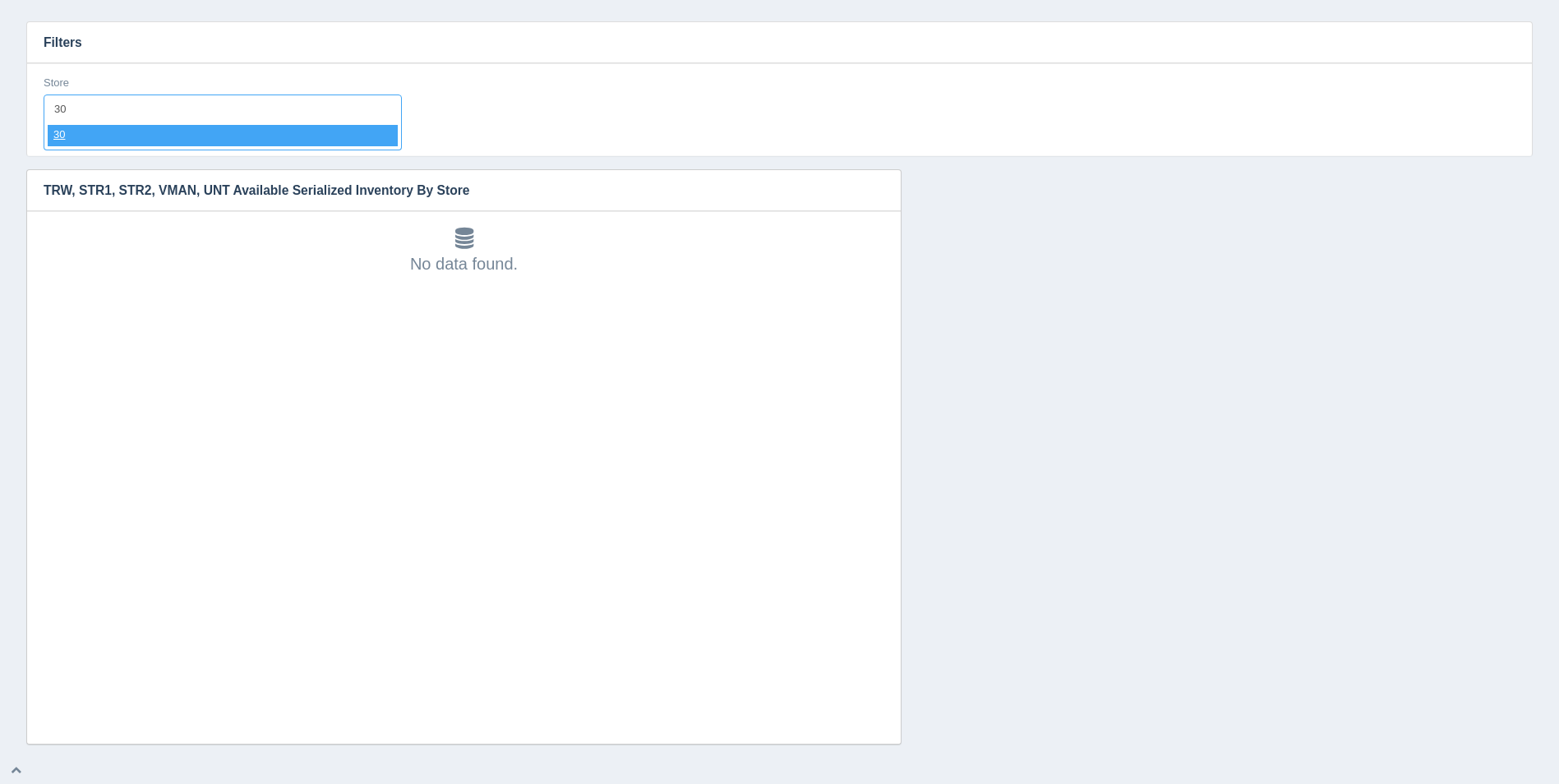
select select "30"
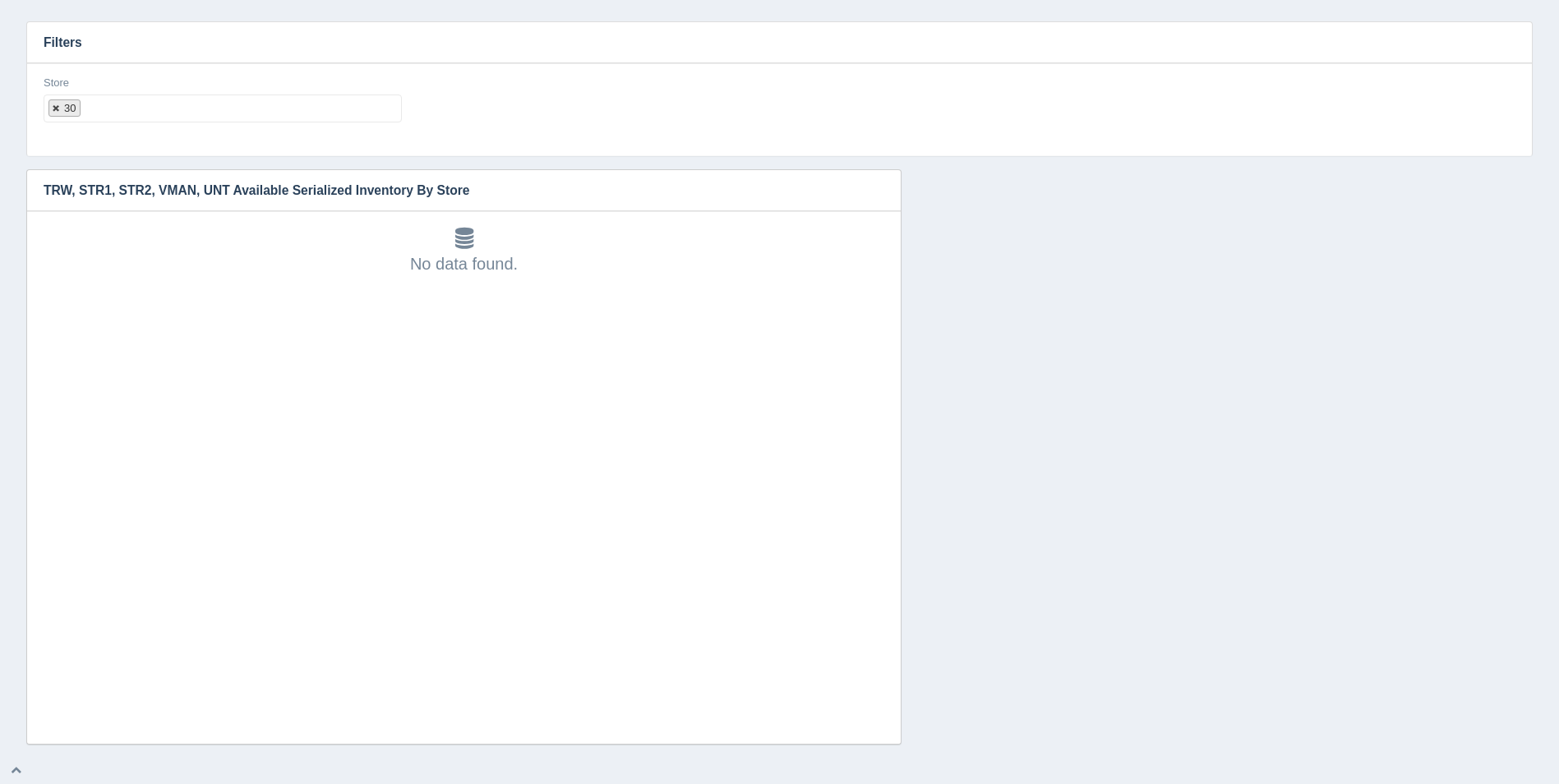
select select
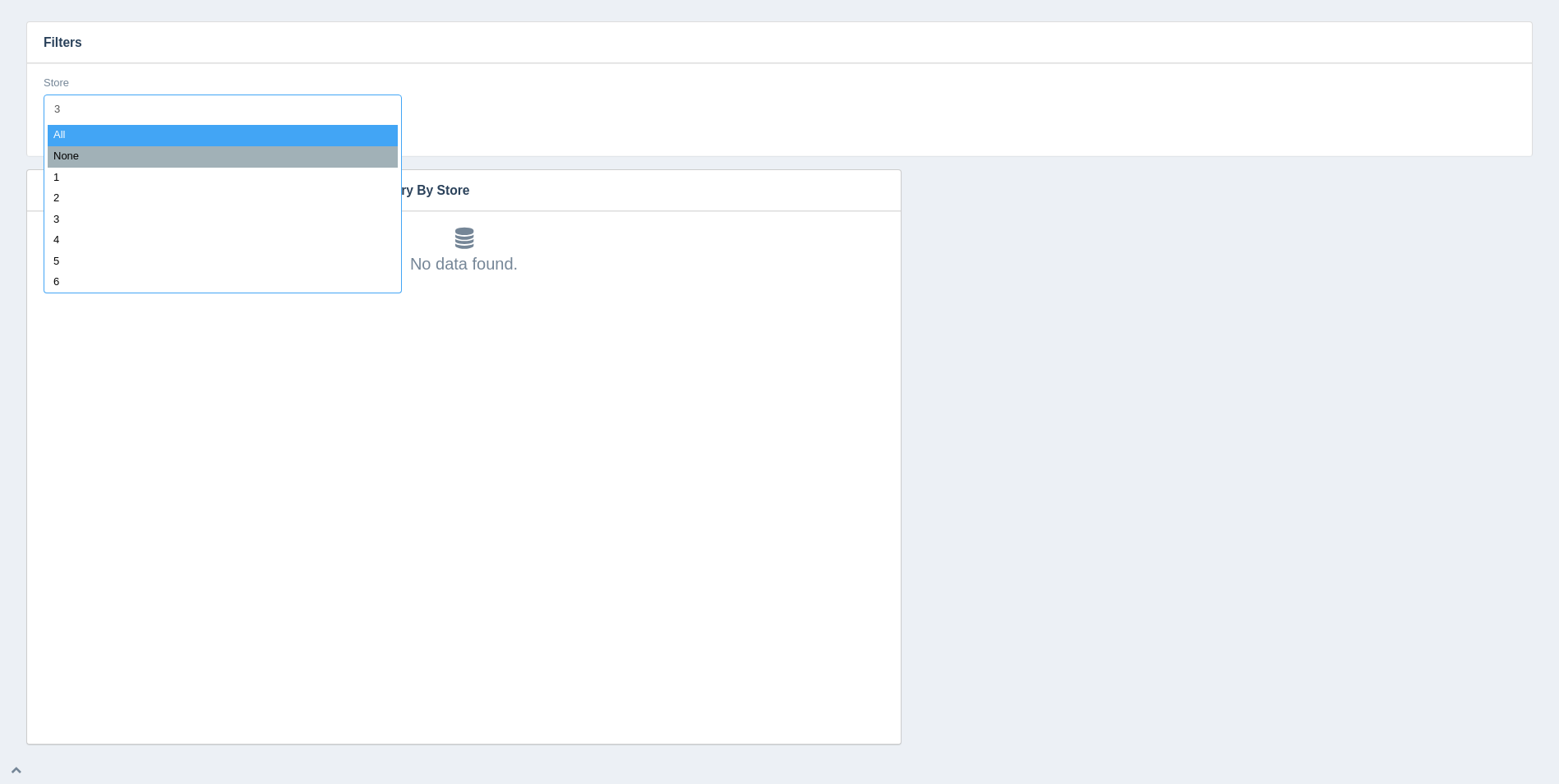
type input "31"
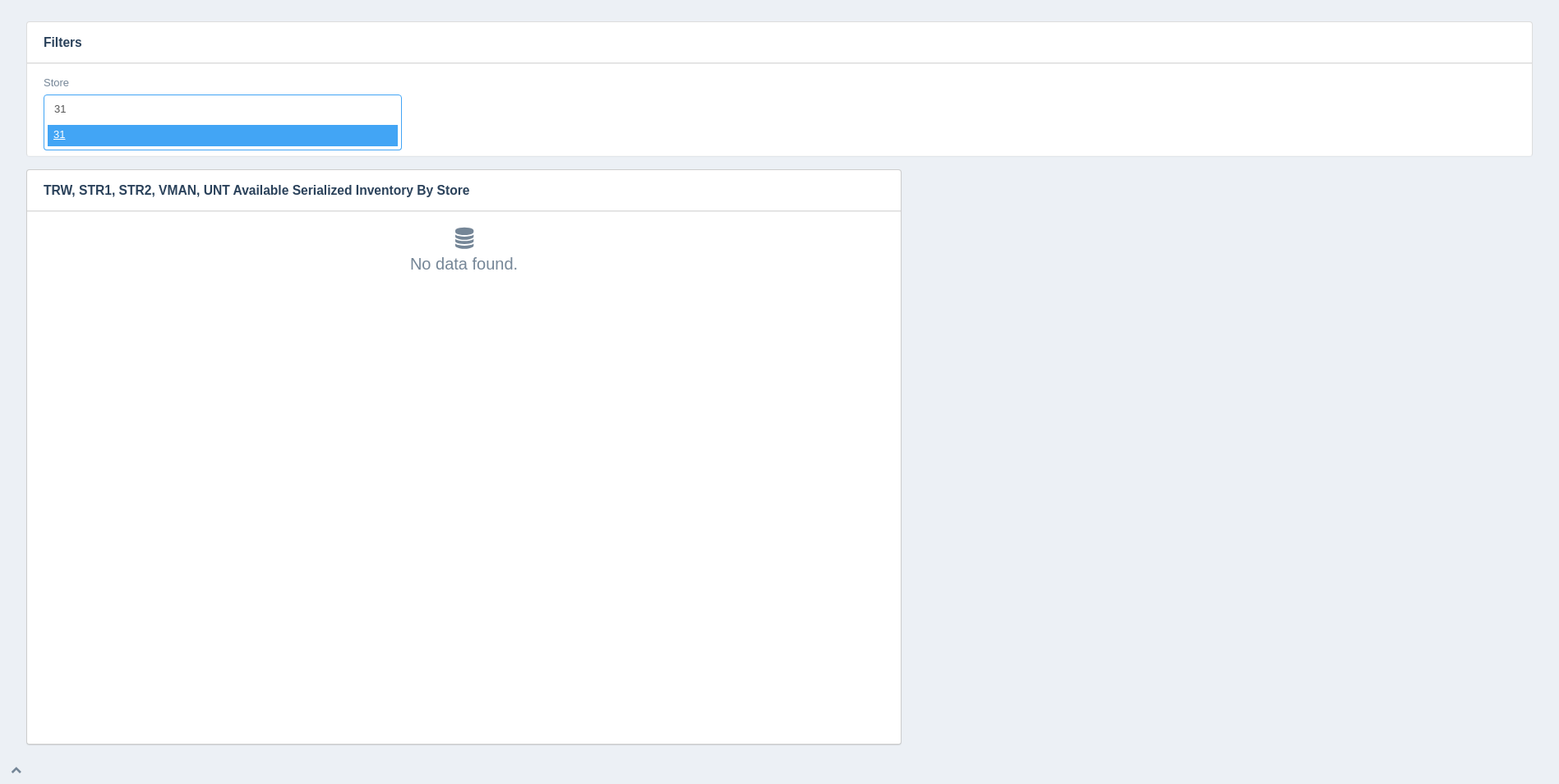
select select "31"
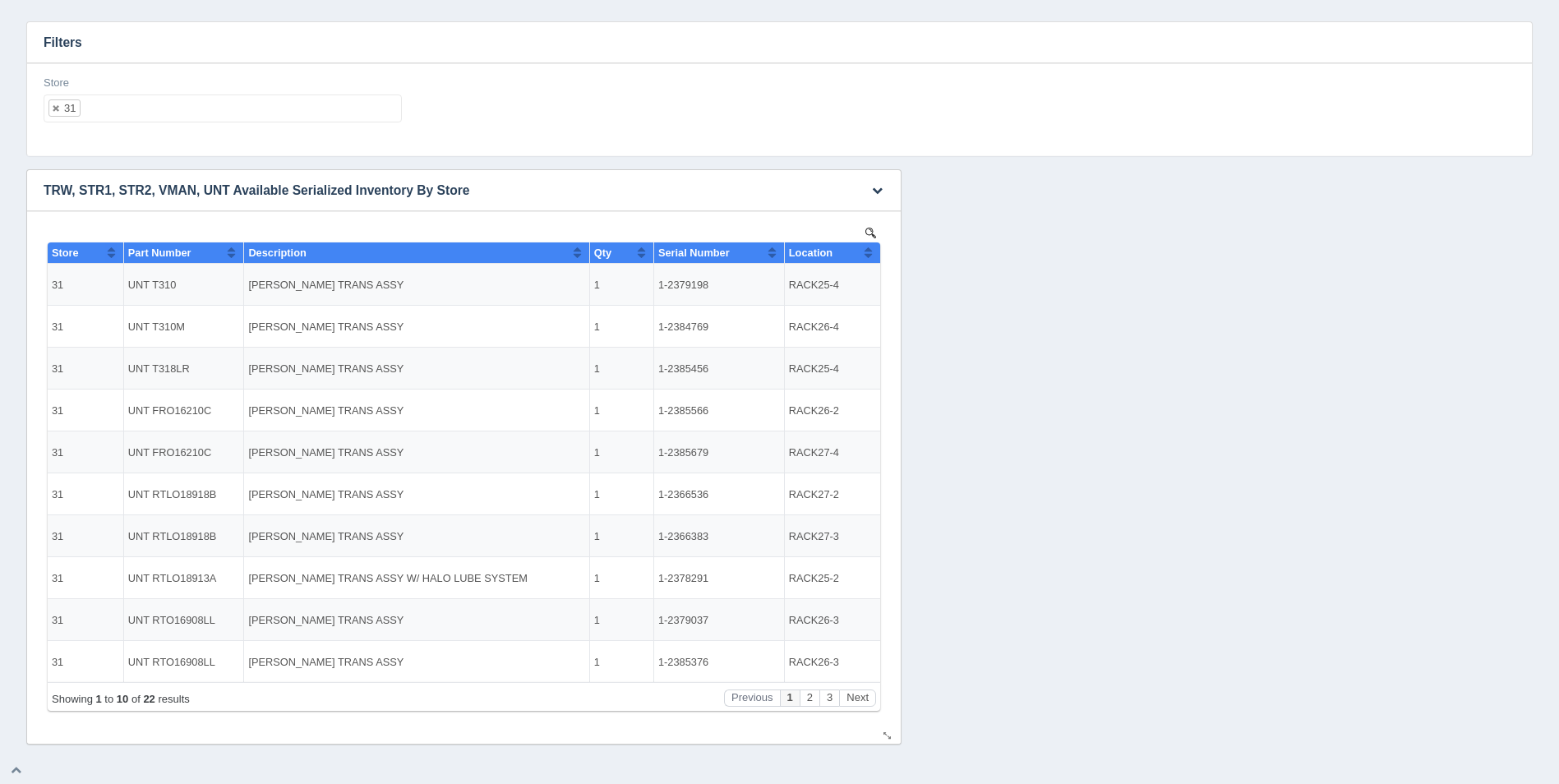
click at [872, 252] on button "Sort column ascending" at bounding box center [868, 252] width 11 height 20
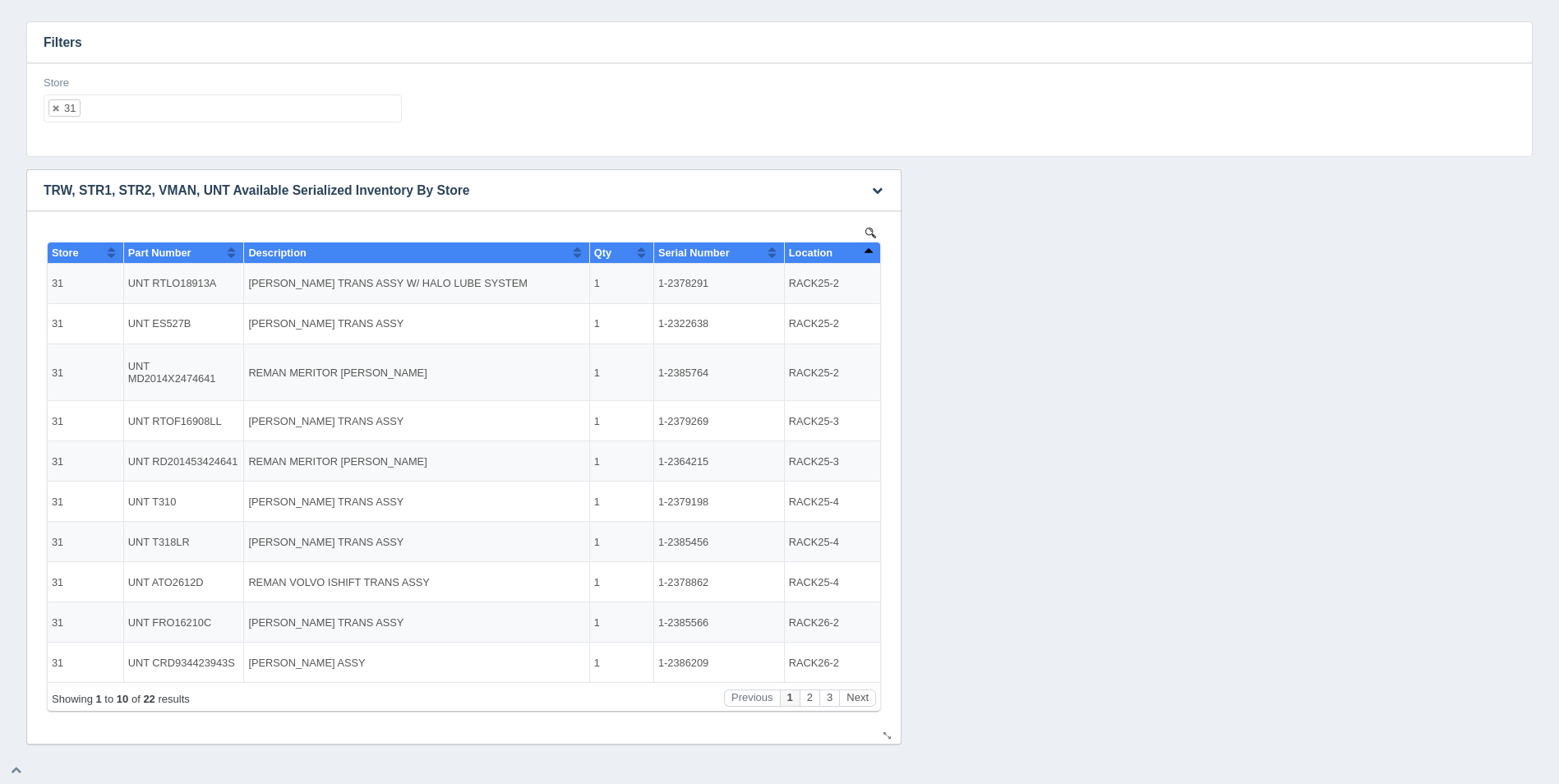
click at [872, 252] on button "Sort column descending" at bounding box center [868, 252] width 11 height 20
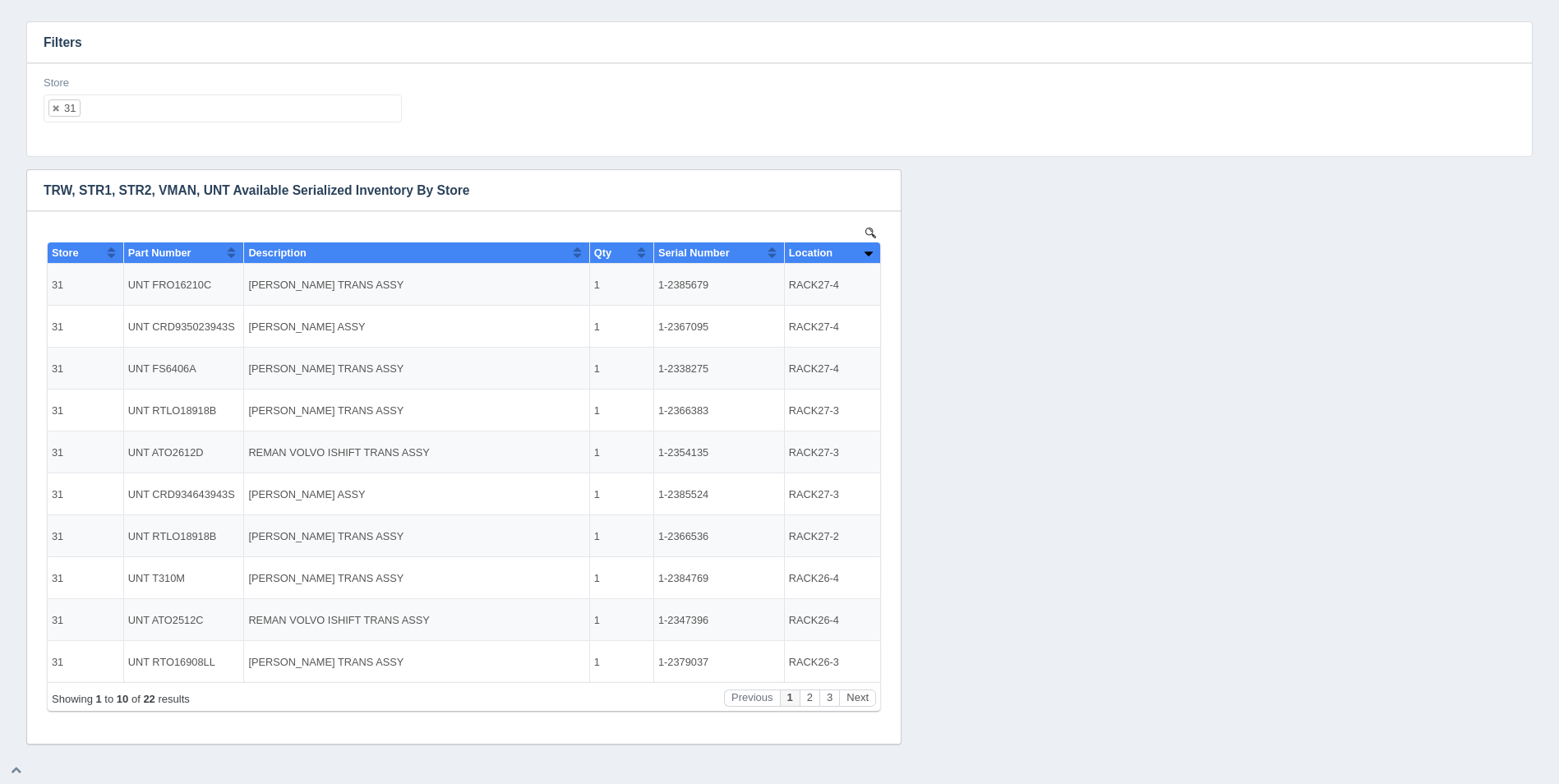
click at [221, 116] on ul "31" at bounding box center [222, 108] width 358 height 28
select select
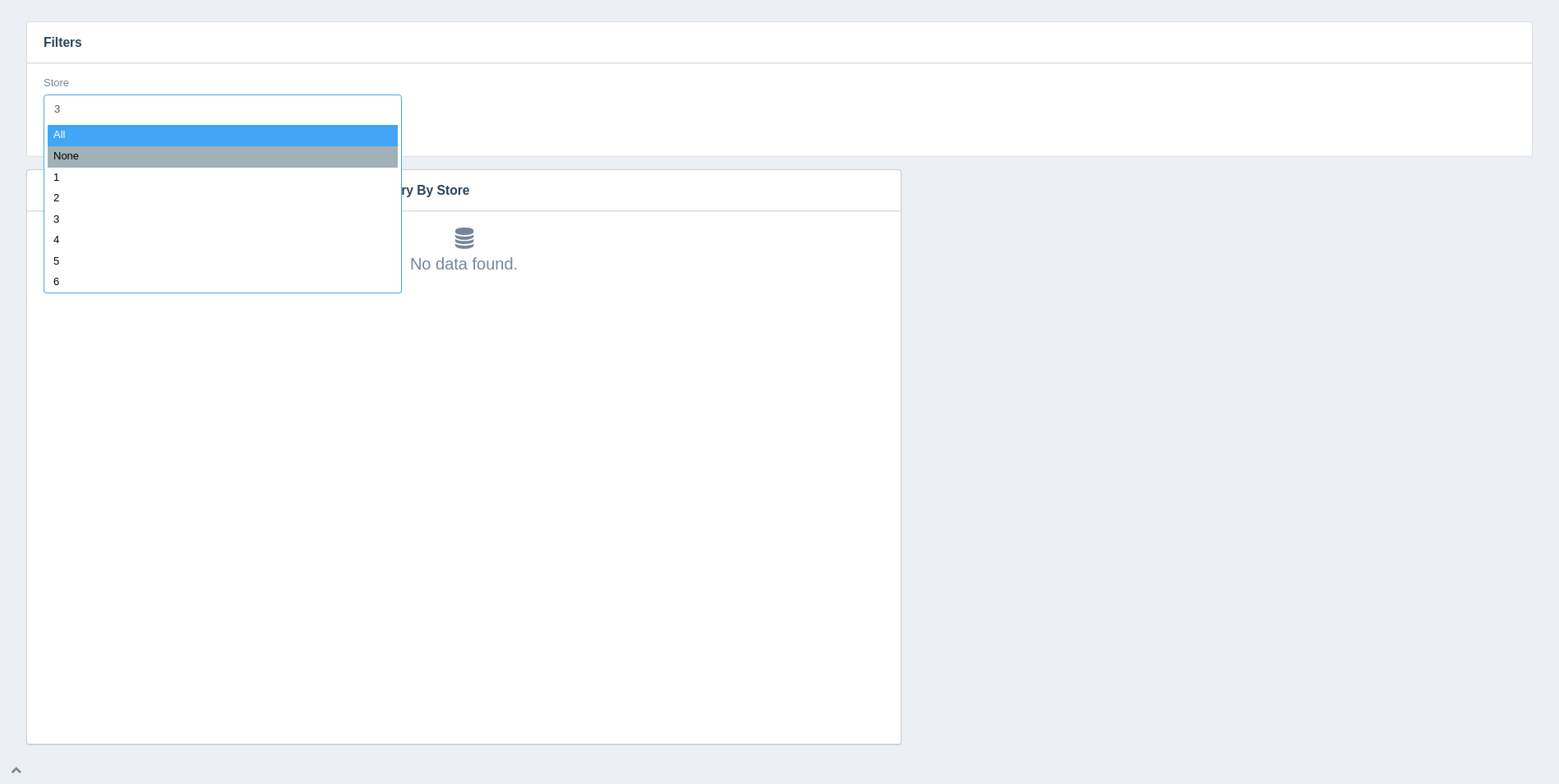
type input "32"
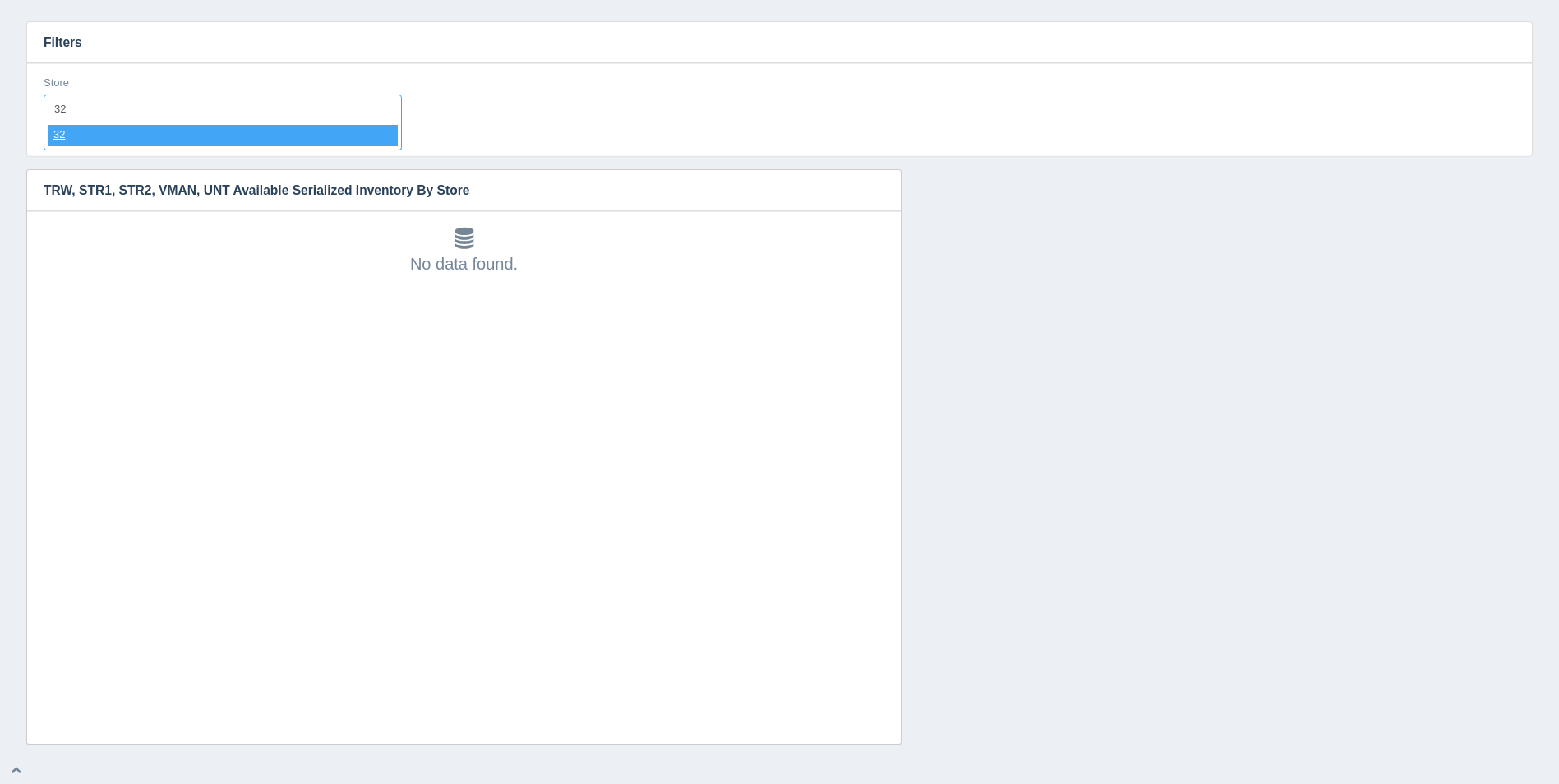
select select "32"
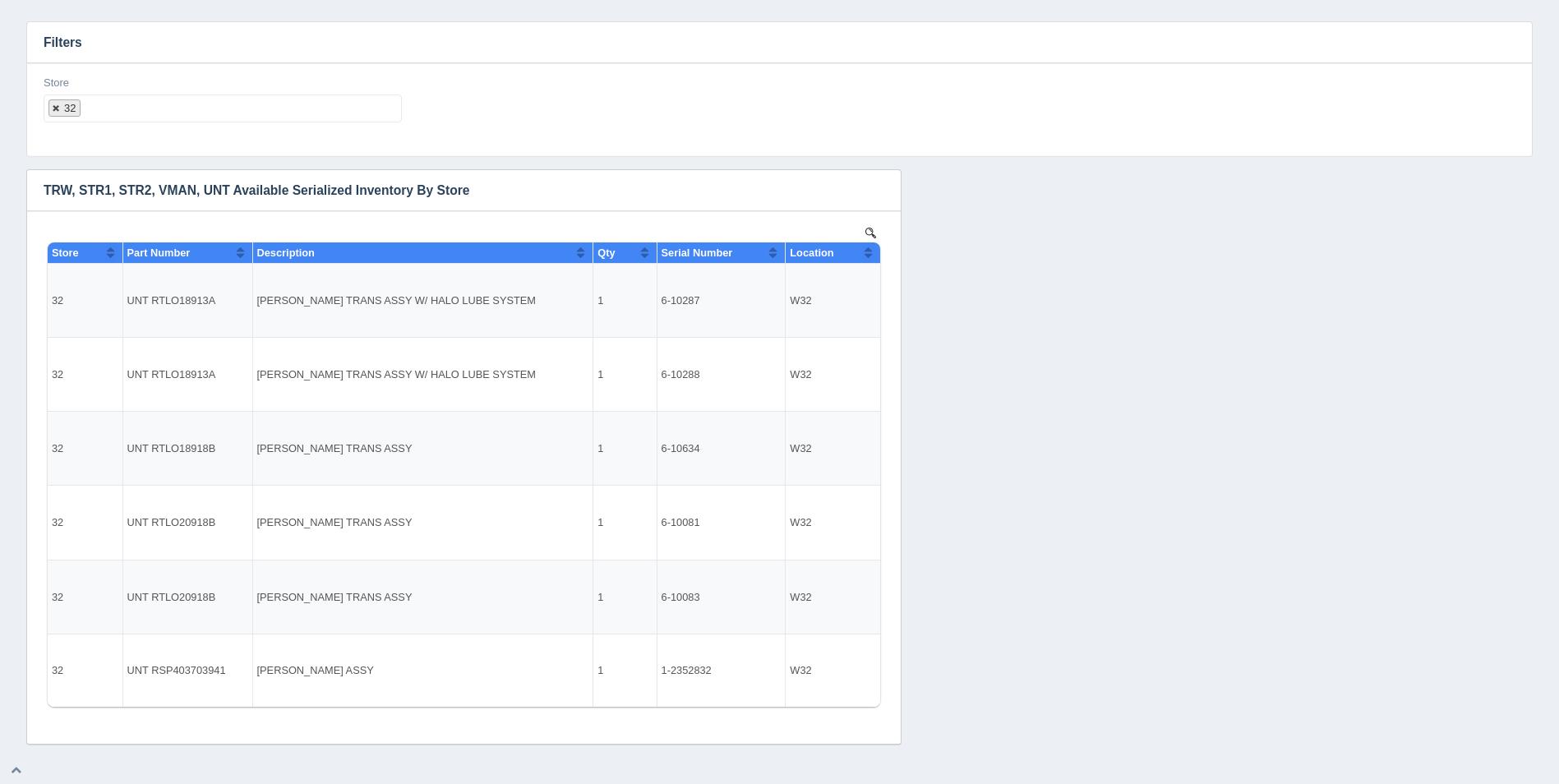
select select
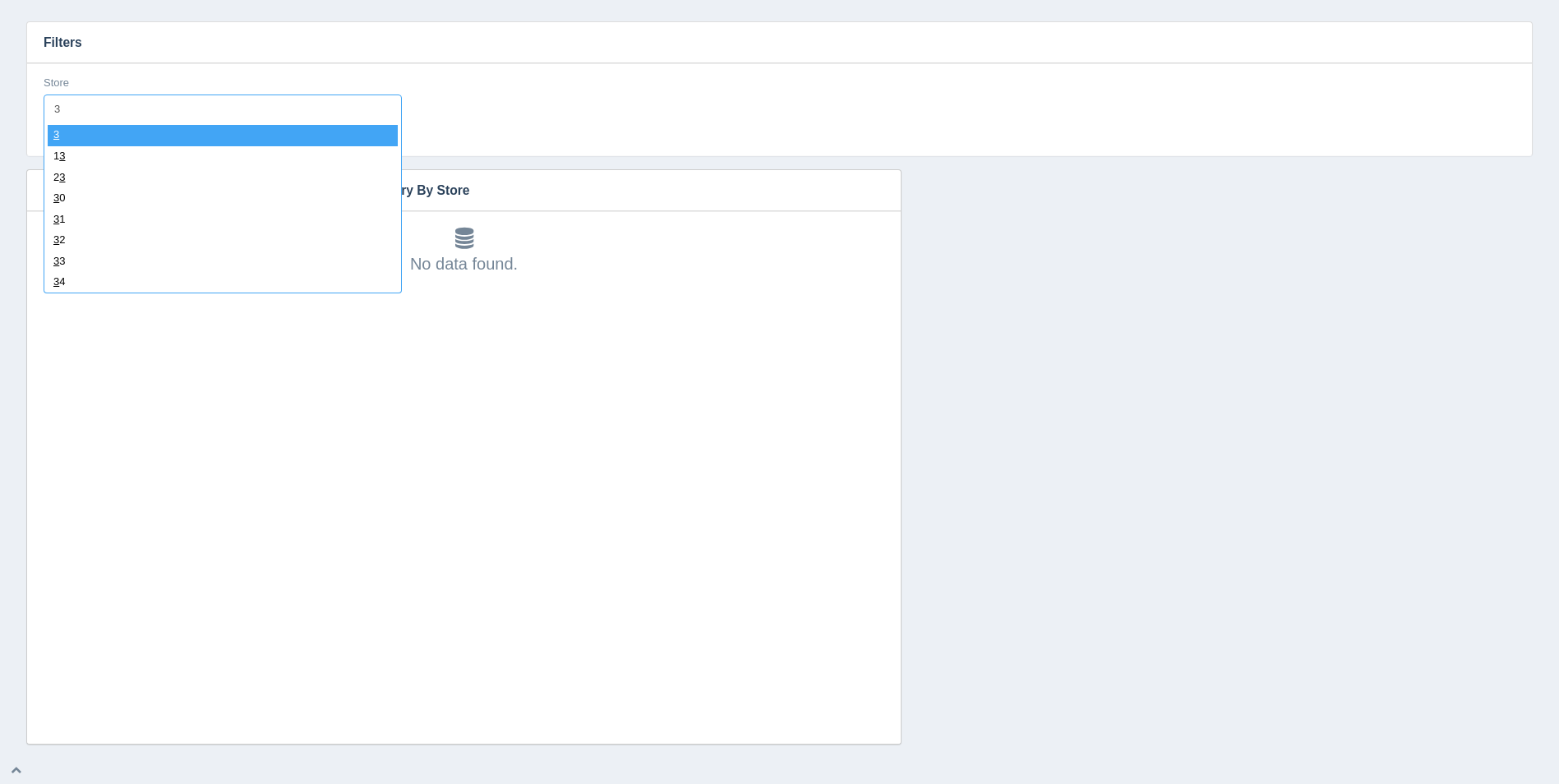
type input "33"
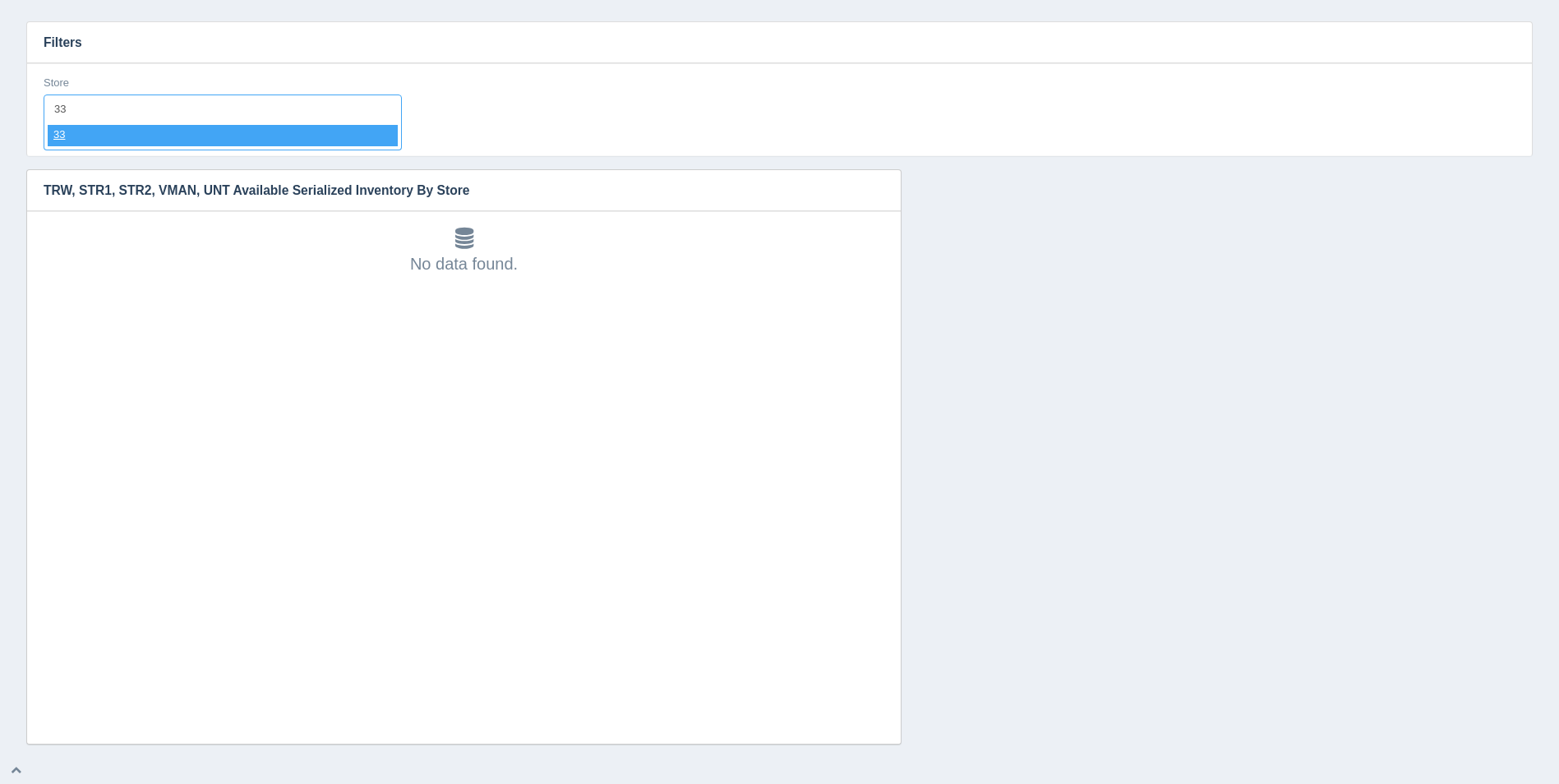
select select "33"
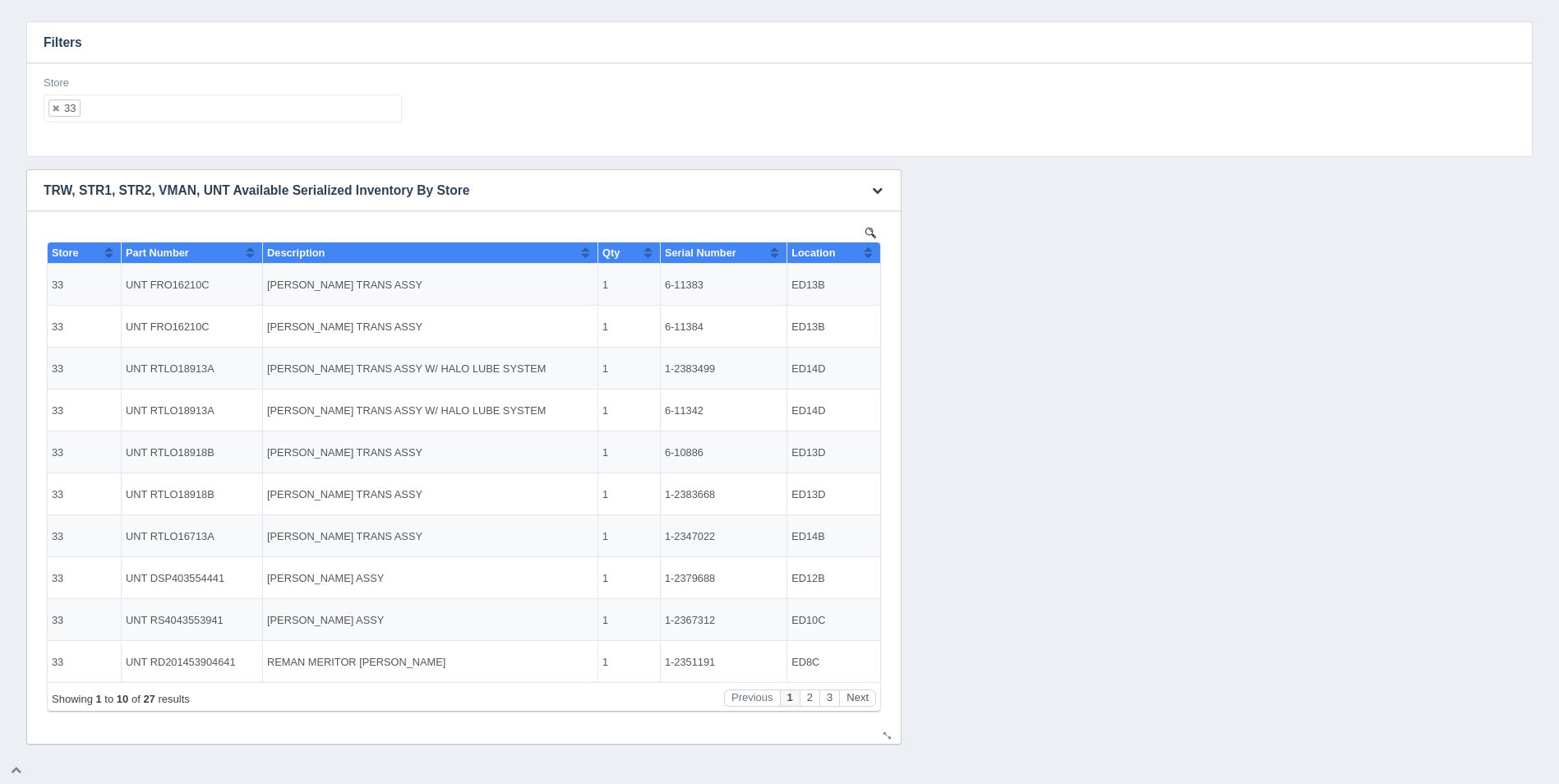
click at [868, 256] on button "Sort column ascending" at bounding box center [868, 252] width 11 height 20
click at [868, 256] on button "Sort column descending" at bounding box center [868, 252] width 11 height 20
click at [859, 693] on button "Next" at bounding box center [858, 698] width 37 height 17
click at [859, 691] on button "Next" at bounding box center [858, 698] width 37 height 17
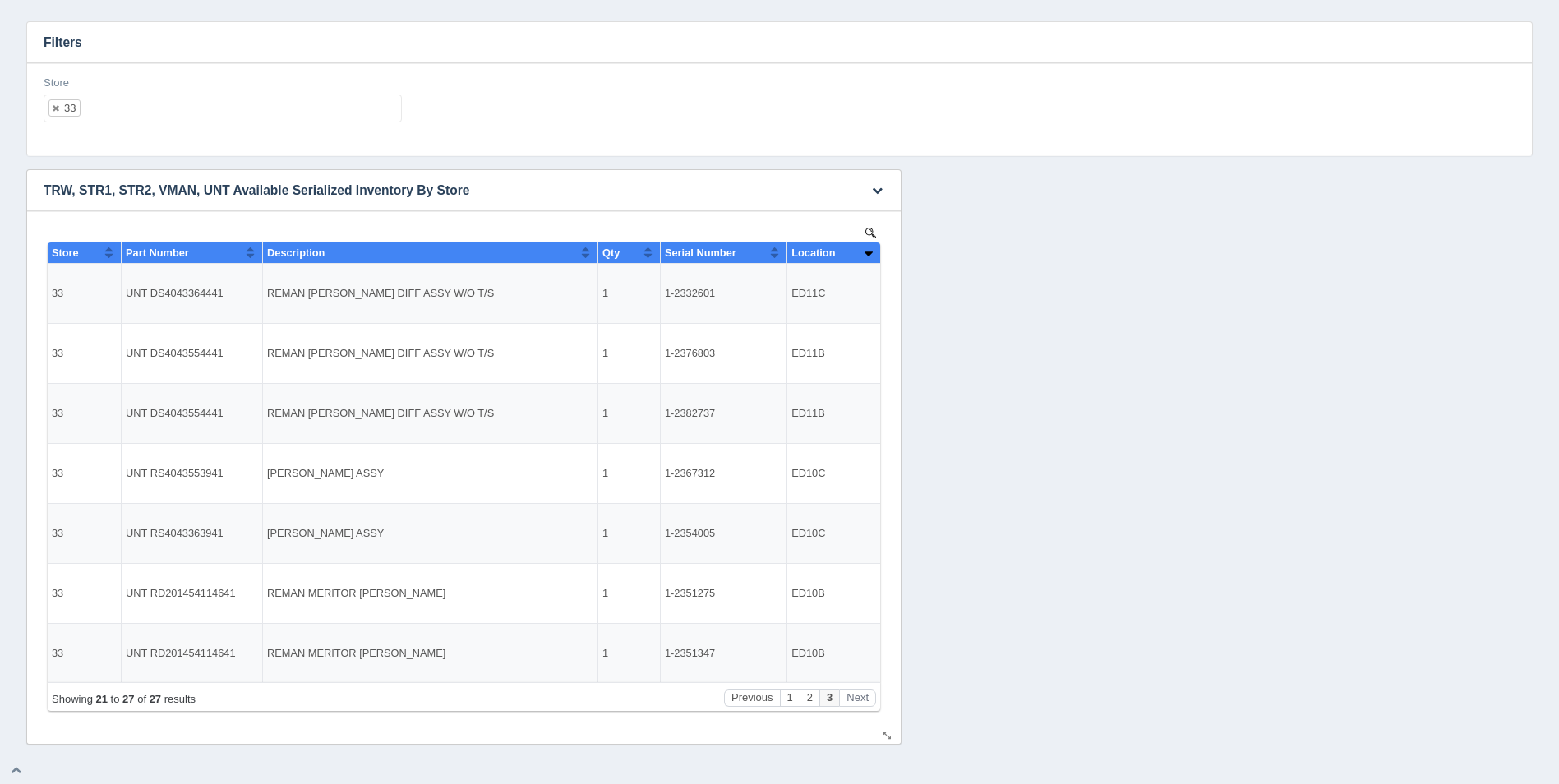
click at [859, 686] on div "Showing 21 to 27 of 27 results Previous 1 2 3 Next" at bounding box center [465, 697] width 833 height 29
click at [147, 105] on ul "33" at bounding box center [222, 108] width 358 height 28
select select
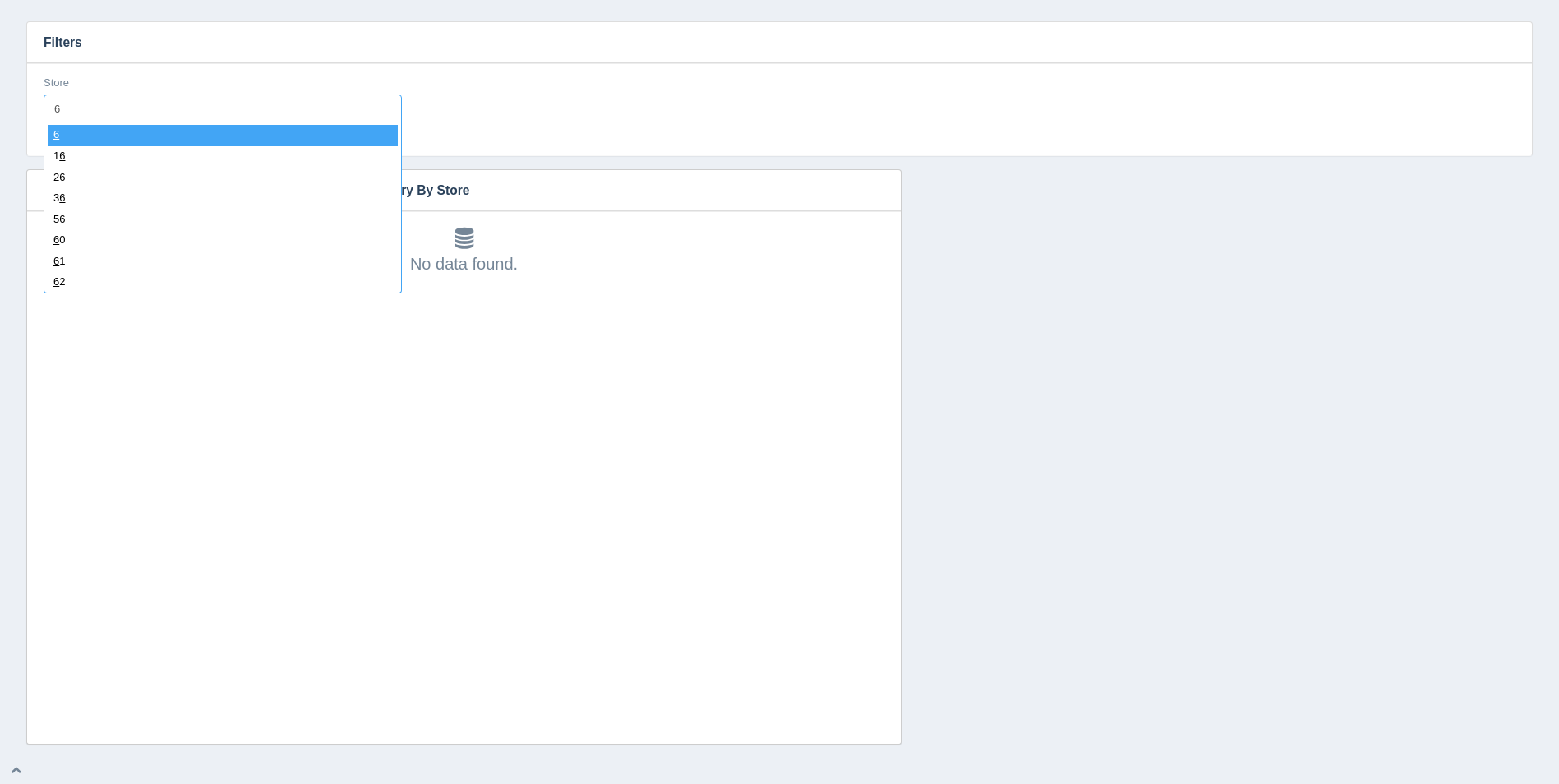
type input "64"
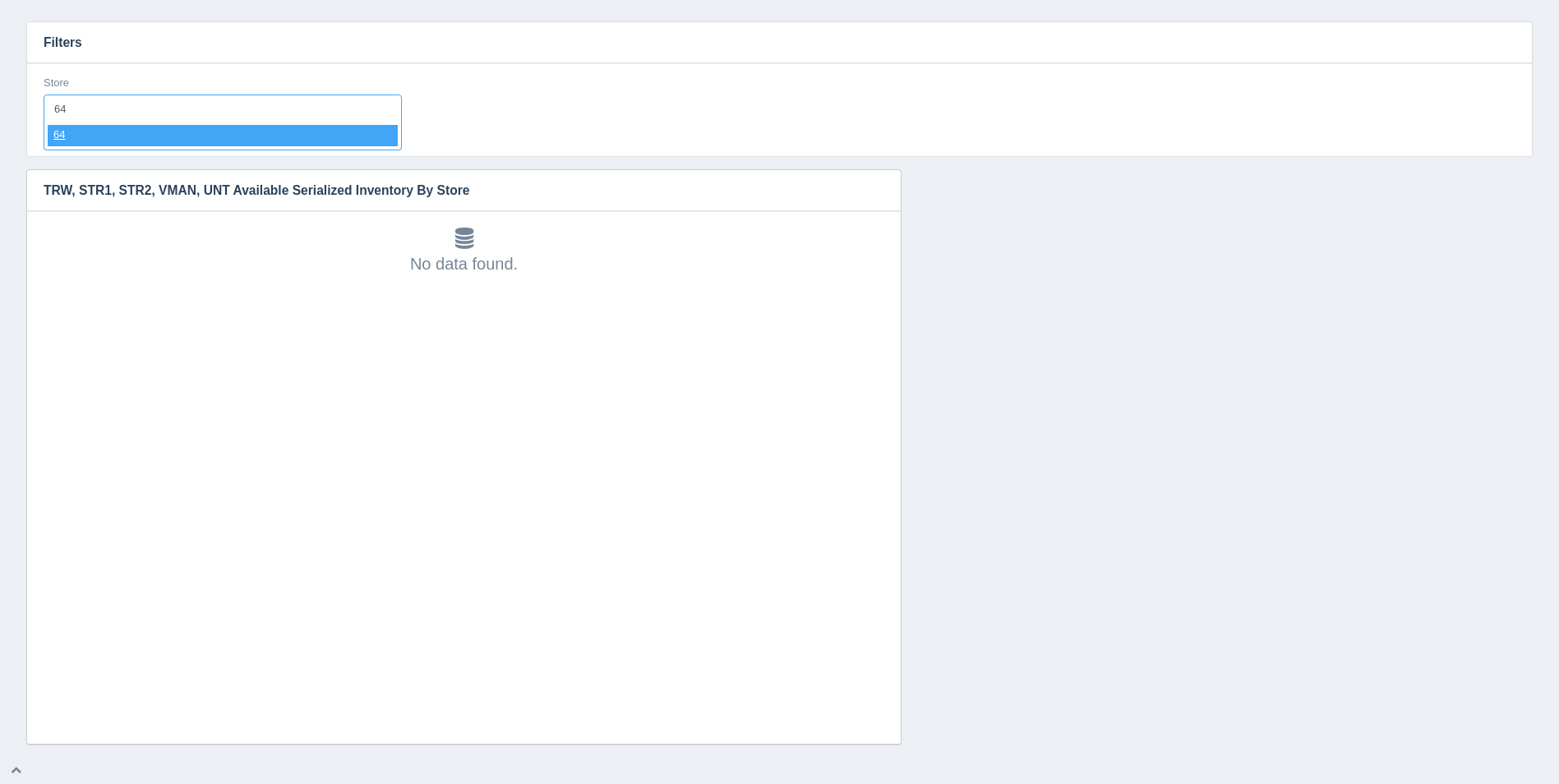
select select "64"
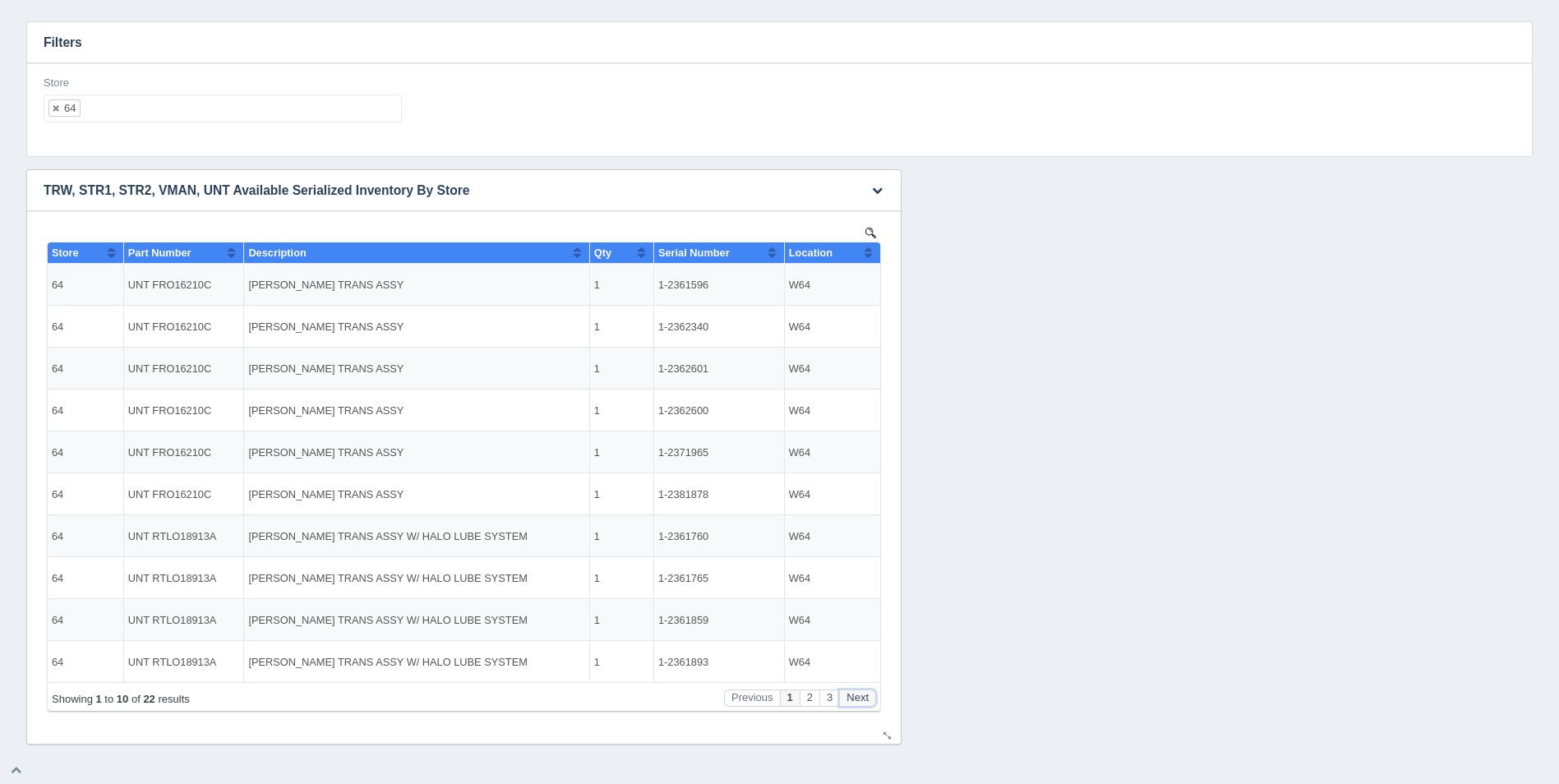
click at [866, 695] on button "Next" at bounding box center [858, 698] width 37 height 17
click at [866, 696] on button "Next" at bounding box center [858, 698] width 37 height 17
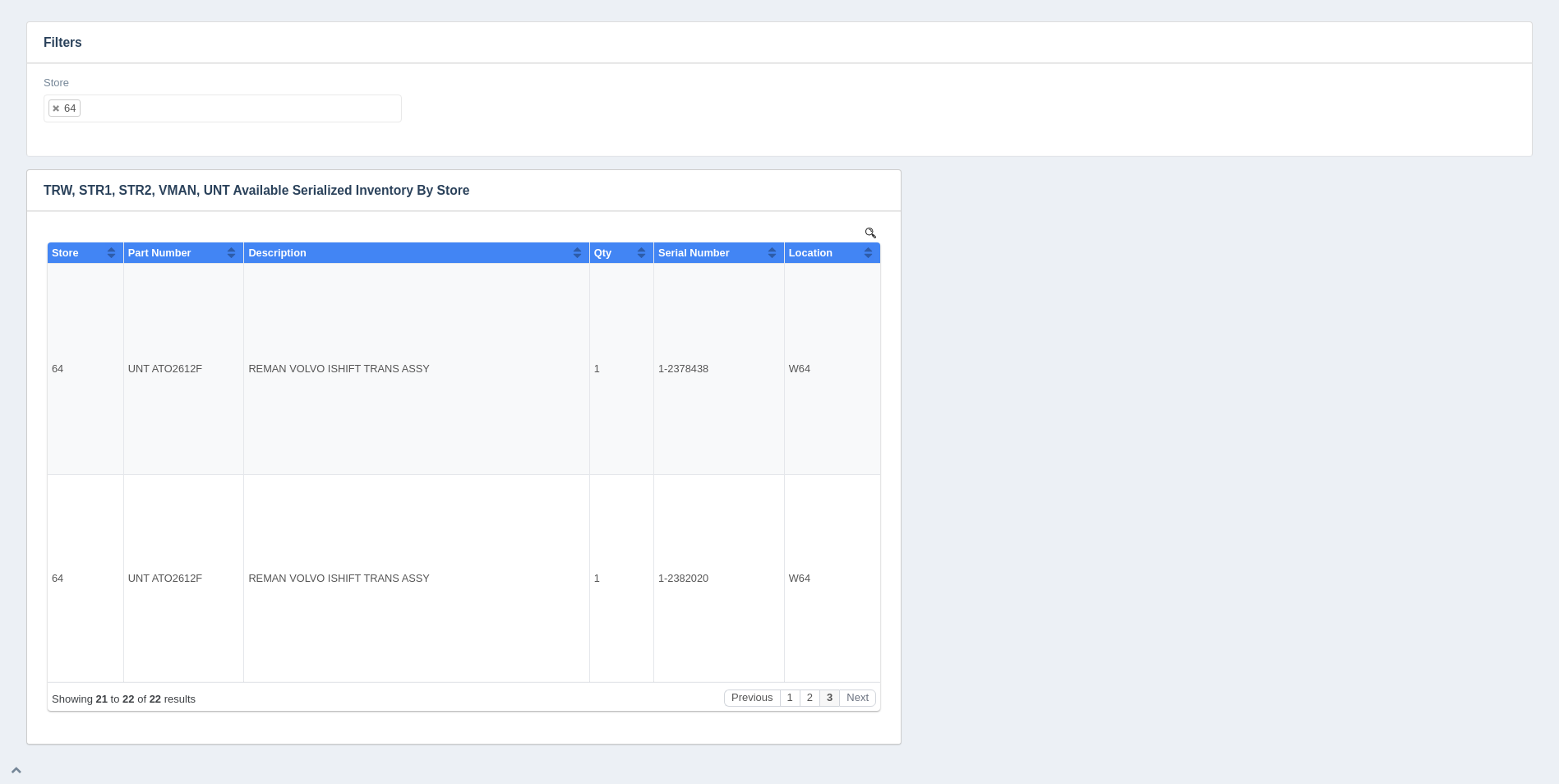
click at [237, 113] on ul "64" at bounding box center [222, 108] width 358 height 28
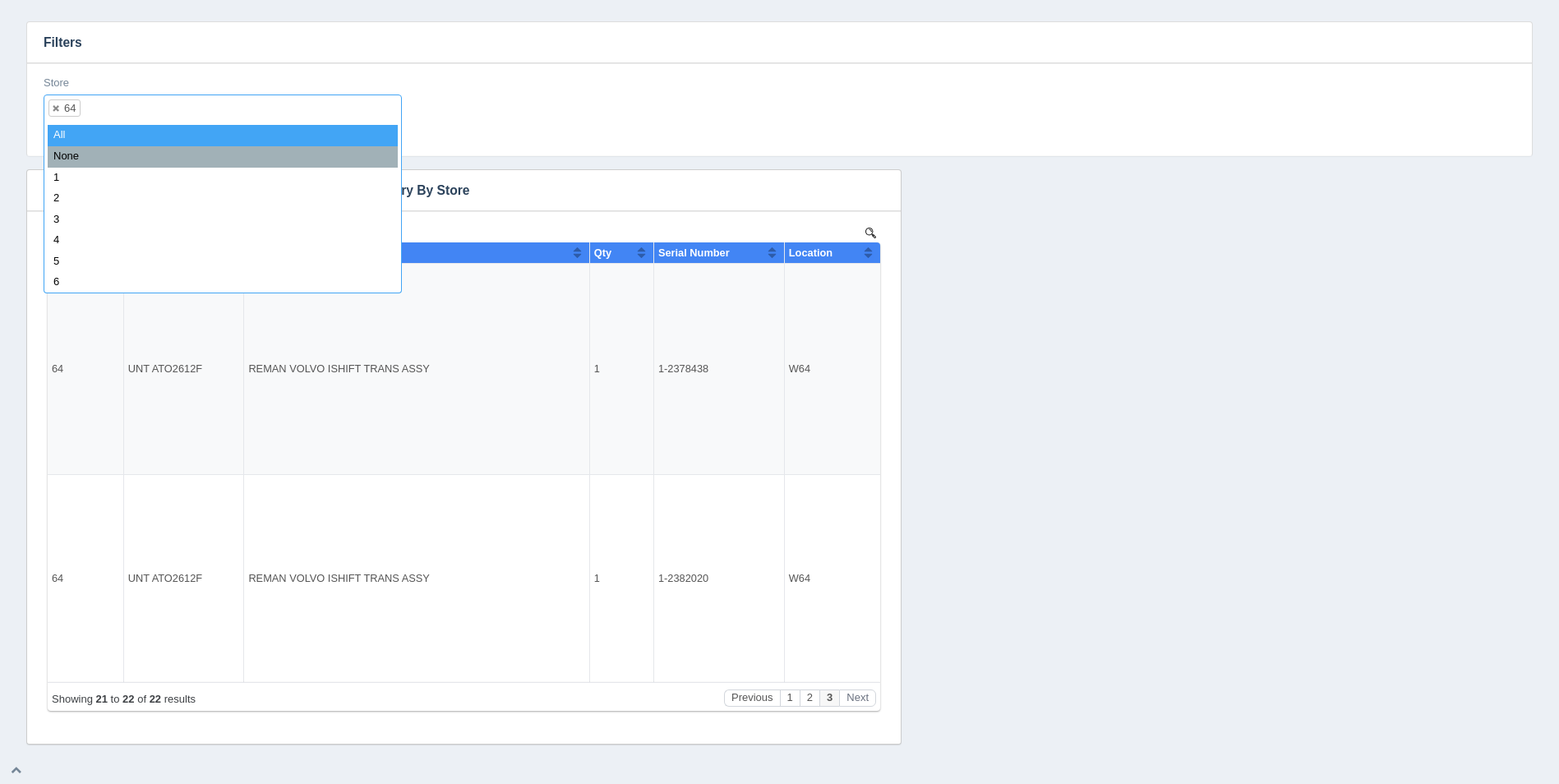
select select
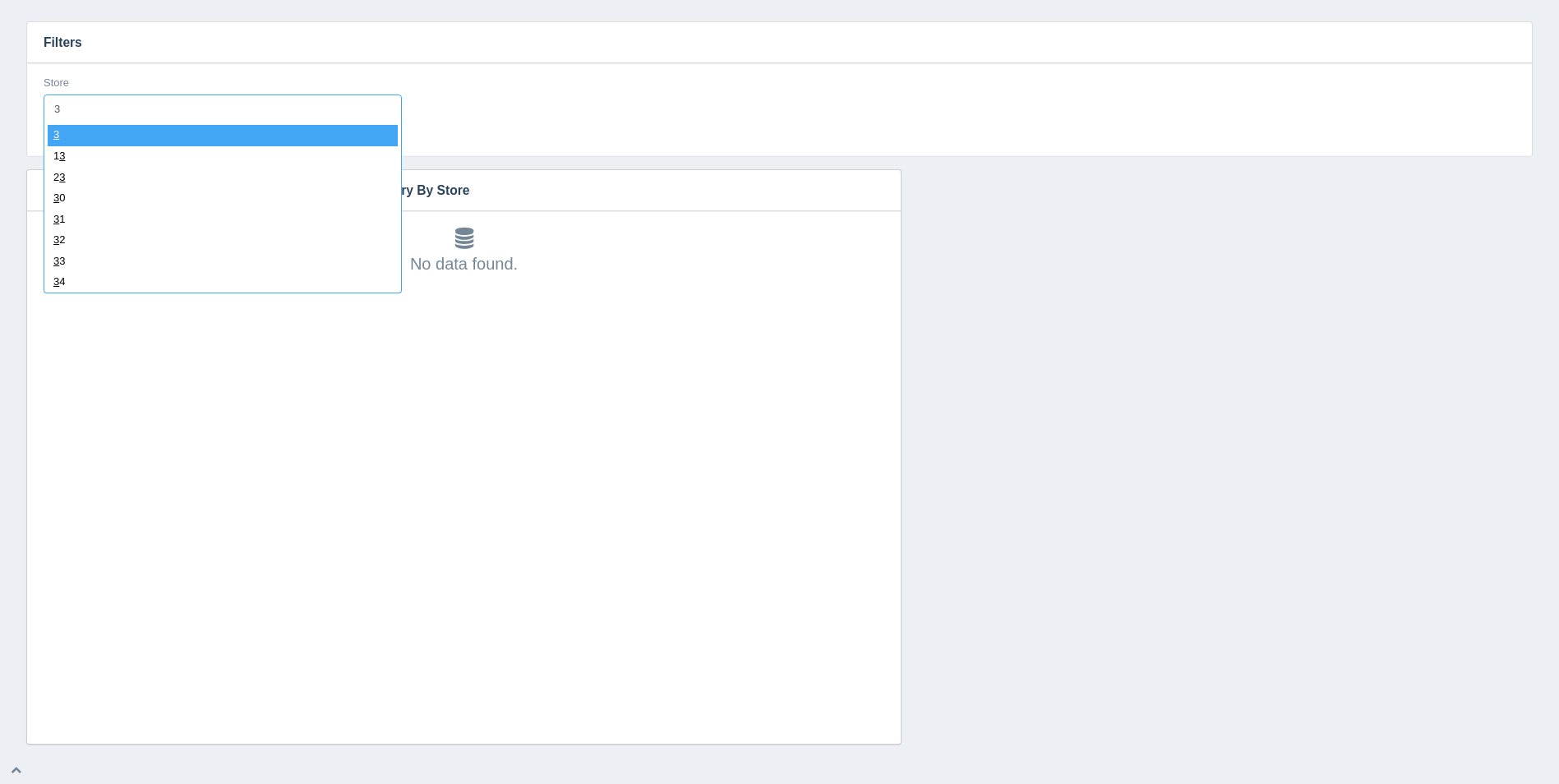
type input "34"
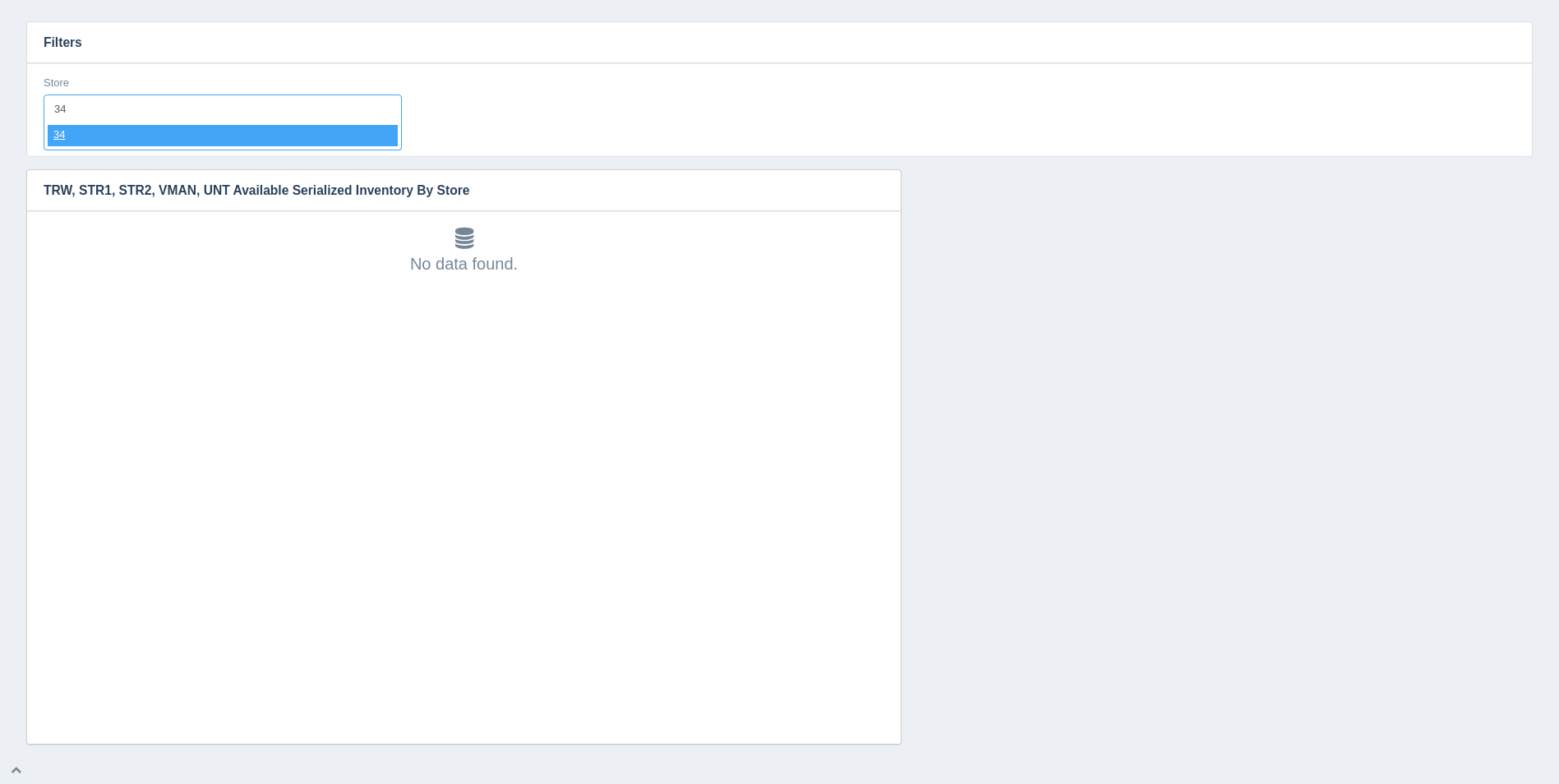
select select "34"
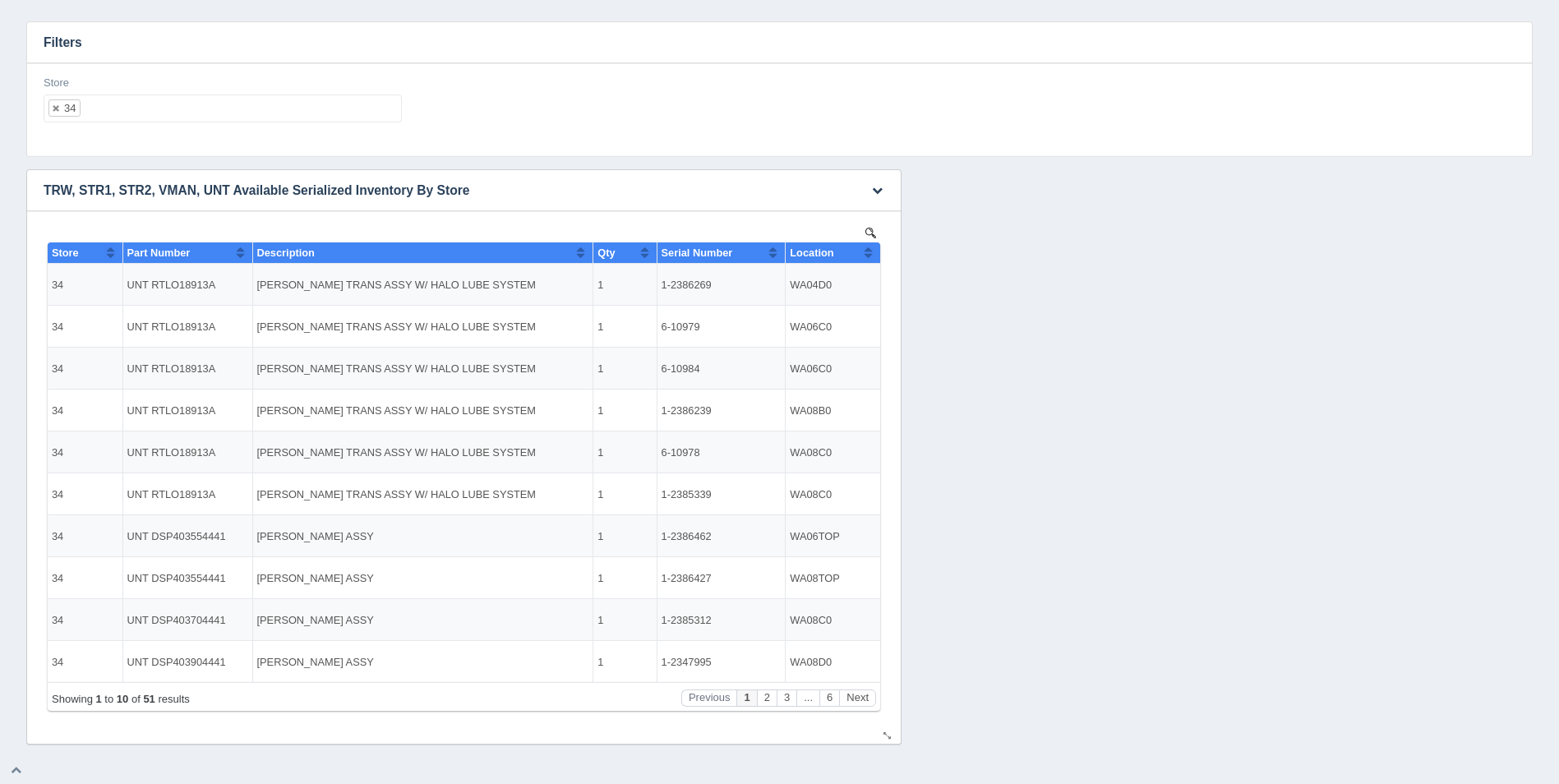
click at [865, 249] on button "Sort column ascending" at bounding box center [868, 252] width 11 height 20
click at [865, 250] on button "Sort column descending" at bounding box center [868, 252] width 11 height 20
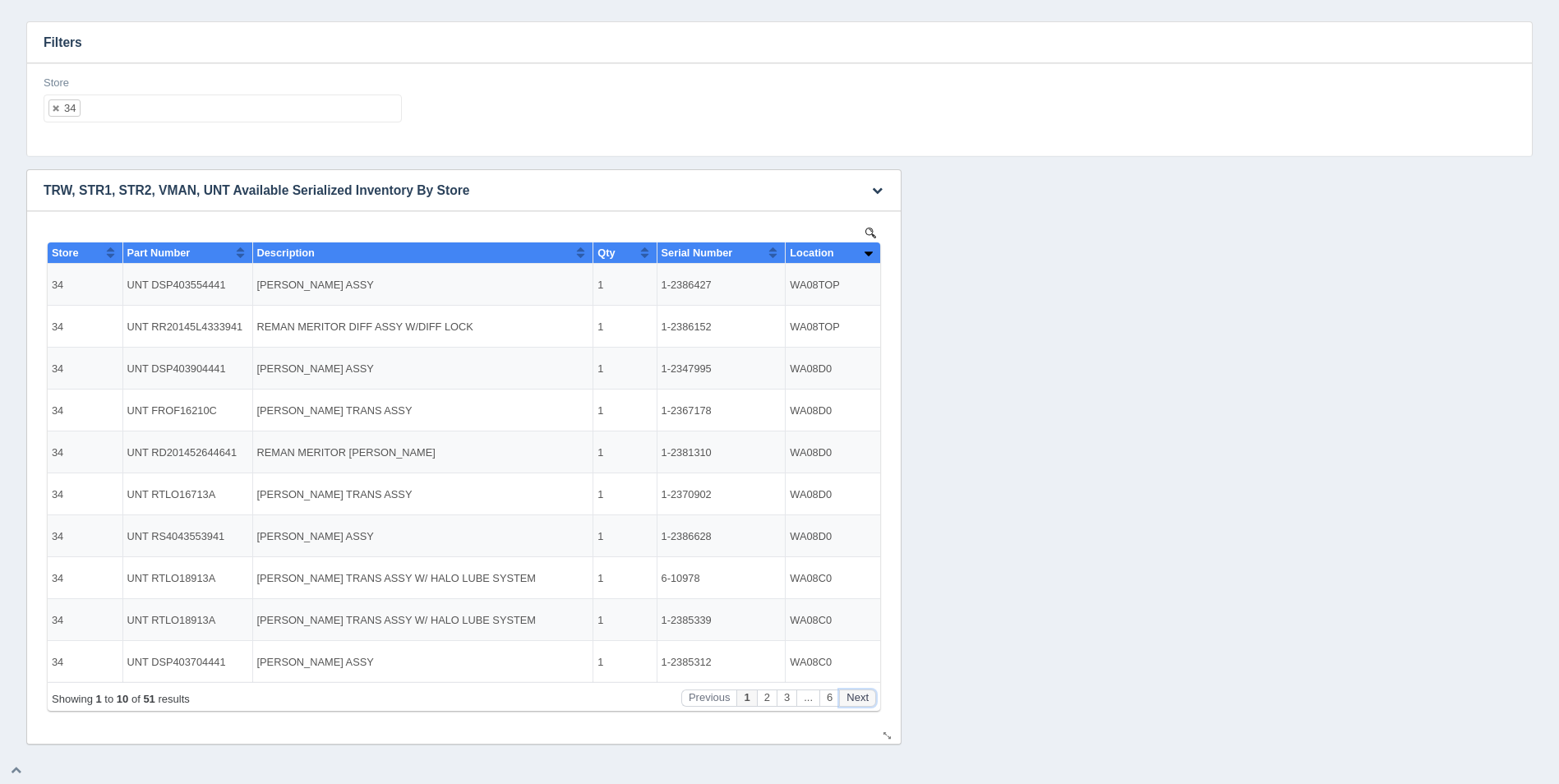
click at [869, 701] on button "Next" at bounding box center [858, 698] width 37 height 17
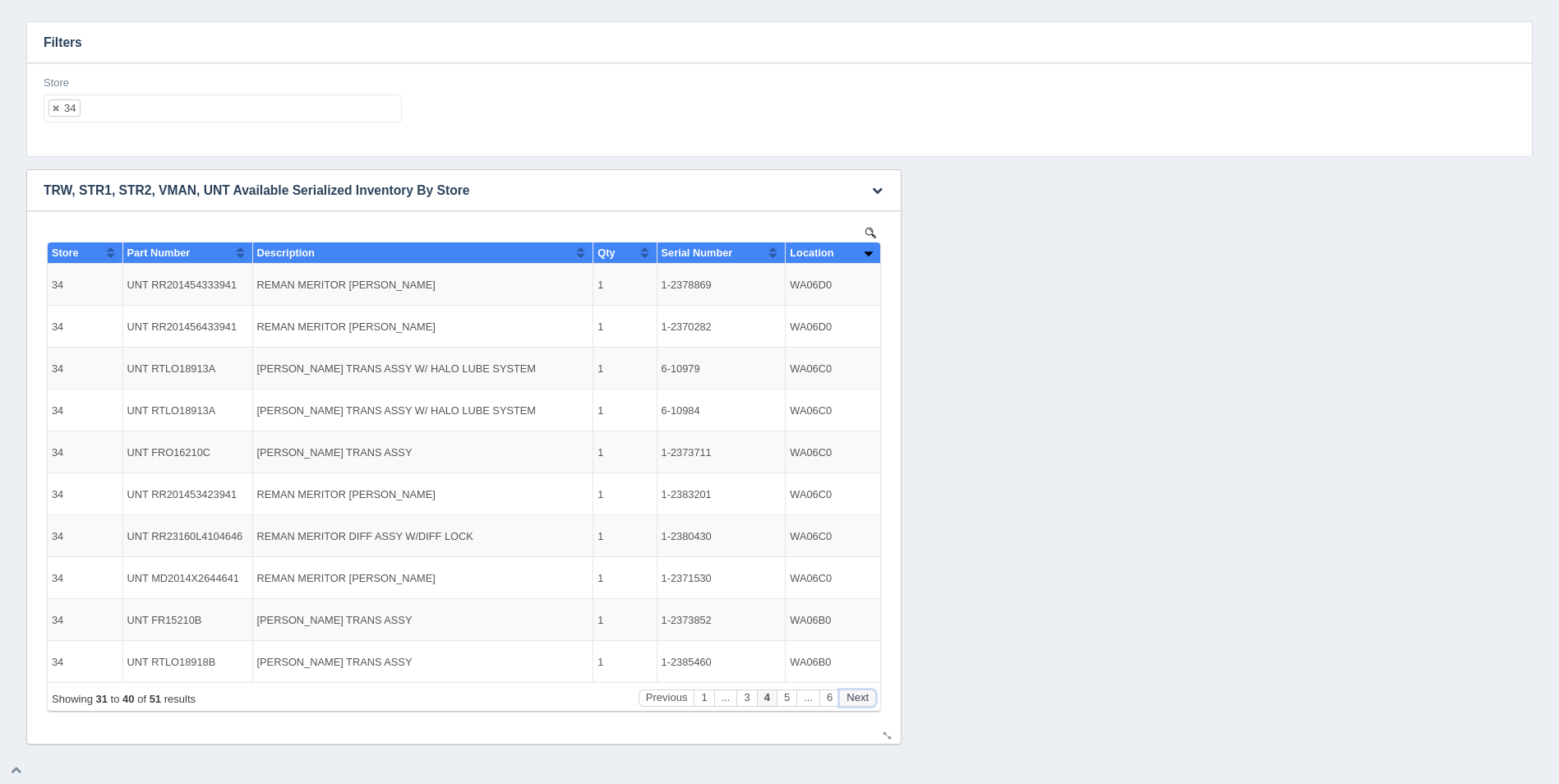
click at [869, 701] on button "Next" at bounding box center [858, 698] width 37 height 17
click at [869, 699] on button "Next" at bounding box center [858, 698] width 37 height 17
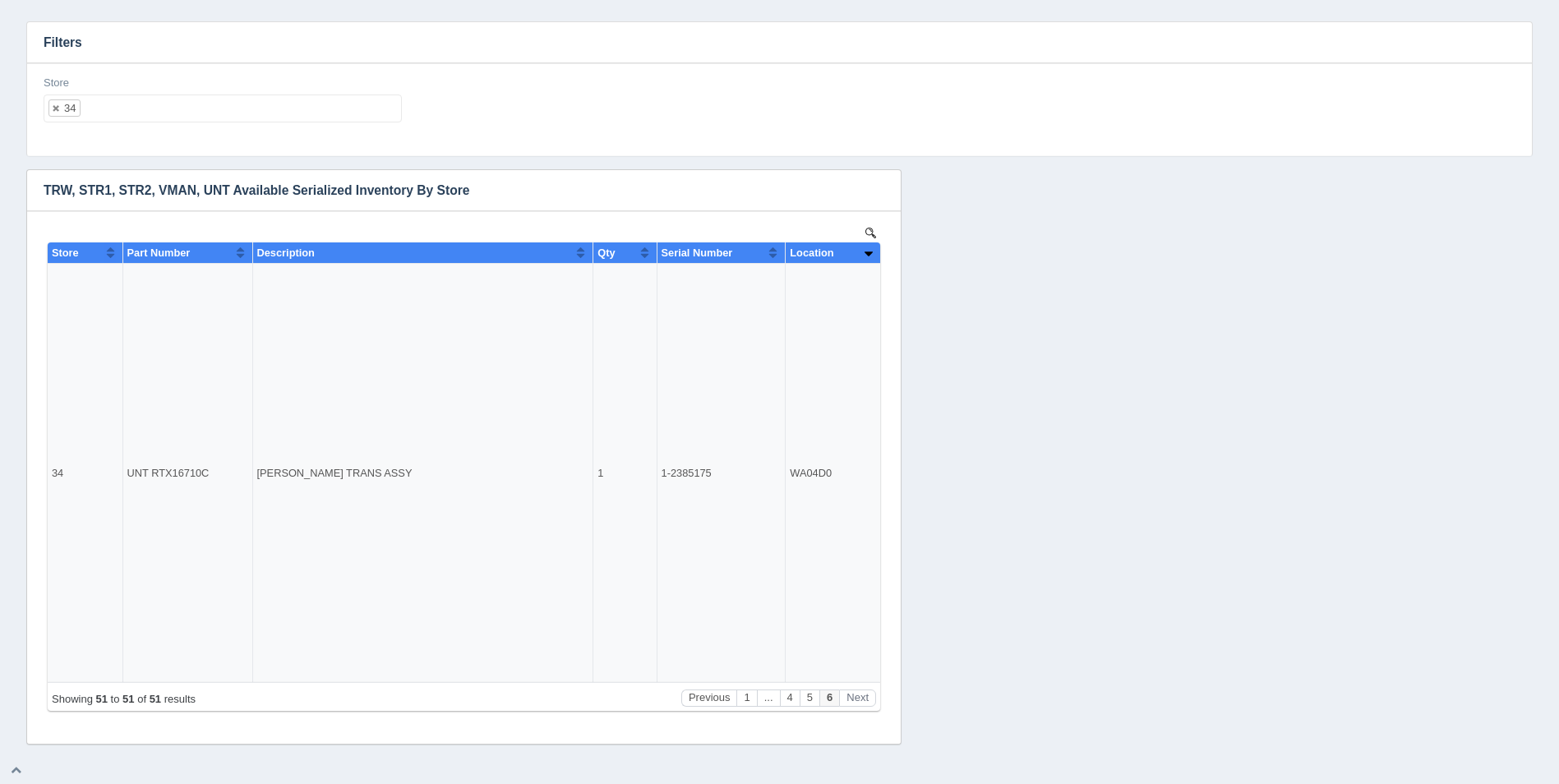
click at [113, 113] on ul "34" at bounding box center [222, 108] width 358 height 28
select select
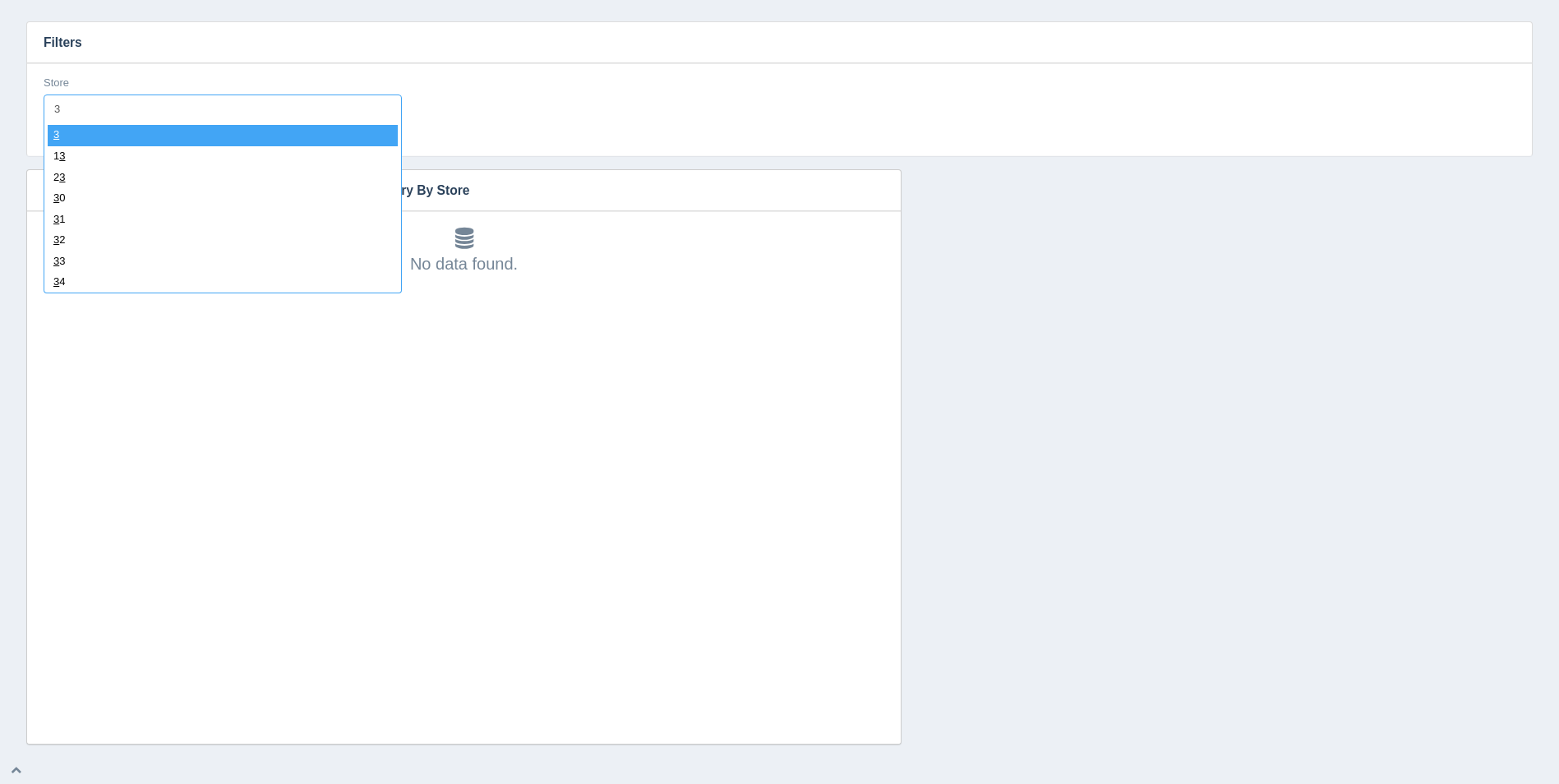
type input "35"
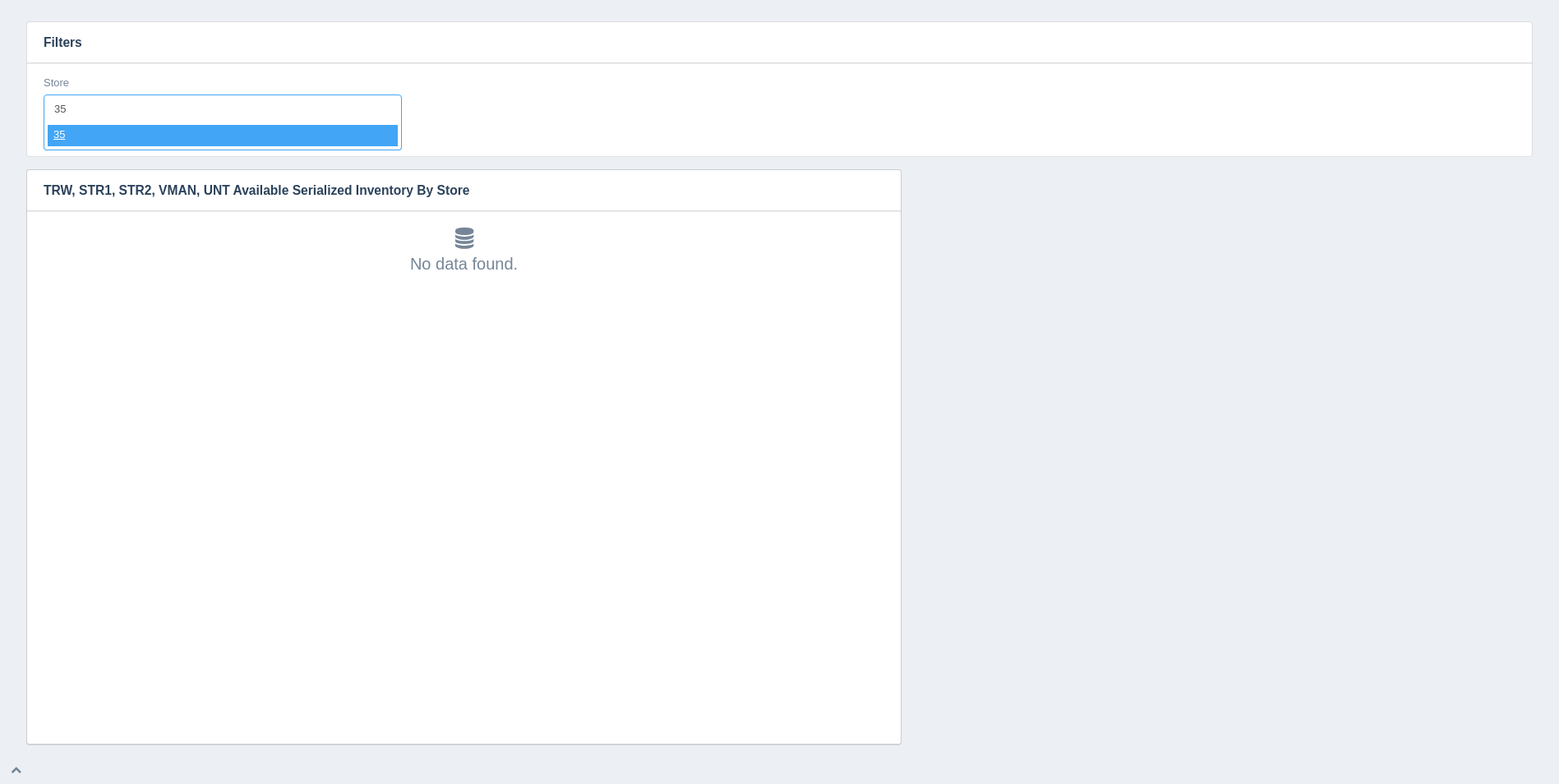
select select "35"
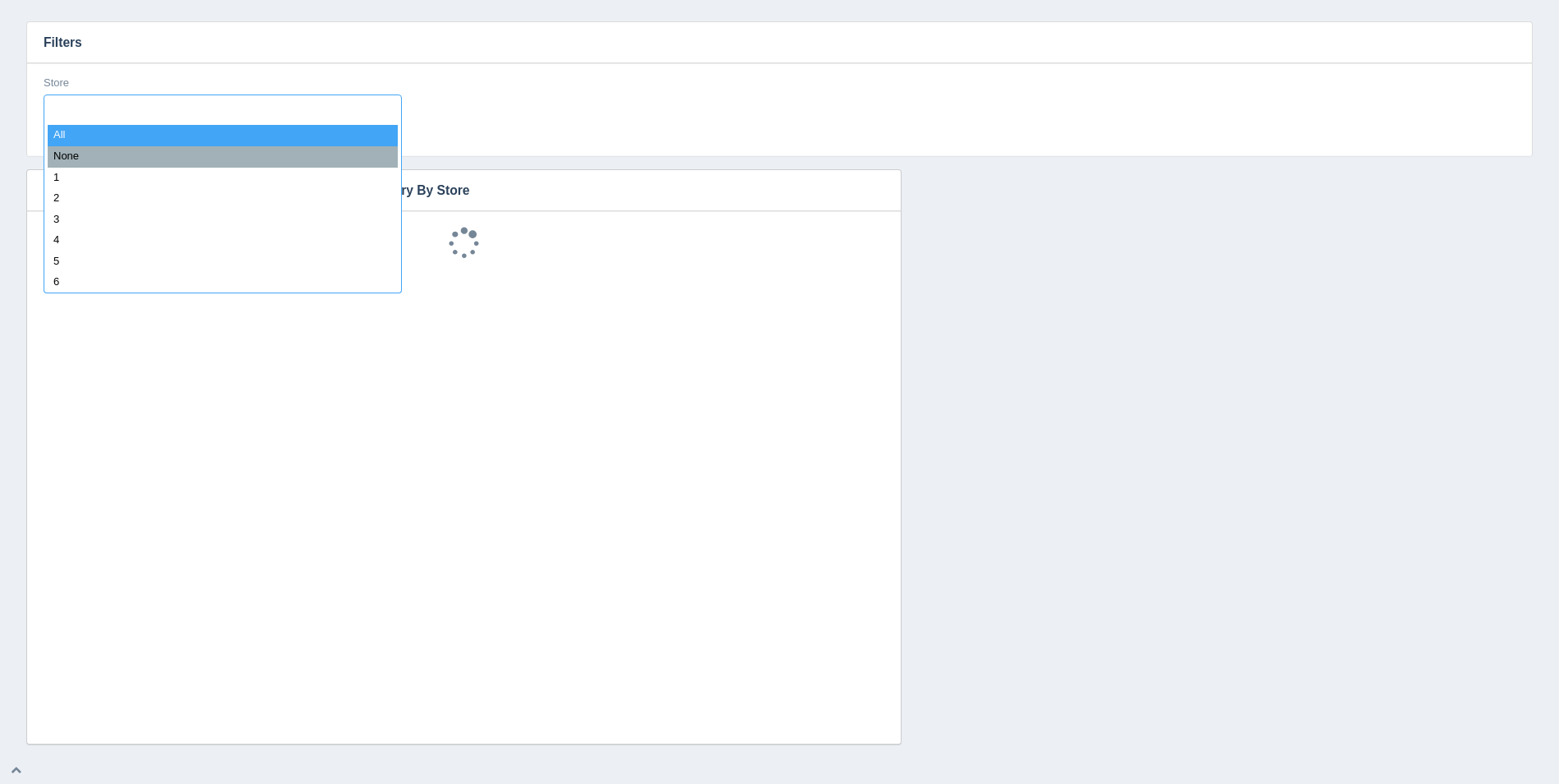
select select
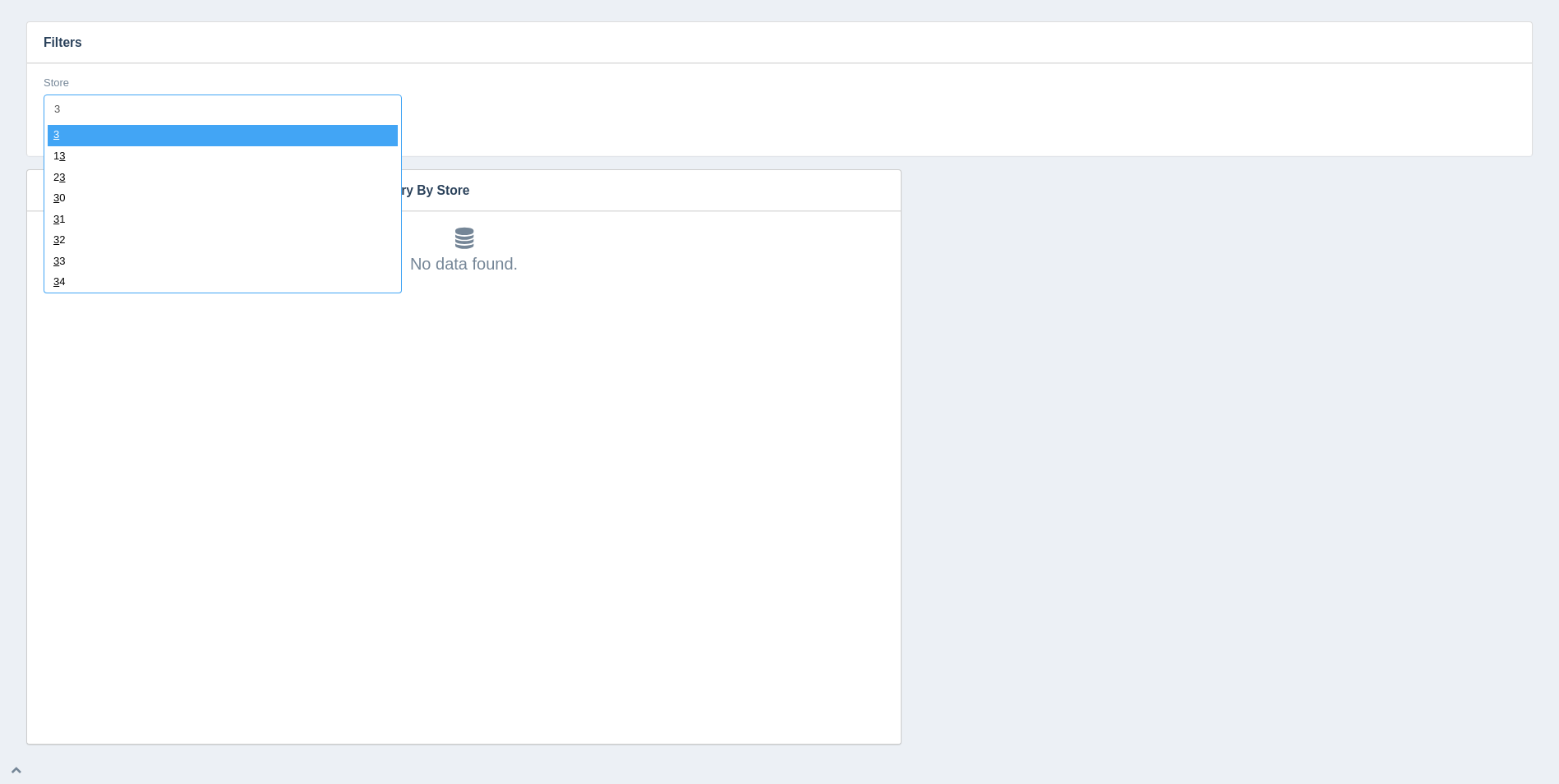
type input "36"
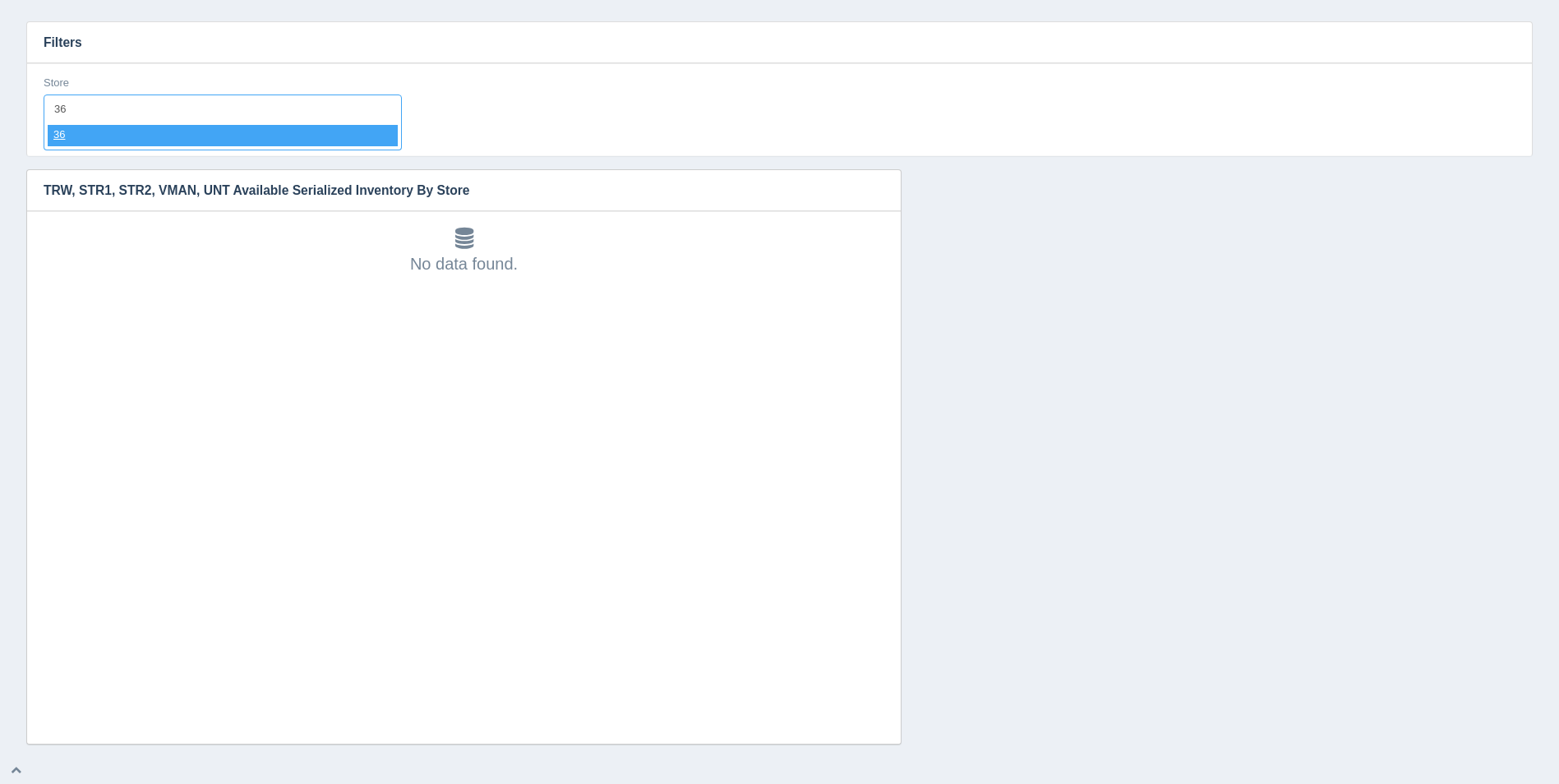
select select "36"
select select
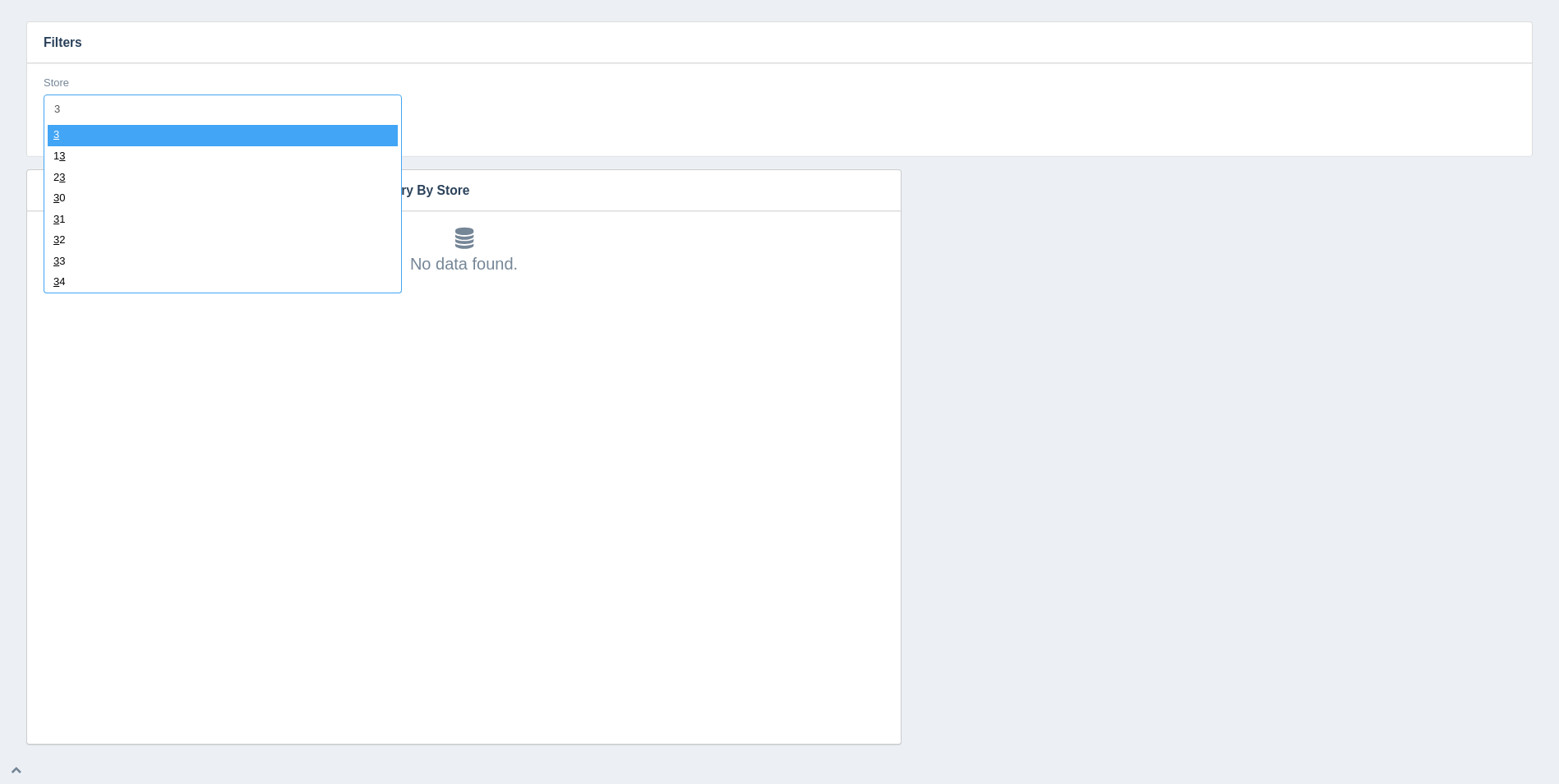
type input "37"
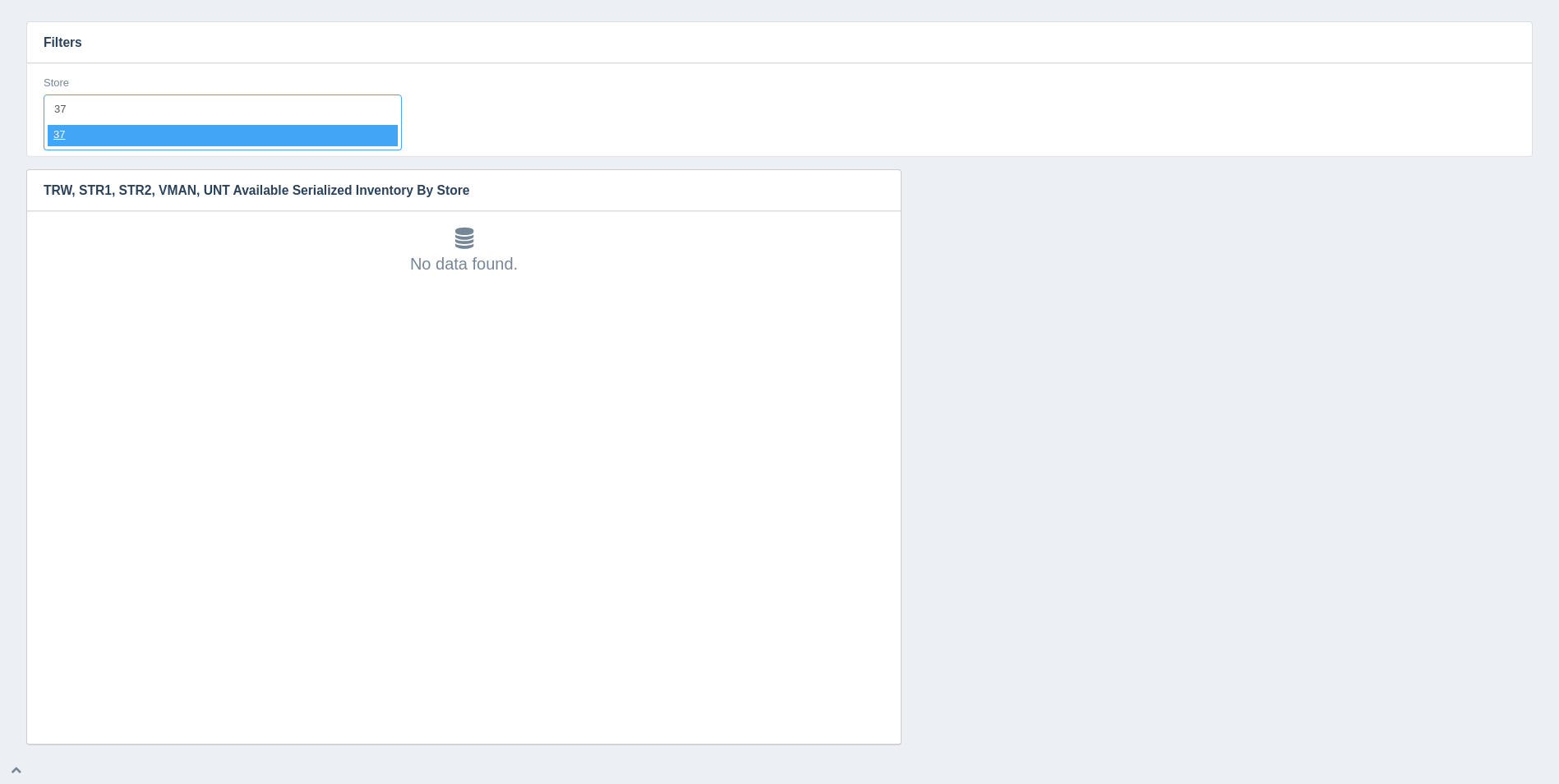
select select "37"
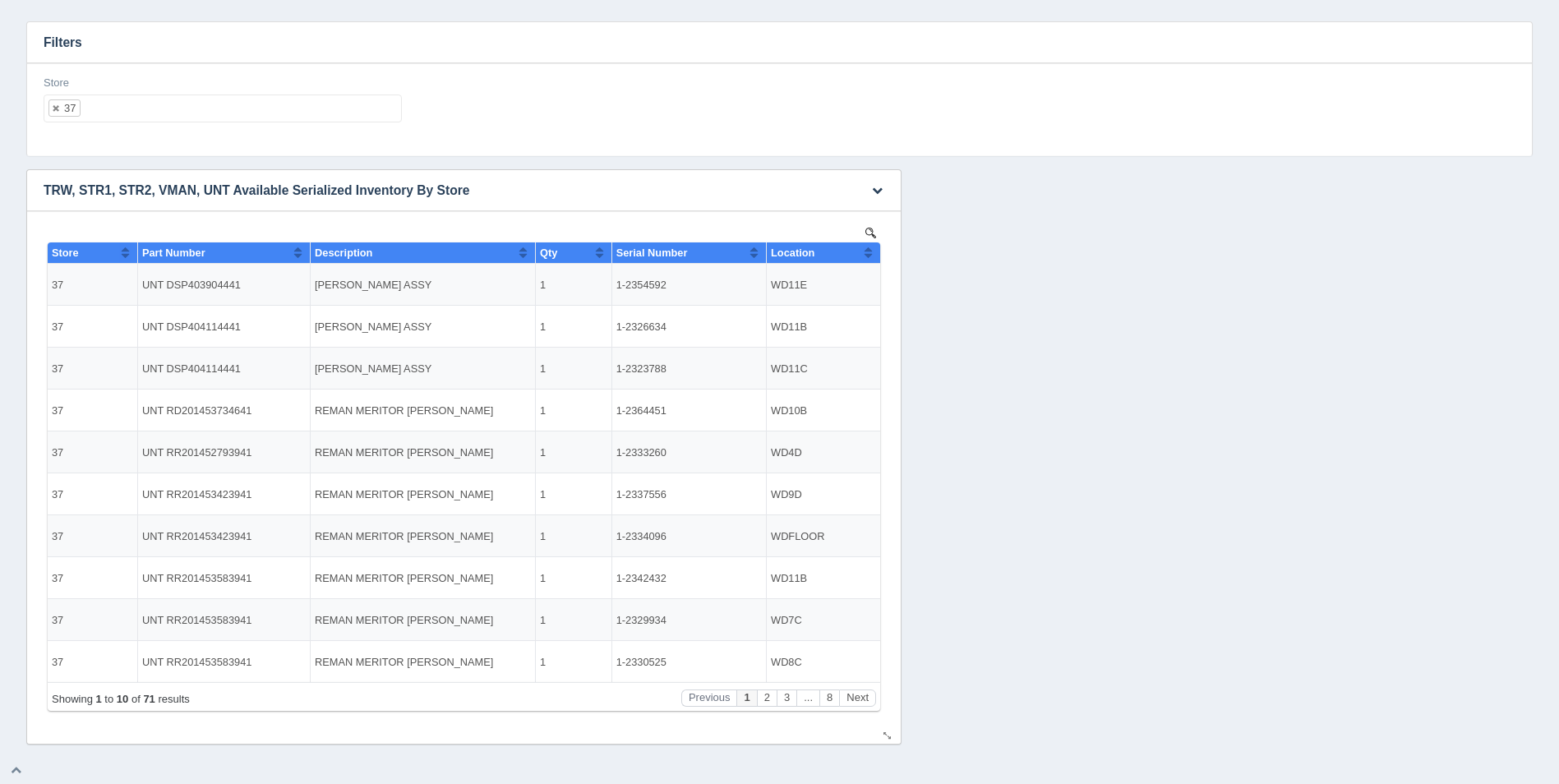
click at [870, 251] on button "Sort column ascending" at bounding box center [868, 252] width 11 height 20
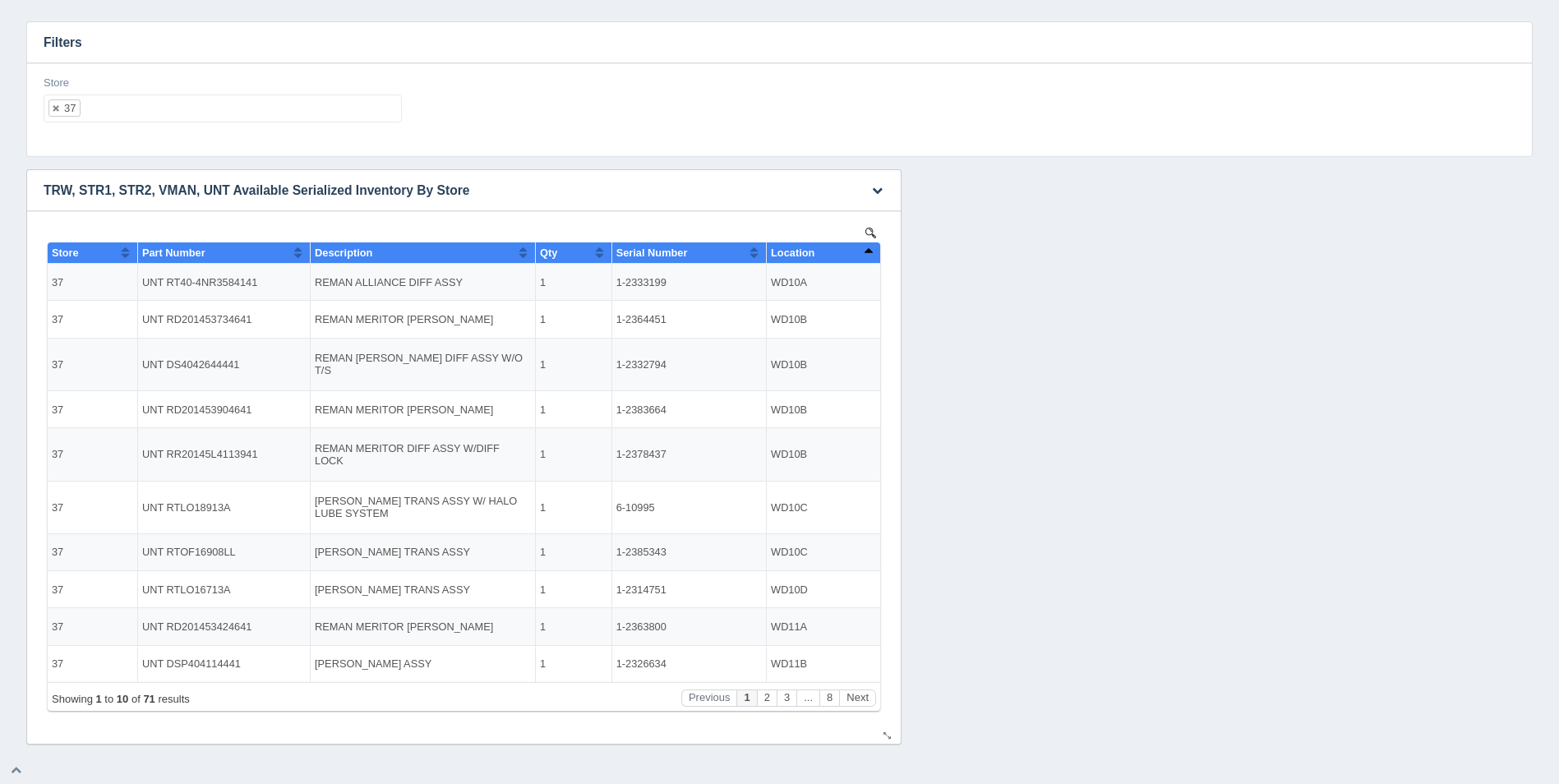
click at [870, 251] on button "Sort column descending" at bounding box center [868, 252] width 11 height 20
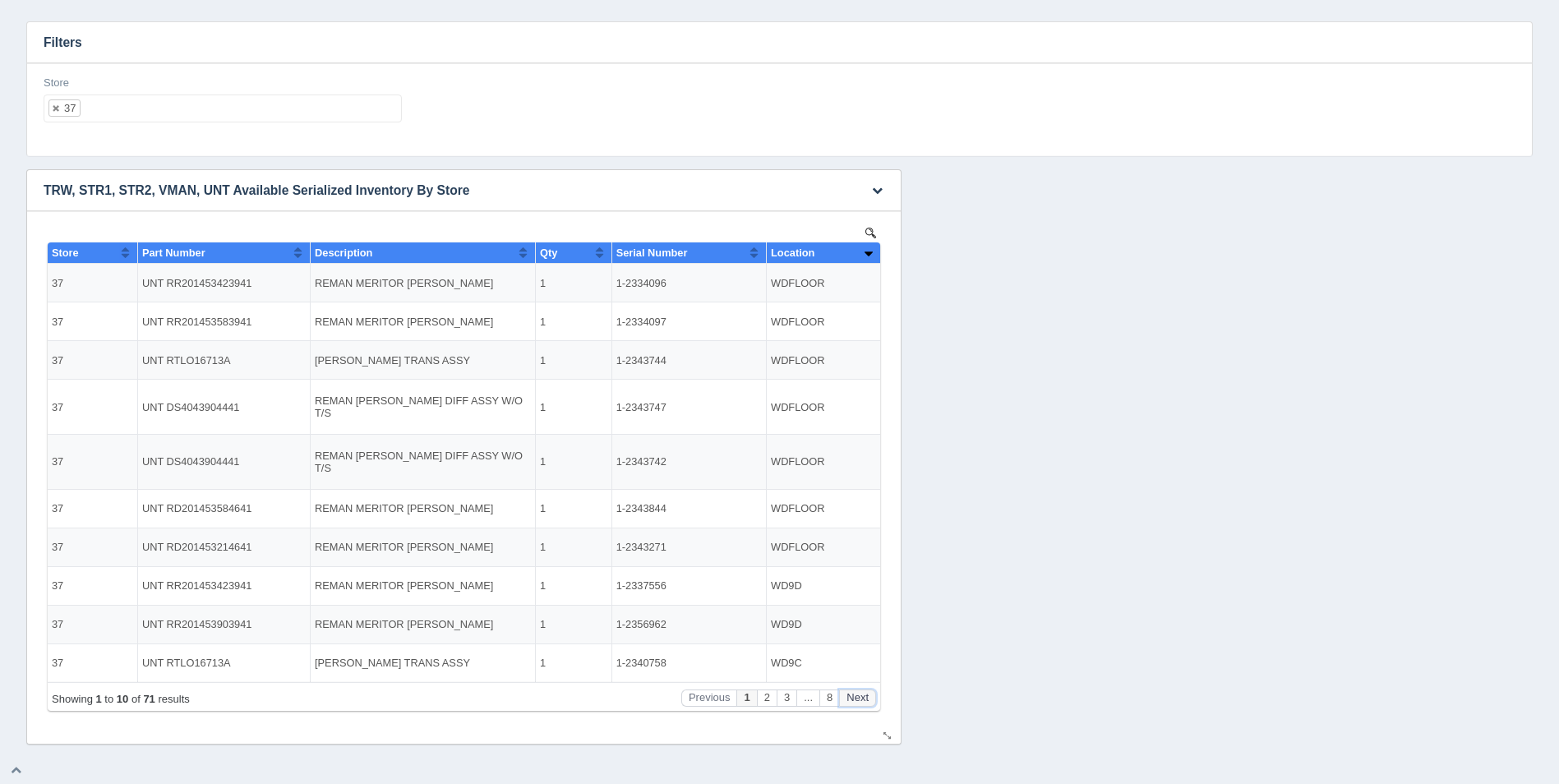
click at [863, 693] on button "Next" at bounding box center [858, 698] width 37 height 17
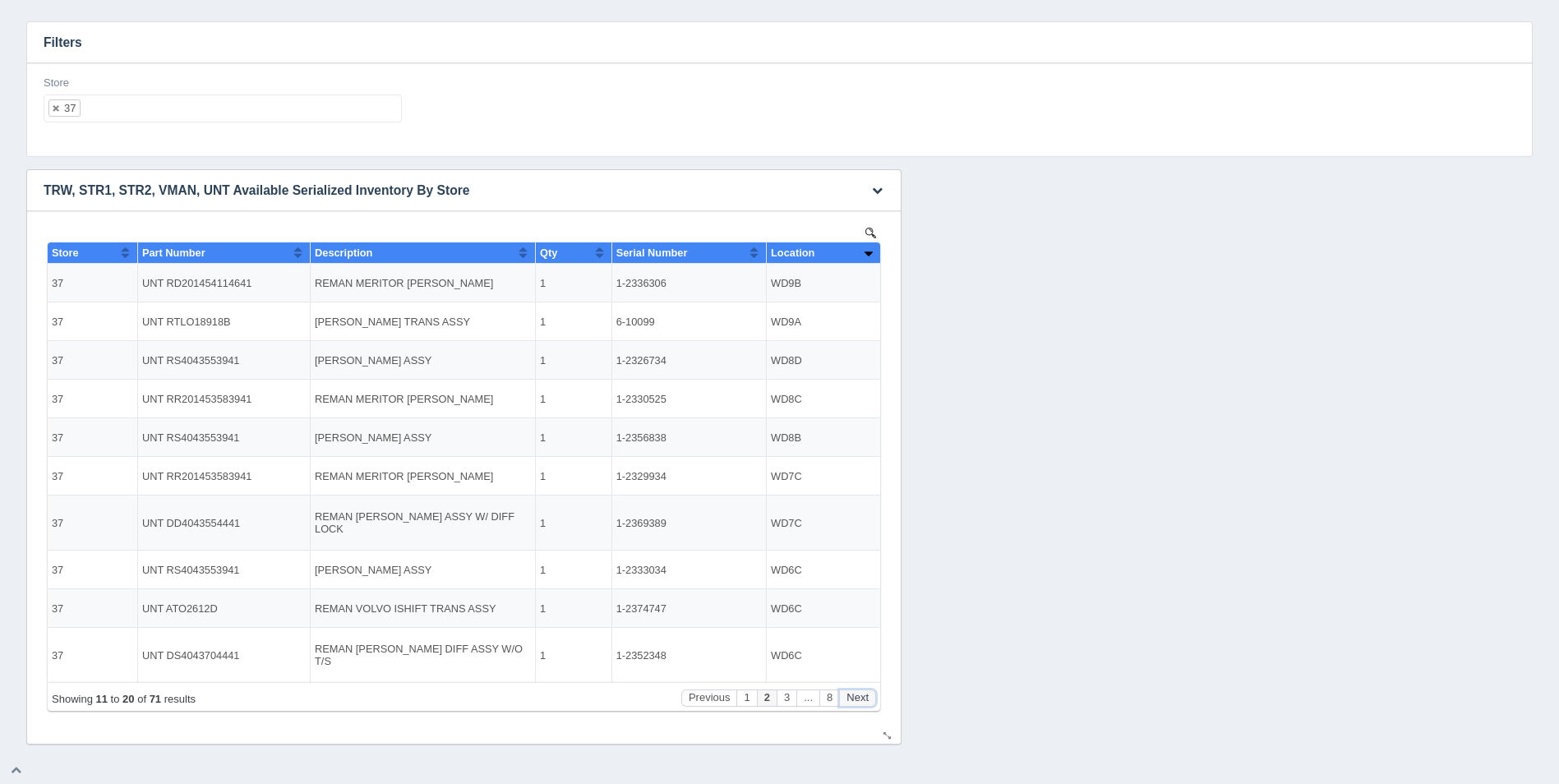
click at [863, 693] on button "Next" at bounding box center [858, 698] width 37 height 17
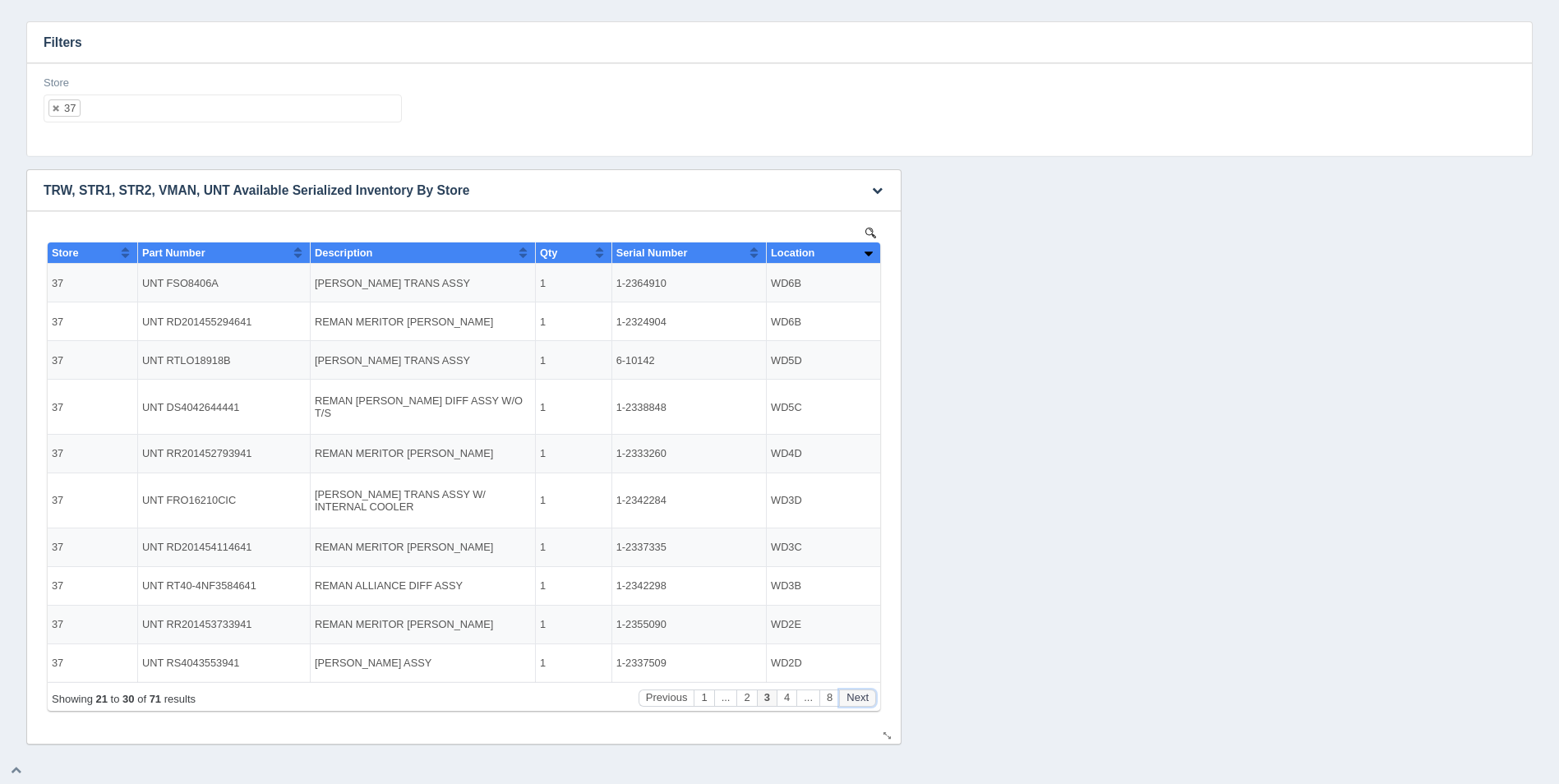
click at [863, 693] on button "Next" at bounding box center [858, 698] width 37 height 17
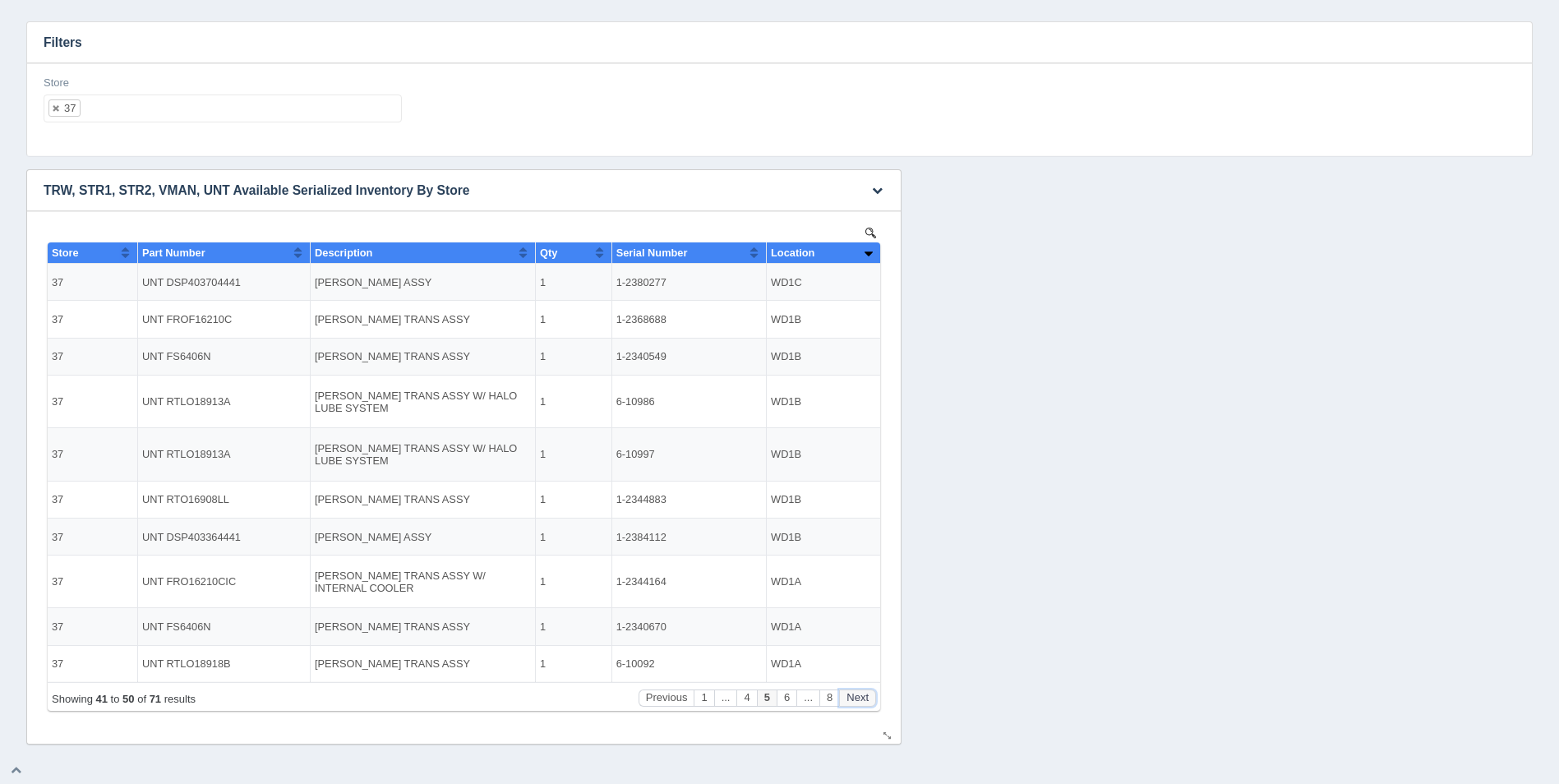
click at [863, 693] on button "Next" at bounding box center [858, 698] width 37 height 17
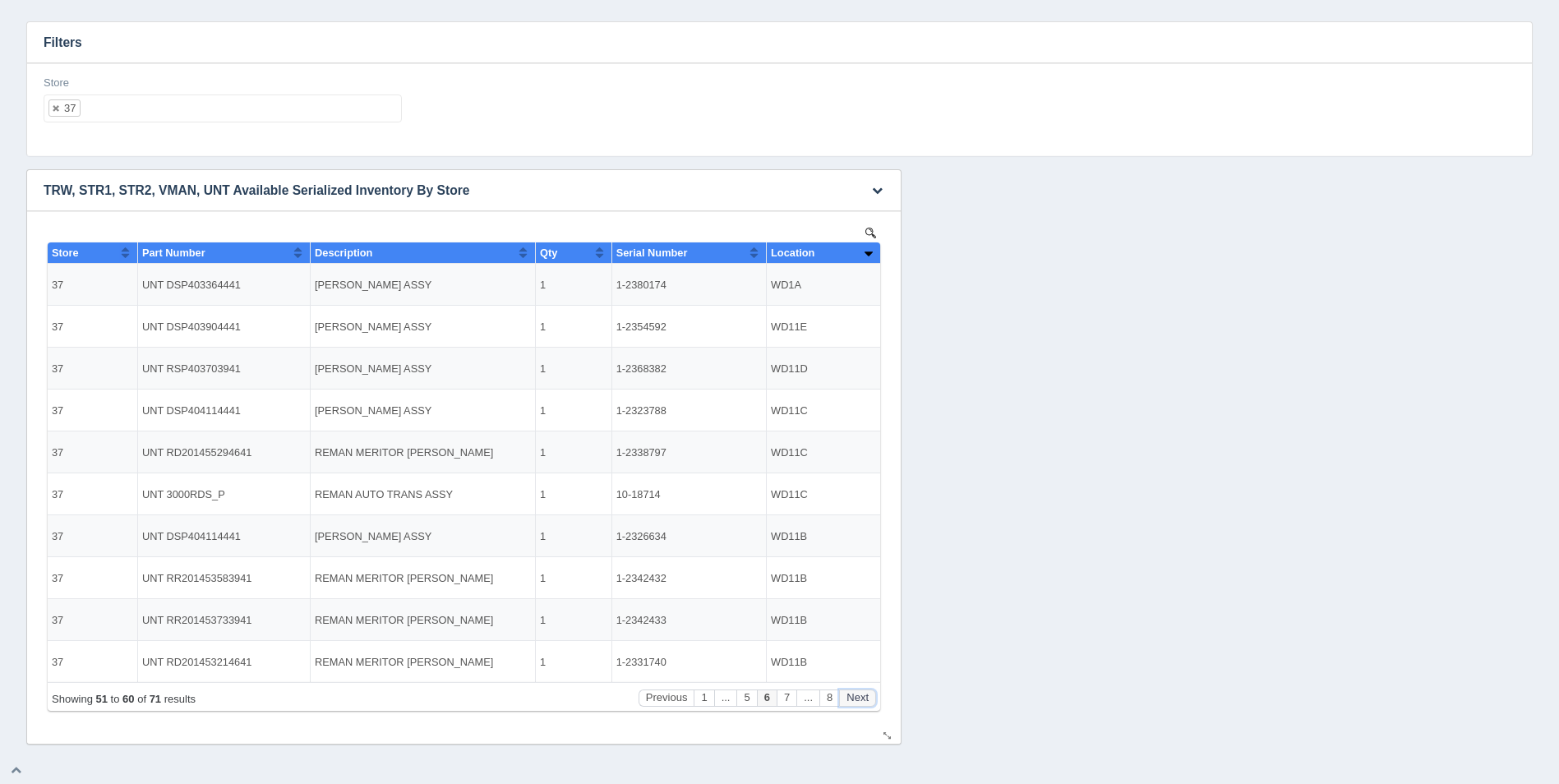
click at [863, 693] on button "Next" at bounding box center [858, 698] width 37 height 17
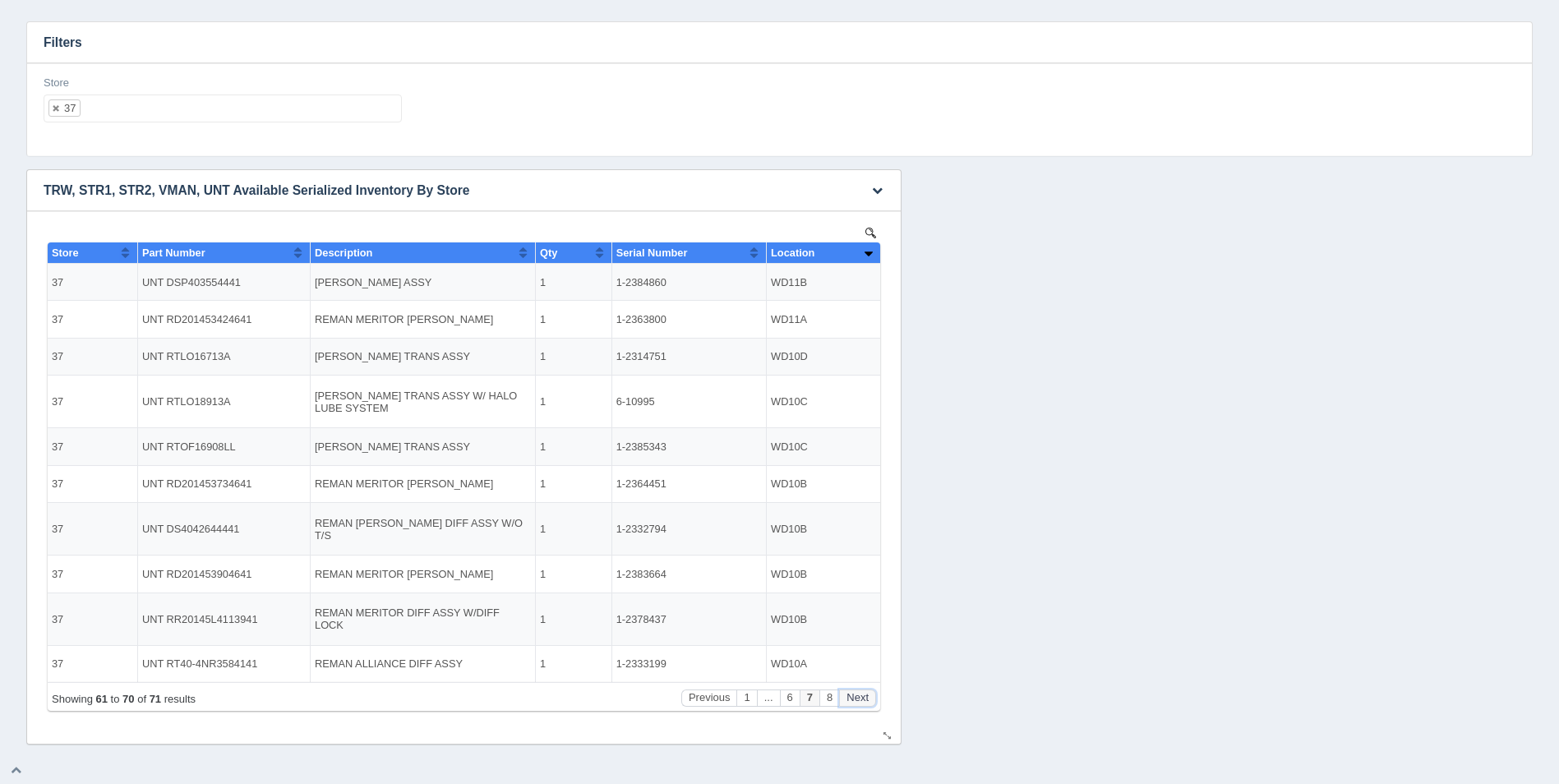
click at [863, 693] on button "Next" at bounding box center [858, 698] width 37 height 17
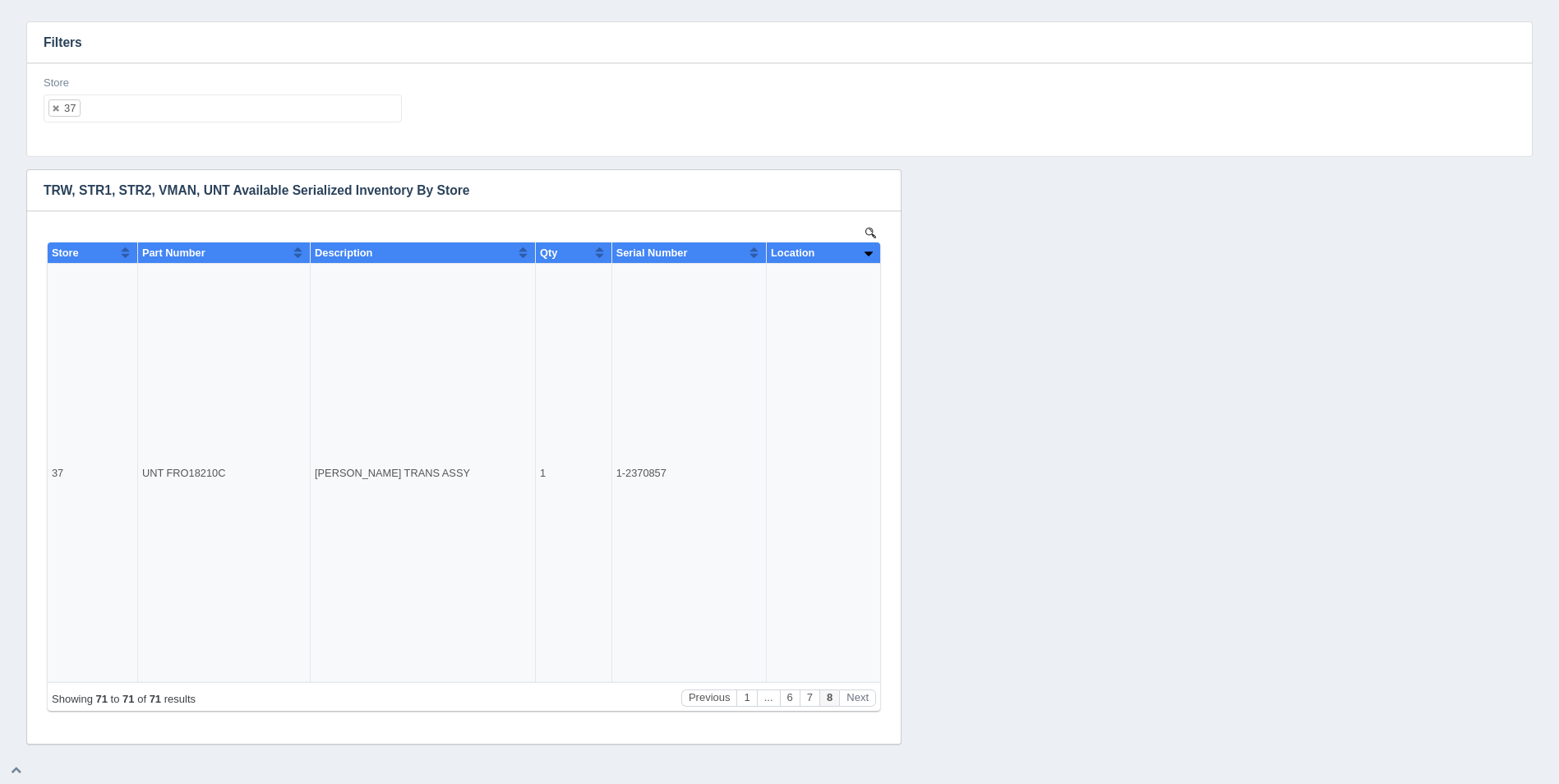
click at [122, 96] on ul "37" at bounding box center [222, 108] width 358 height 28
select select
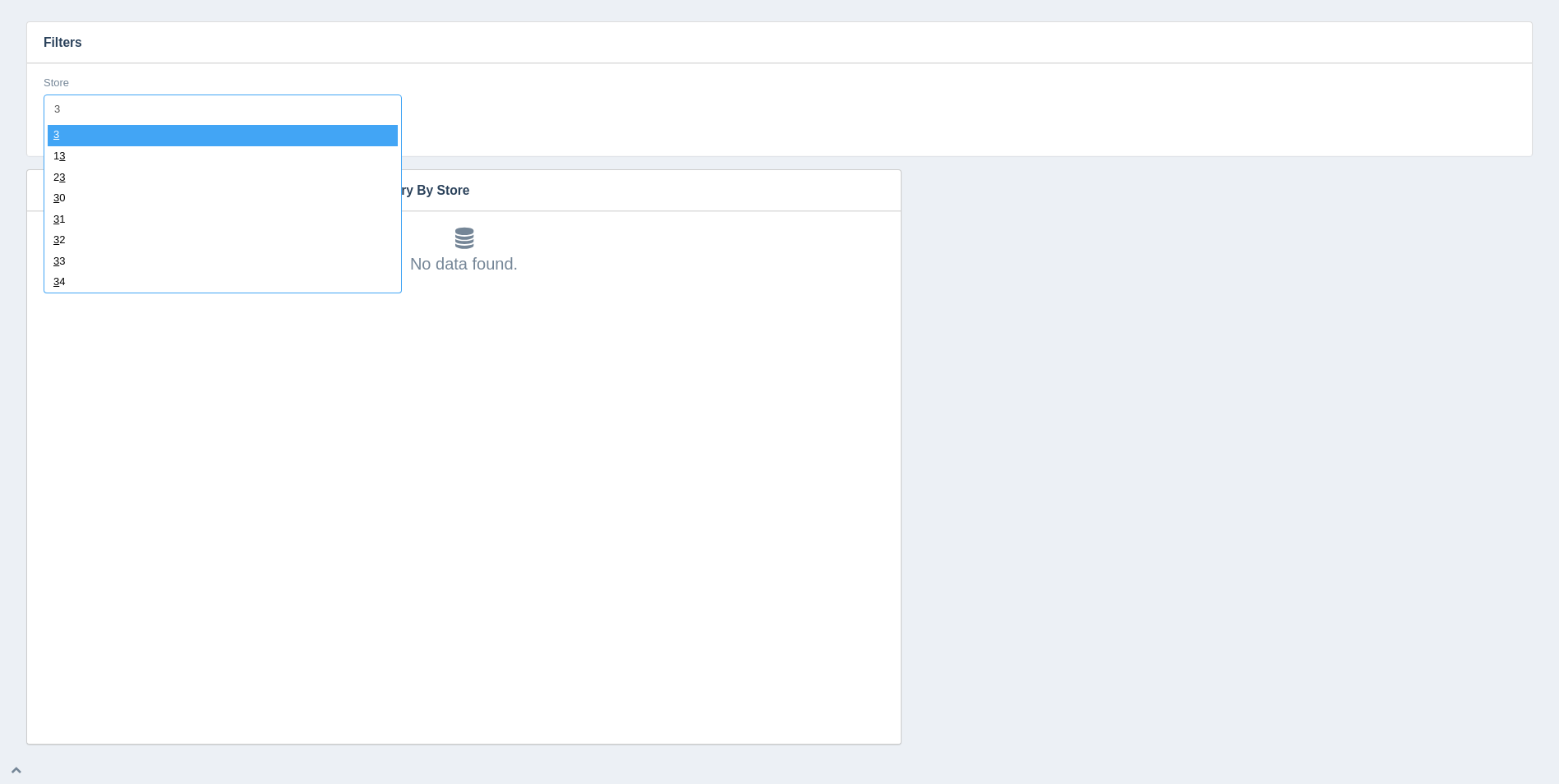
type input "38"
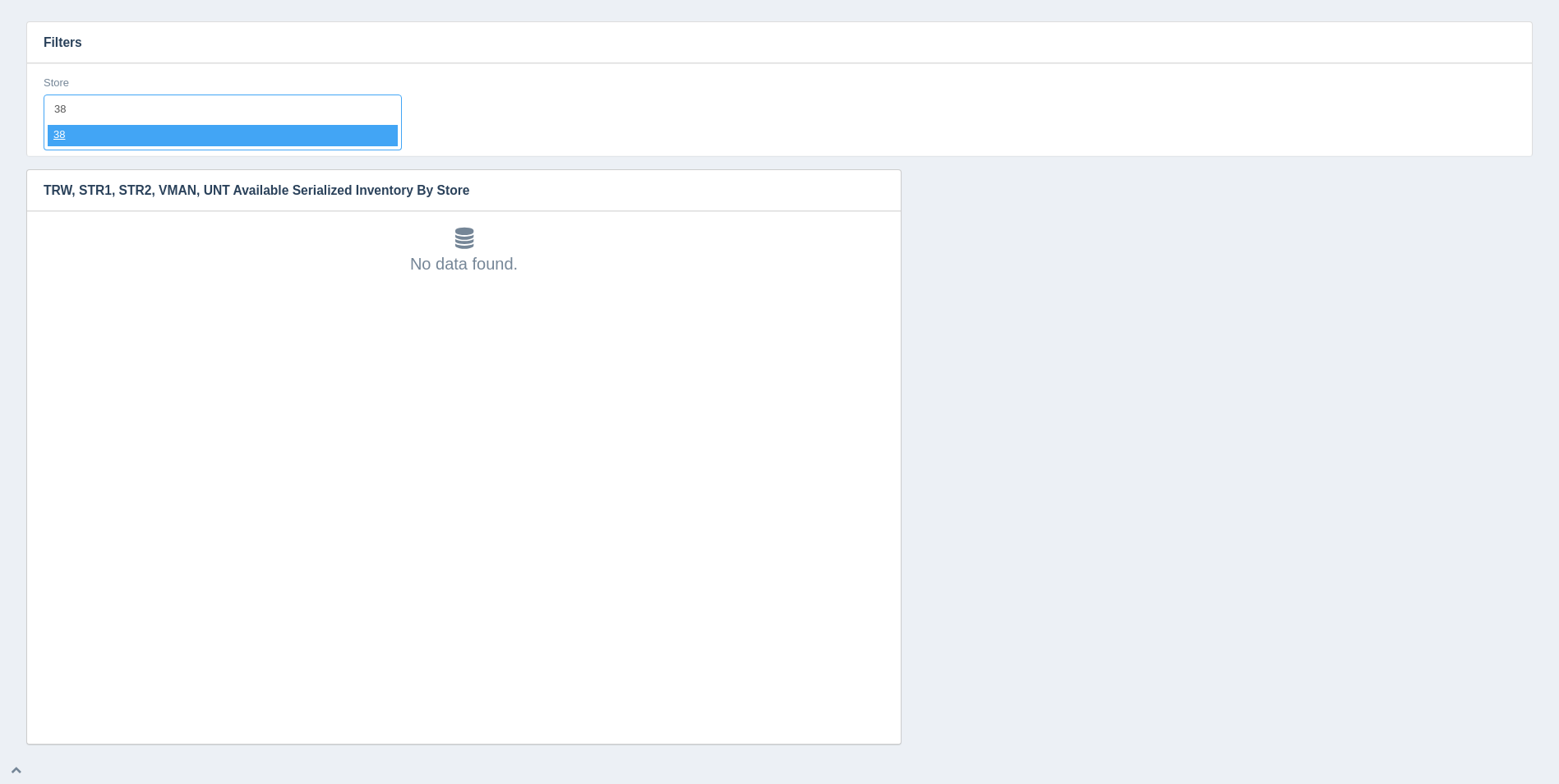
select select "38"
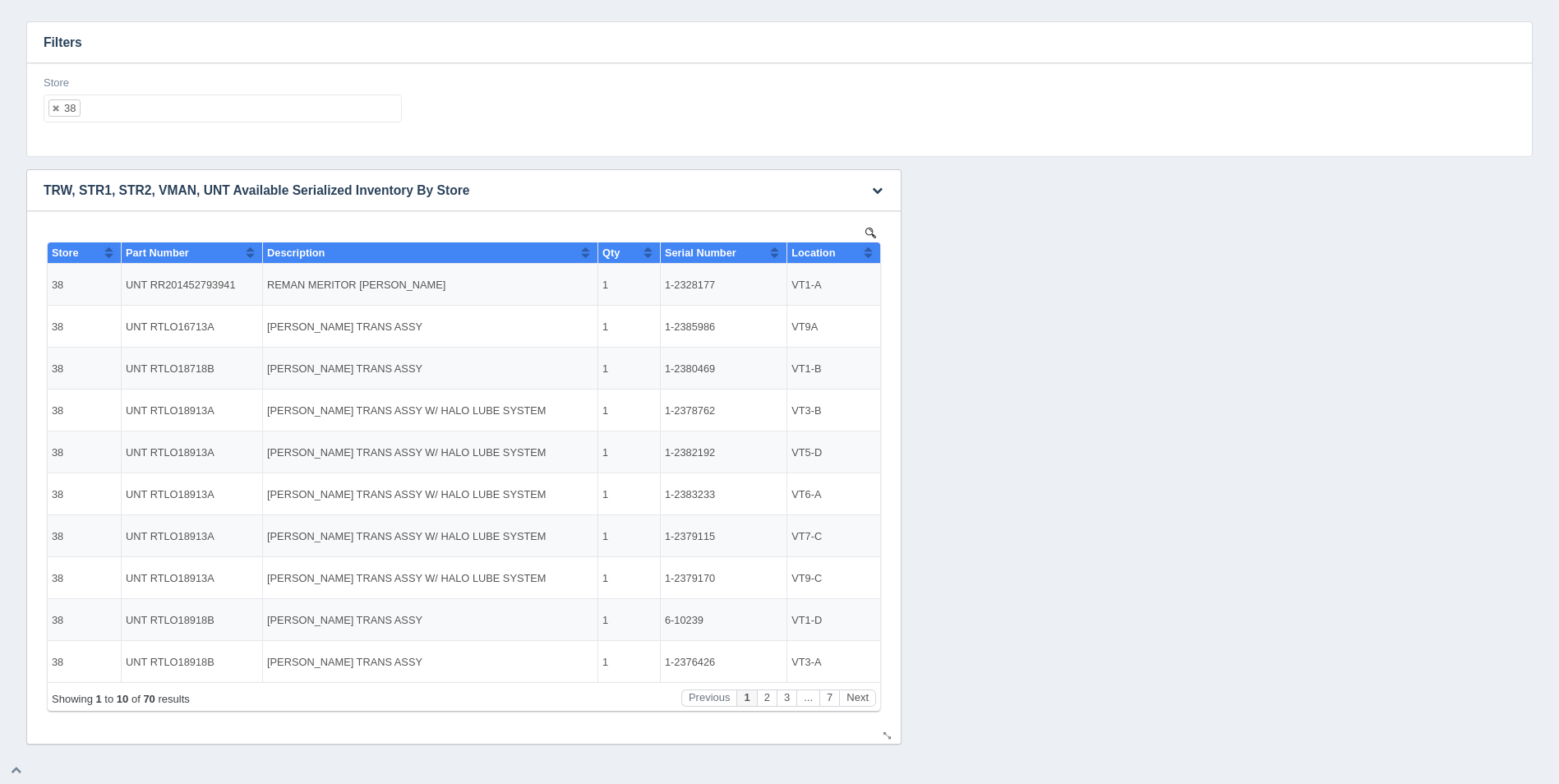
click at [872, 249] on button "Sort column ascending" at bounding box center [868, 252] width 11 height 20
click at [872, 249] on button "Sort column descending" at bounding box center [868, 252] width 11 height 20
click at [868, 252] on button "Sort column ascending" at bounding box center [868, 252] width 11 height 20
click at [350, 98] on ul "38" at bounding box center [222, 108] width 358 height 28
select select
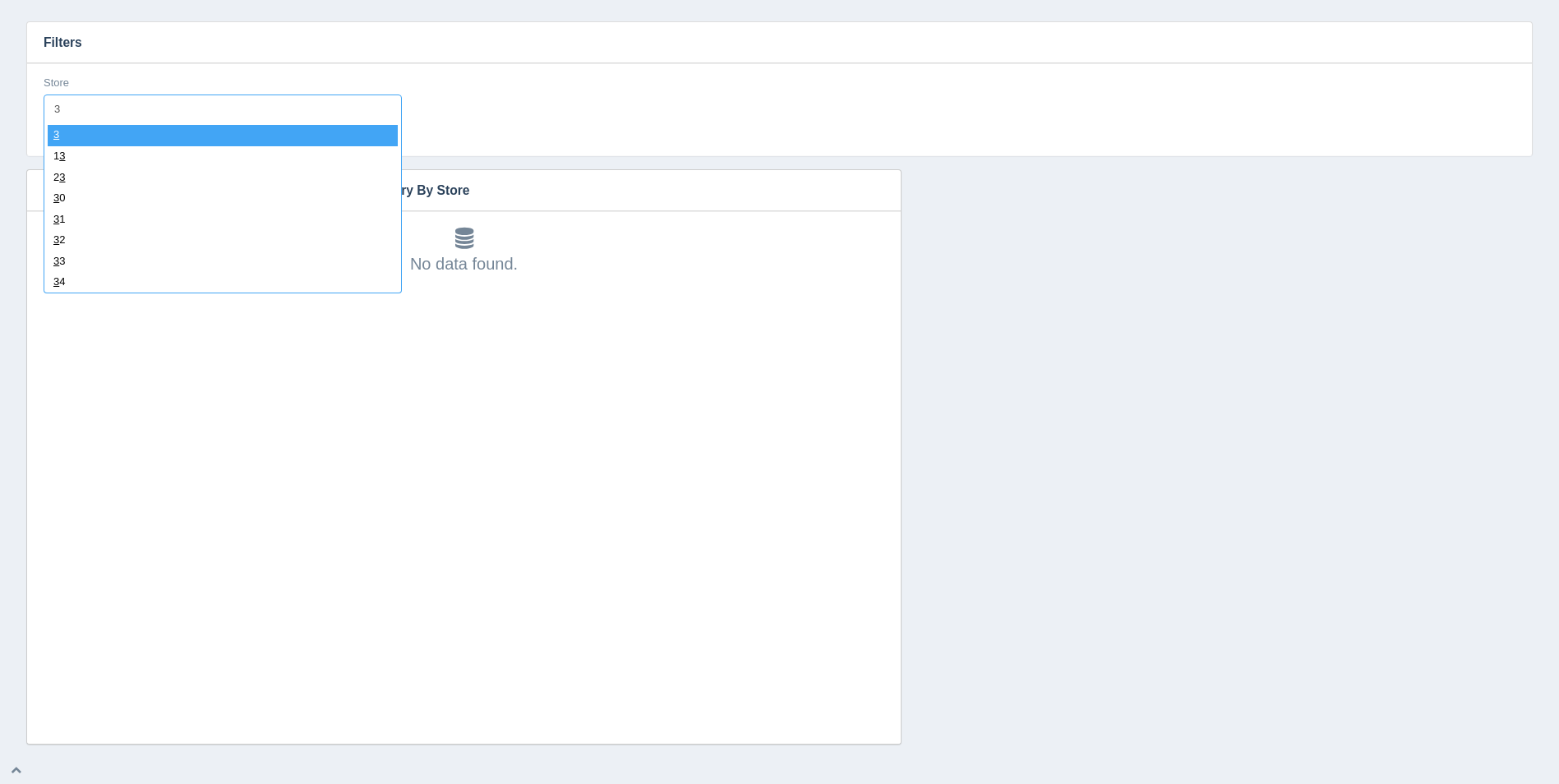
type input "39"
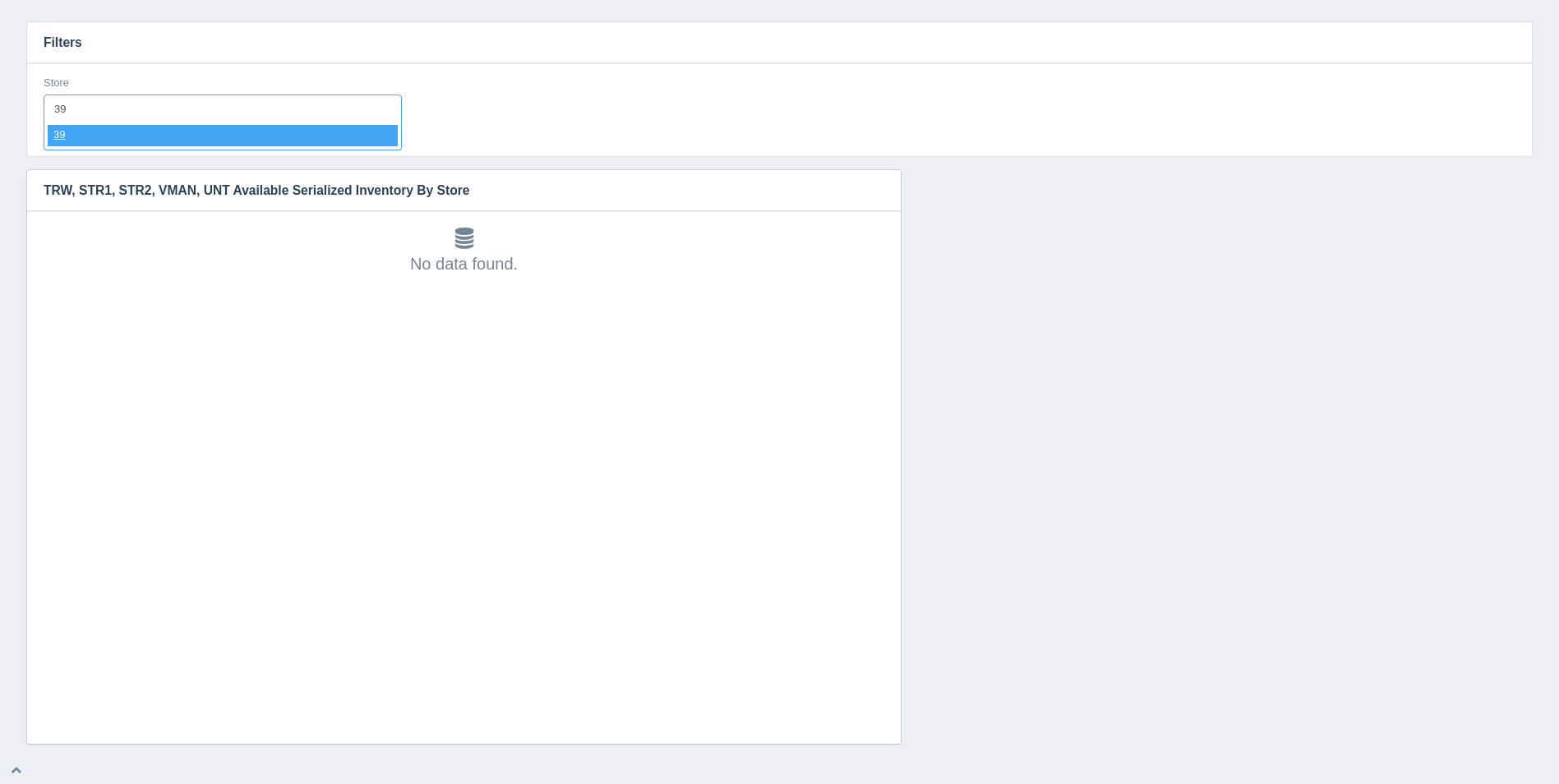
select select "39"
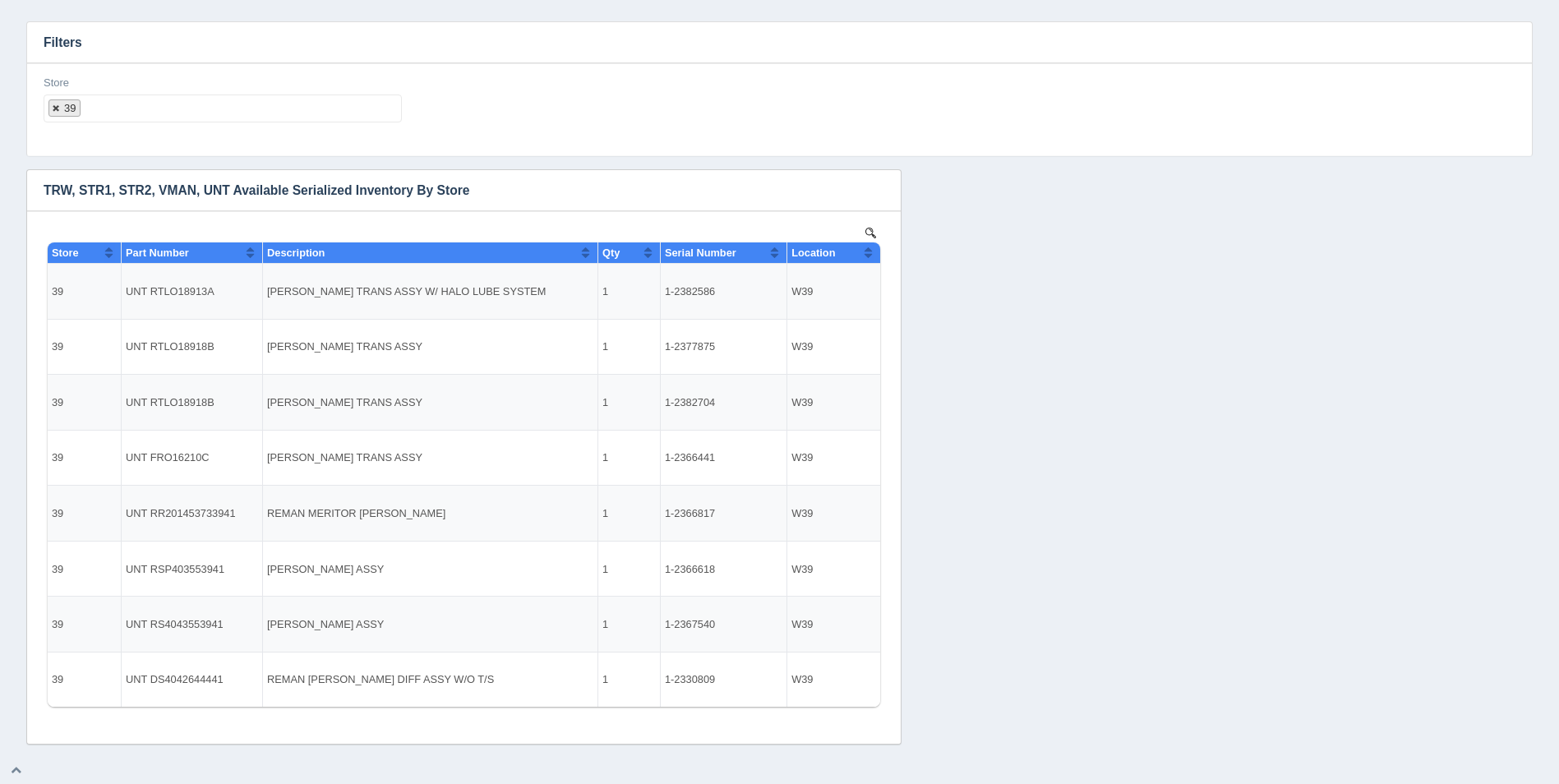
select select
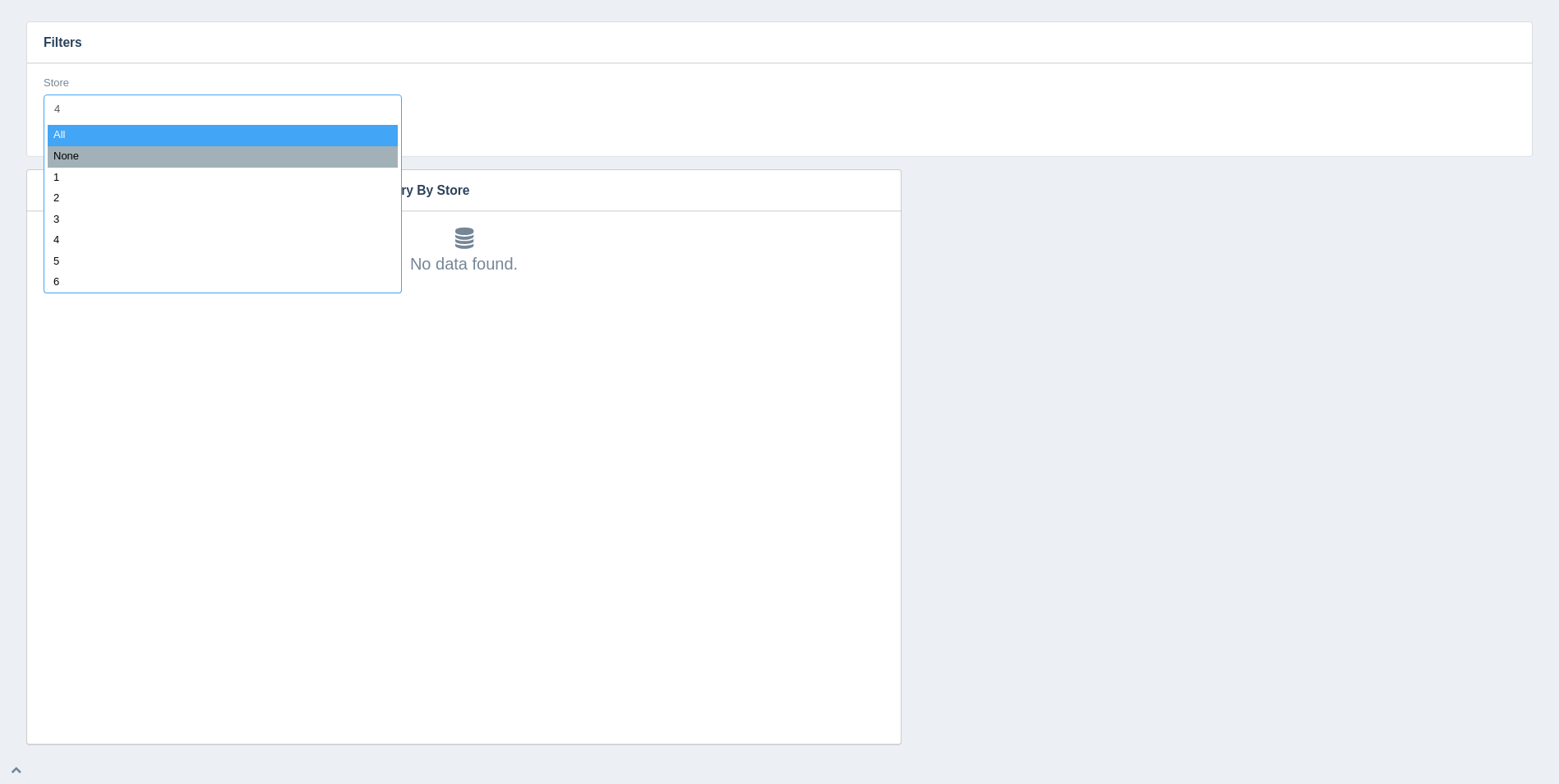
type input "40"
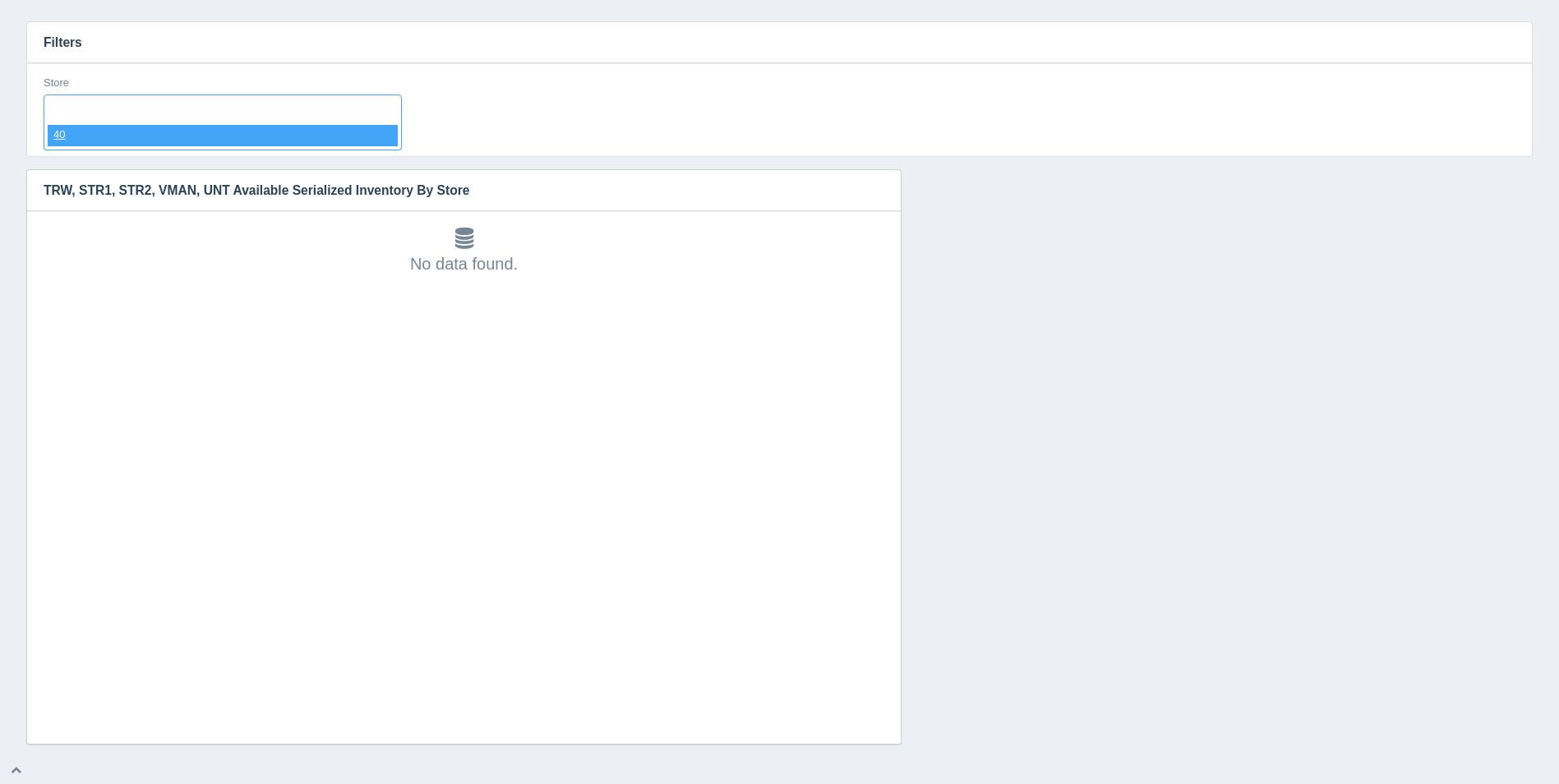
select select "40"
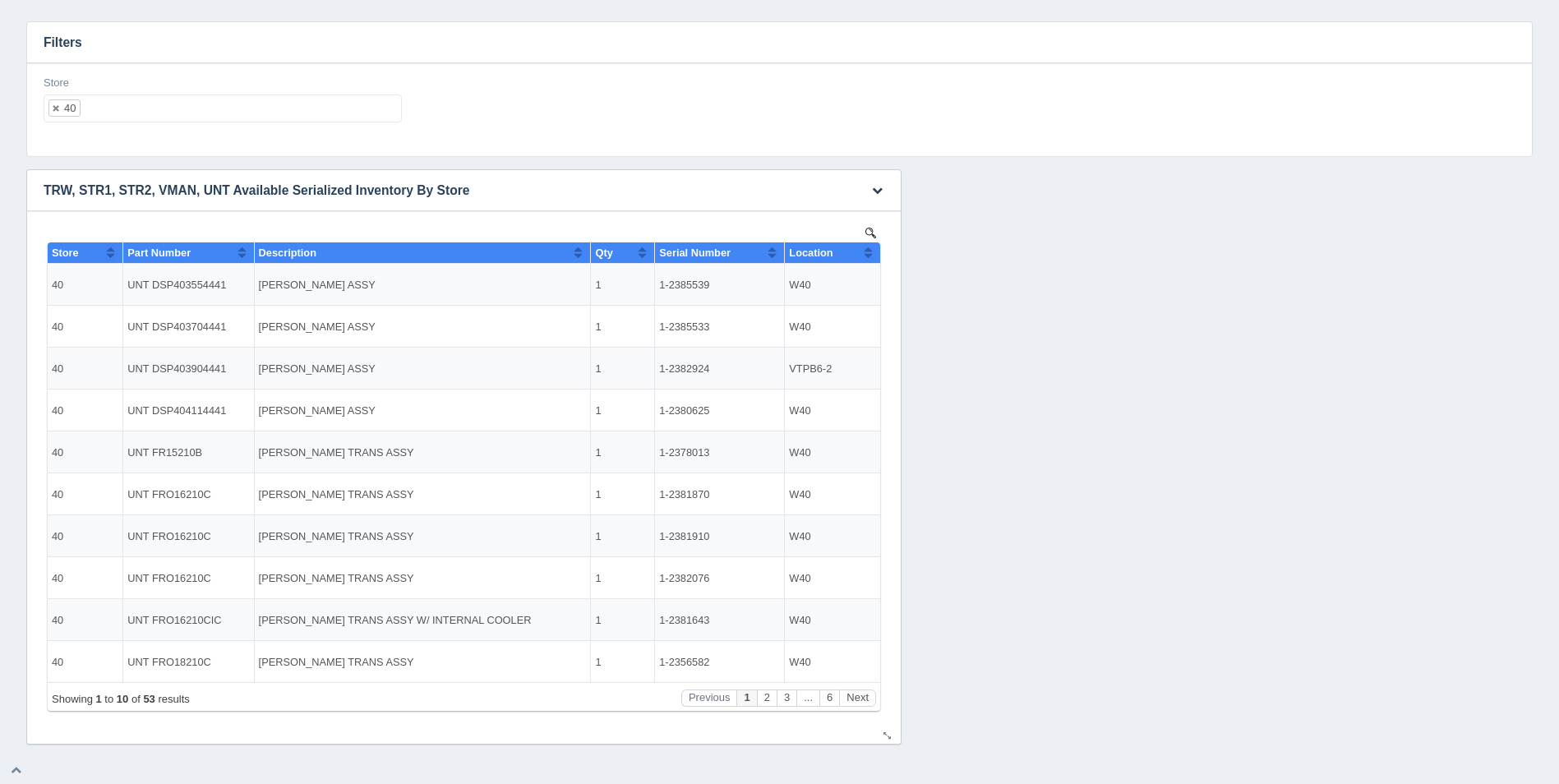
click at [867, 254] on button "Sort column ascending" at bounding box center [868, 252] width 11 height 20
click at [867, 254] on button "Sort column descending" at bounding box center [868, 252] width 11 height 20
click at [195, 101] on ul "40" at bounding box center [222, 108] width 358 height 28
select select
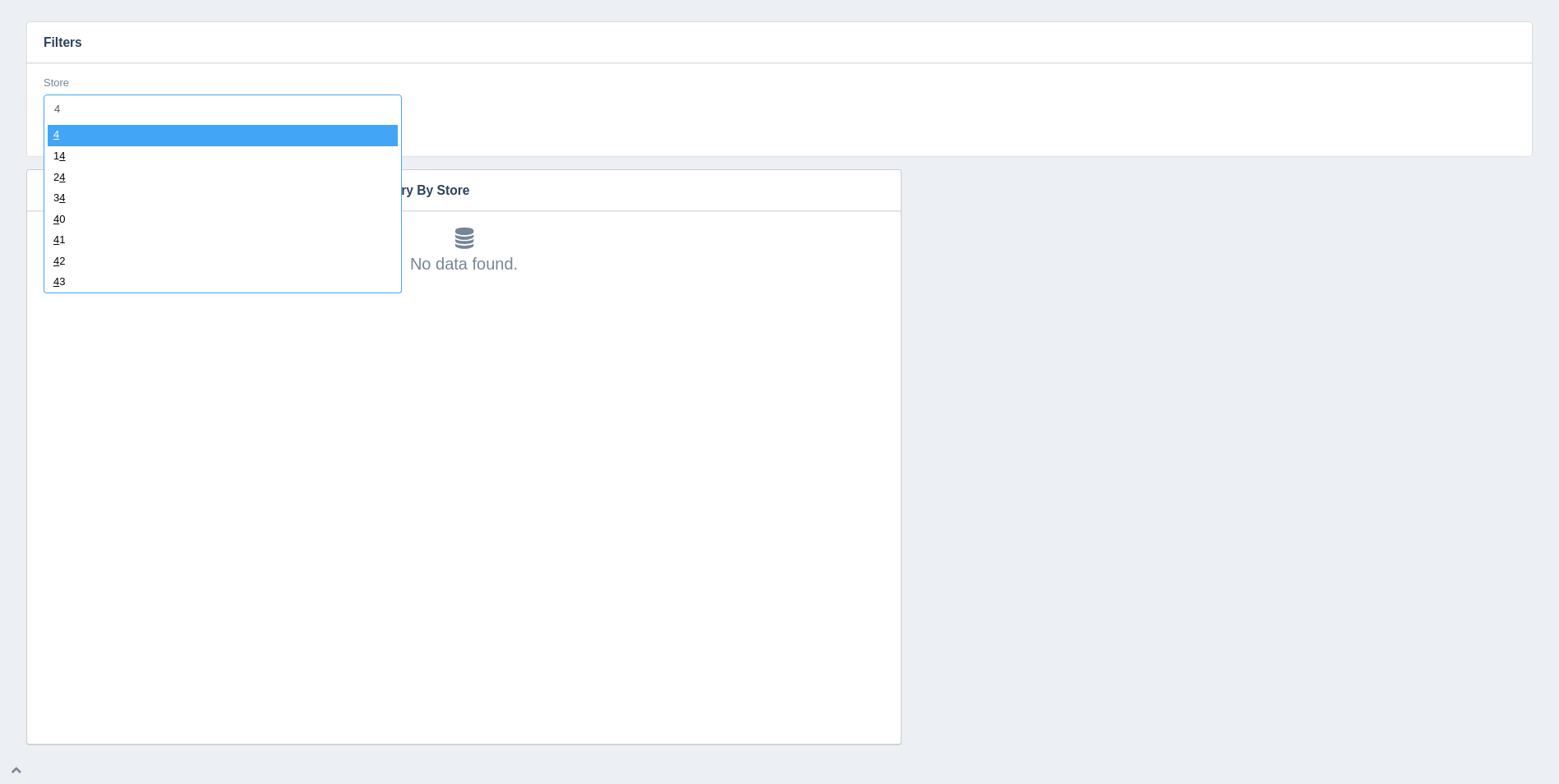
type input "41"
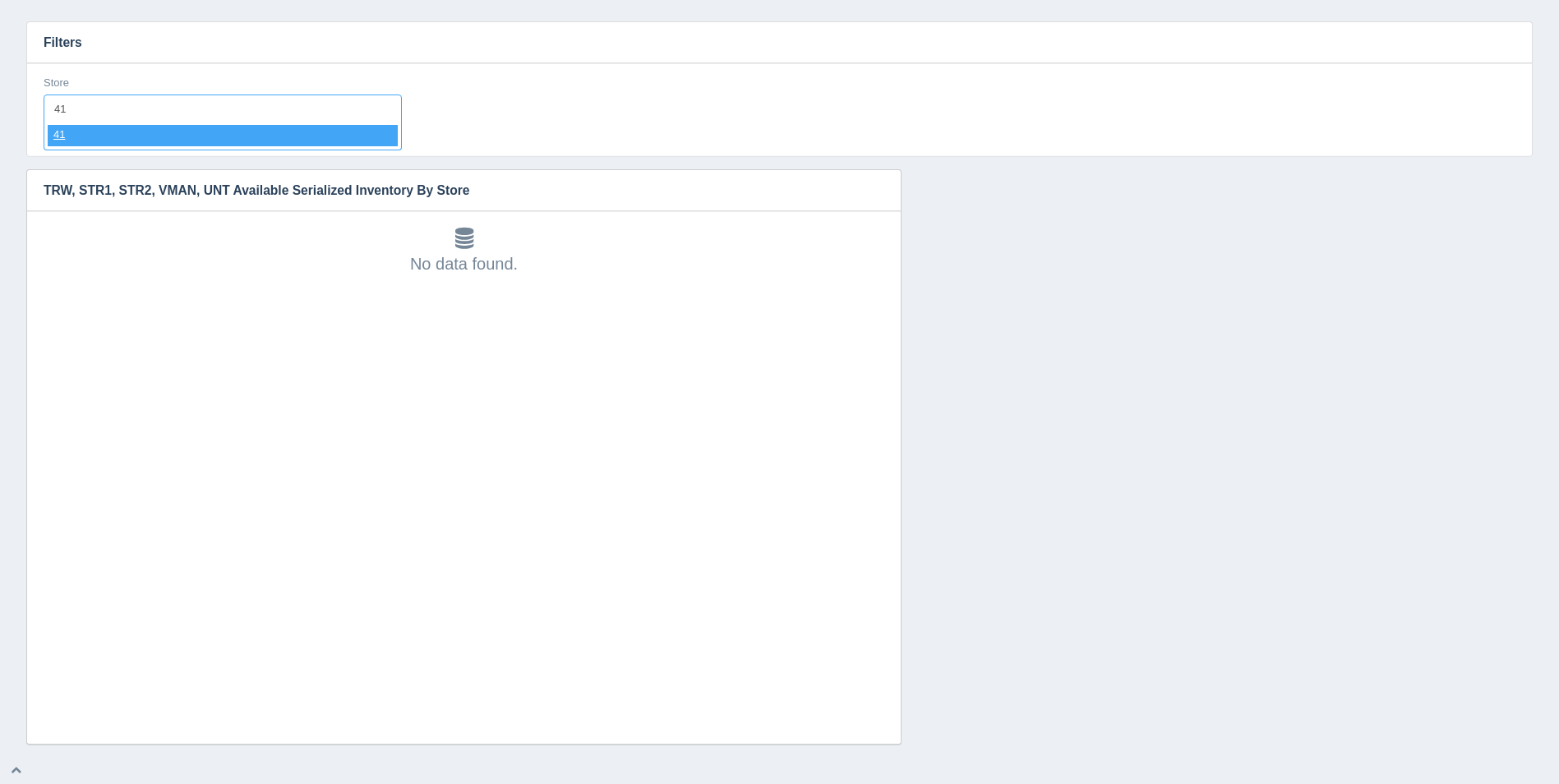
select select "41"
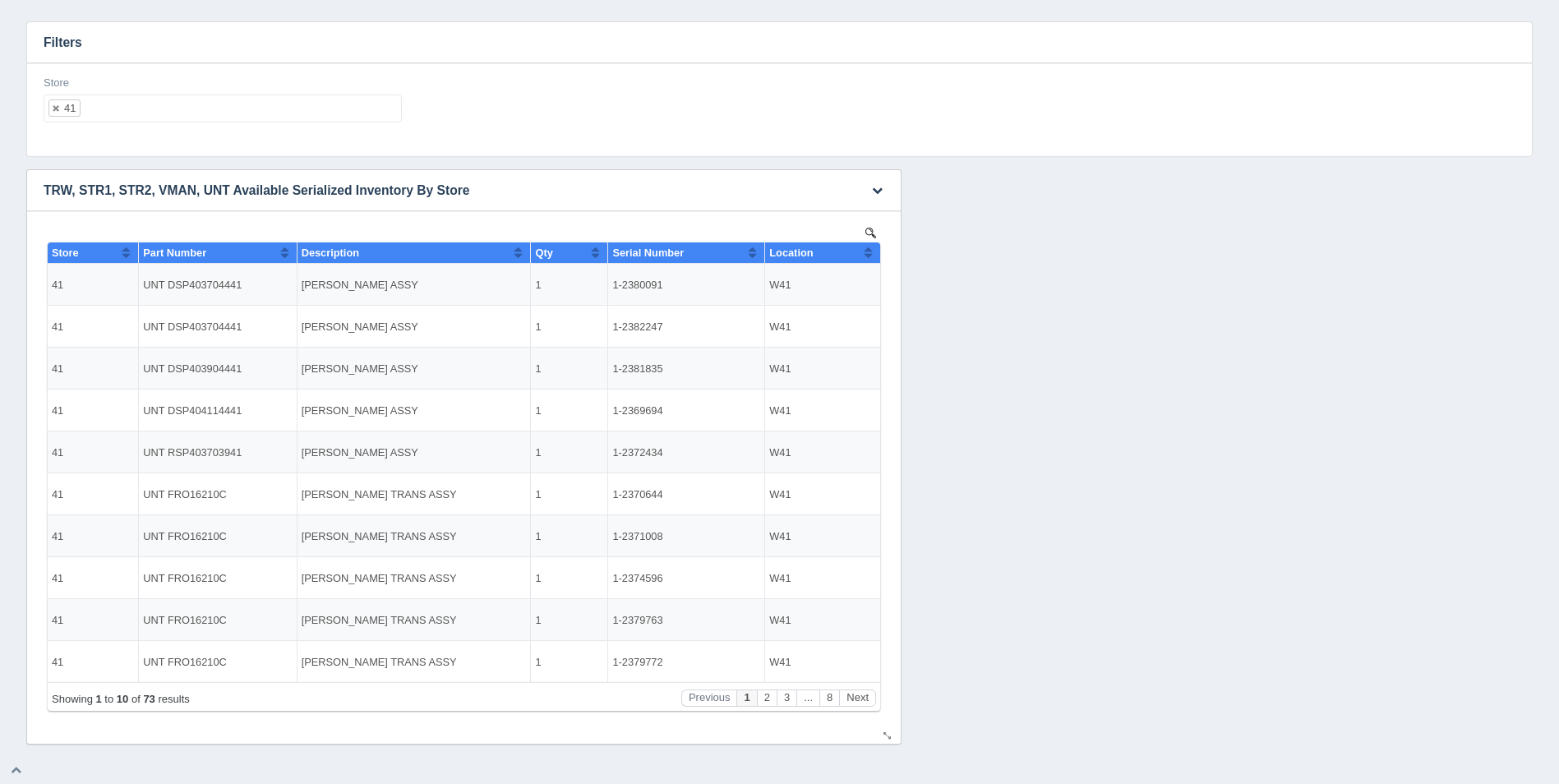
click at [865, 249] on button "Sort column ascending" at bounding box center [868, 252] width 11 height 20
click at [865, 249] on button "Sort column descending" at bounding box center [868, 252] width 11 height 20
click at [853, 698] on button "Next" at bounding box center [858, 698] width 37 height 17
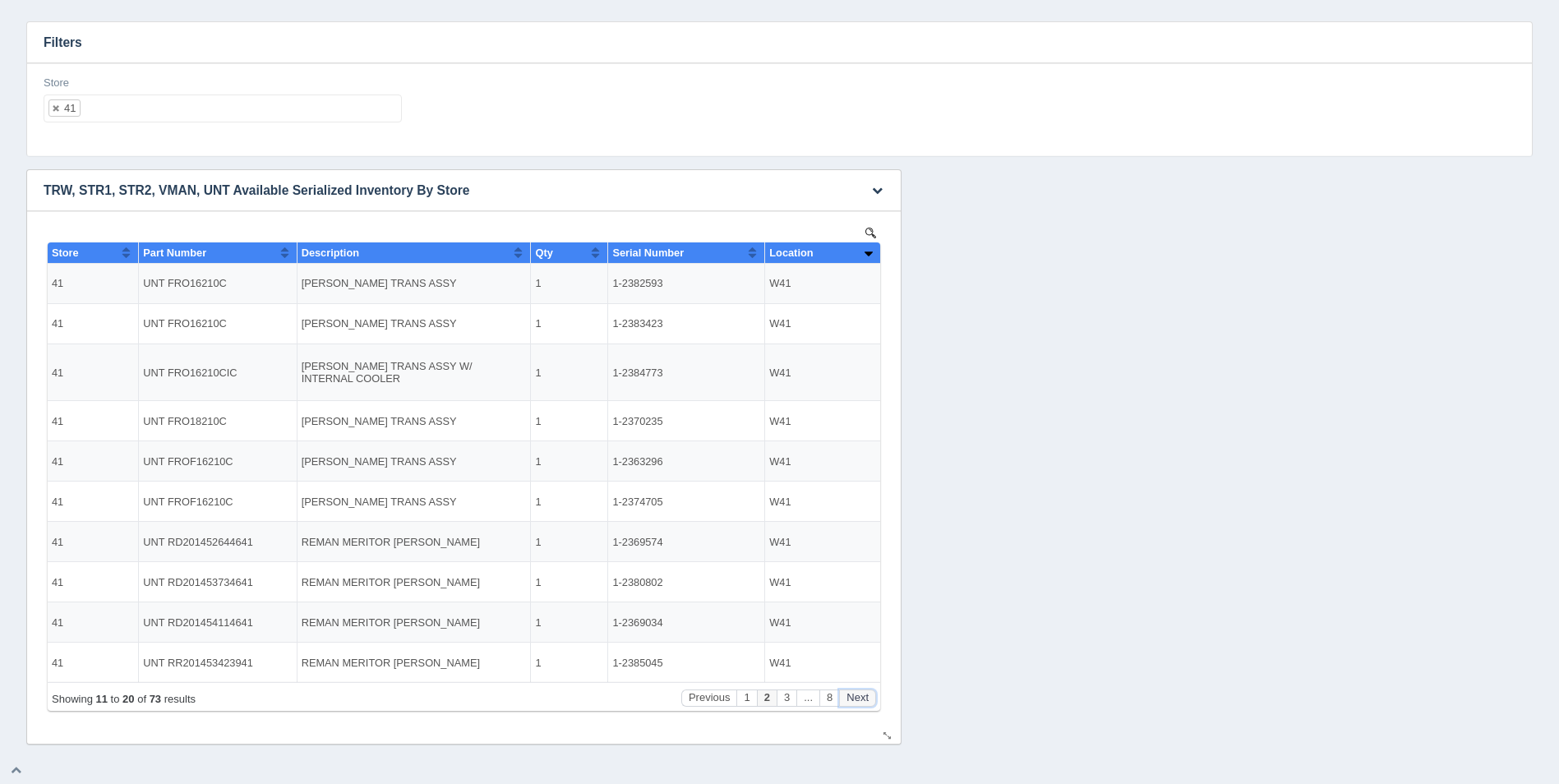
click at [853, 698] on button "Next" at bounding box center [858, 698] width 37 height 17
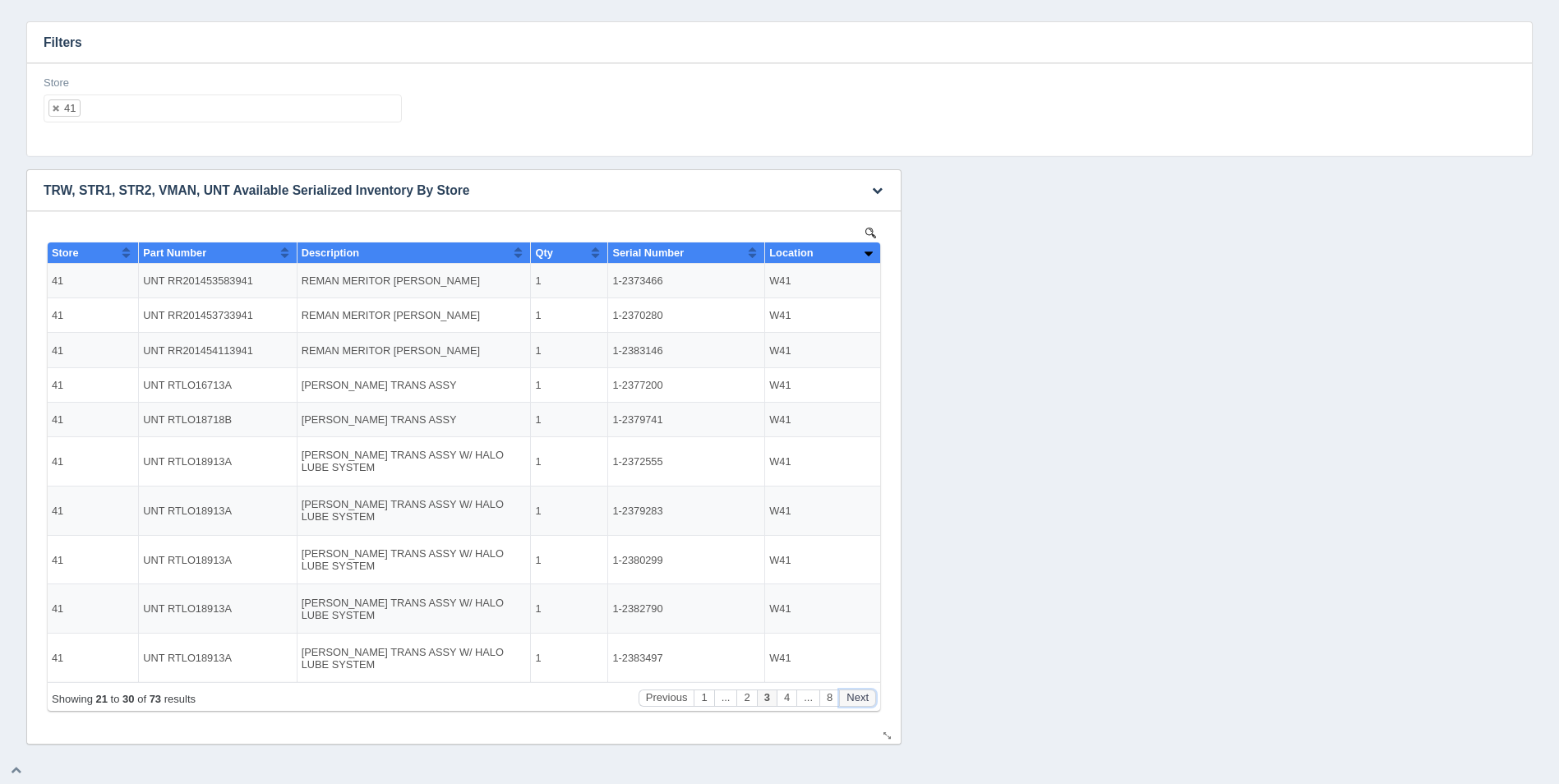
click at [853, 698] on button "Next" at bounding box center [858, 698] width 37 height 17
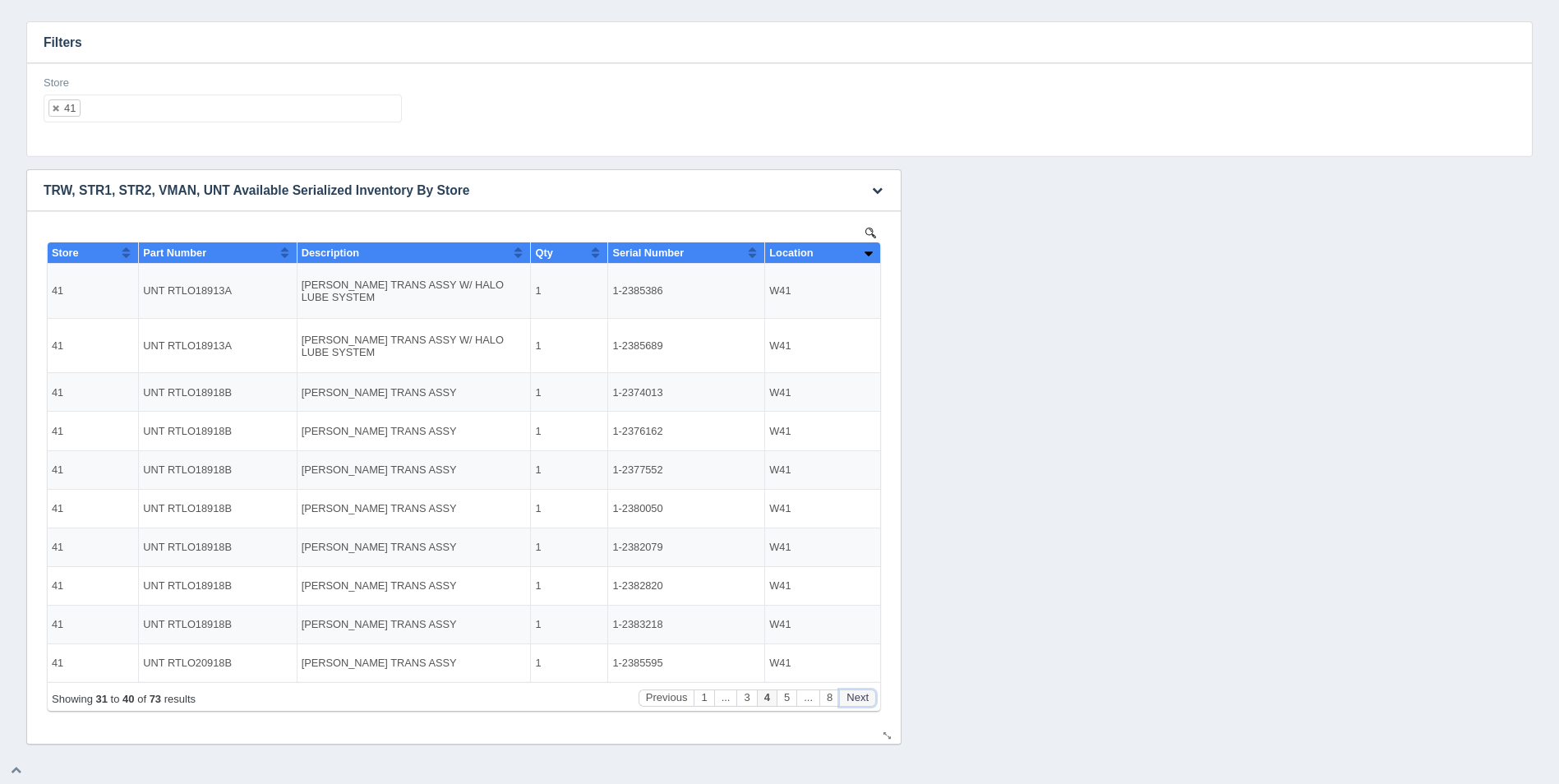
click at [853, 698] on button "Next" at bounding box center [858, 698] width 37 height 17
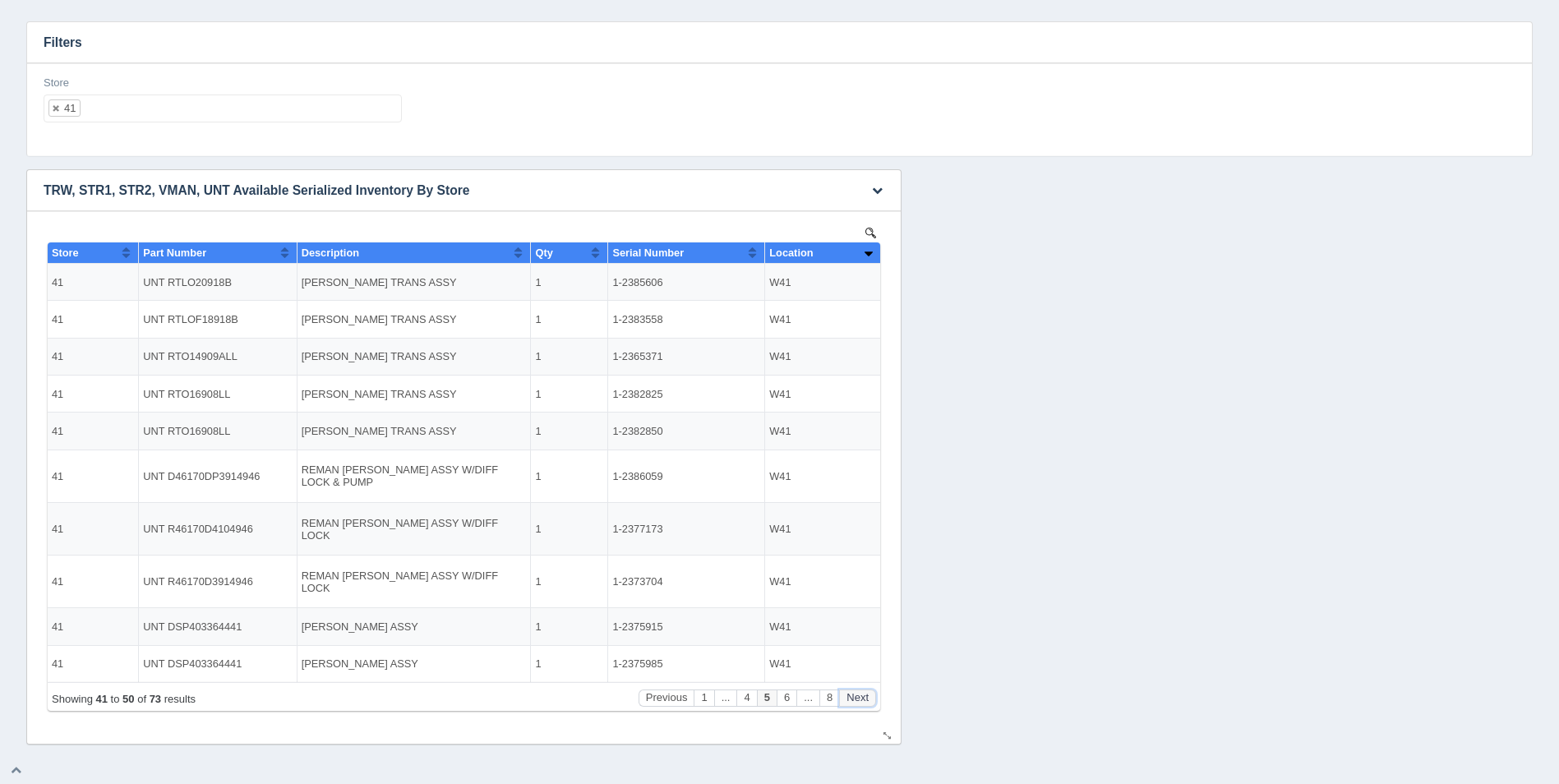
click at [853, 698] on button "Next" at bounding box center [858, 698] width 37 height 17
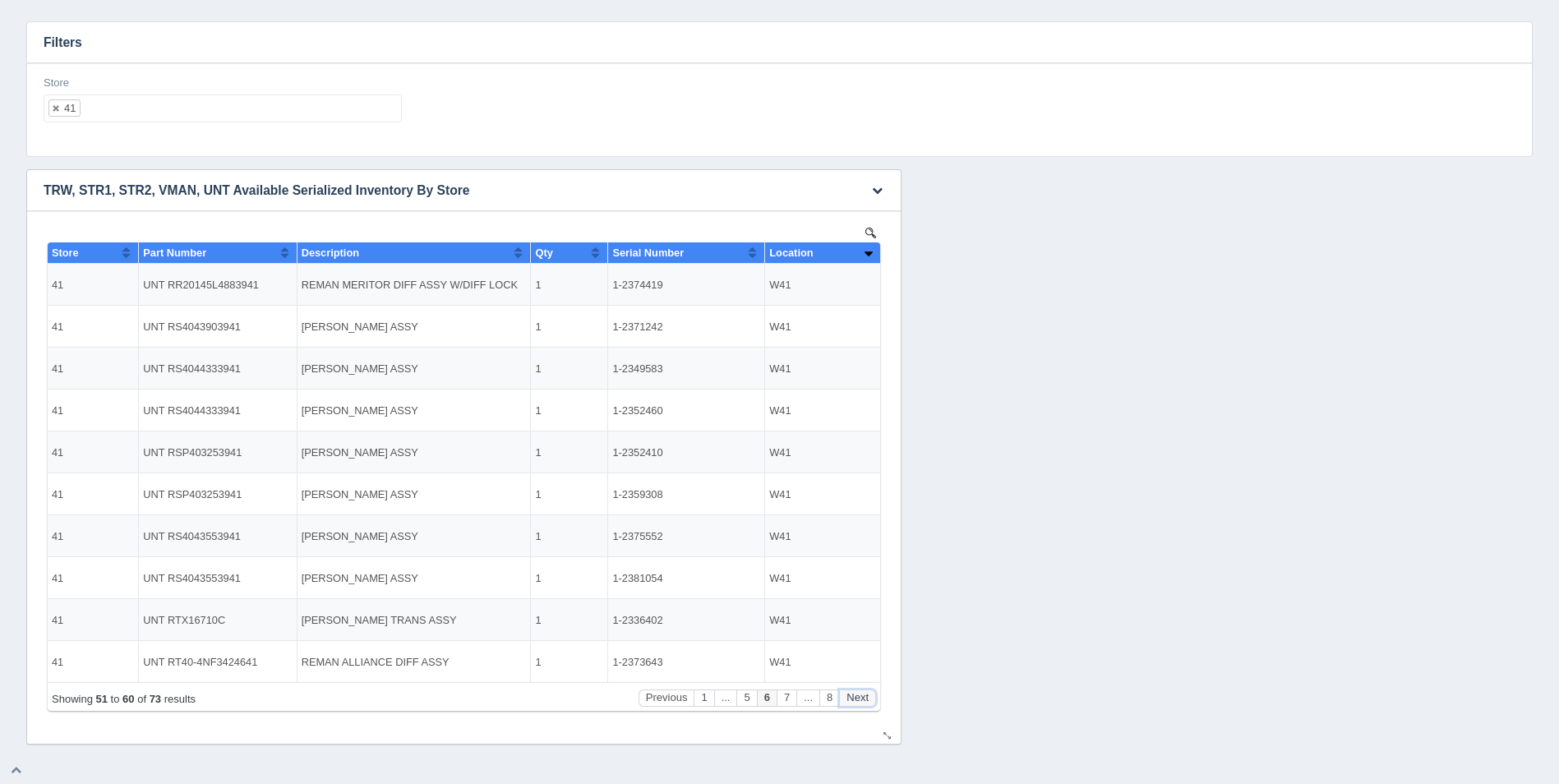
click at [853, 698] on button "Next" at bounding box center [858, 698] width 37 height 17
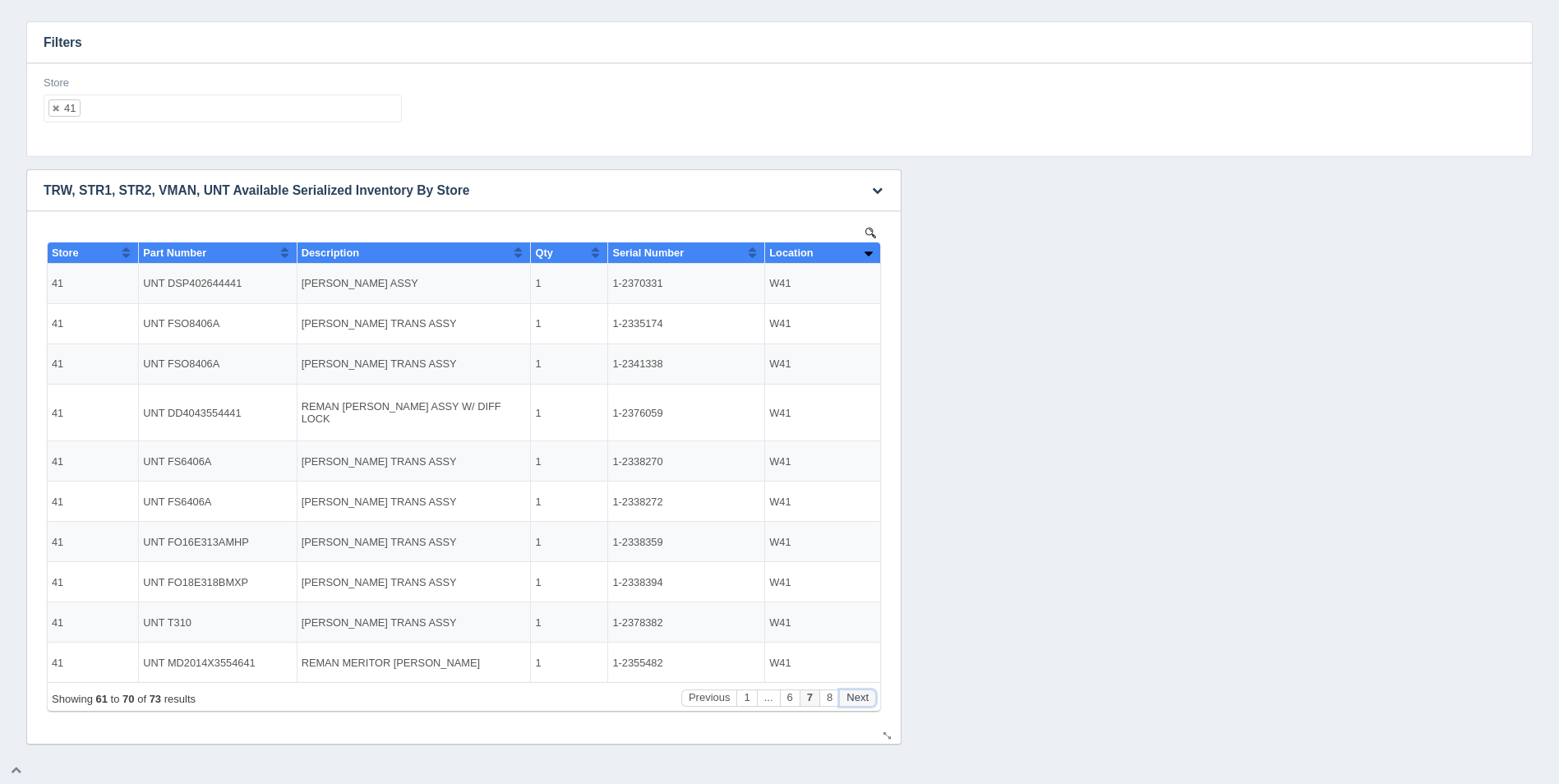
click at [850, 696] on button "Next" at bounding box center [858, 698] width 37 height 17
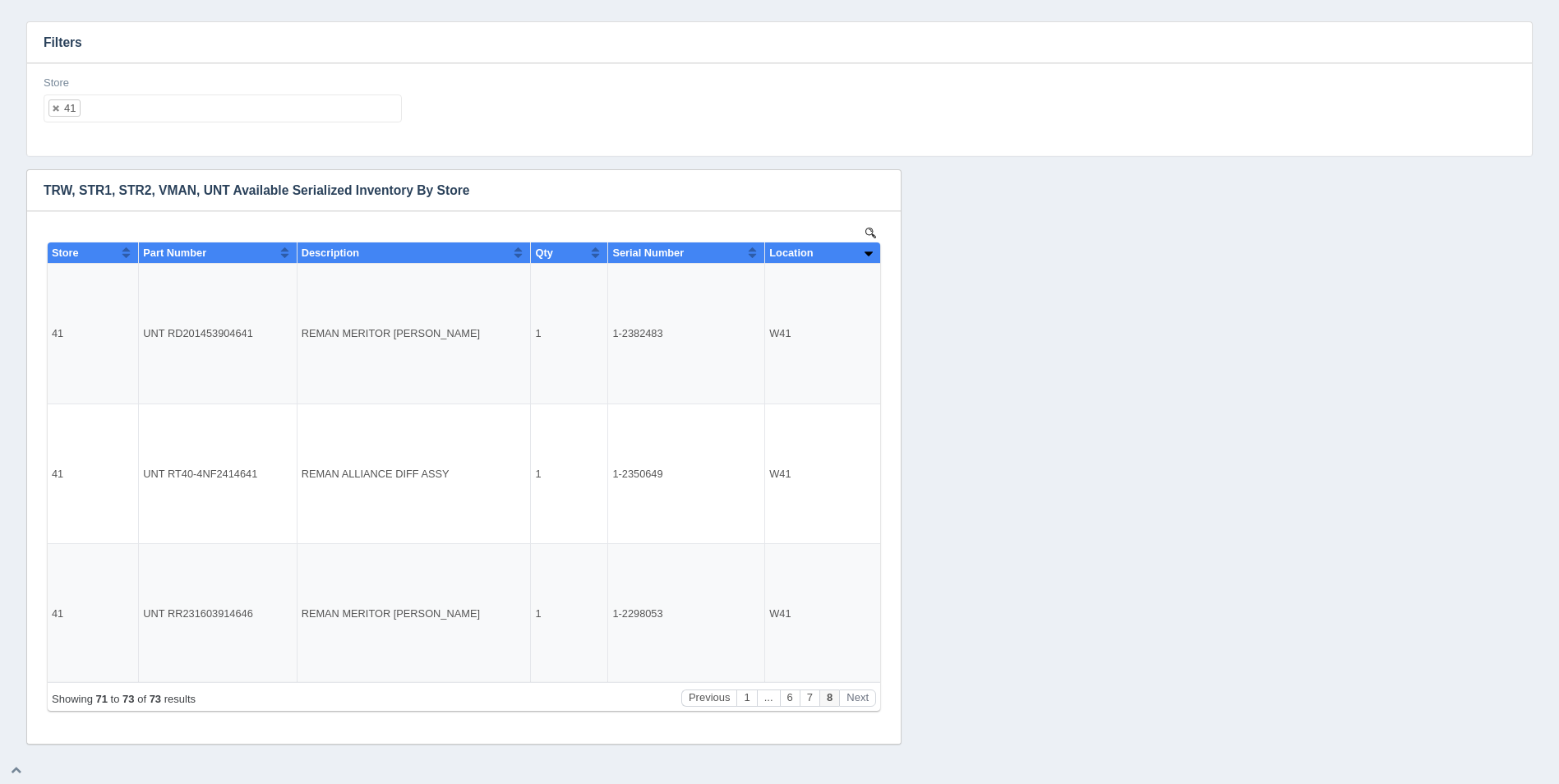
click at [198, 112] on ul "41" at bounding box center [222, 108] width 358 height 28
select select
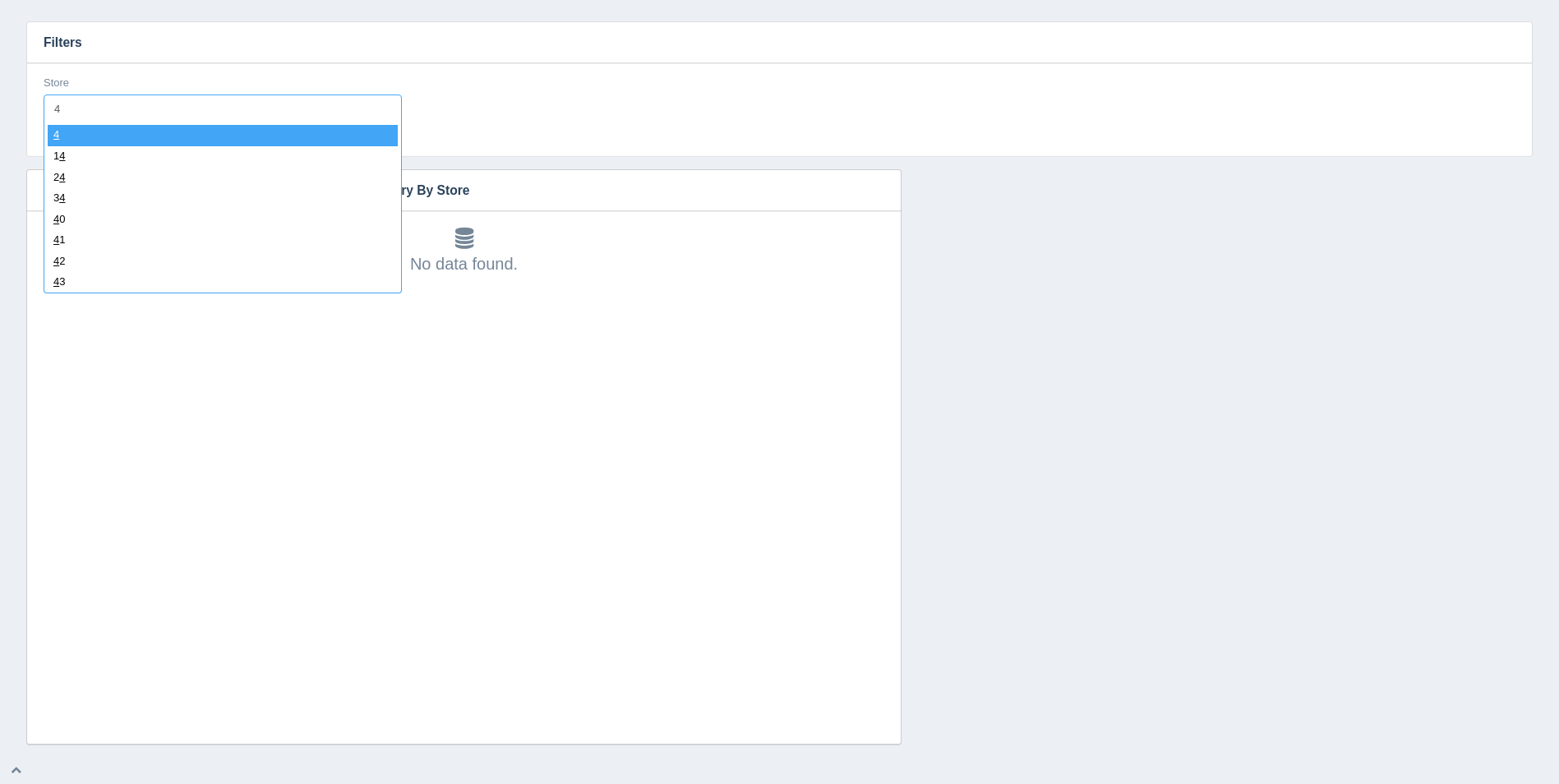
type input "42"
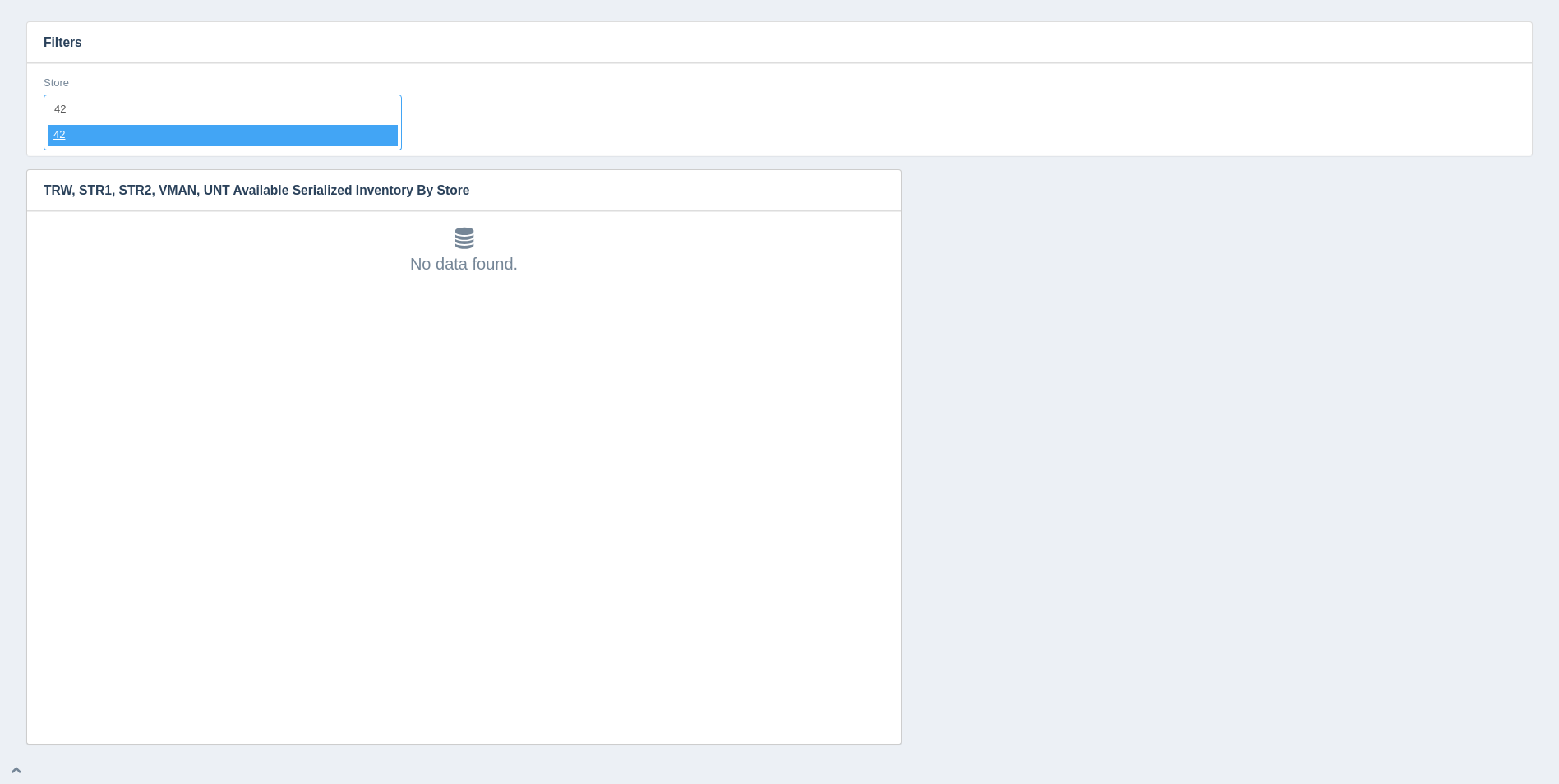
select select "42"
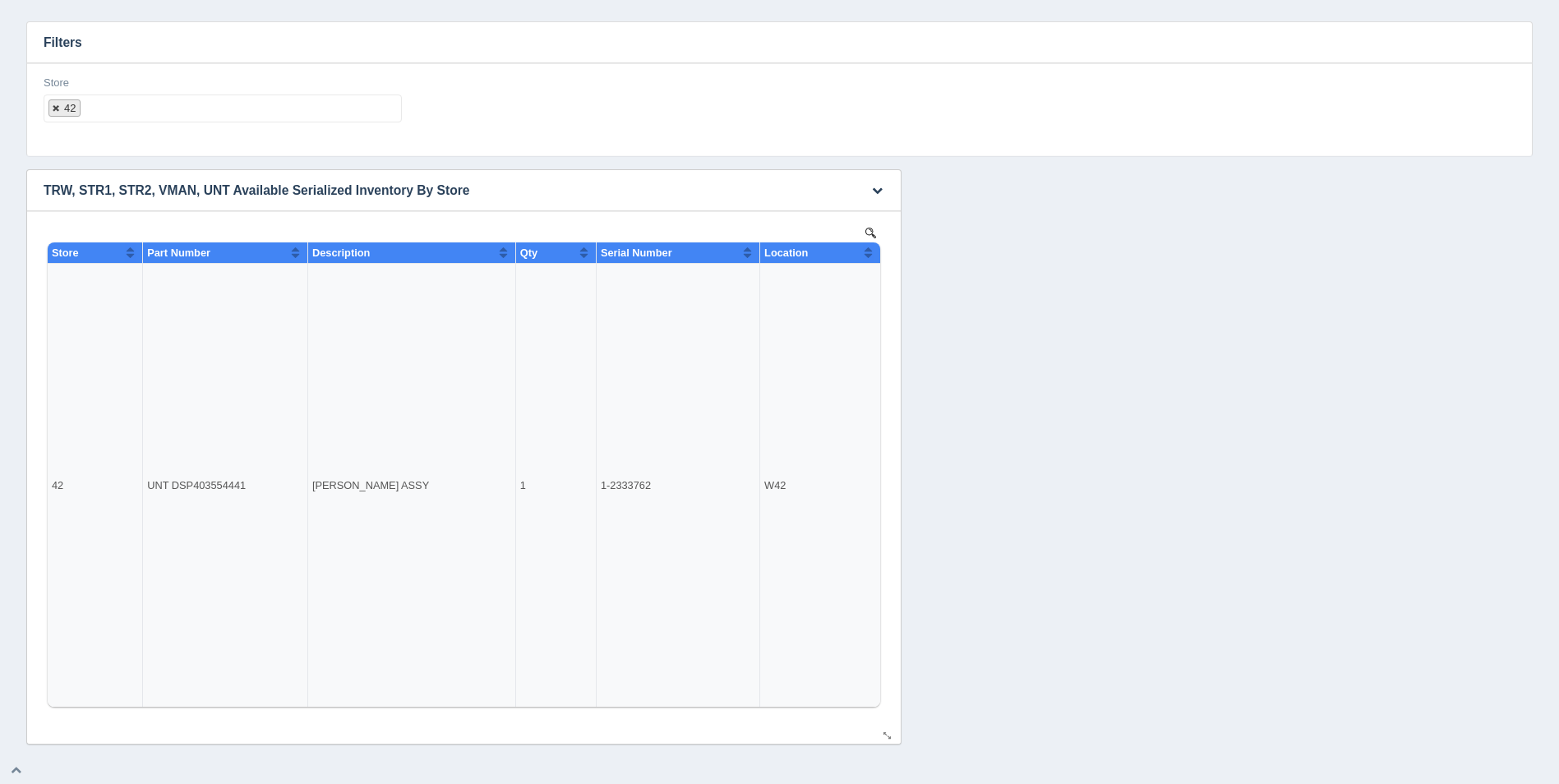
select select
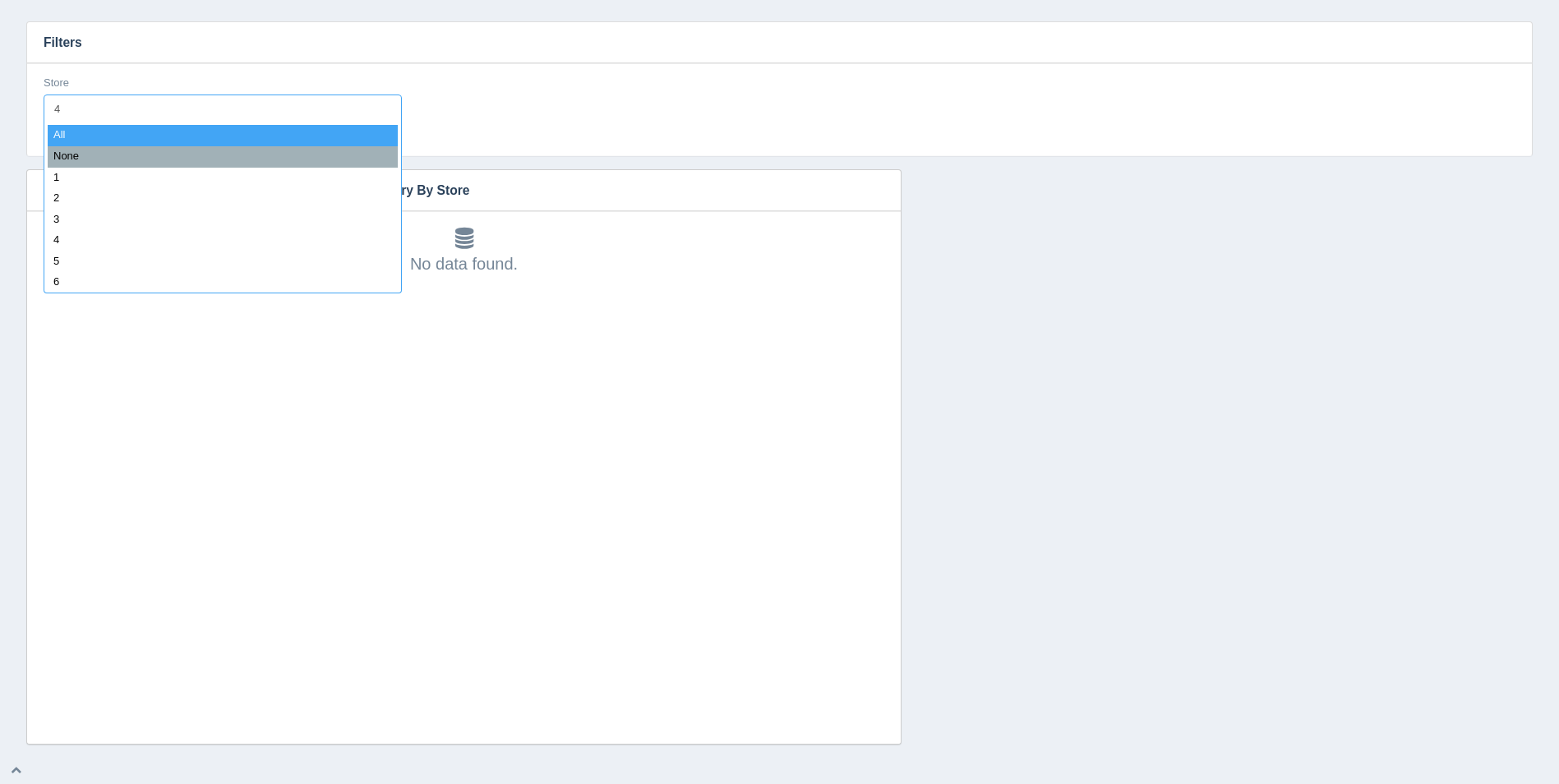
type input "43"
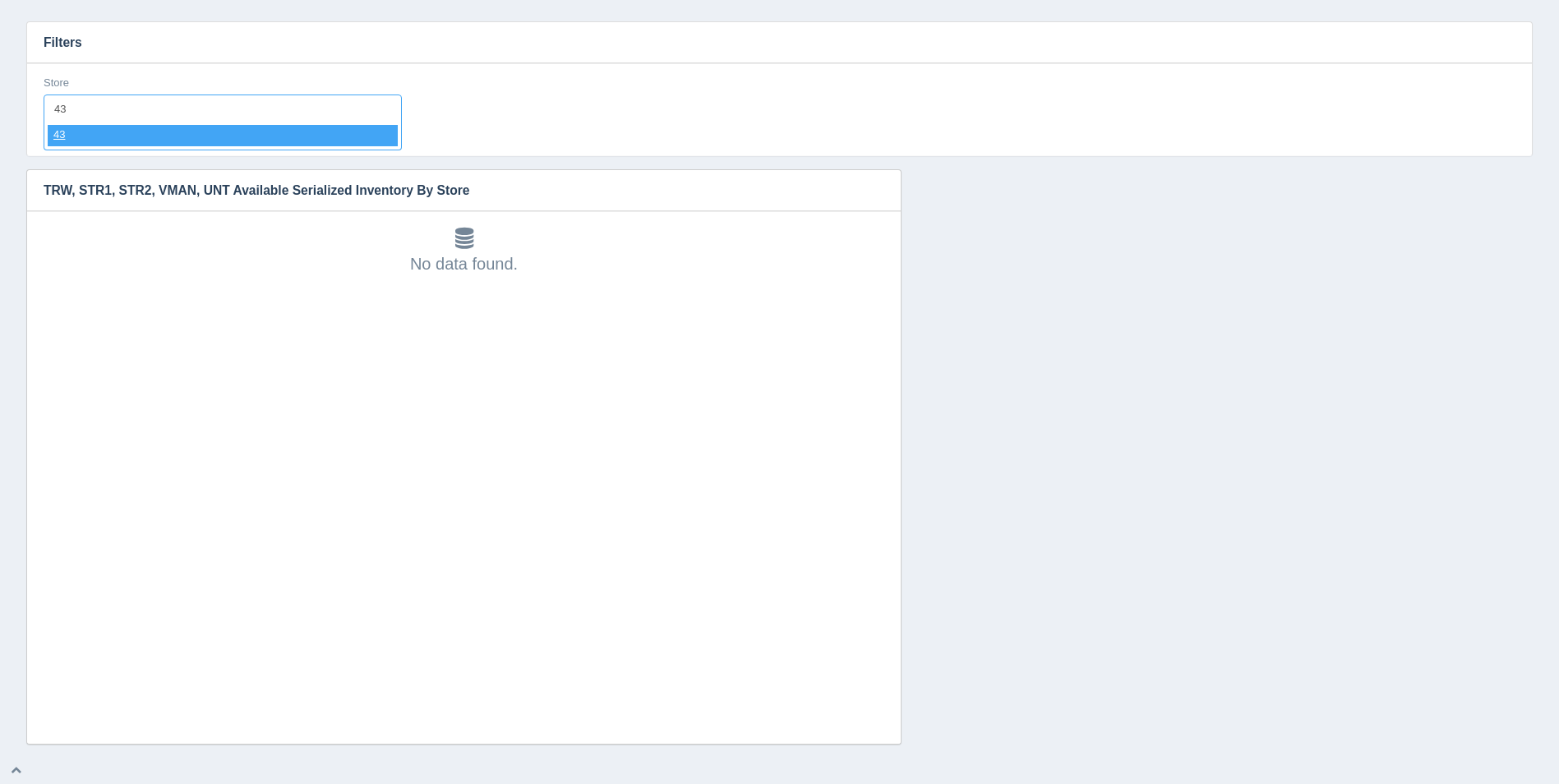
select select "43"
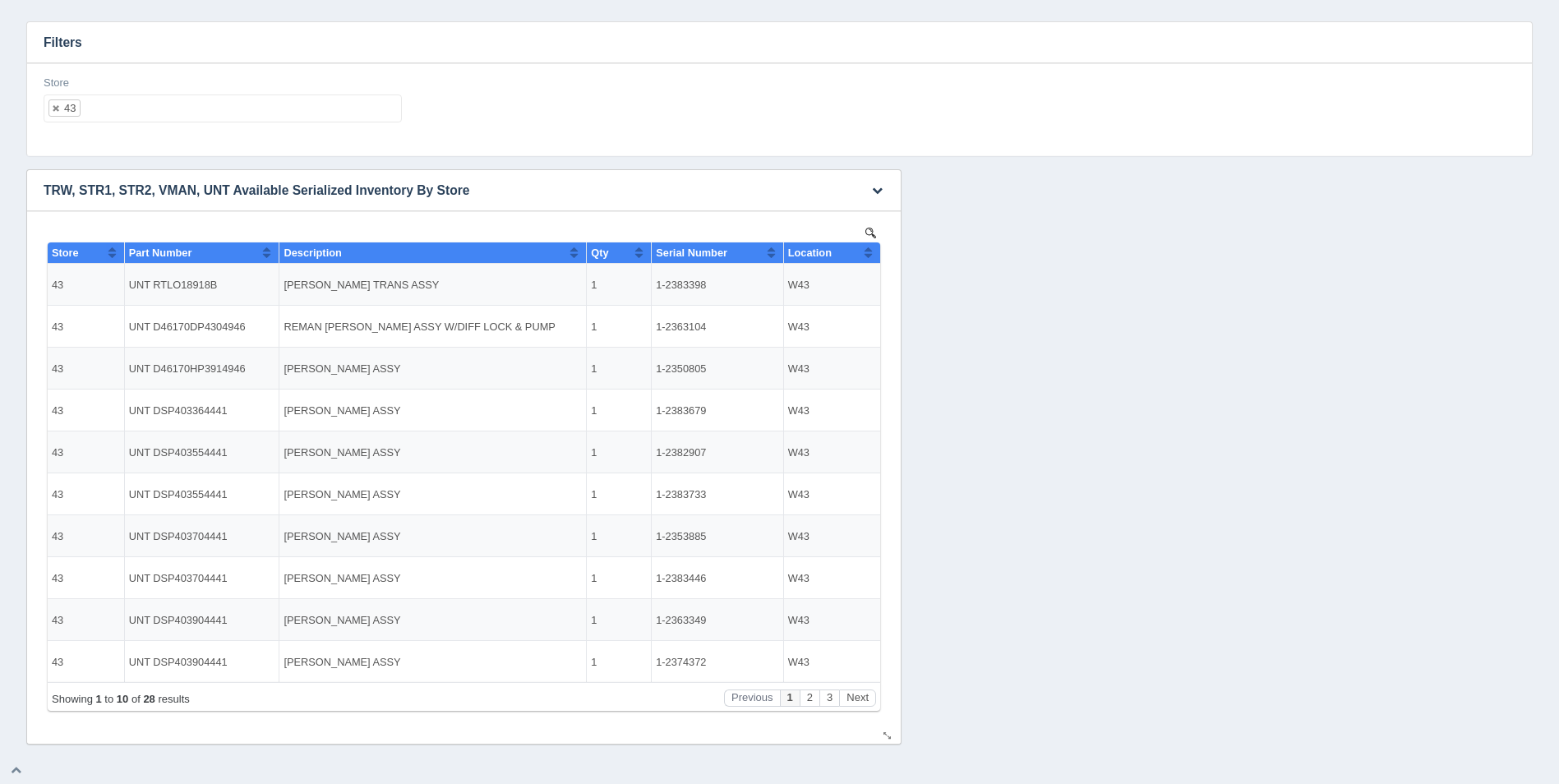
click at [868, 258] on button "Sort column ascending" at bounding box center [868, 252] width 11 height 20
click at [868, 258] on button "Sort column descending" at bounding box center [868, 252] width 11 height 20
click at [868, 258] on button "Sort column ascending" at bounding box center [868, 252] width 11 height 20
click at [283, 110] on ul "43" at bounding box center [222, 108] width 358 height 28
select select
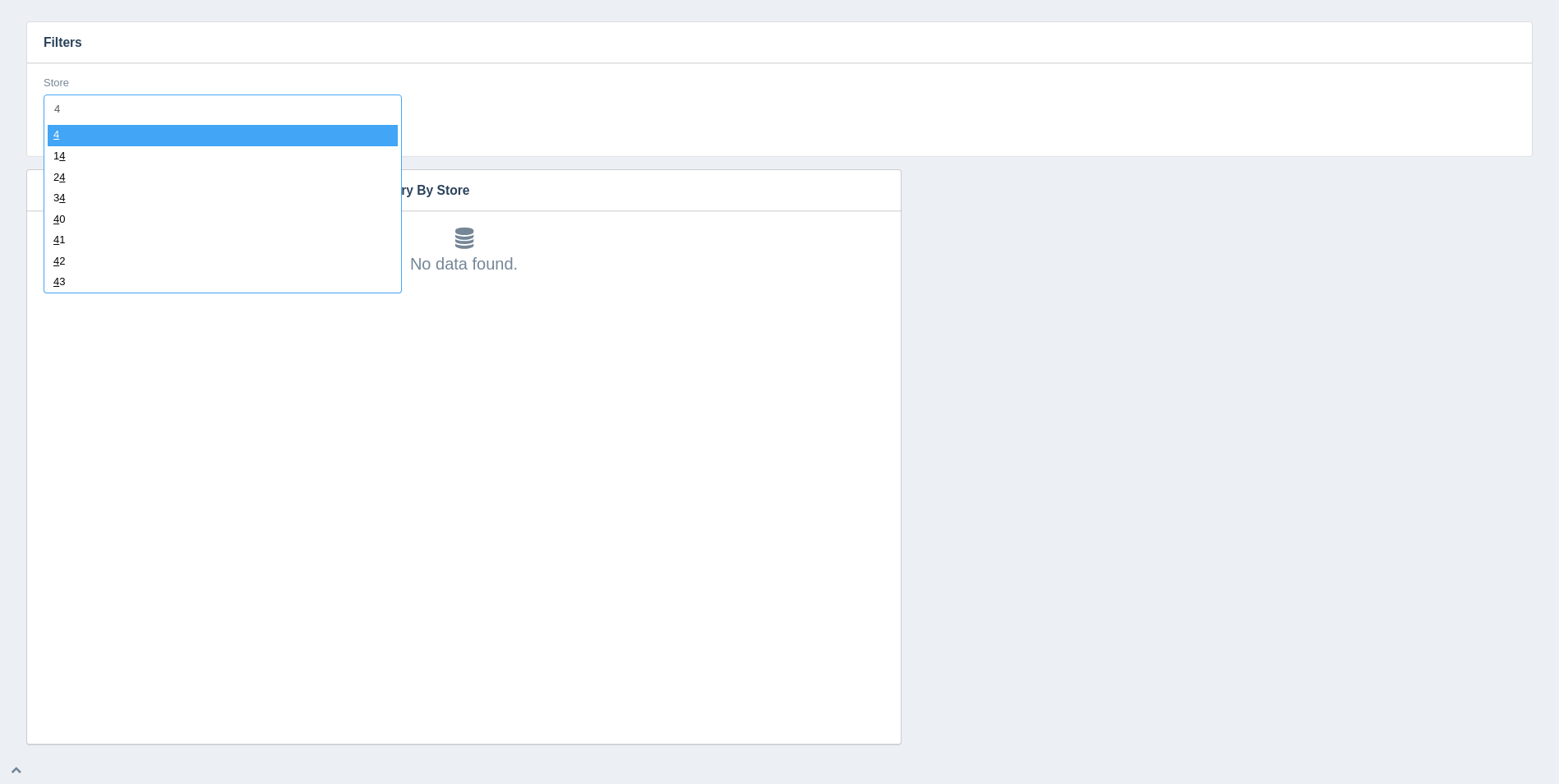
type input "44"
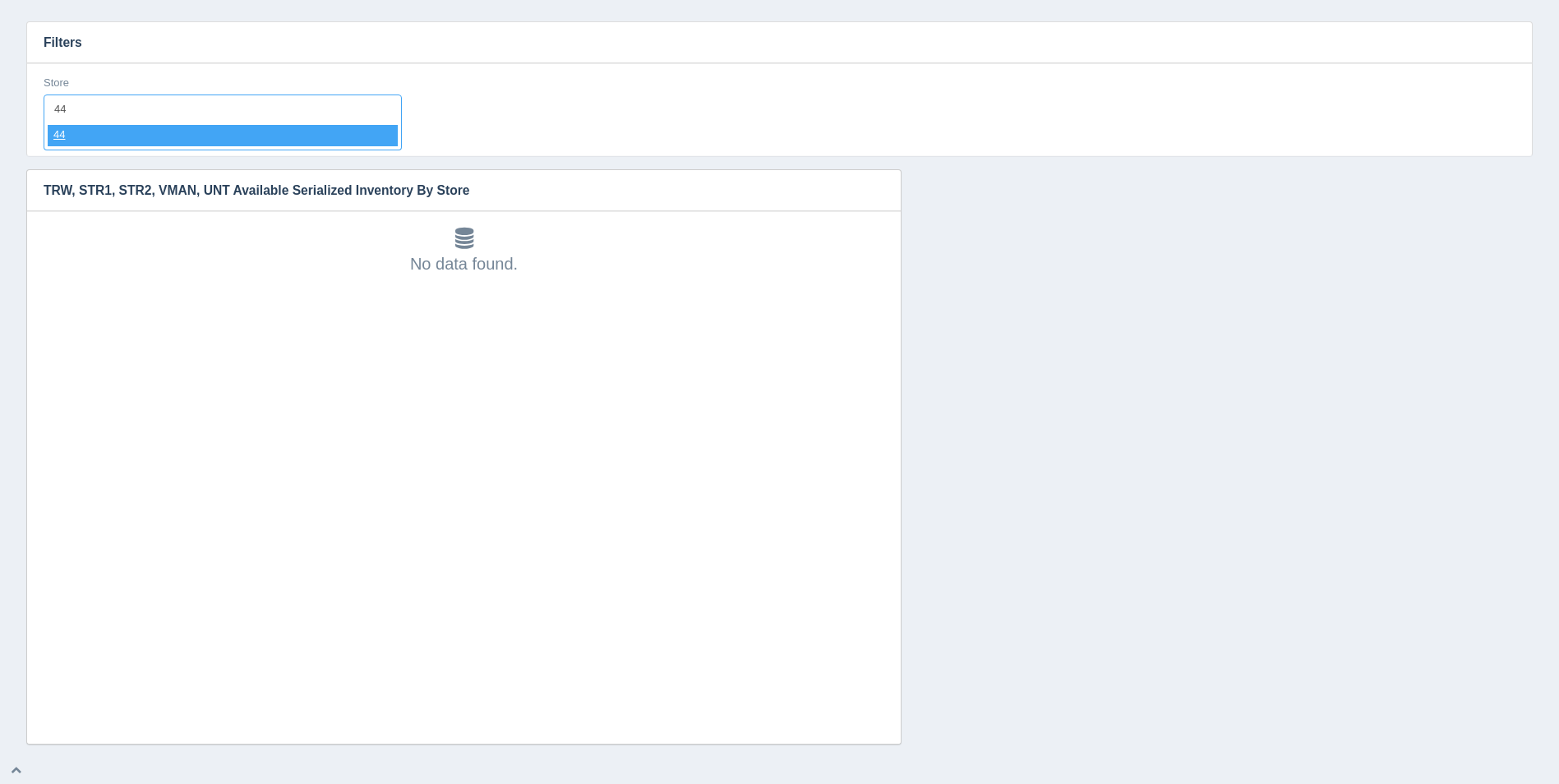
select select "44"
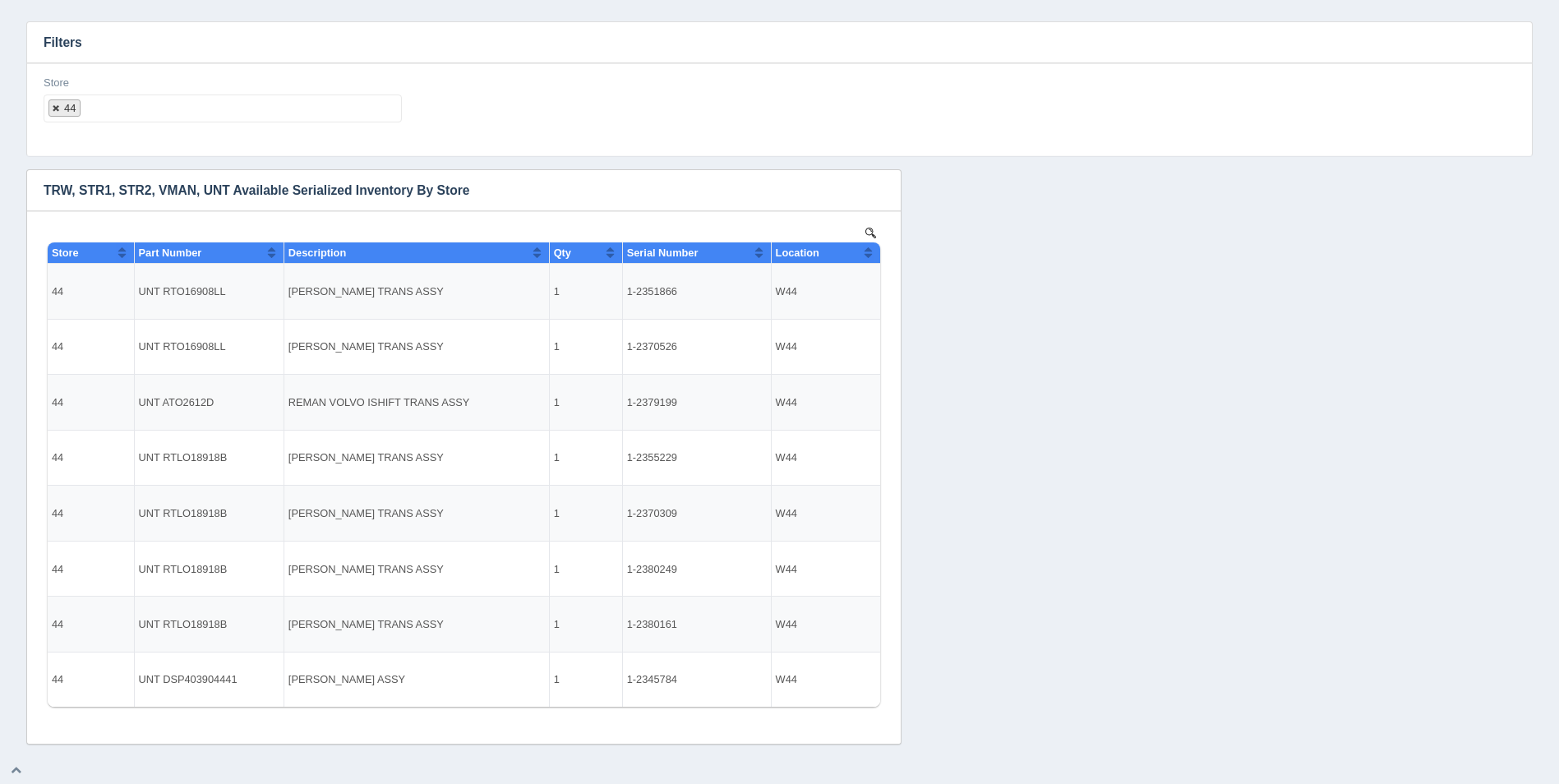
select select
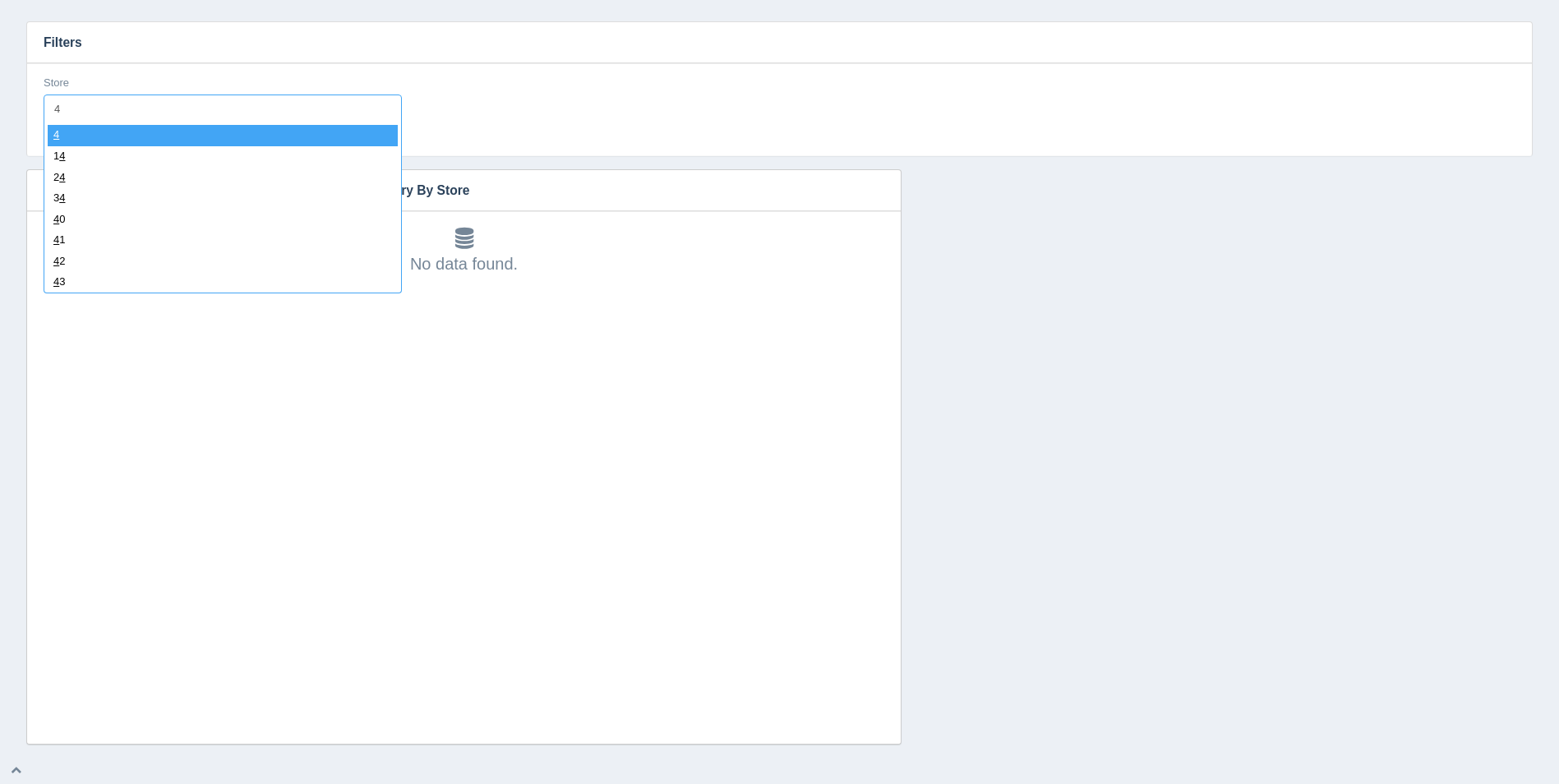
type input "45"
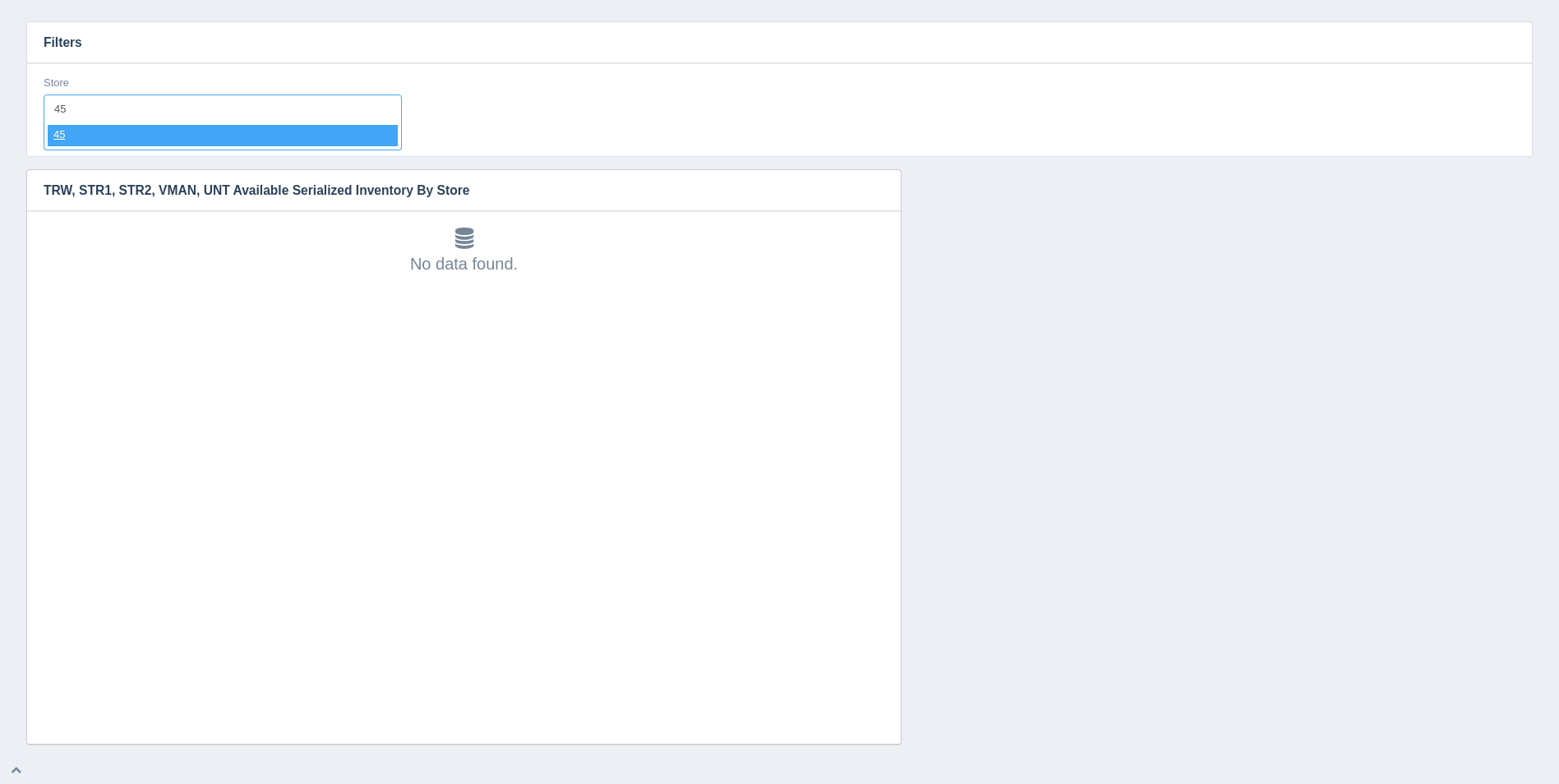
select select "45"
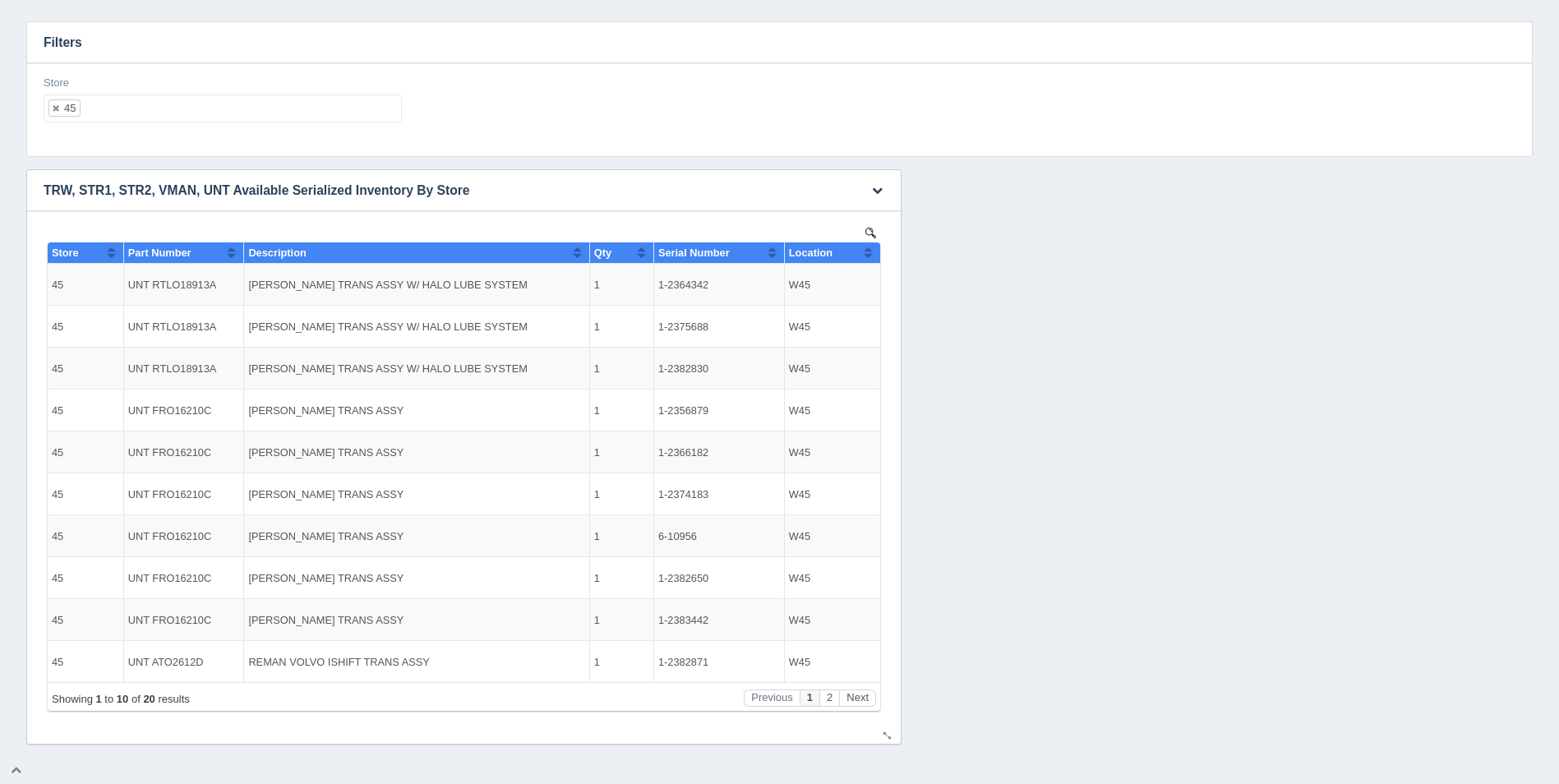
click at [872, 248] on button "Sort column ascending" at bounding box center [868, 252] width 11 height 20
click at [872, 248] on button "Sort column descending" at bounding box center [868, 252] width 11 height 20
click at [866, 692] on button "Next" at bounding box center [858, 698] width 37 height 17
click at [193, 99] on ul "45" at bounding box center [222, 108] width 358 height 28
select select
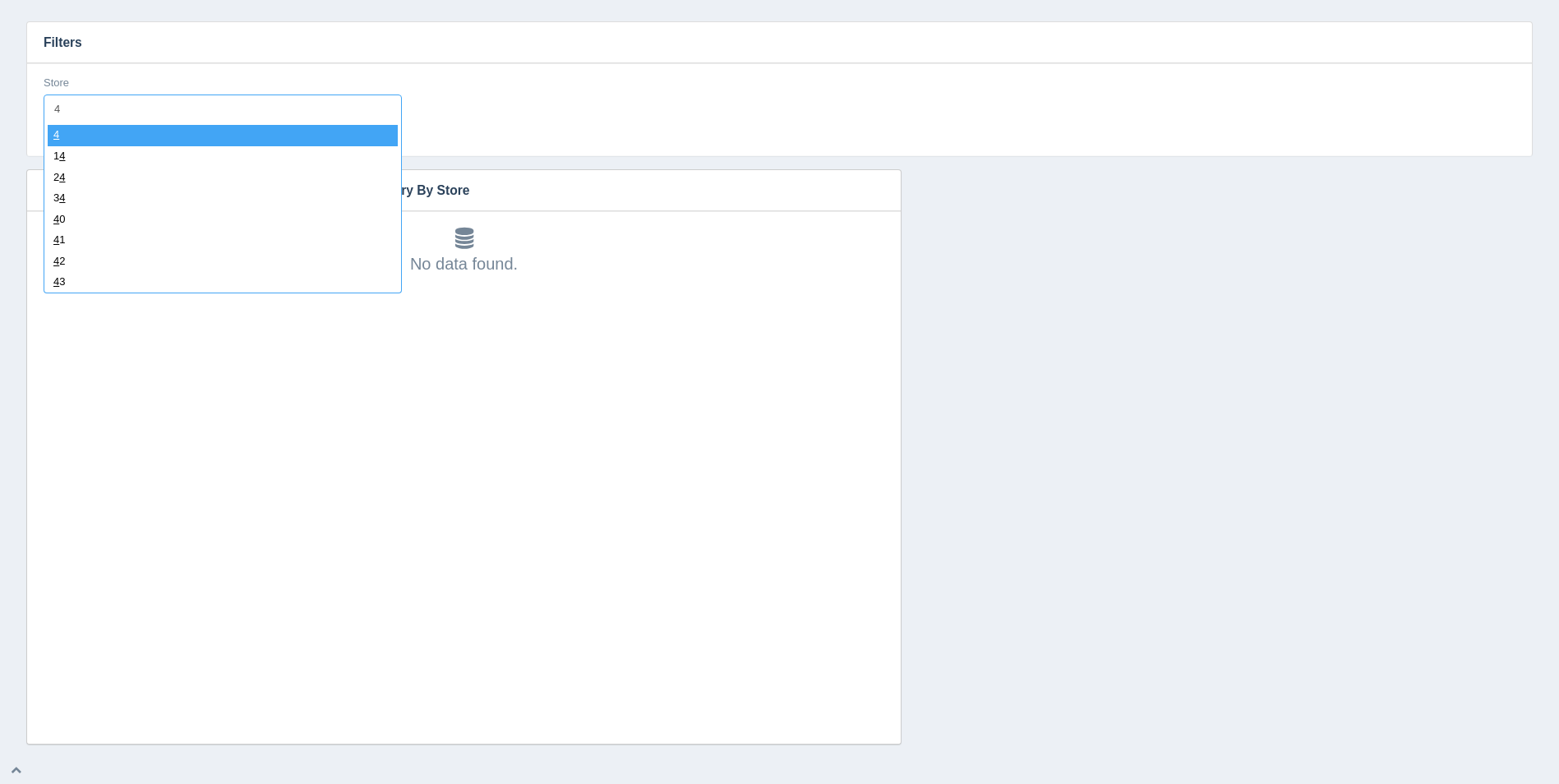
type input "48"
select select "48"
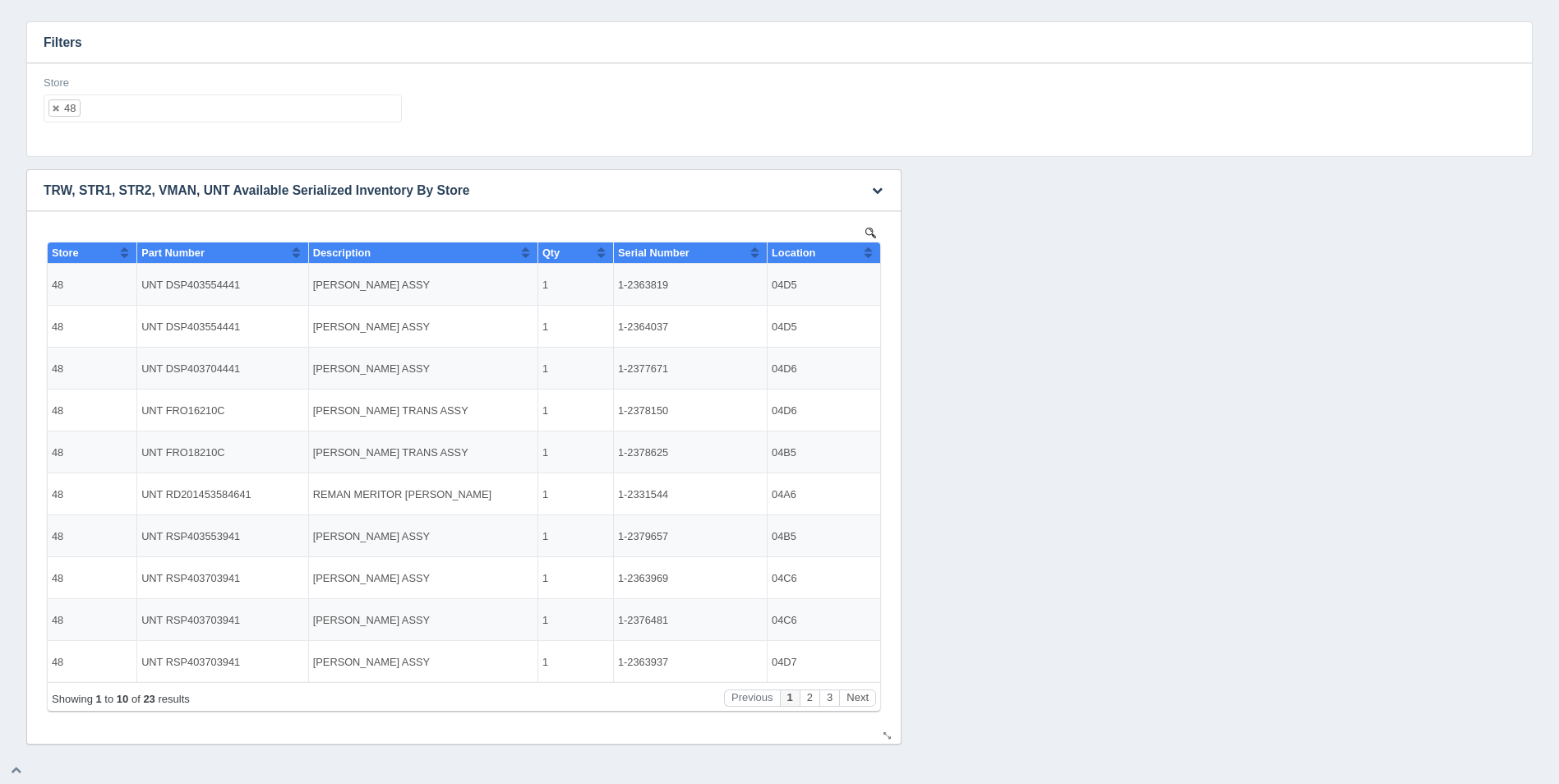
click at [868, 247] on button "Sort column ascending" at bounding box center [868, 252] width 11 height 20
click at [870, 248] on button "Sort column descending" at bounding box center [868, 252] width 11 height 20
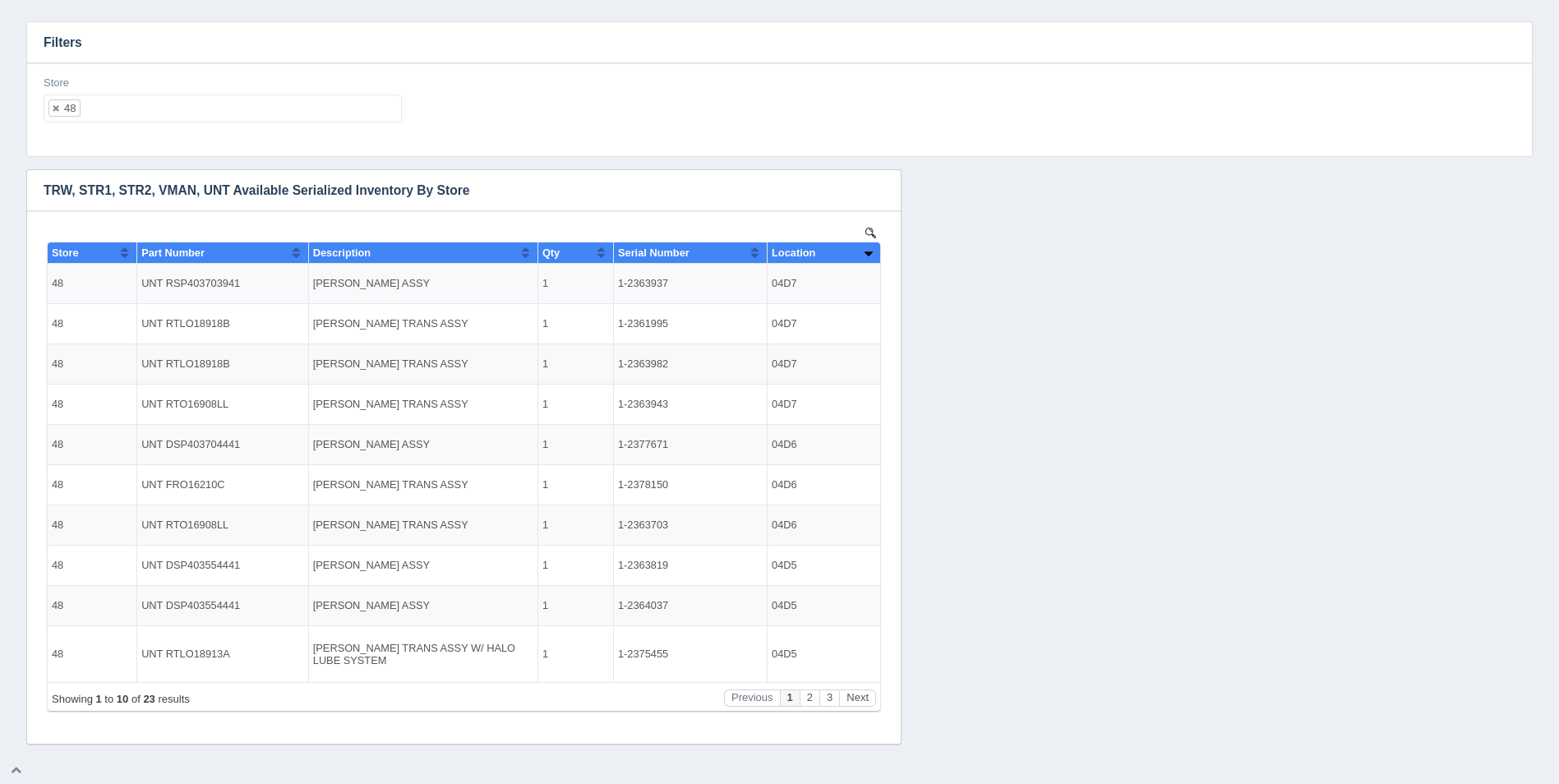
click at [269, 129] on div "Store 48 All None 1 2 3 4 5 6 7 8 9 10 11 12 13 14 15 16 17 18 19 20 21 22 23 2…" at bounding box center [222, 105] width 371 height 60
click at [271, 115] on ul "48" at bounding box center [222, 108] width 358 height 28
select select
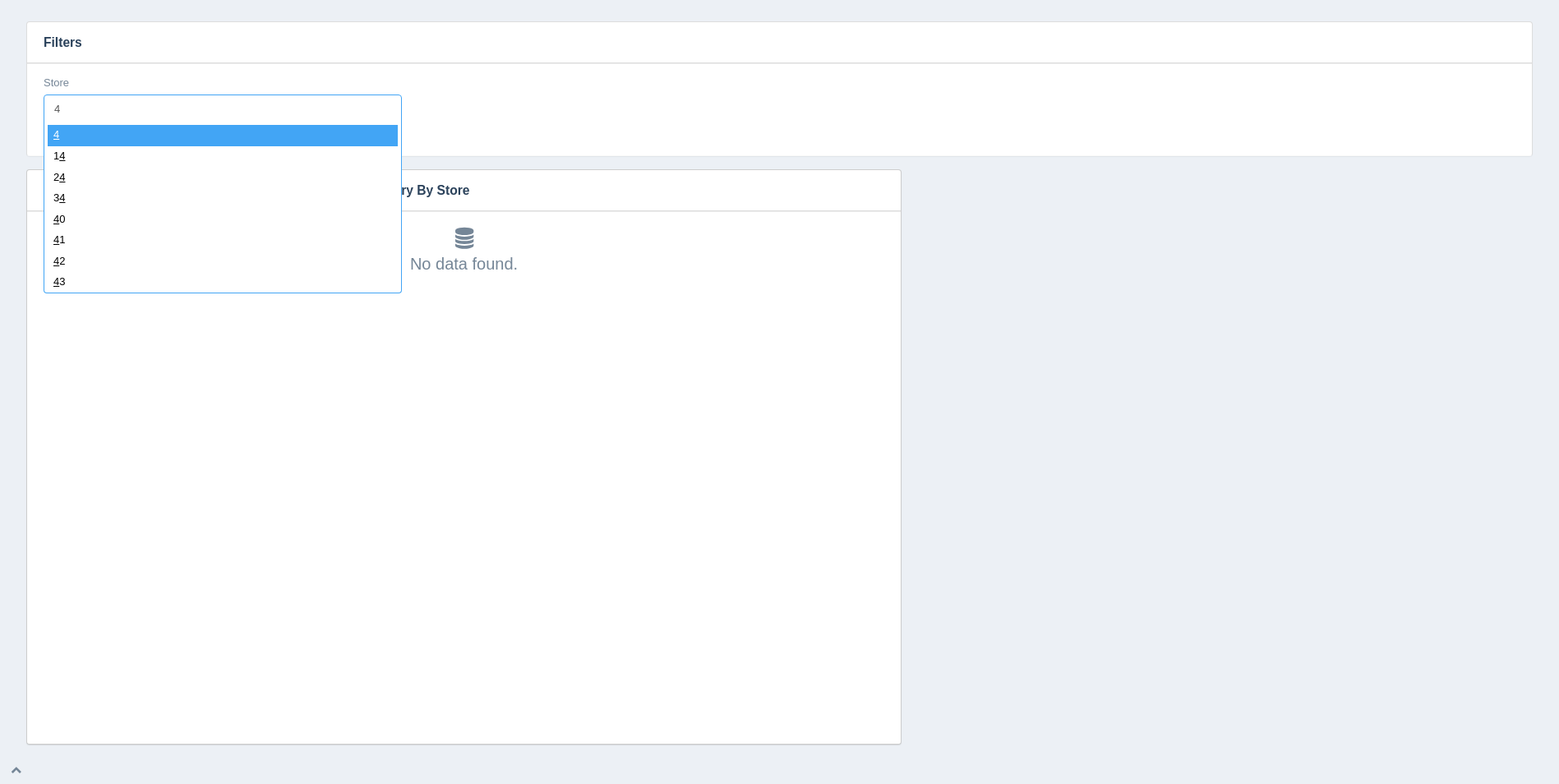
type input "49"
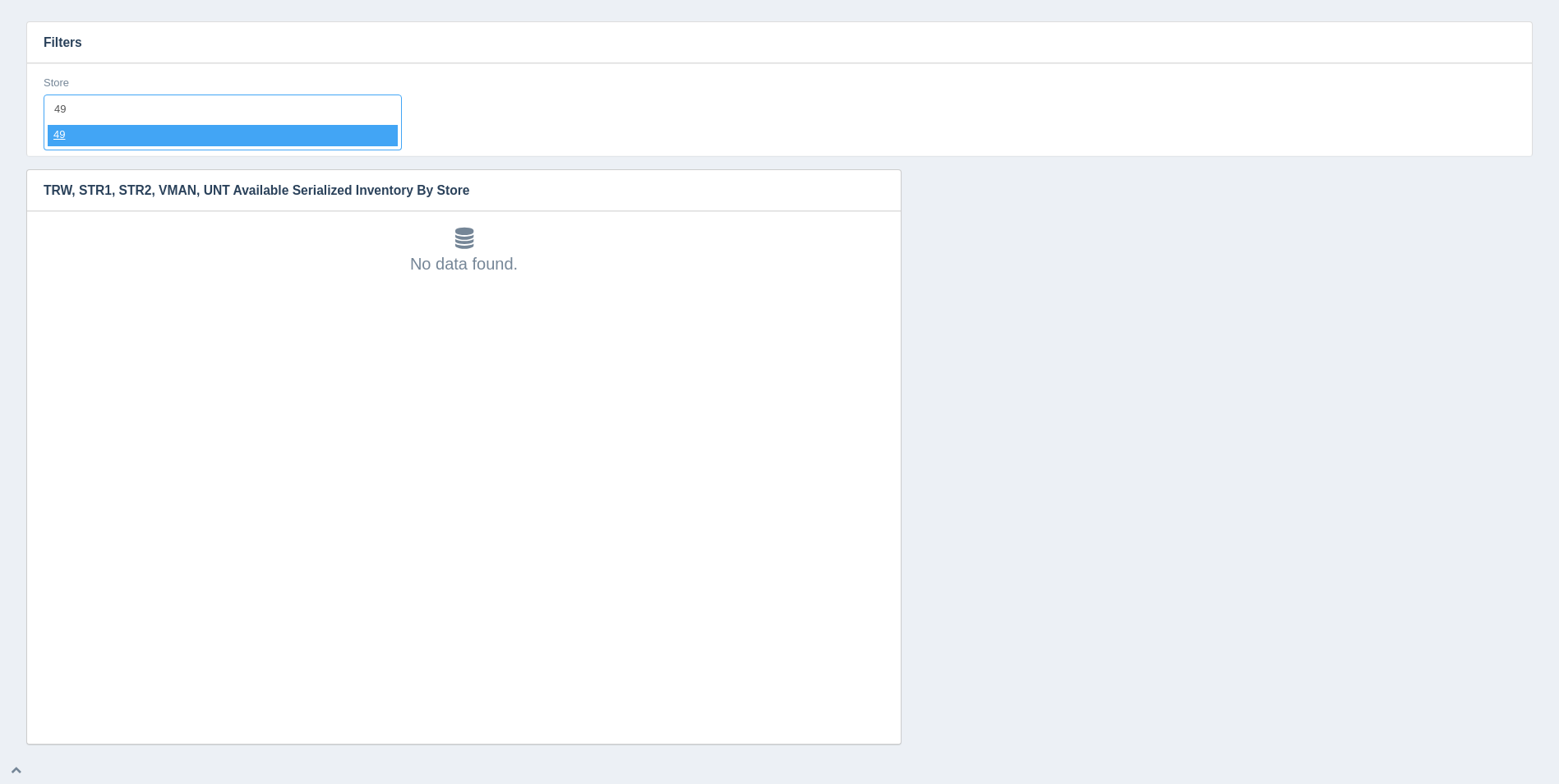
select select "49"
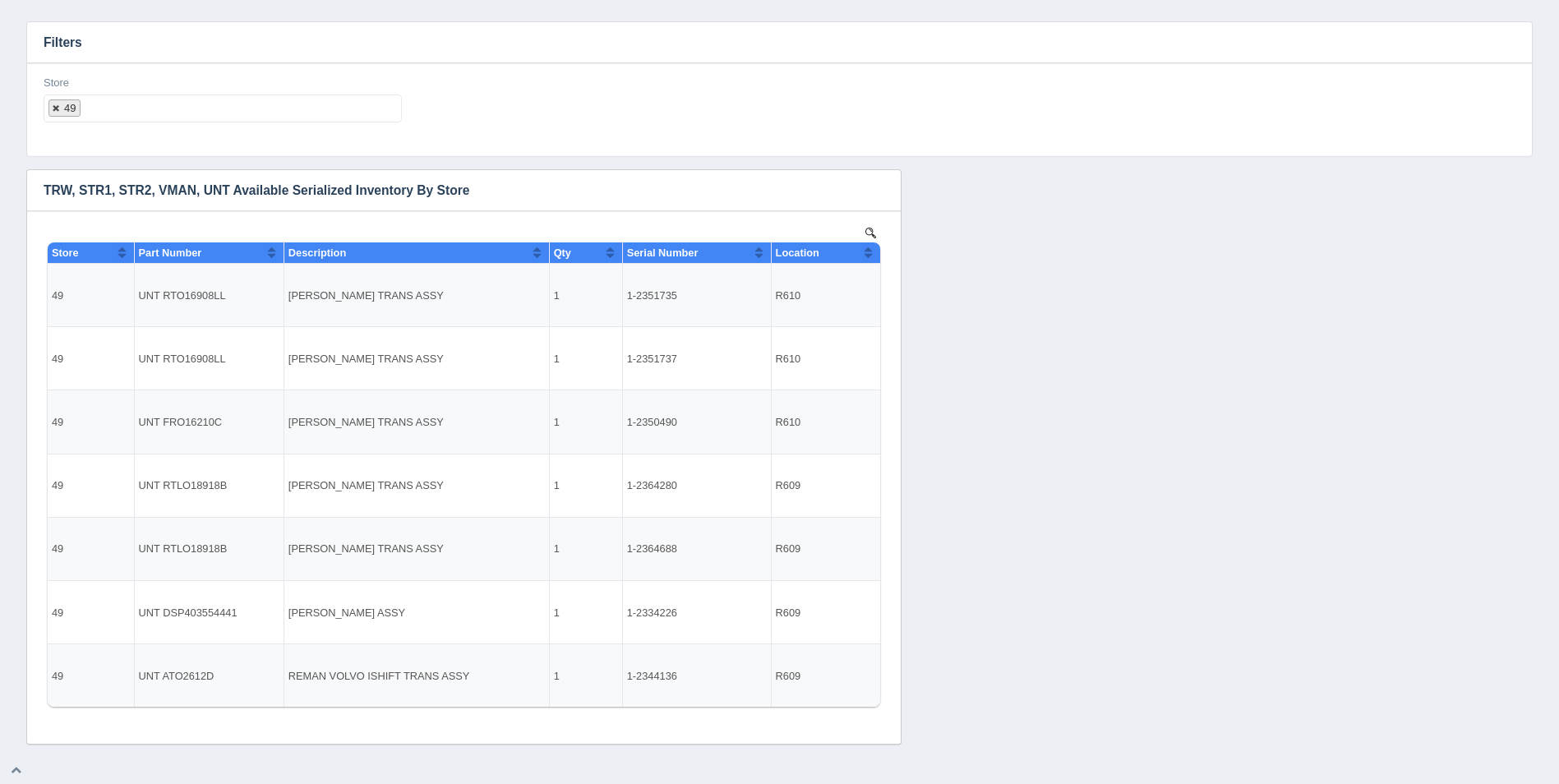
select select
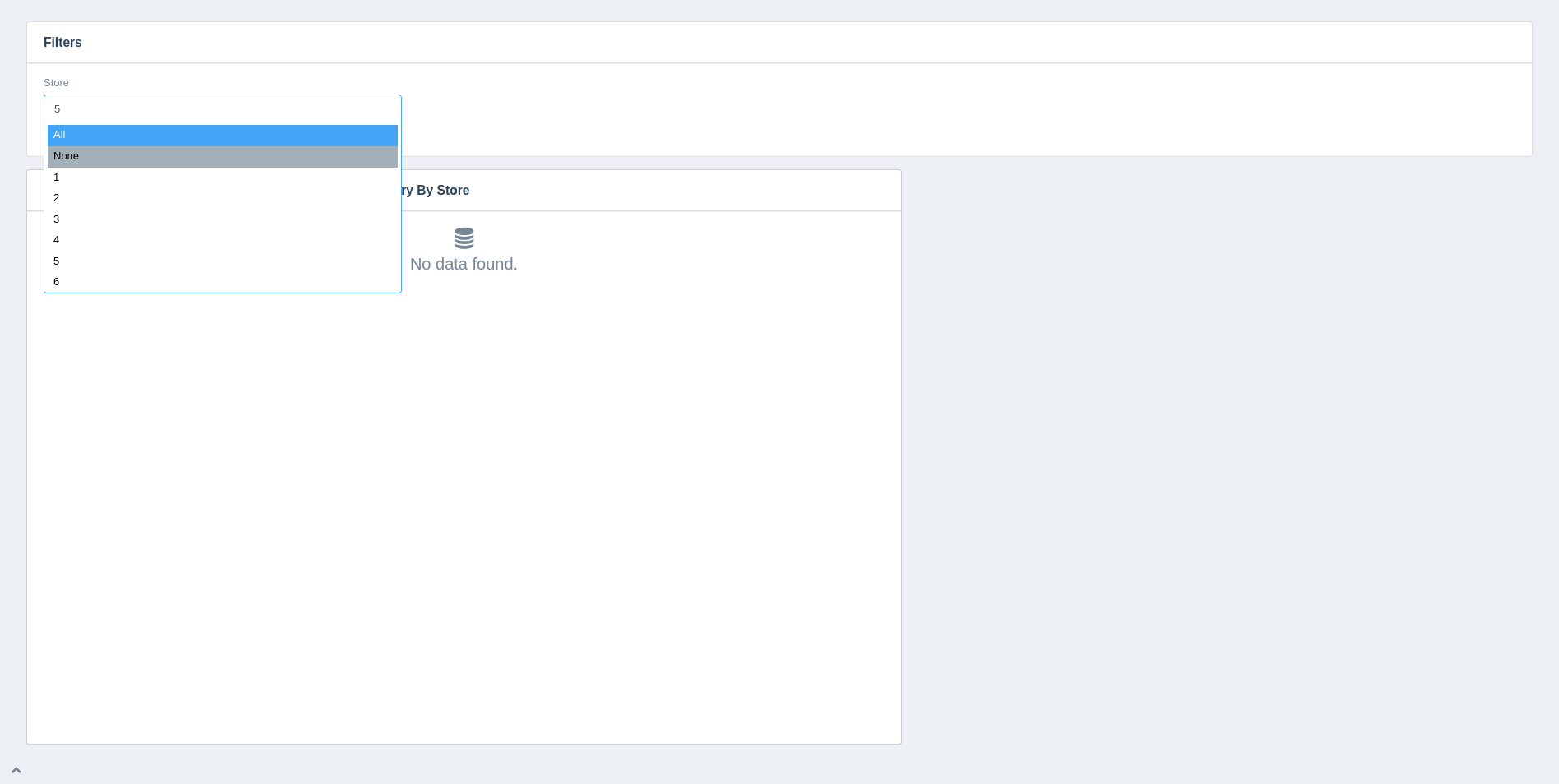
type input "50"
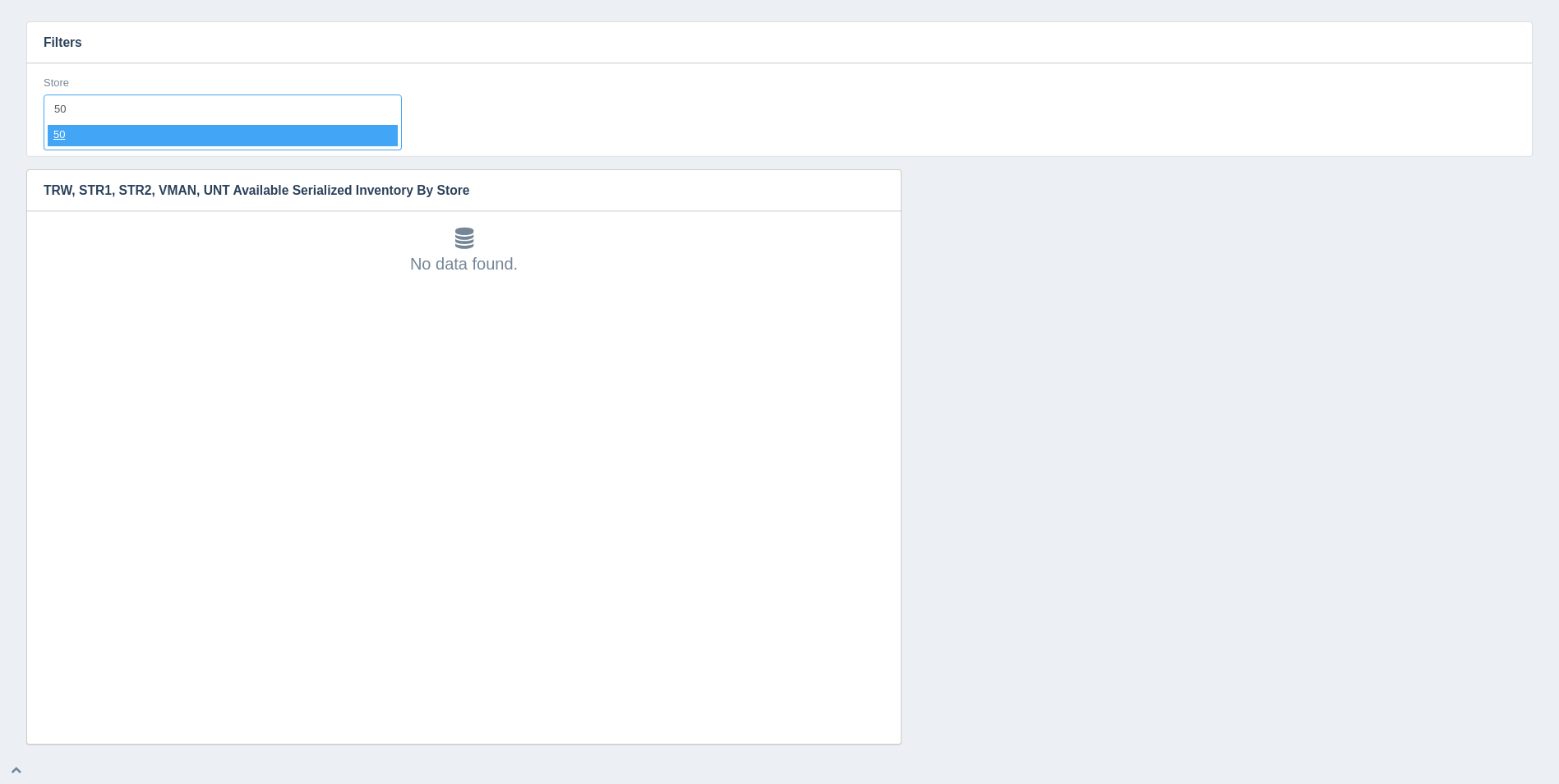
select select "50"
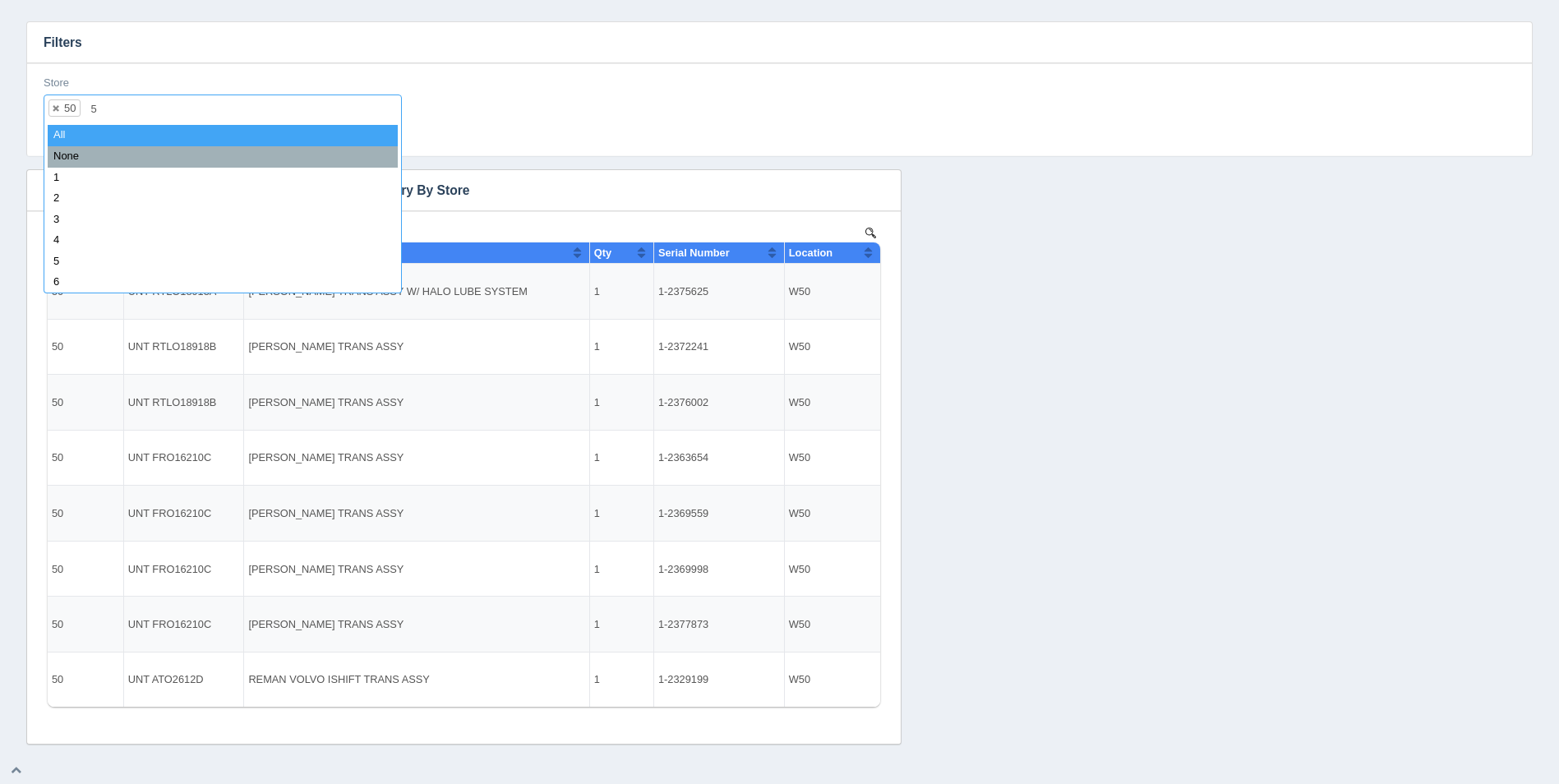
type input "51"
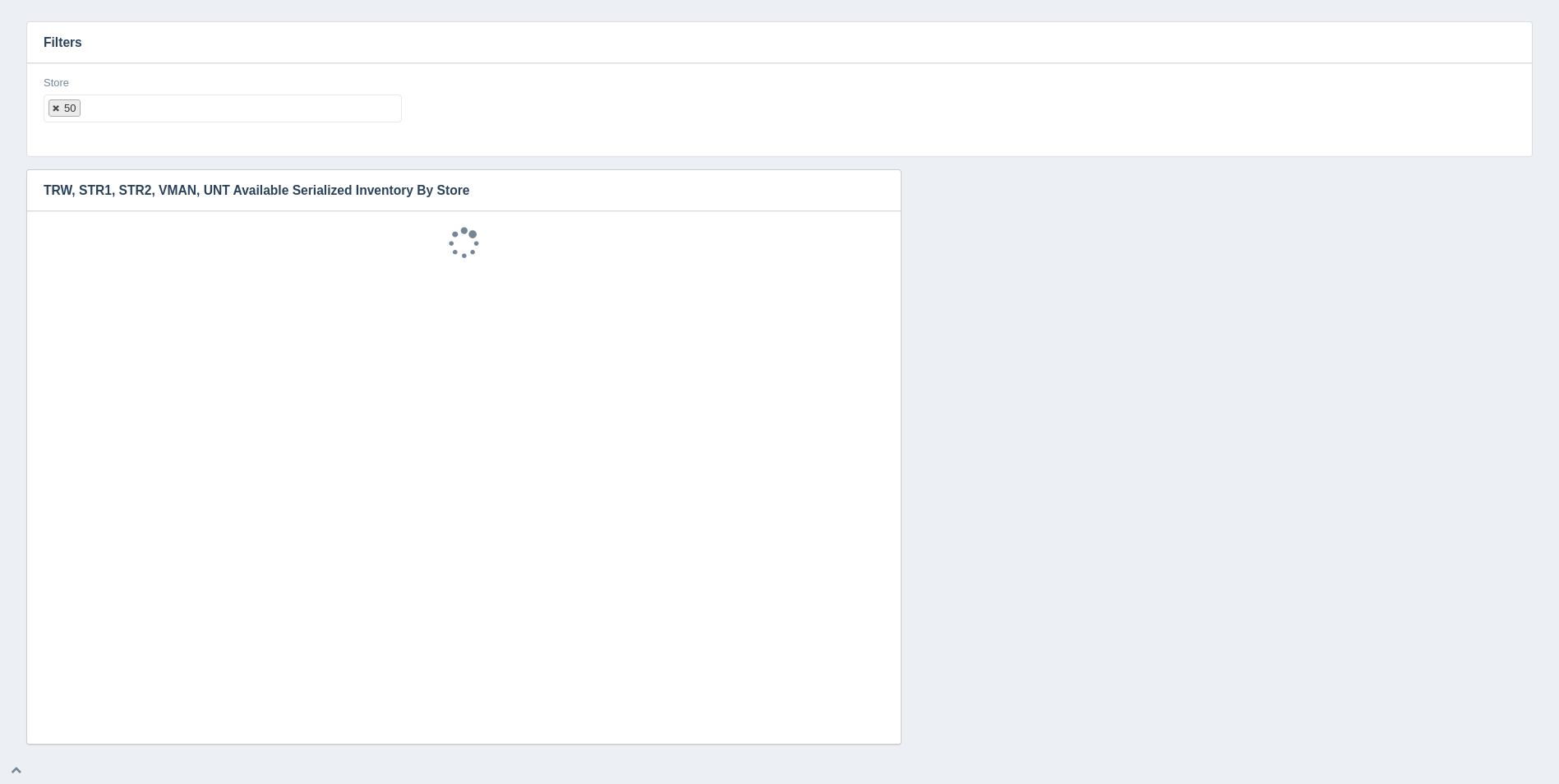
select select
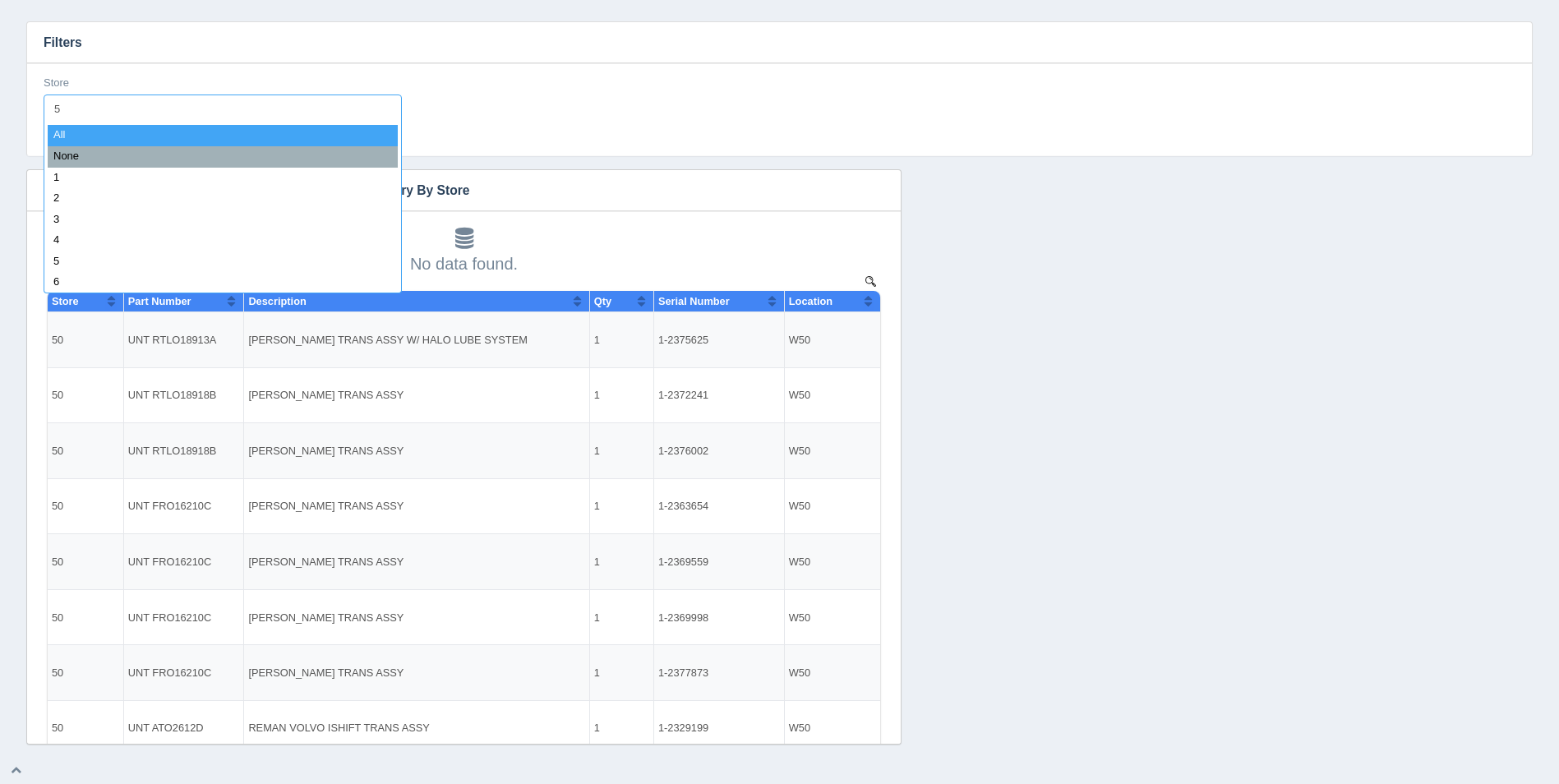
type input "51"
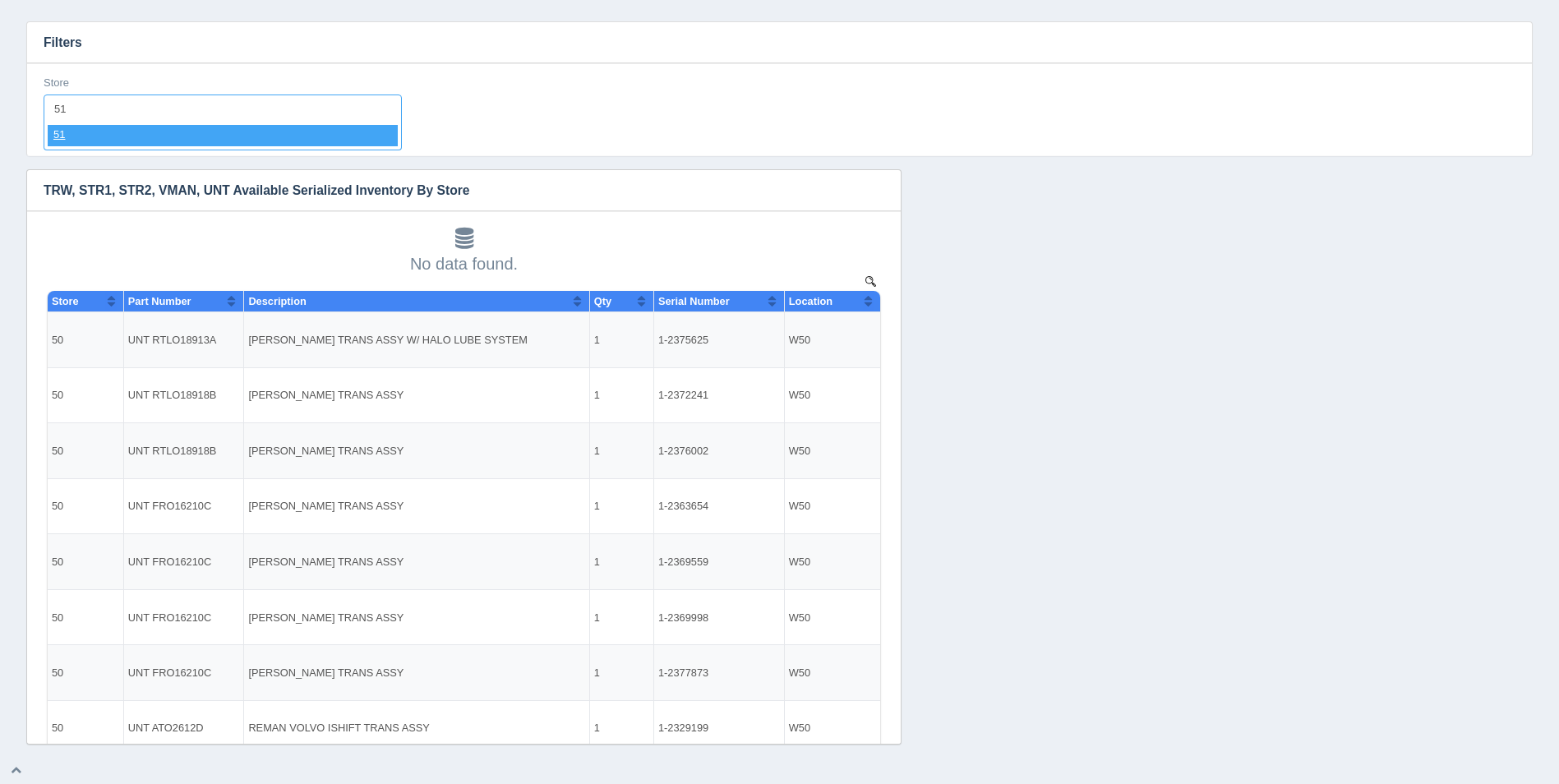
select select "51"
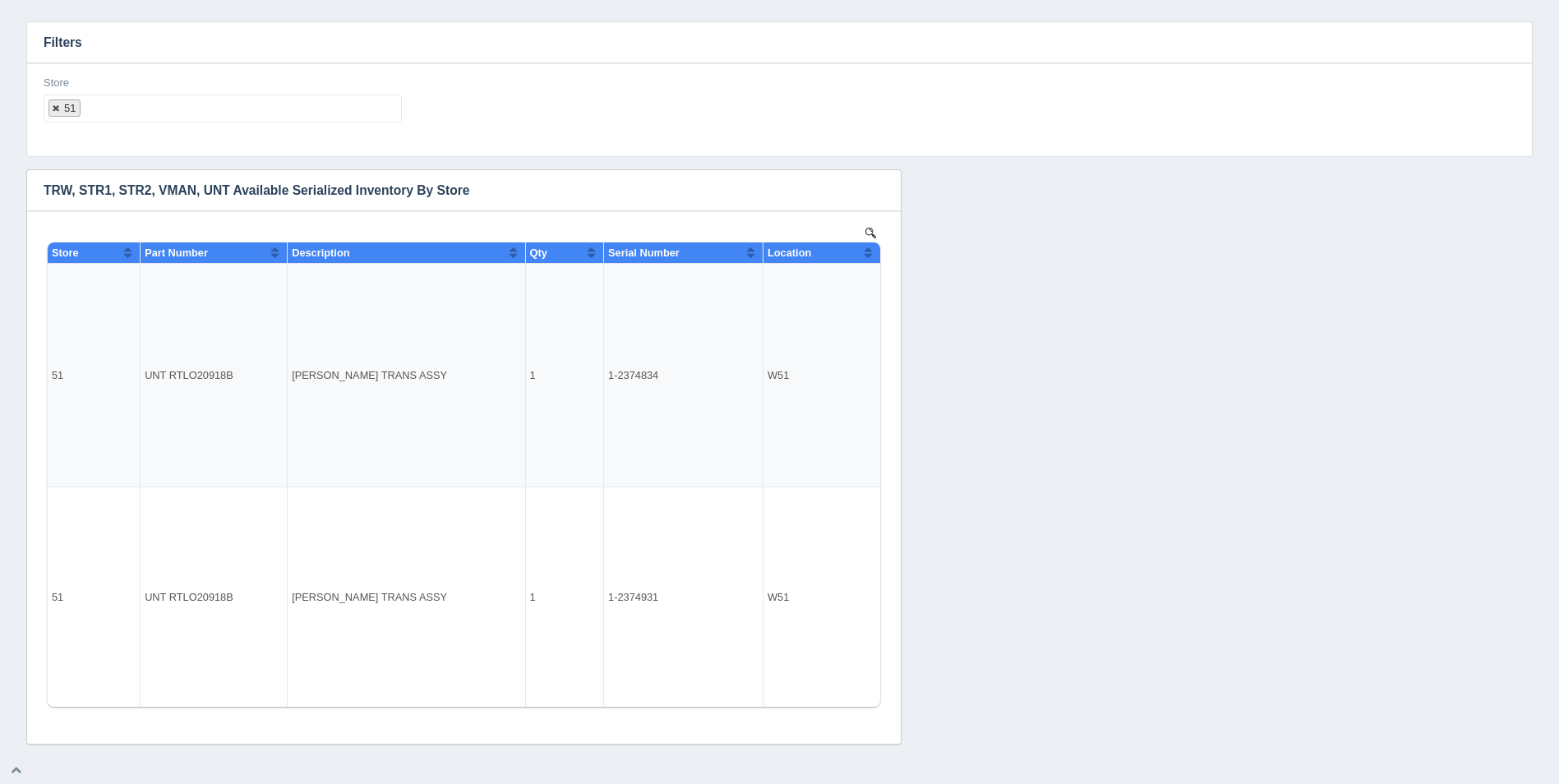
select select
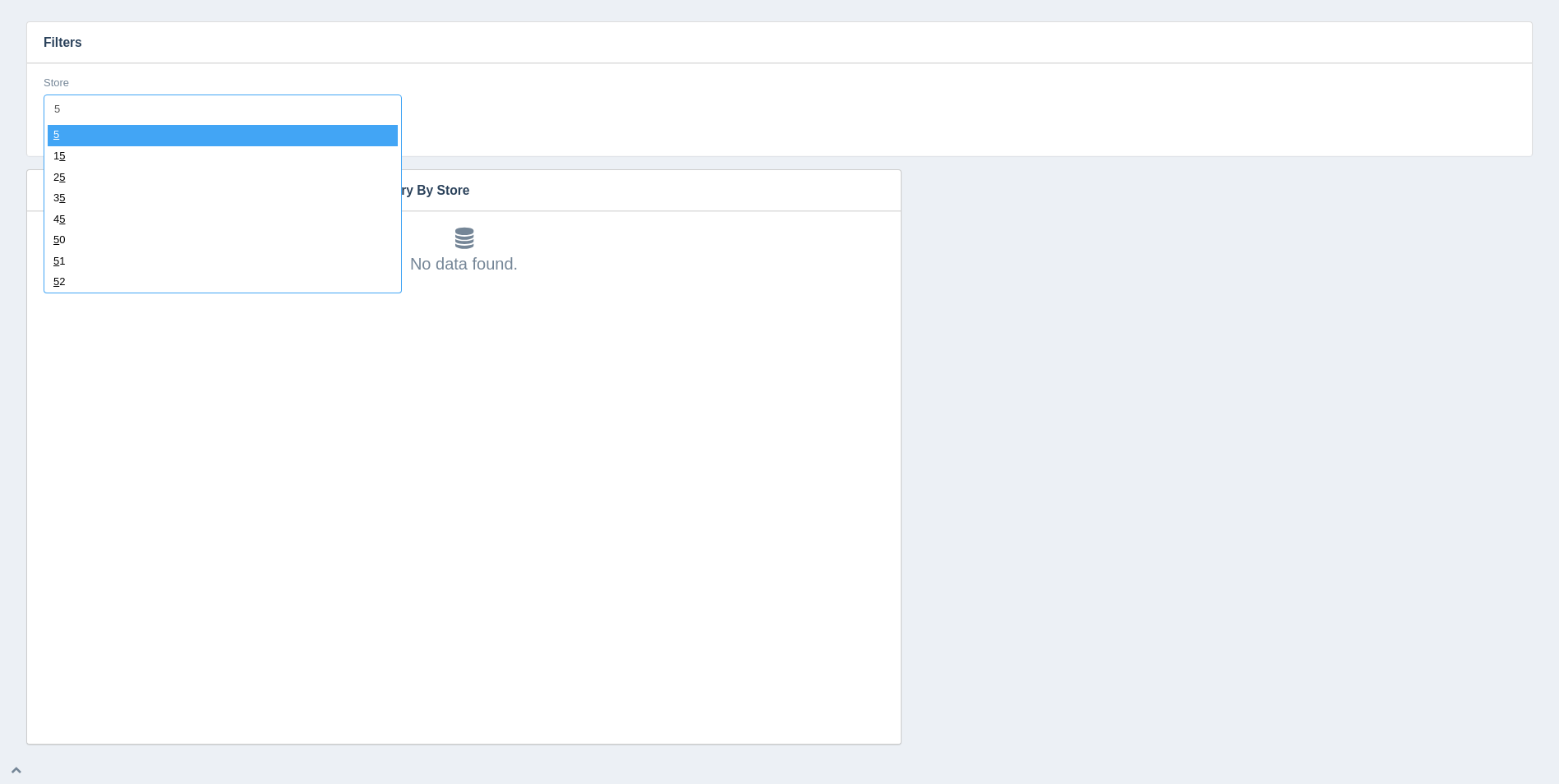
type input "53"
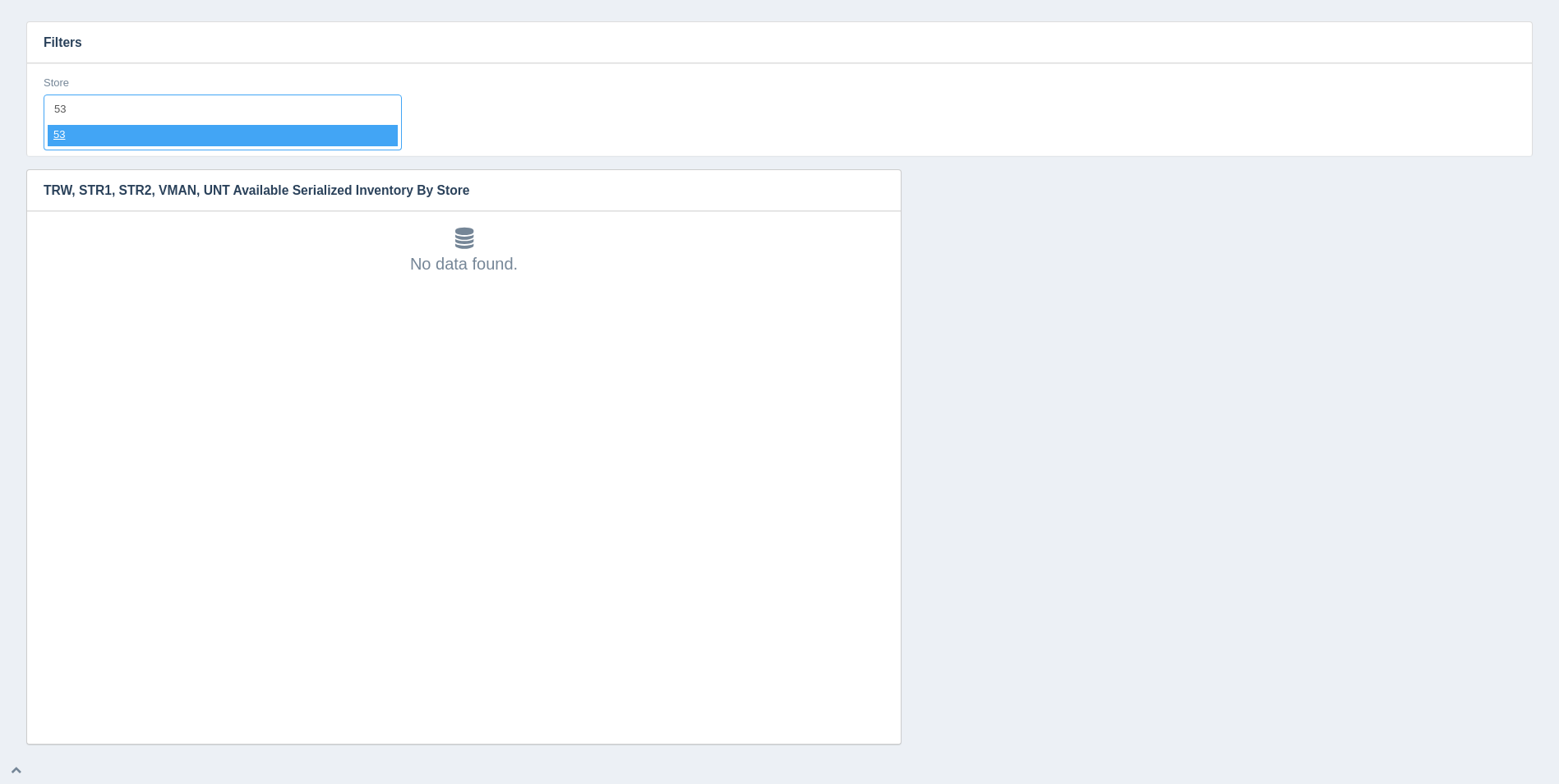
select select "53"
